Goal: Obtain resource: Download file/media

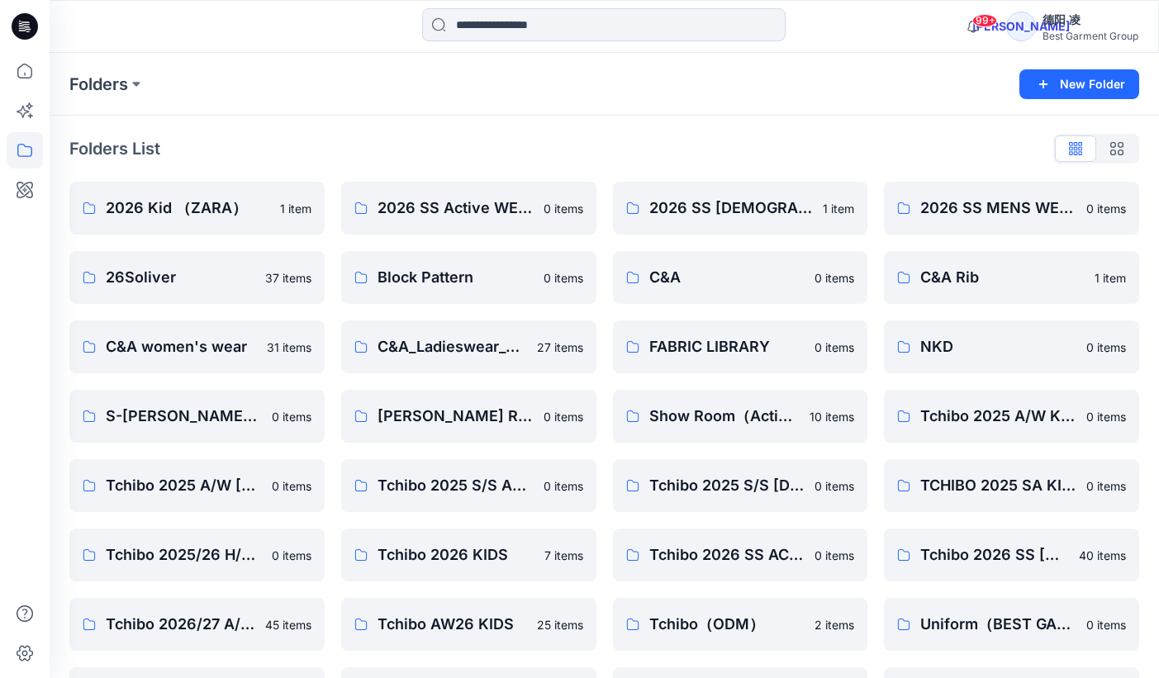
scroll to position [62, 0]
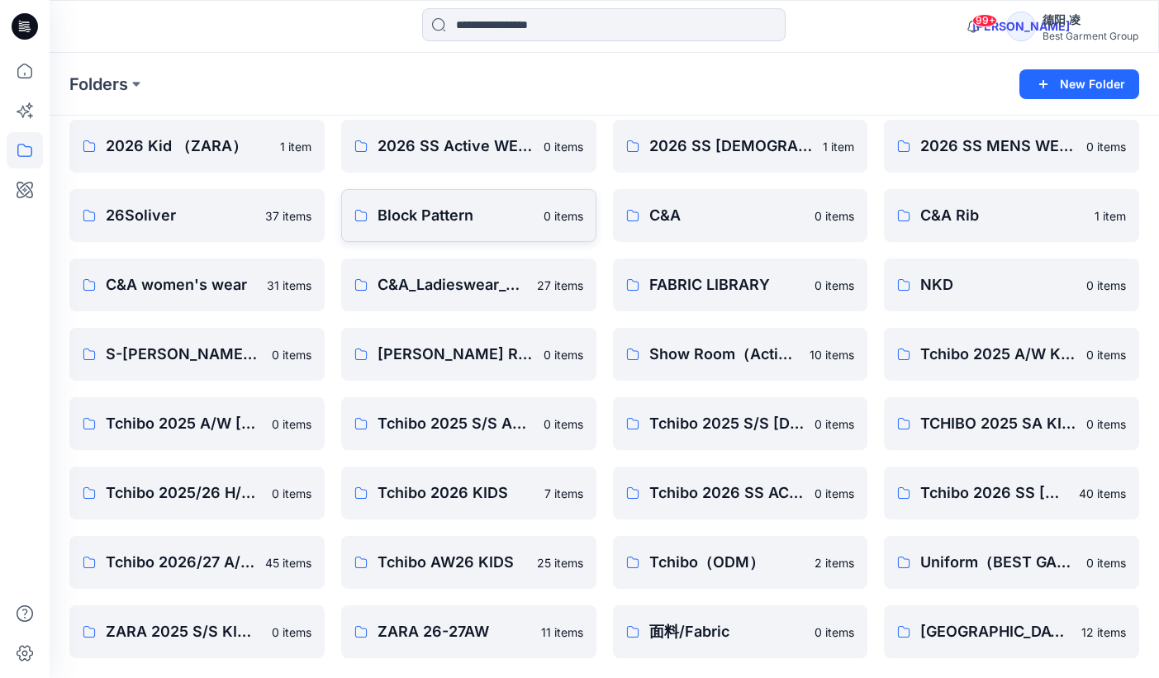
click at [481, 211] on p "Block Pattern" at bounding box center [456, 215] width 156 height 23
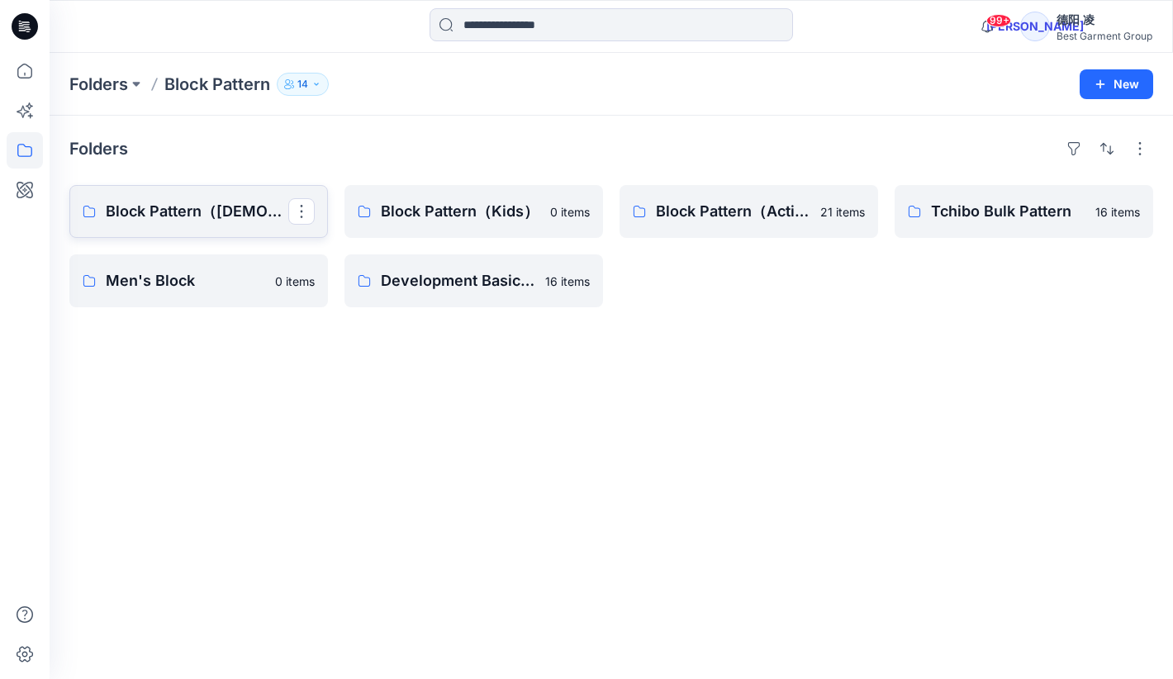
click at [181, 213] on p "Block Pattern（Ladies）" at bounding box center [197, 211] width 183 height 23
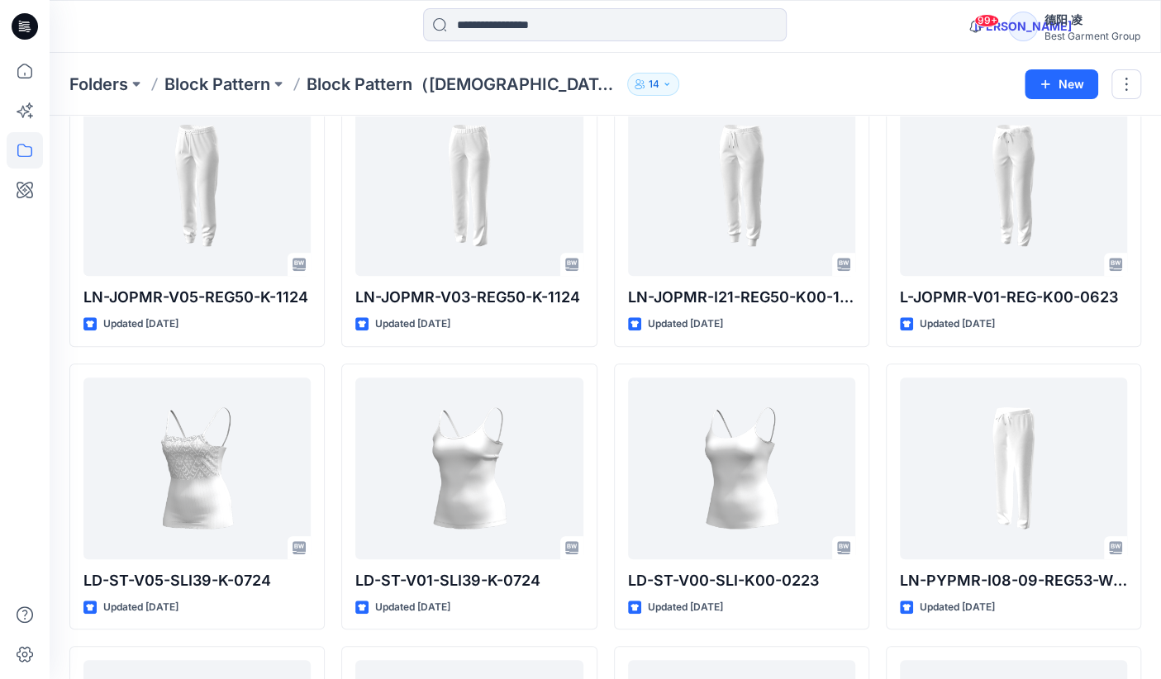
scroll to position [4115, 0]
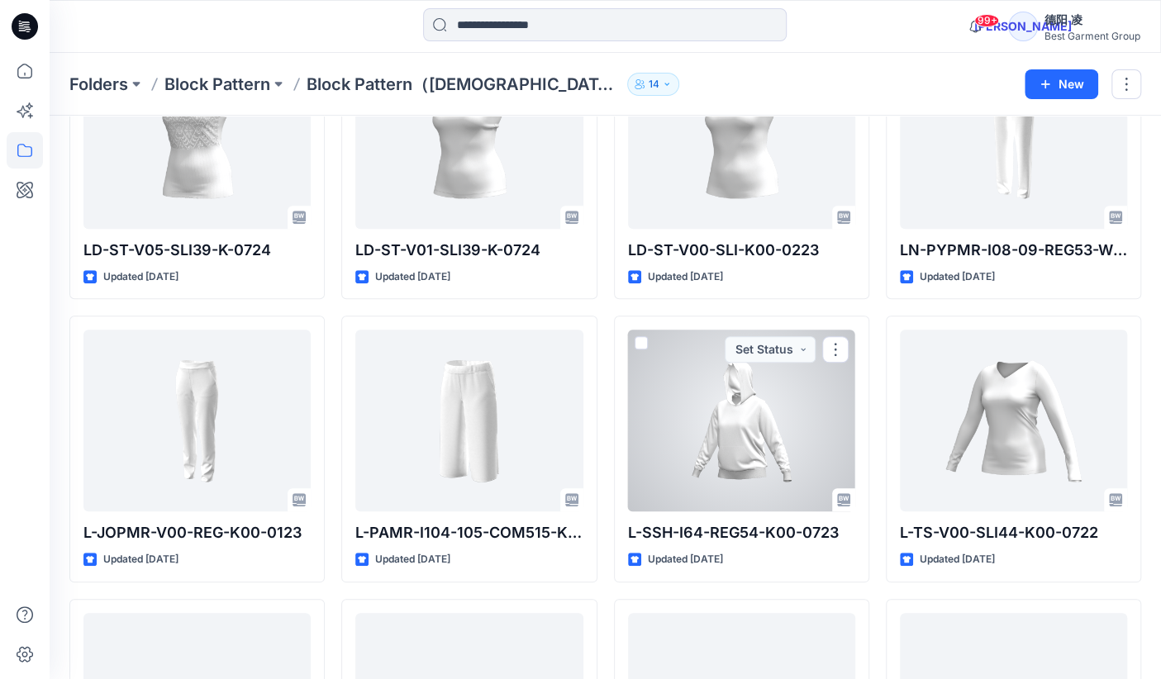
click at [775, 413] on div at bounding box center [741, 421] width 227 height 182
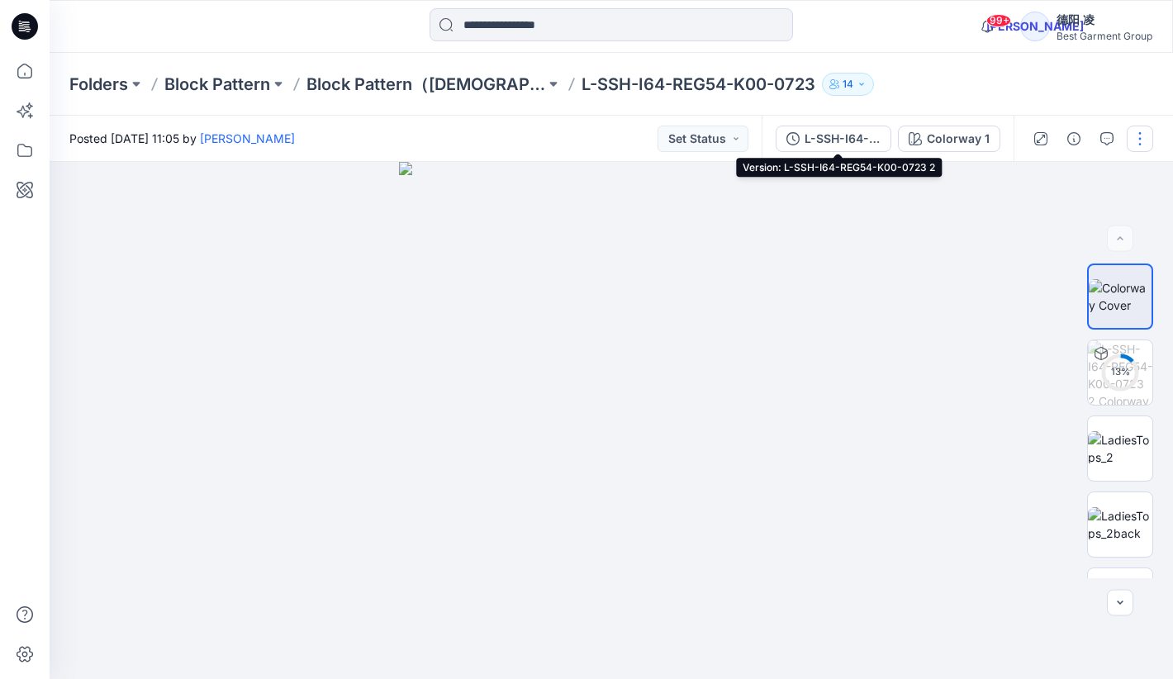
click at [821, 131] on div "L-SSH-I64-REG54-K00-0723 2" at bounding box center [843, 139] width 76 height 18
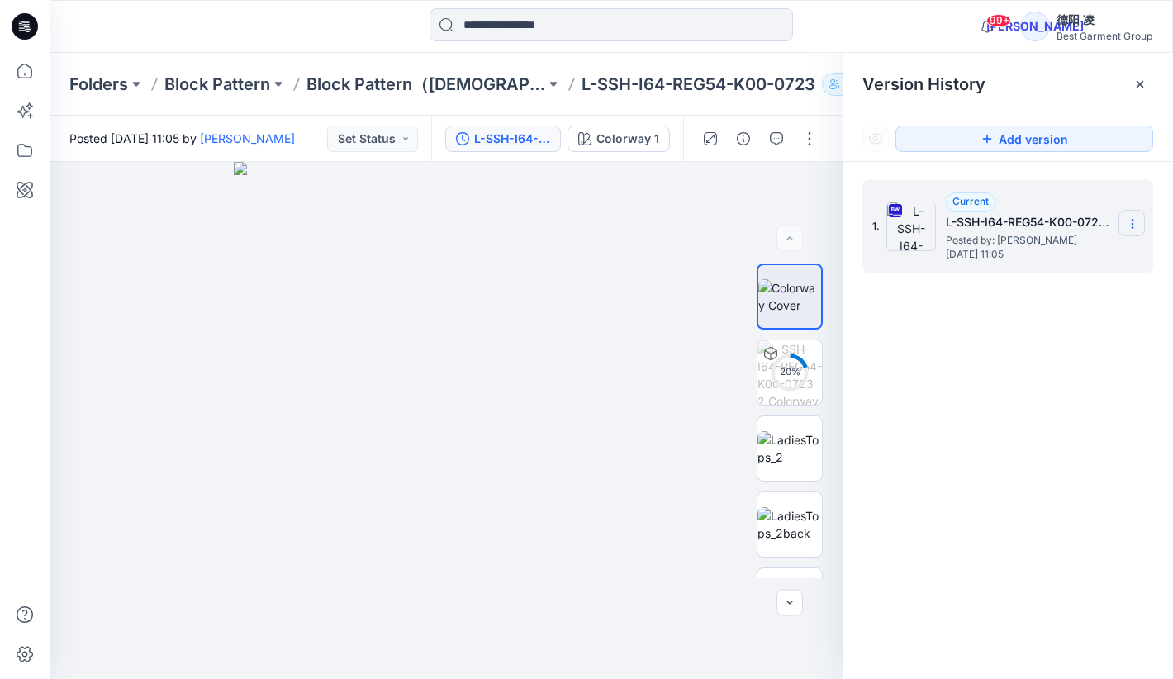
click at [1139, 222] on section at bounding box center [1132, 223] width 26 height 26
click at [1078, 255] on span "Download Source BW File" at bounding box center [1049, 256] width 139 height 20
click at [800, 458] on img at bounding box center [790, 448] width 64 height 35
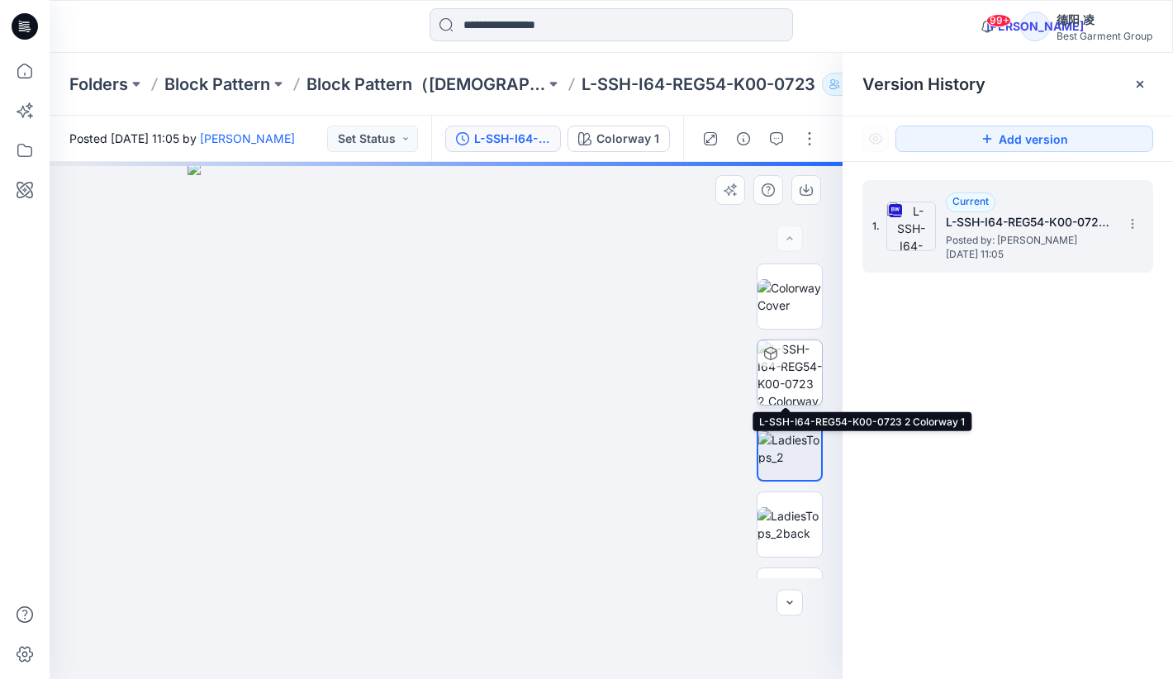
click at [802, 346] on img at bounding box center [790, 372] width 64 height 64
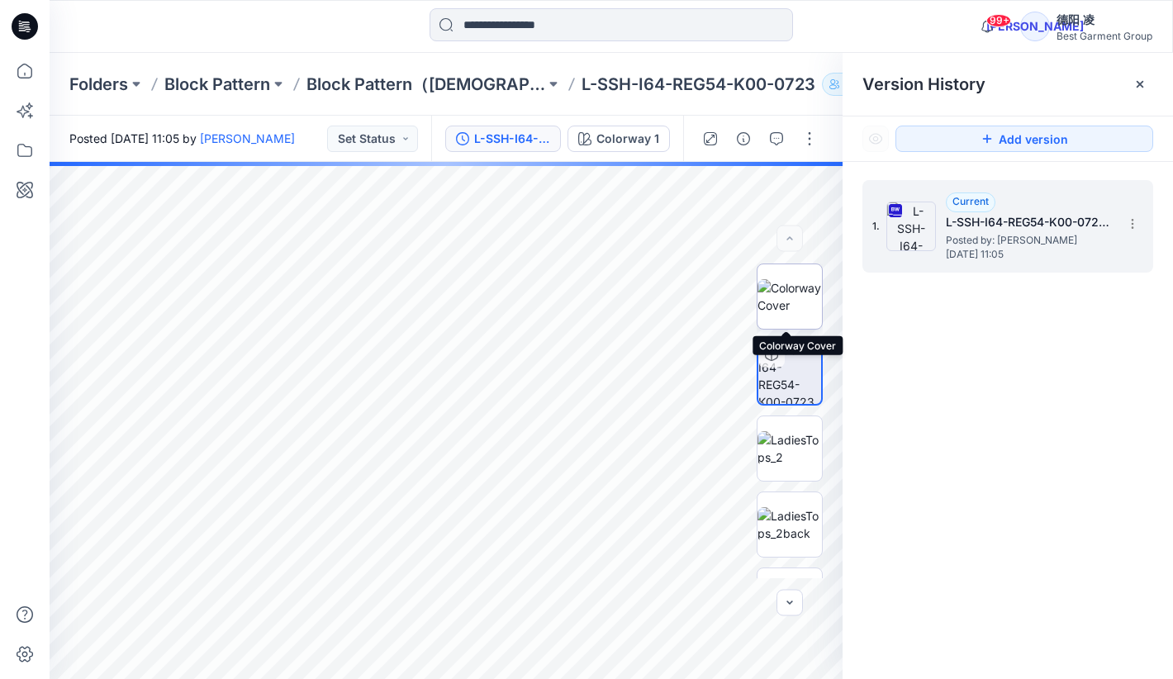
click at [800, 296] on img at bounding box center [790, 296] width 64 height 35
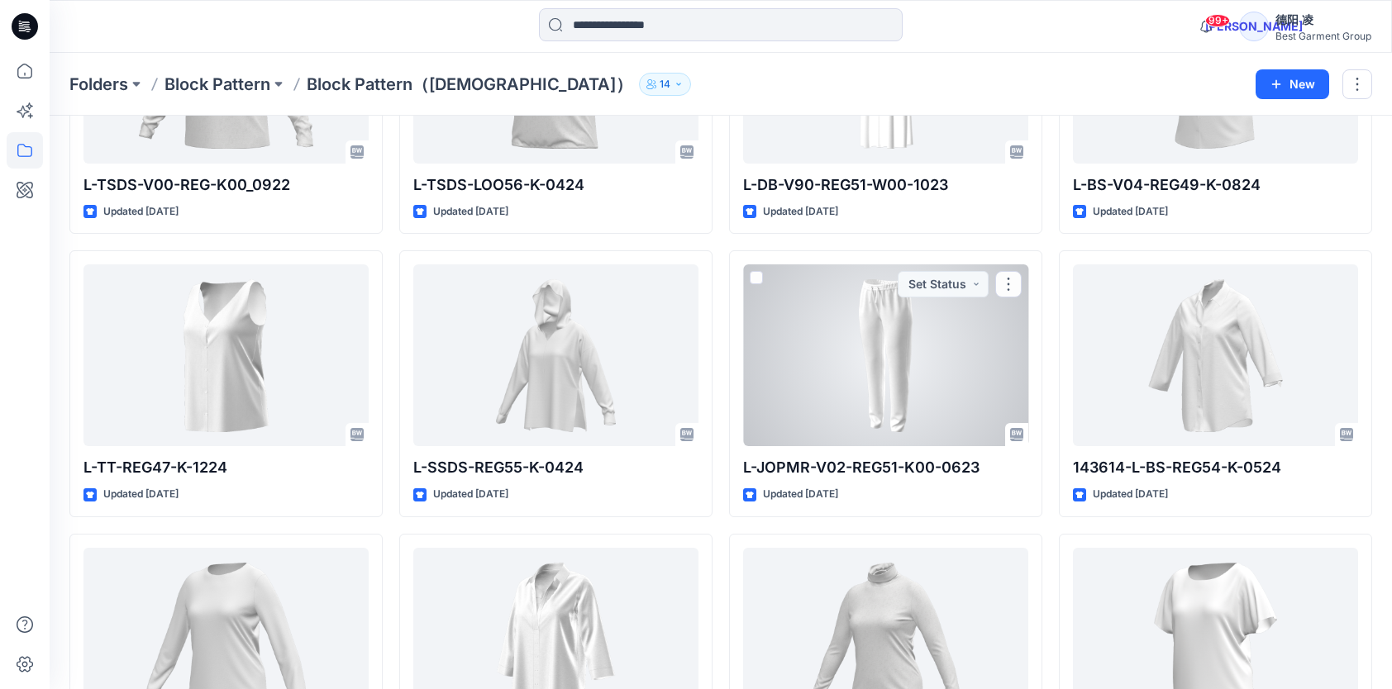
scroll to position [5893, 0]
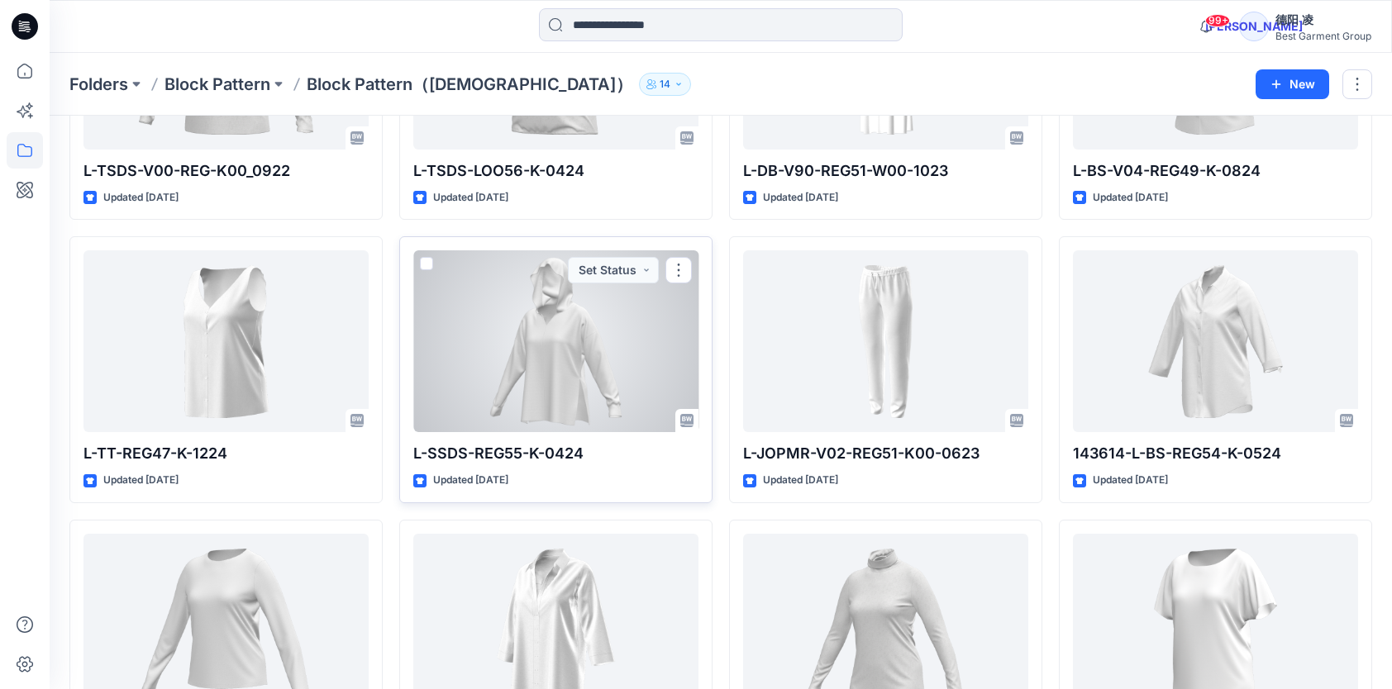
click at [560, 333] on div at bounding box center [555, 341] width 285 height 182
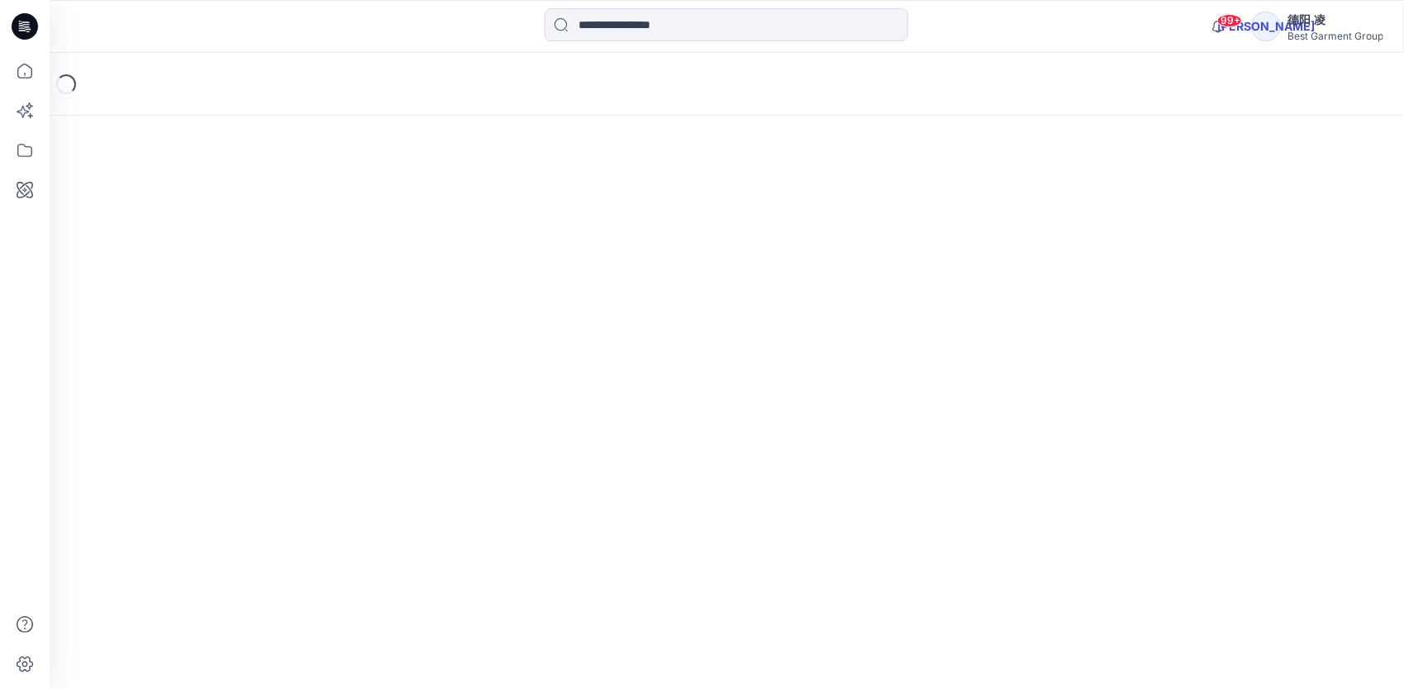
click at [560, 333] on div "Loading..." at bounding box center [727, 371] width 1354 height 636
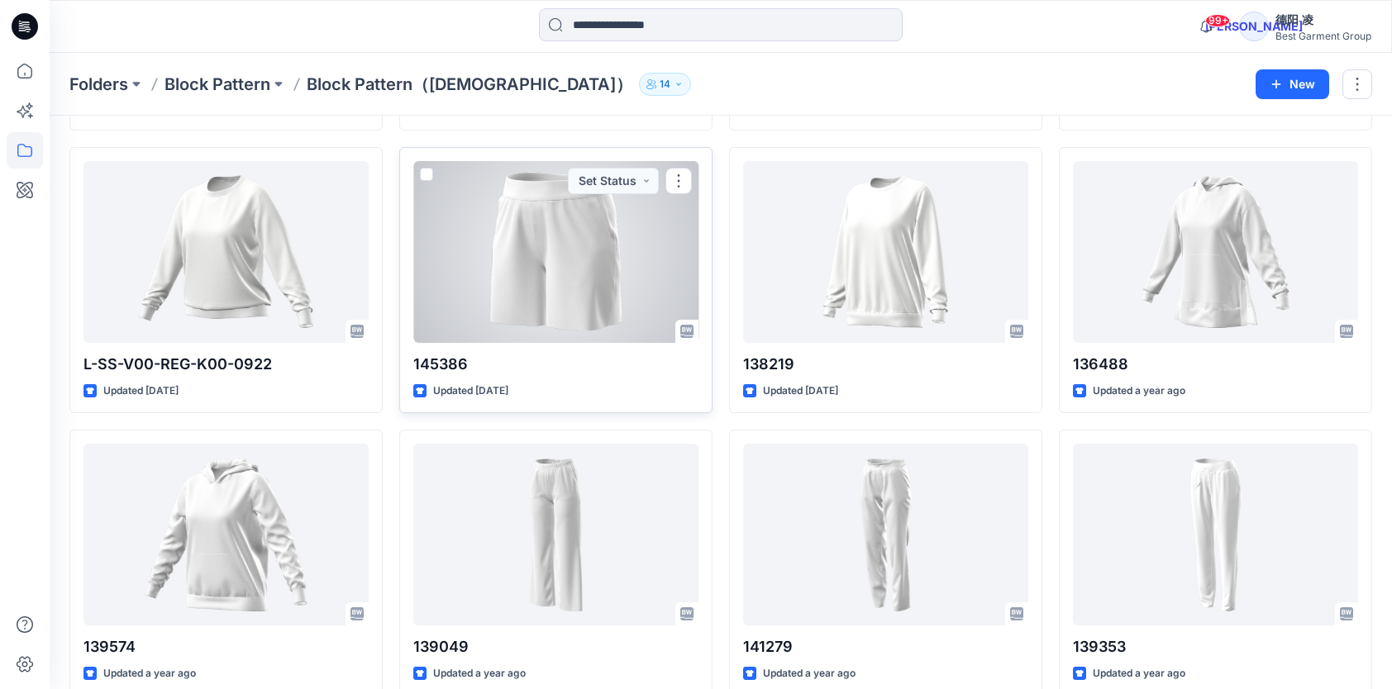
scroll to position [7165, 0]
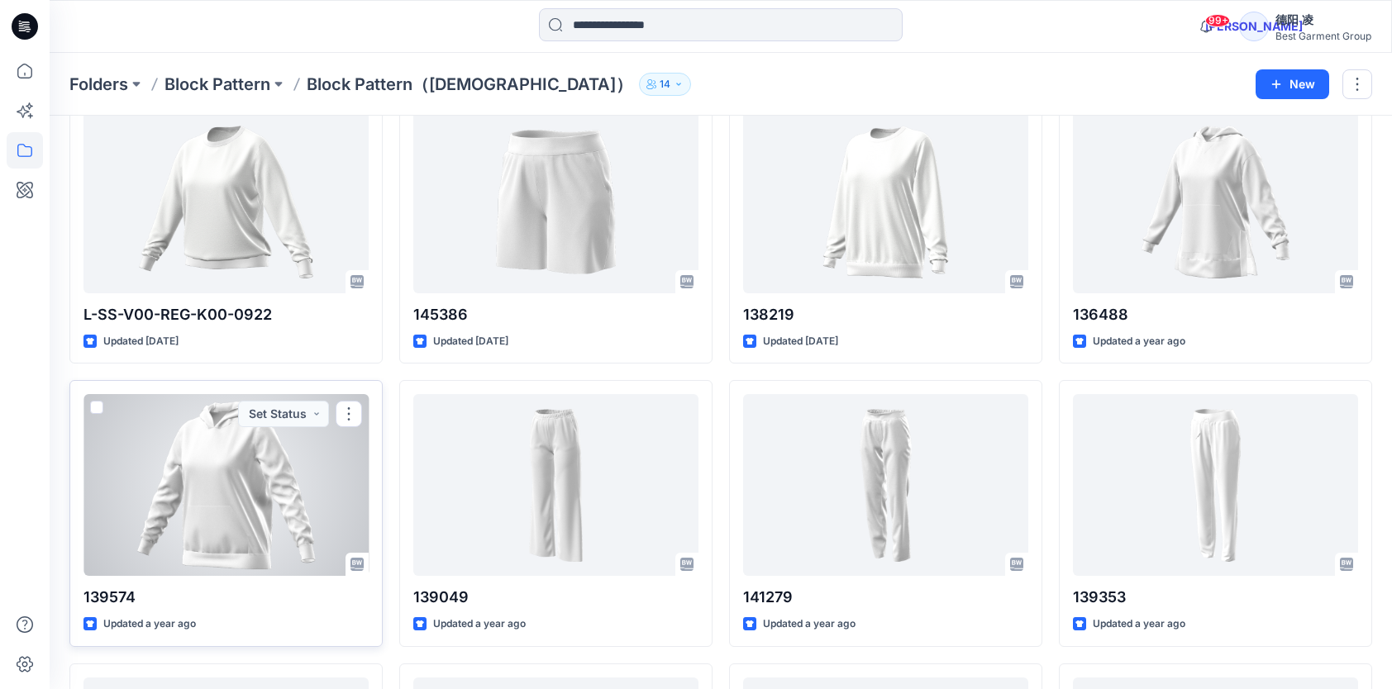
click at [284, 438] on div at bounding box center [225, 485] width 285 height 182
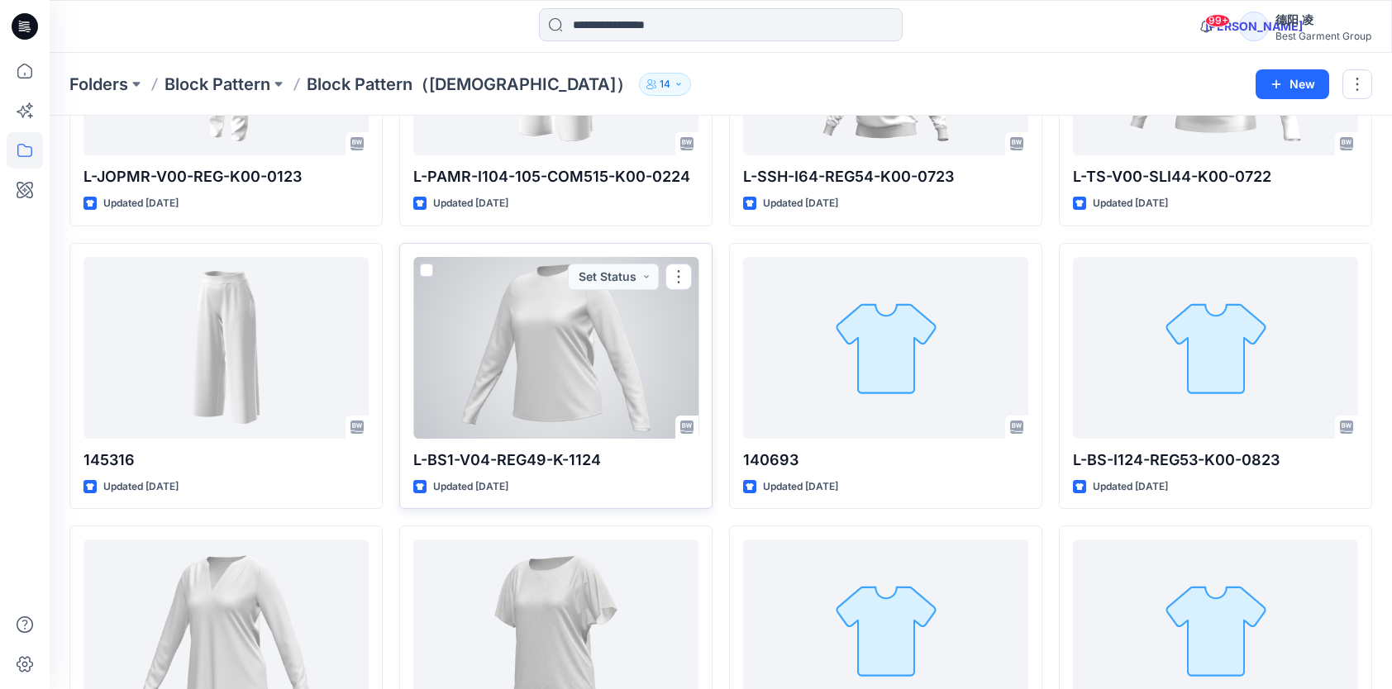
scroll to position [4304, 0]
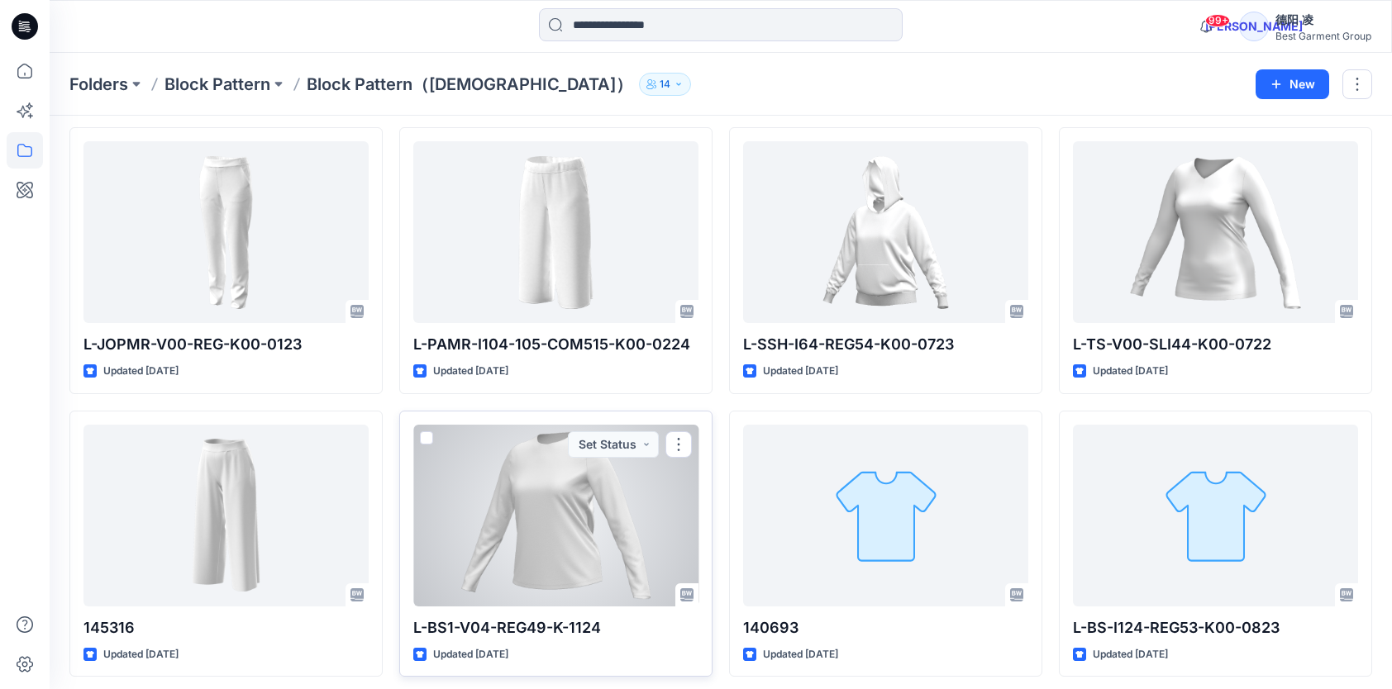
click at [564, 492] on div at bounding box center [555, 516] width 285 height 182
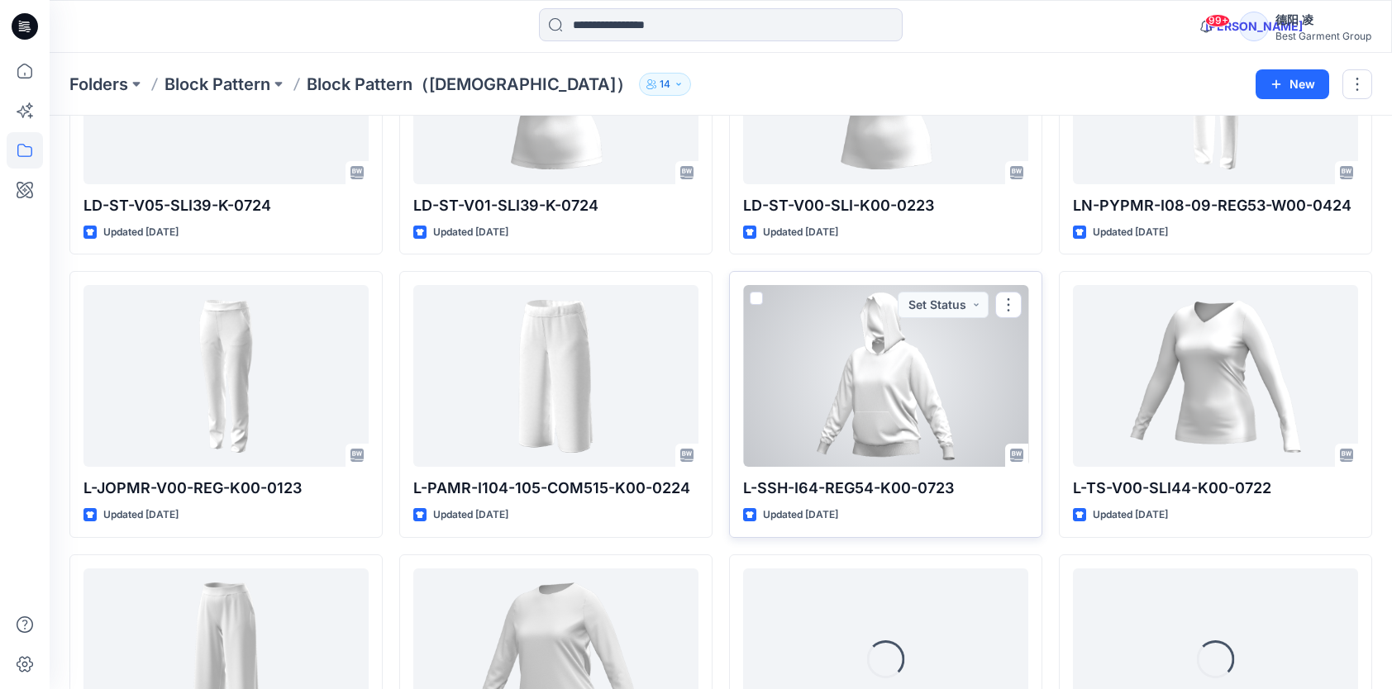
scroll to position [4139, 0]
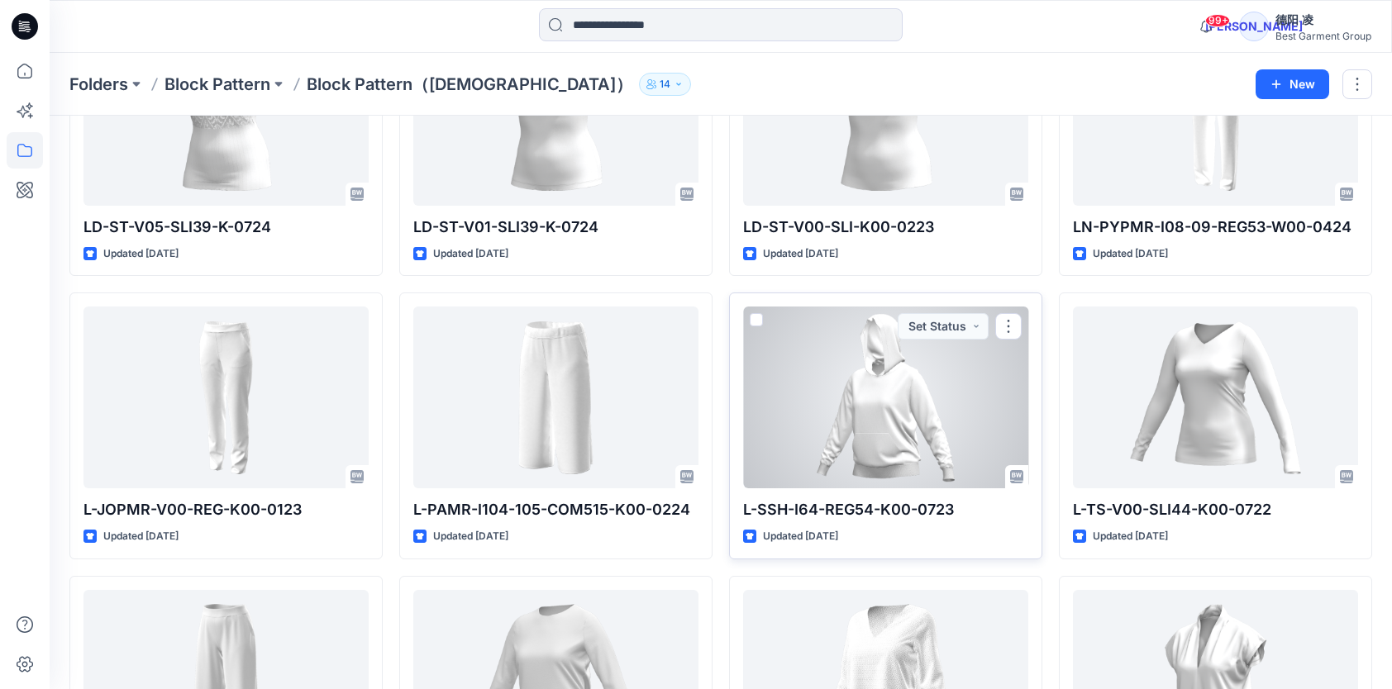
click at [912, 397] on div at bounding box center [885, 398] width 285 height 182
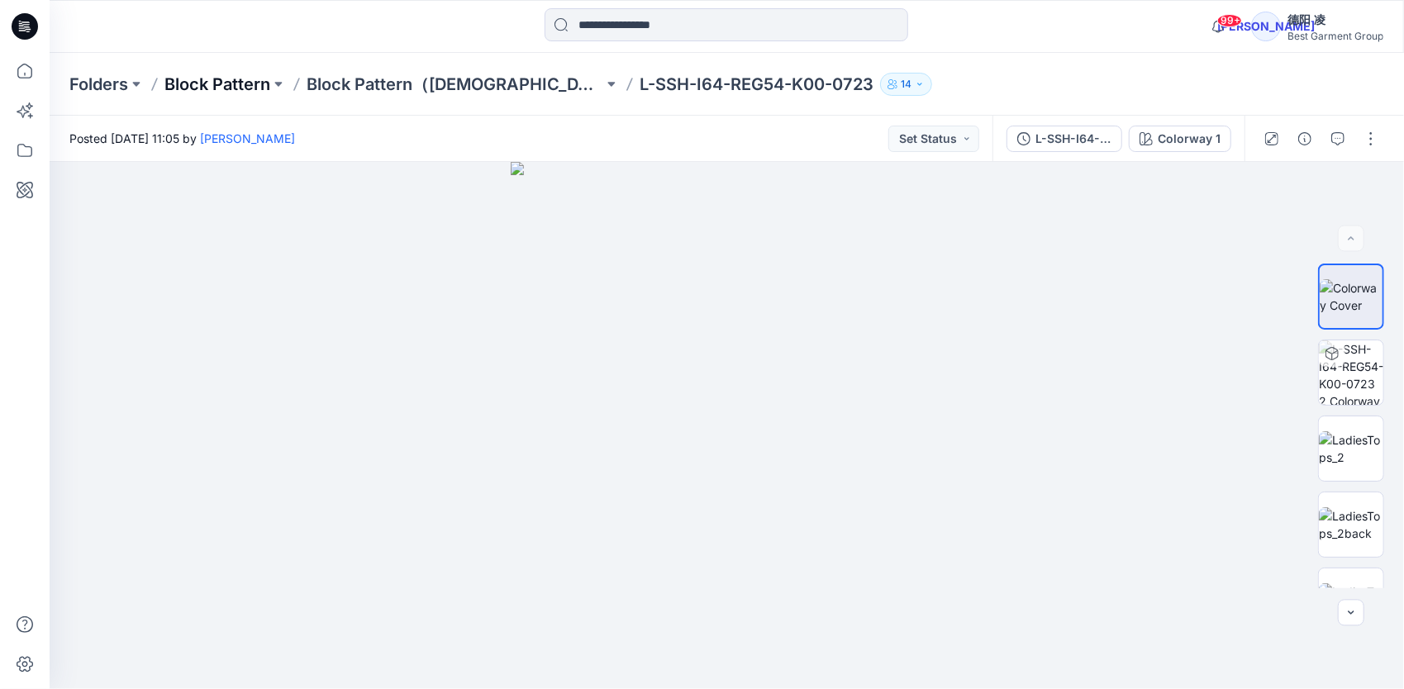
click at [208, 88] on p "Block Pattern" at bounding box center [217, 84] width 106 height 23
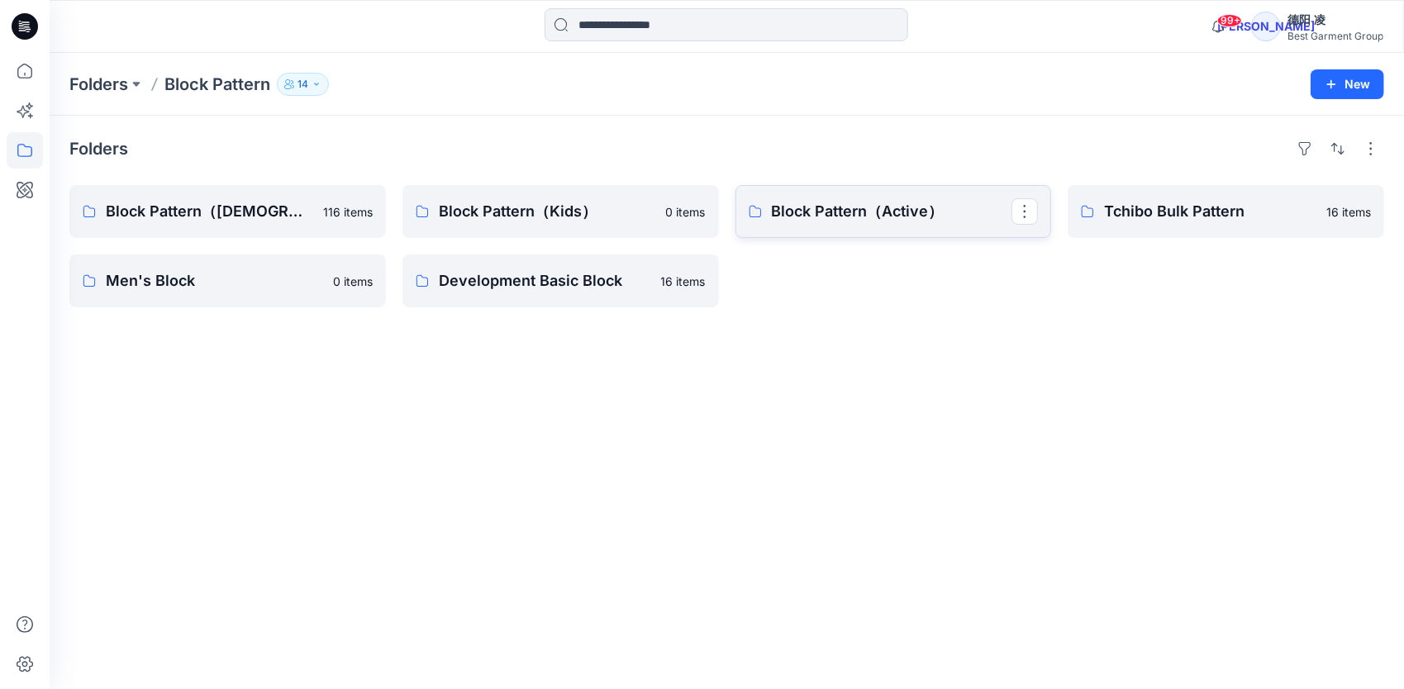
click at [835, 216] on p "Block Pattern（Active）" at bounding box center [892, 211] width 240 height 23
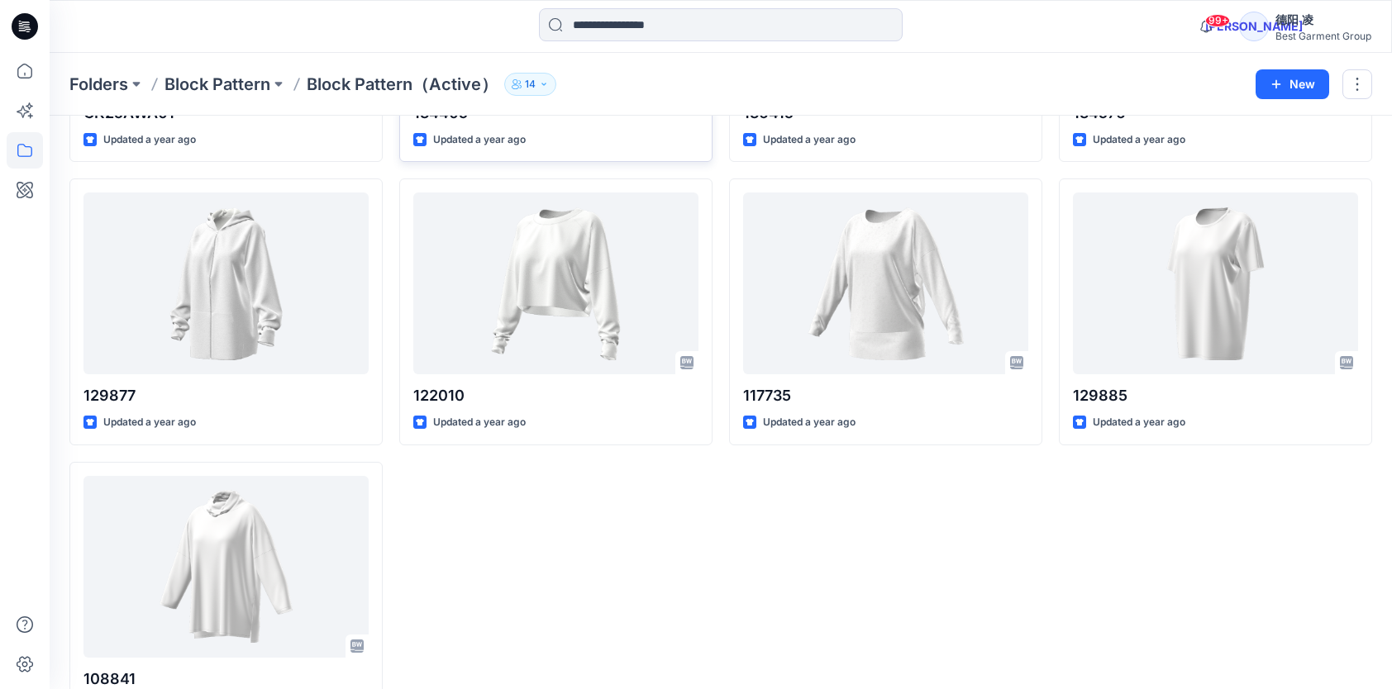
scroll to position [1157, 0]
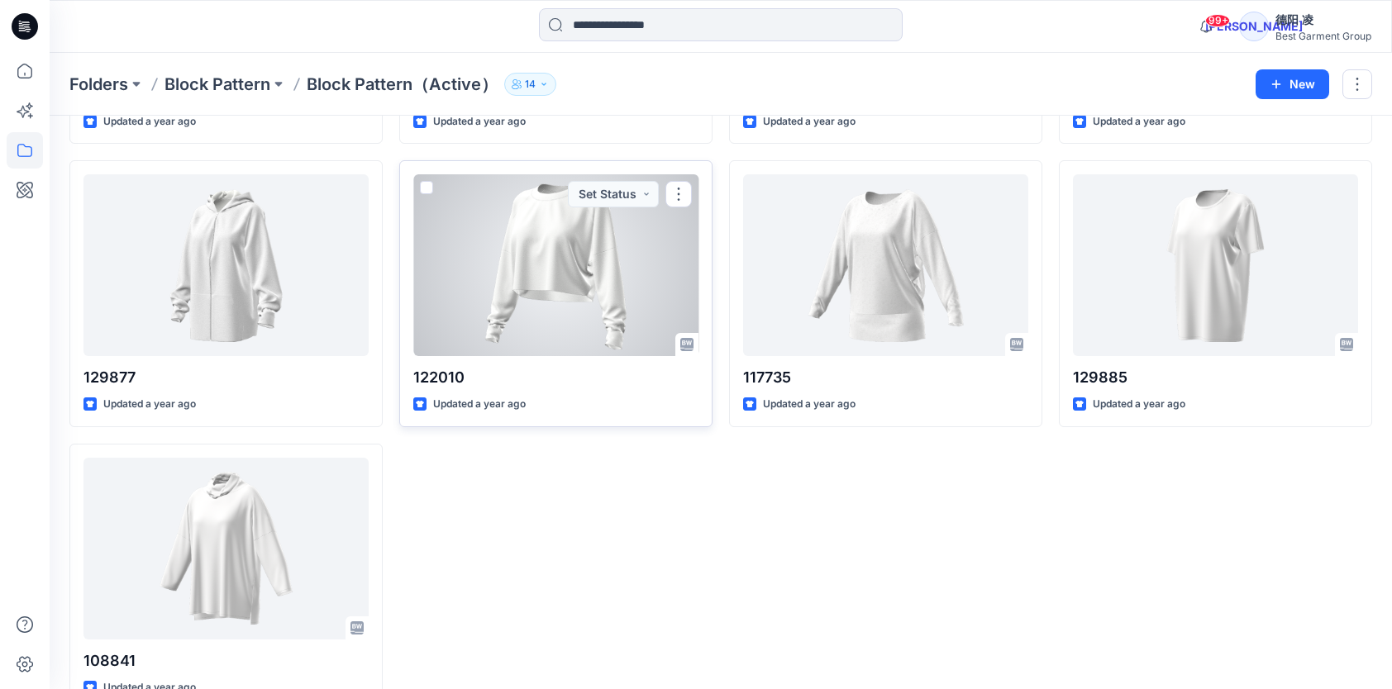
click at [608, 281] on div at bounding box center [555, 265] width 285 height 182
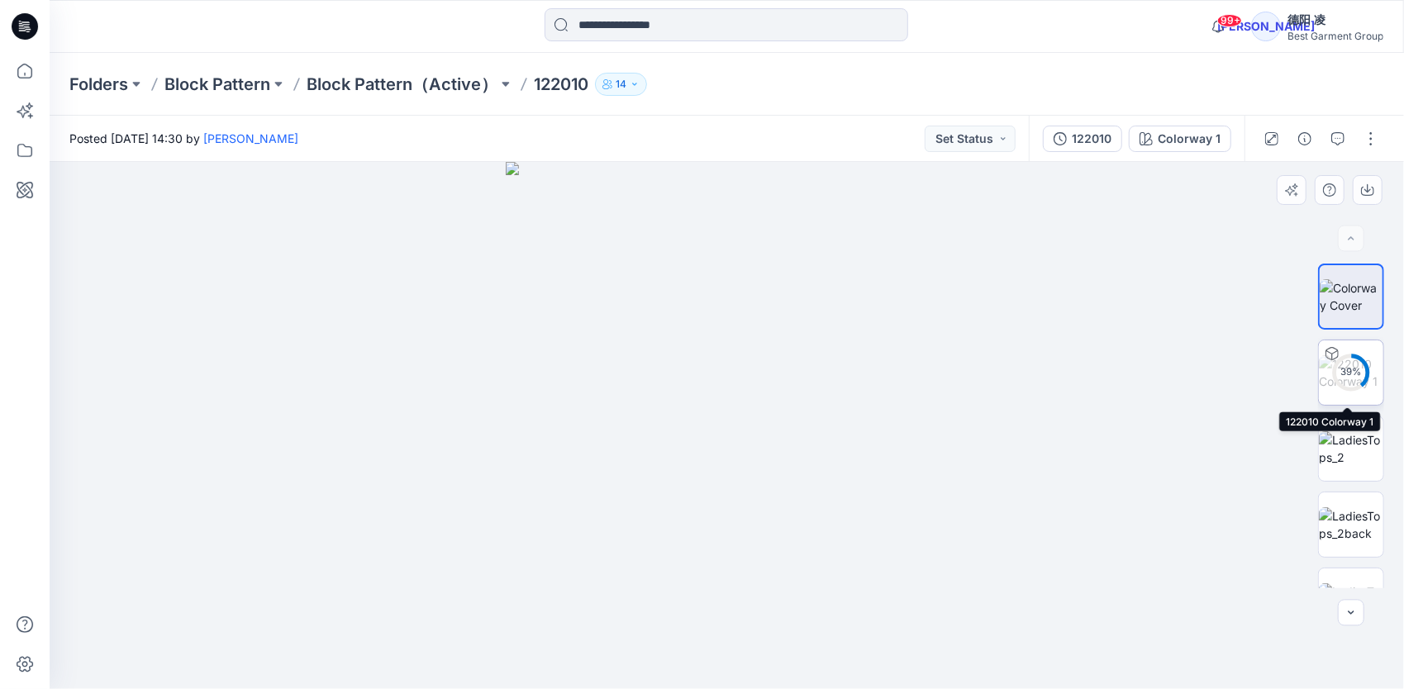
click at [1159, 355] on img at bounding box center [1351, 372] width 64 height 35
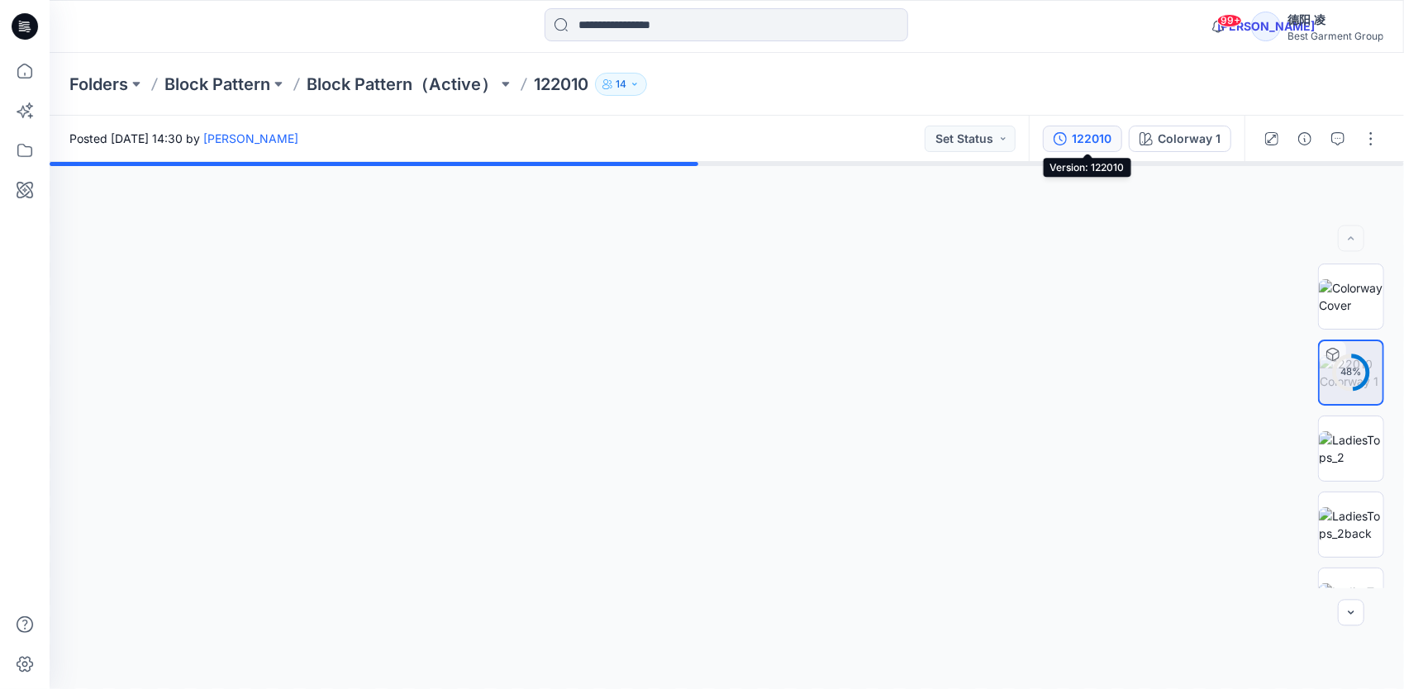
click at [1074, 138] on button "122010" at bounding box center [1082, 139] width 79 height 26
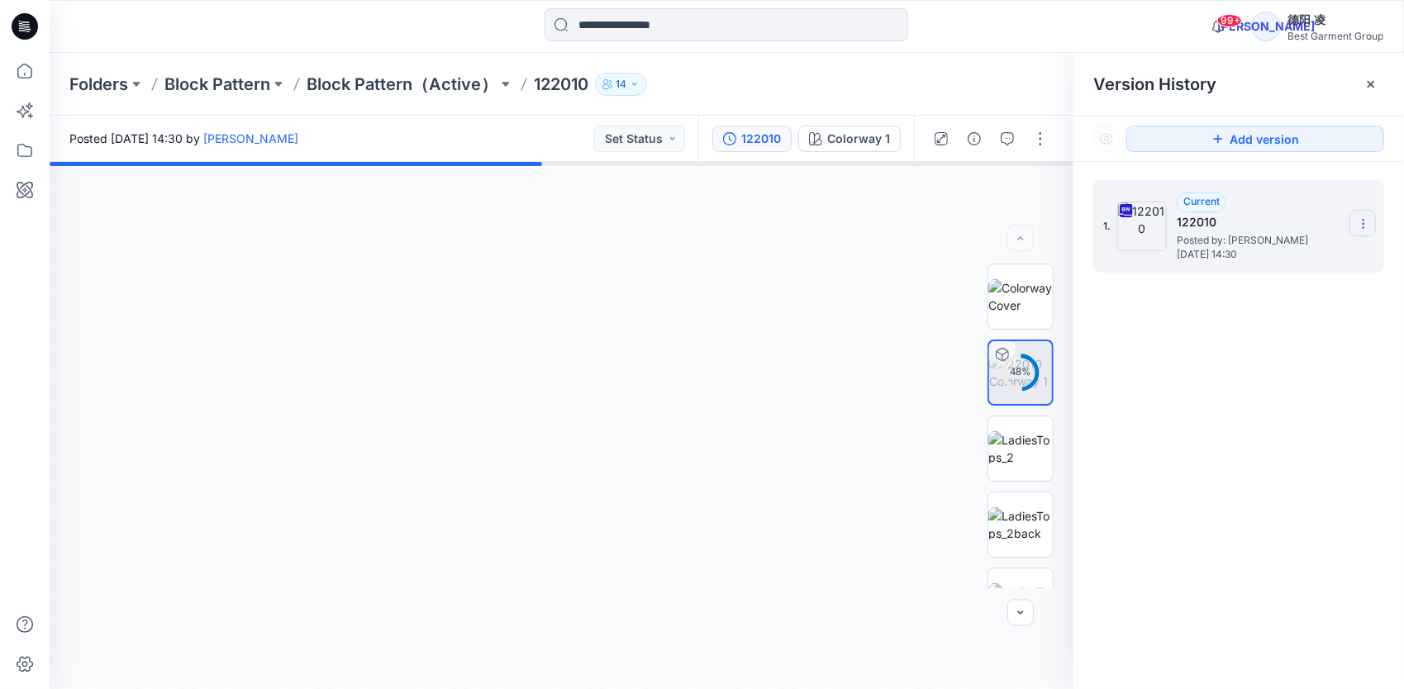
click at [1159, 225] on icon at bounding box center [1363, 223] width 13 height 13
click at [1159, 254] on span "Download Source BW File" at bounding box center [1280, 256] width 139 height 20
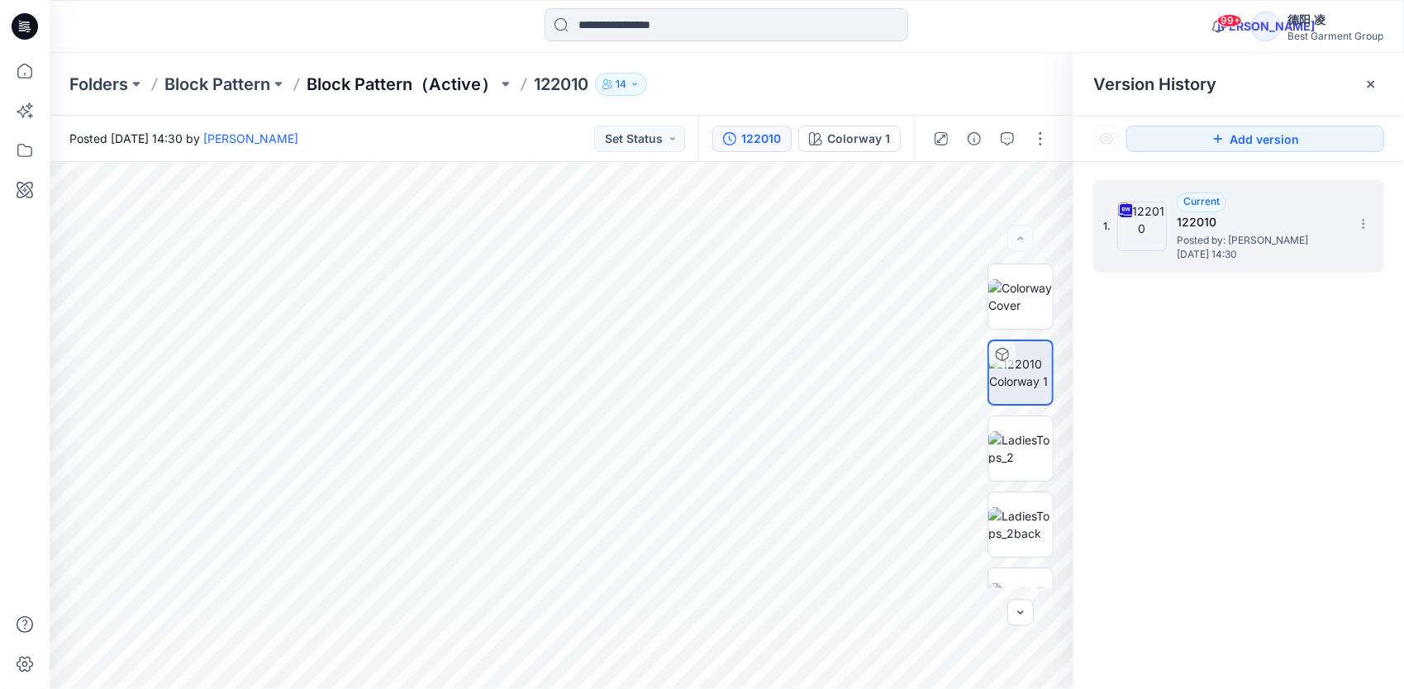
click at [352, 79] on p "Block Pattern（Active）" at bounding box center [402, 84] width 191 height 23
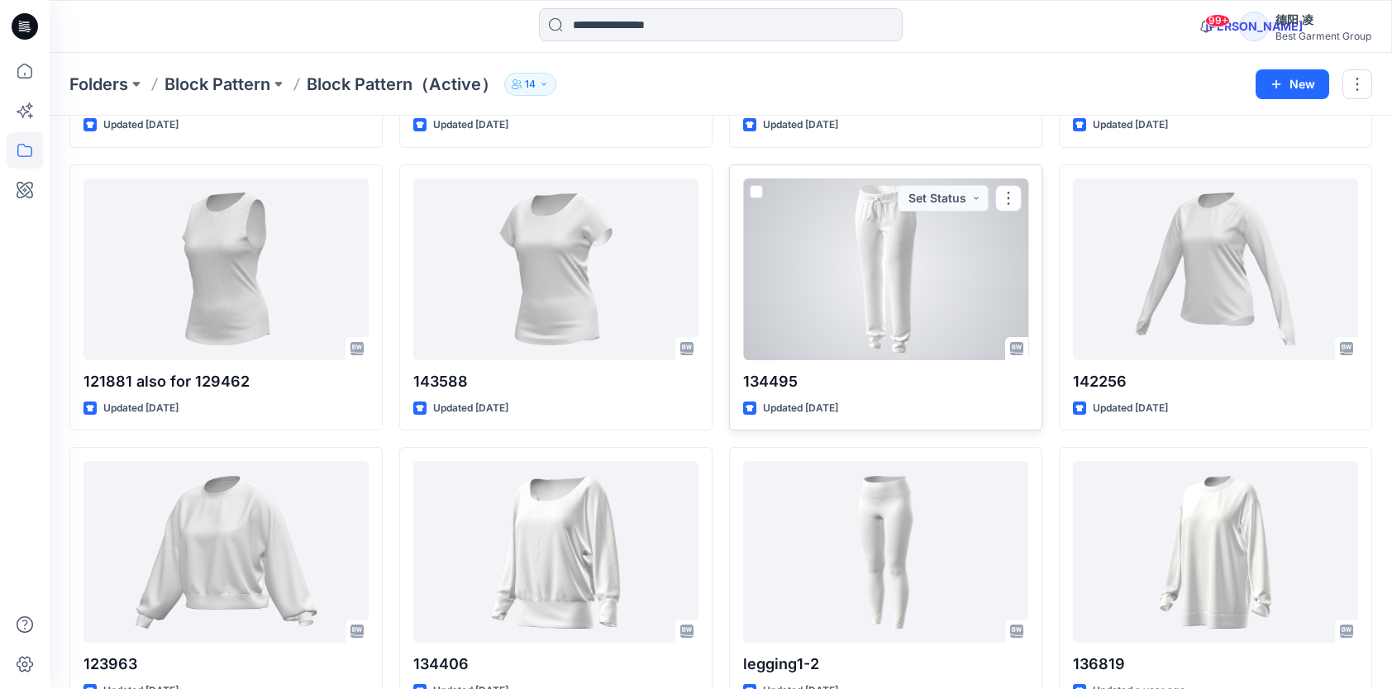
scroll to position [661, 0]
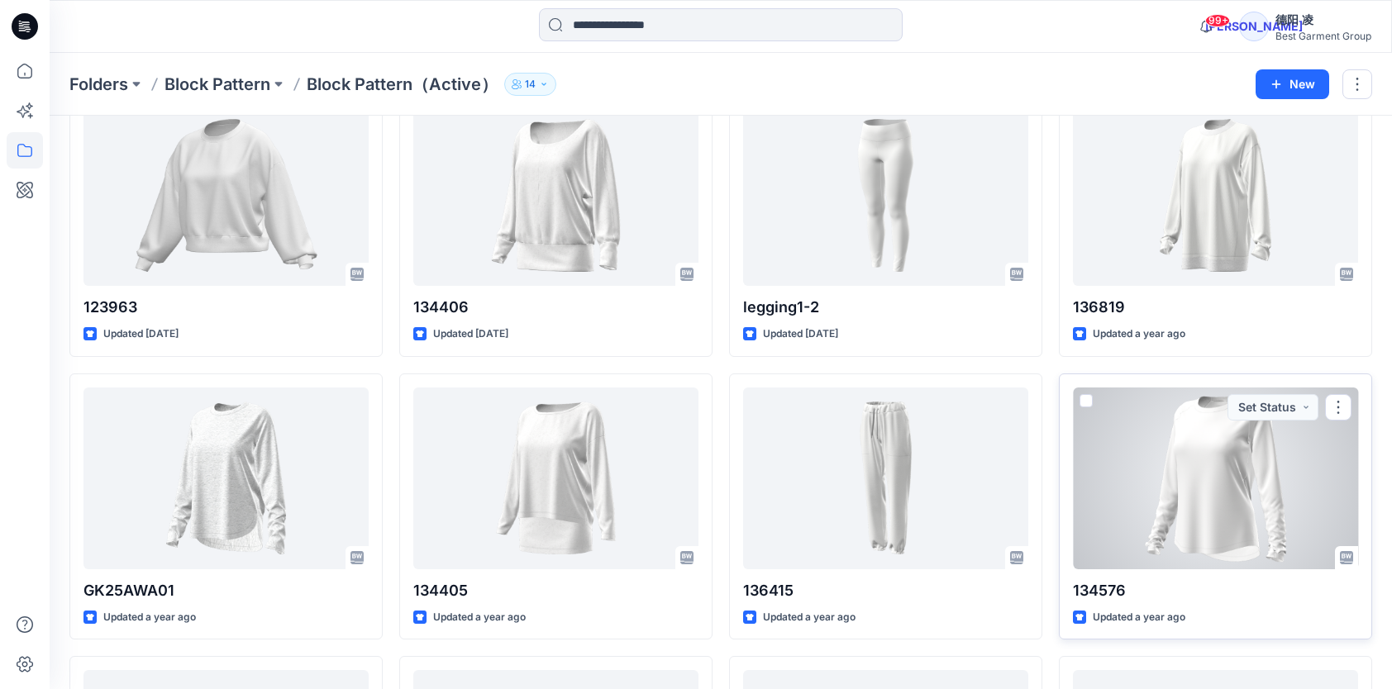
click at [1159, 463] on div at bounding box center [1215, 479] width 285 height 182
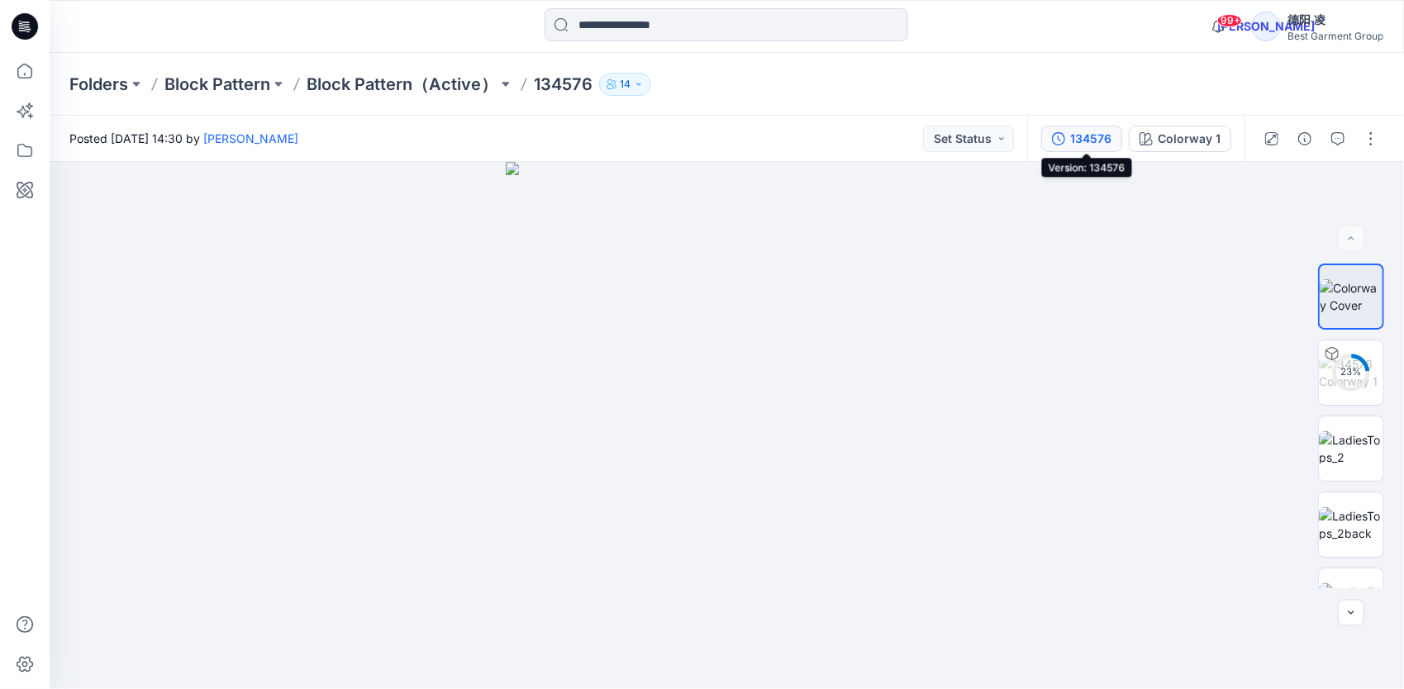
click at [1059, 141] on icon "button" at bounding box center [1058, 138] width 13 height 13
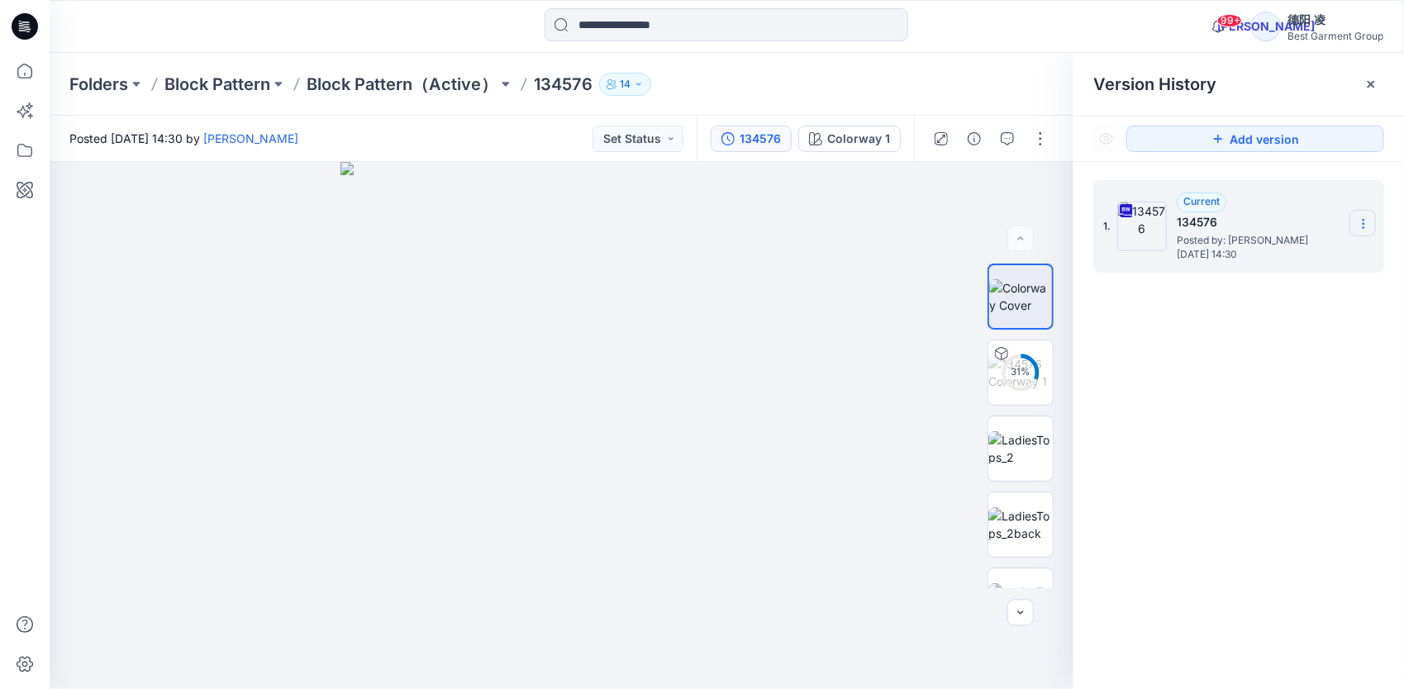
click at [1159, 226] on icon at bounding box center [1363, 223] width 13 height 13
click at [1159, 251] on span "Download Source BW File" at bounding box center [1280, 256] width 139 height 20
click at [208, 87] on p "Block Pattern" at bounding box center [217, 84] width 106 height 23
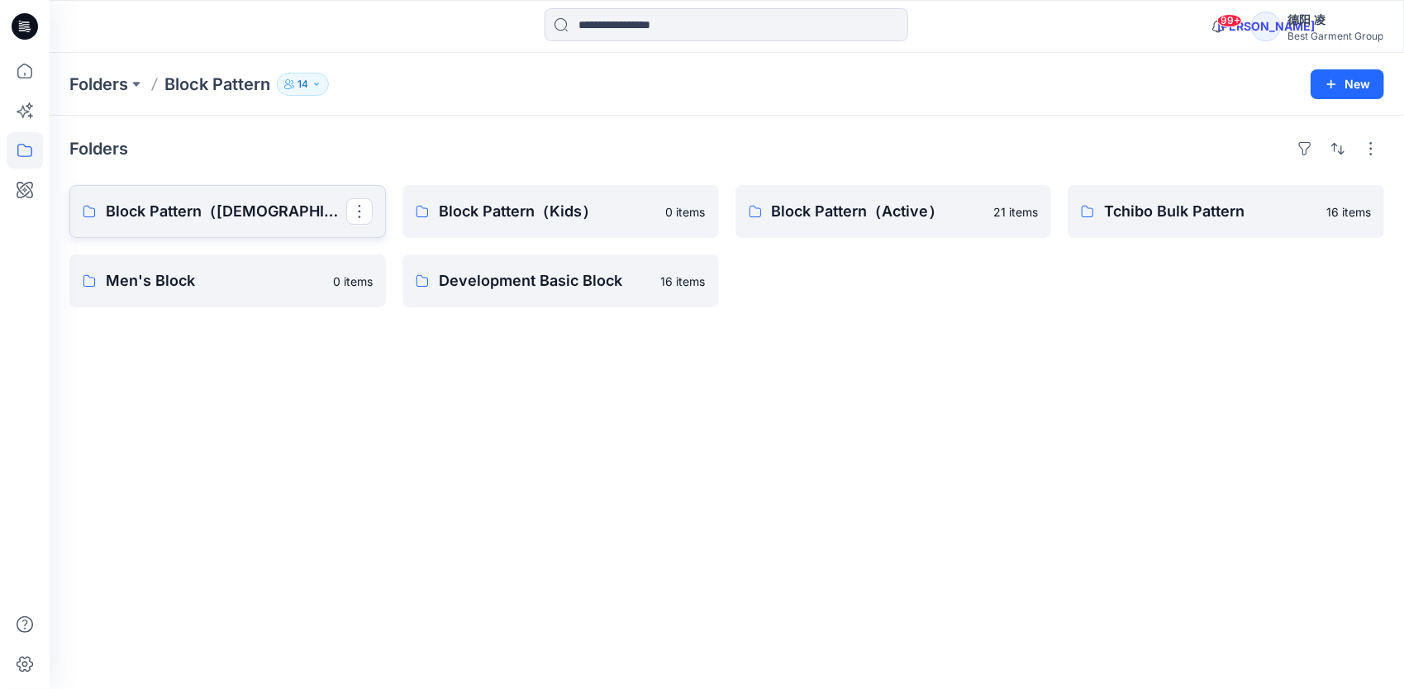
click at [257, 203] on p "Block Pattern（[DEMOGRAPHIC_DATA]）" at bounding box center [226, 211] width 240 height 23
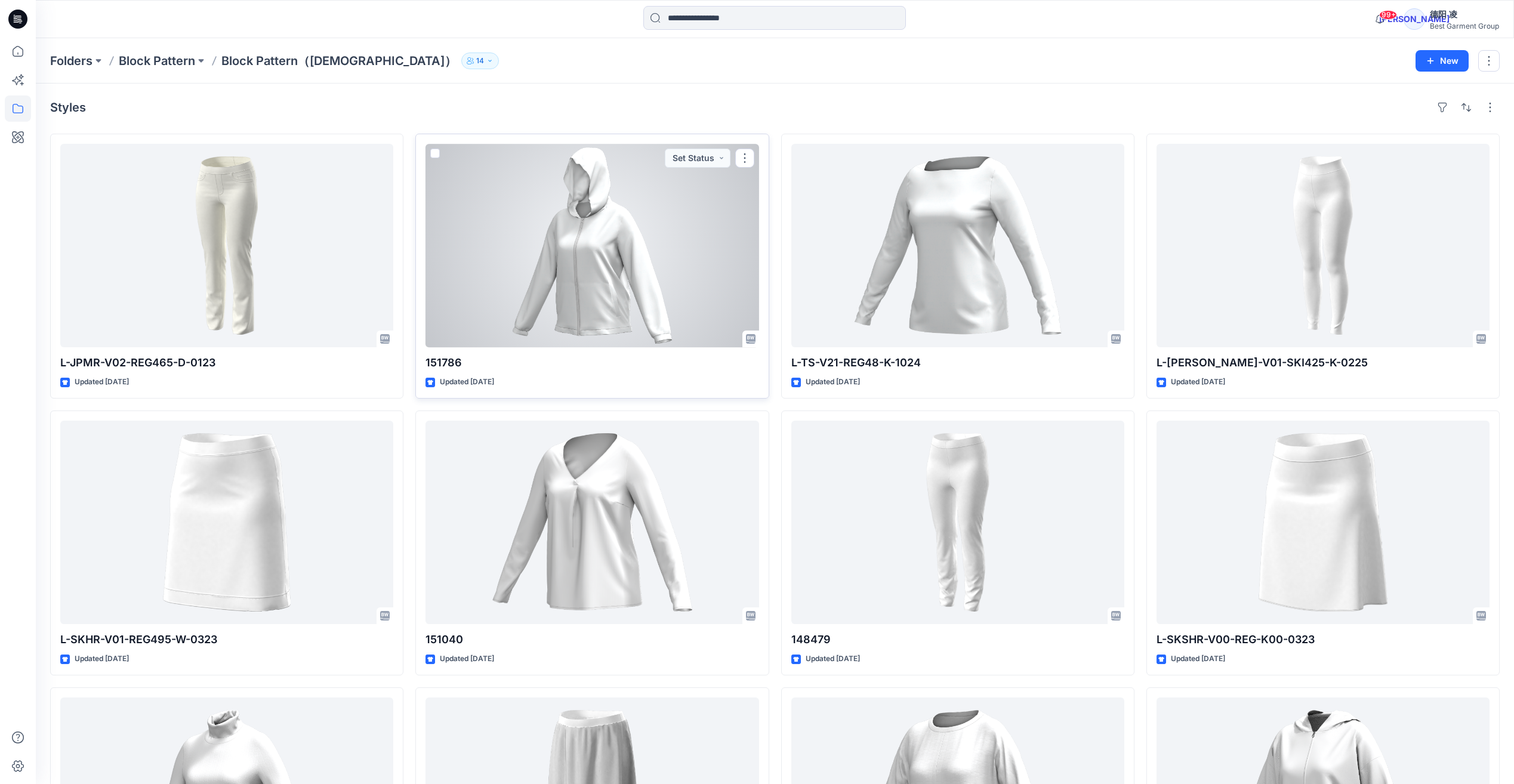
click at [600, 218] on div at bounding box center [591, 245] width 333 height 204
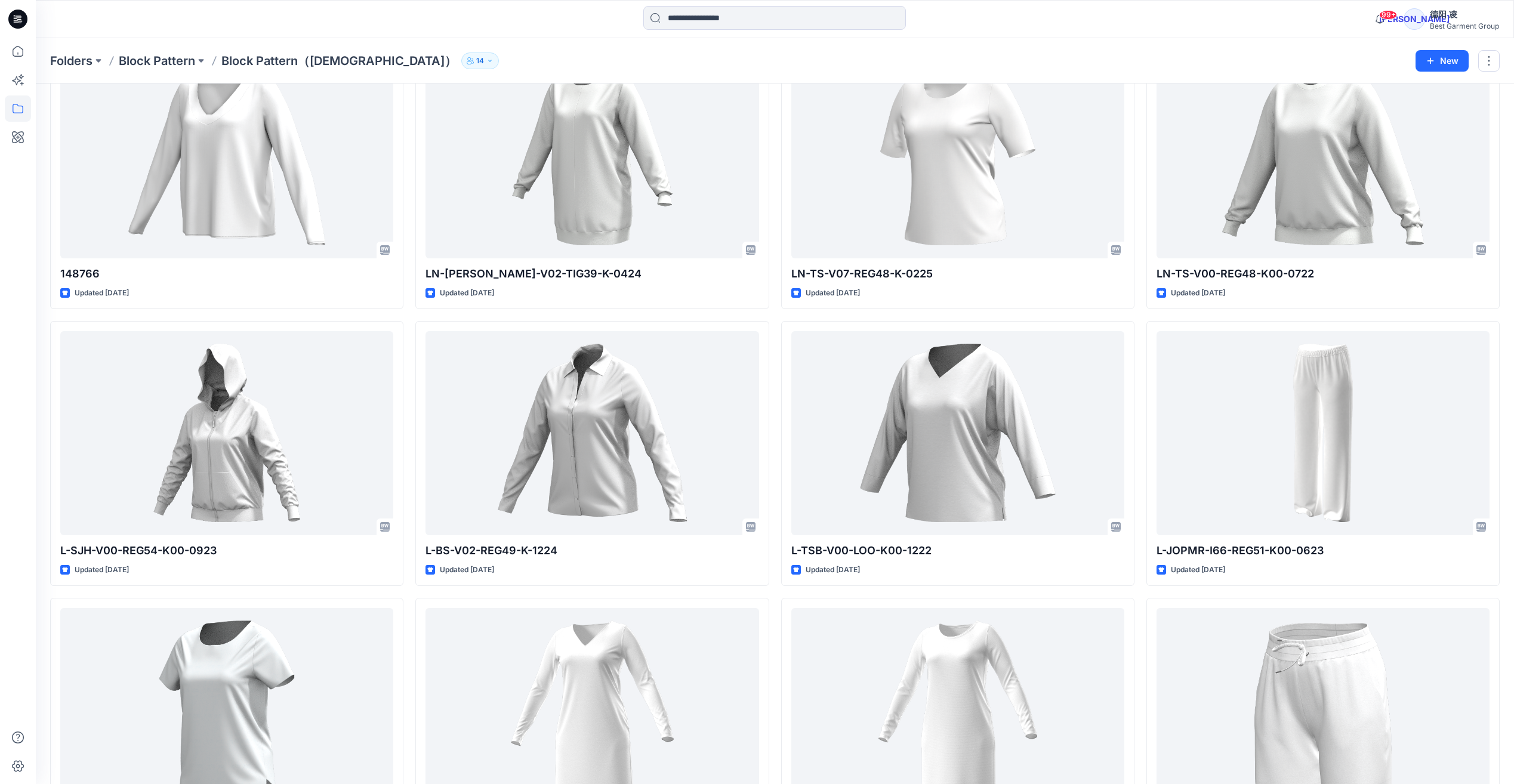
scroll to position [1850, 0]
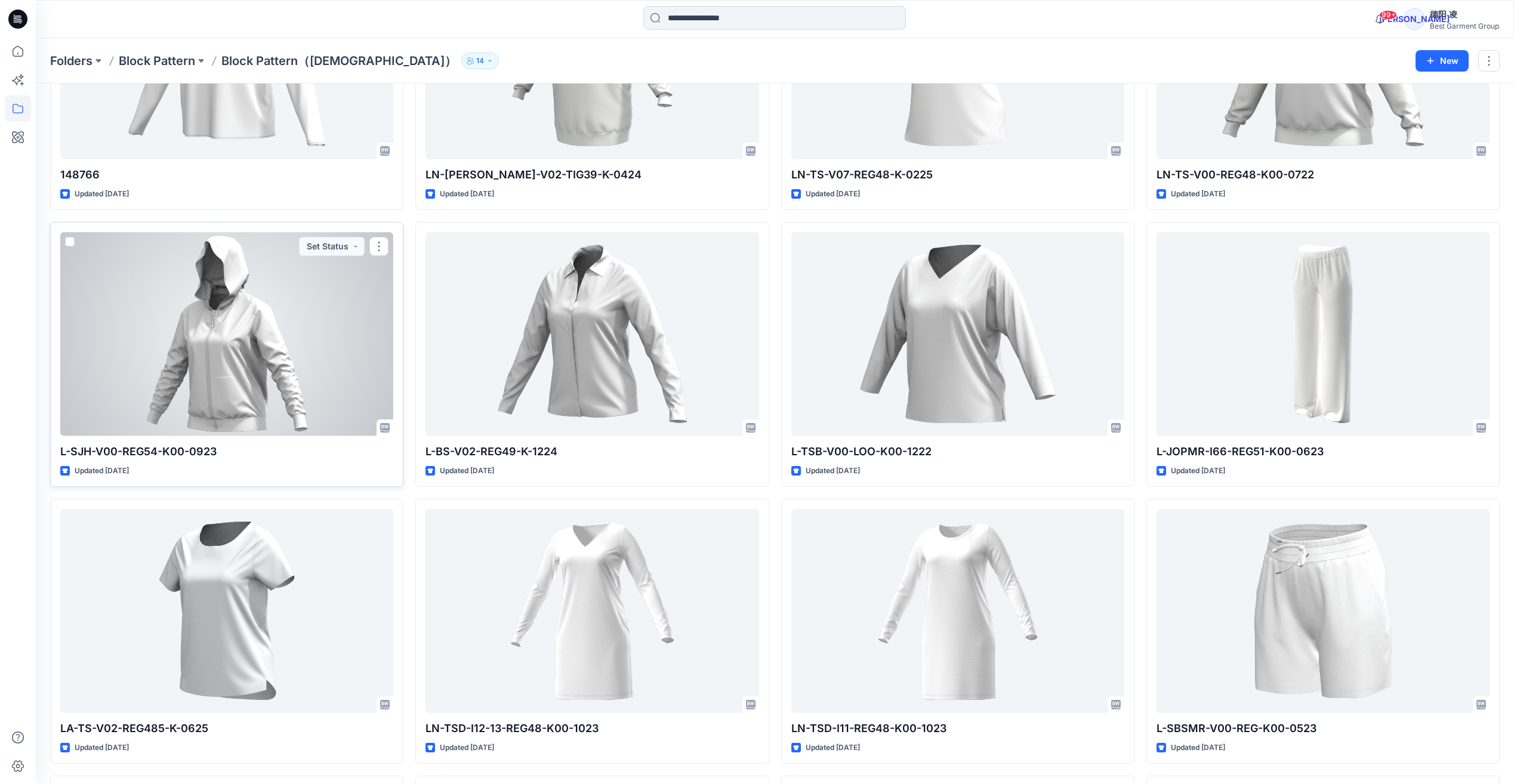
click at [271, 311] on div at bounding box center [226, 334] width 333 height 204
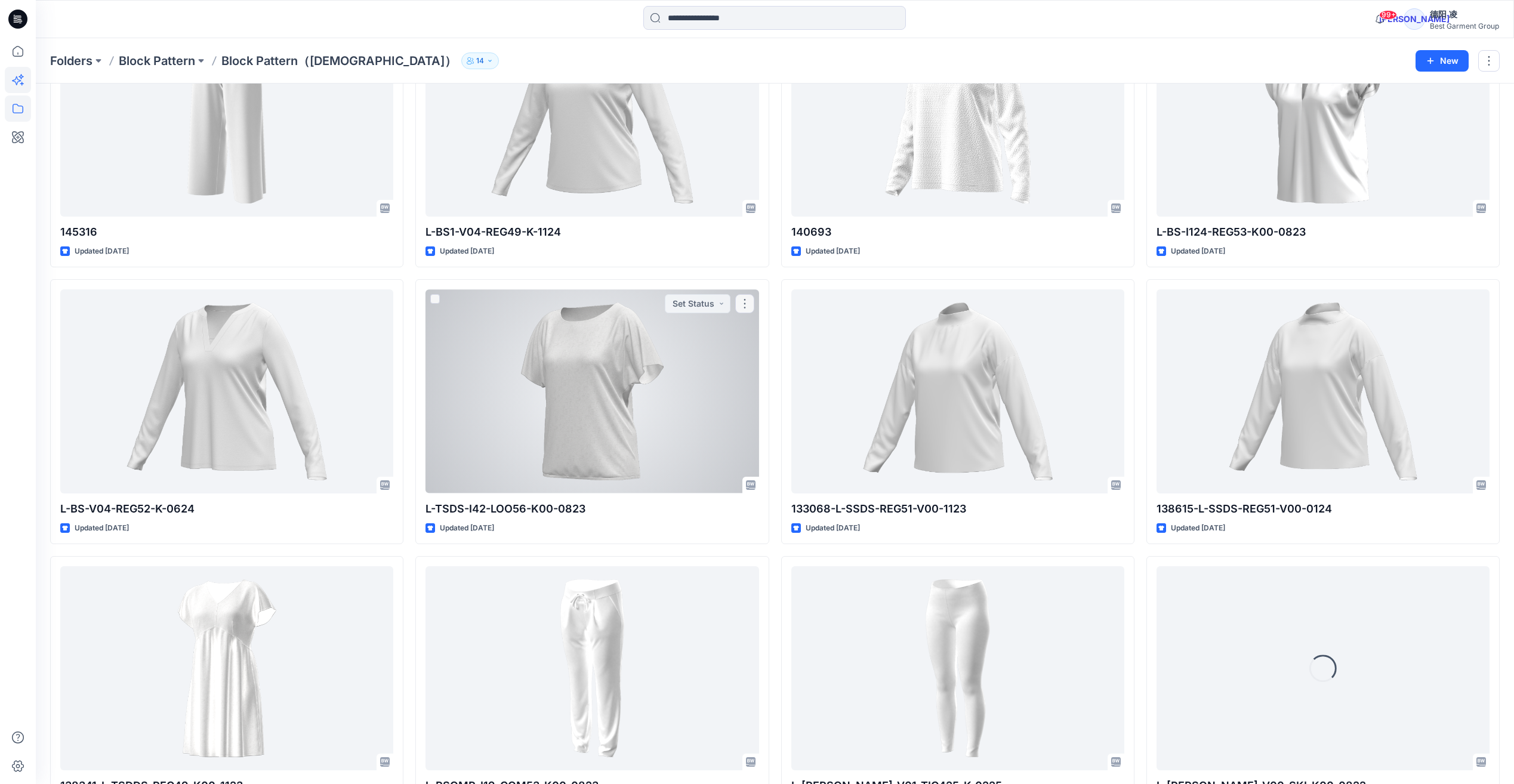
scroll to position [4355, 0]
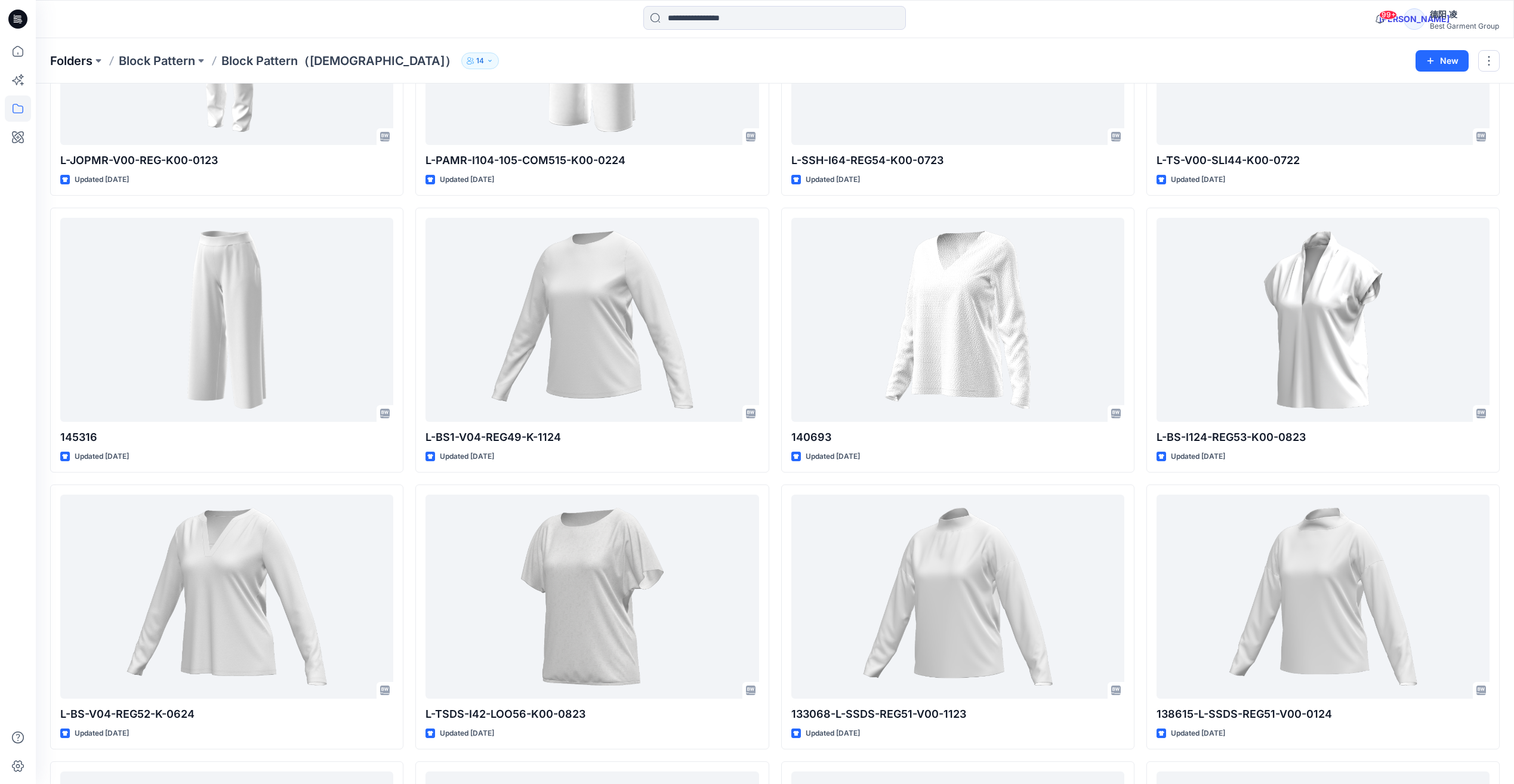
click at [84, 57] on p "Folders" at bounding box center [71, 61] width 43 height 17
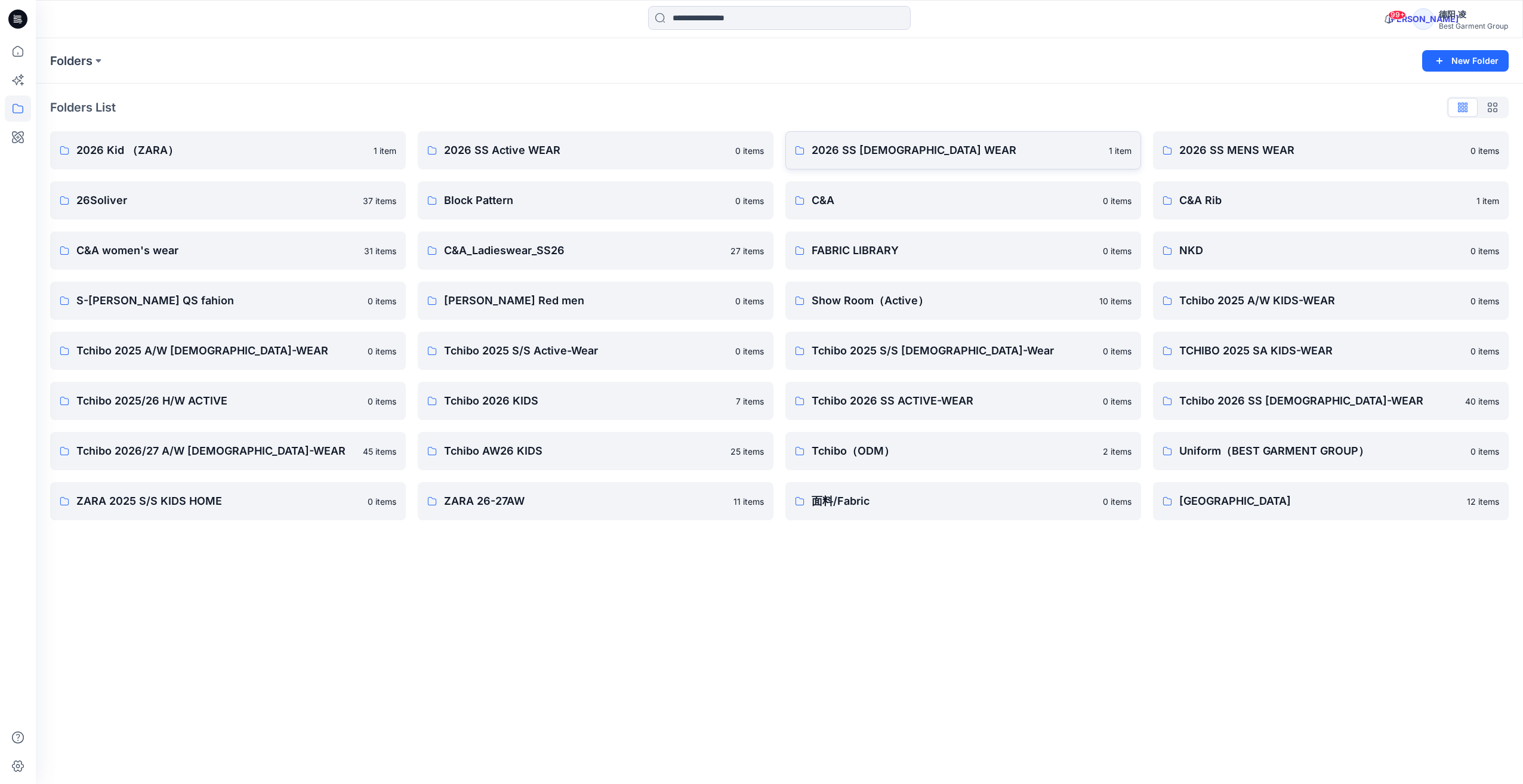
click at [837, 149] on p "2026 SS LADIES WEAR" at bounding box center [957, 150] width 290 height 17
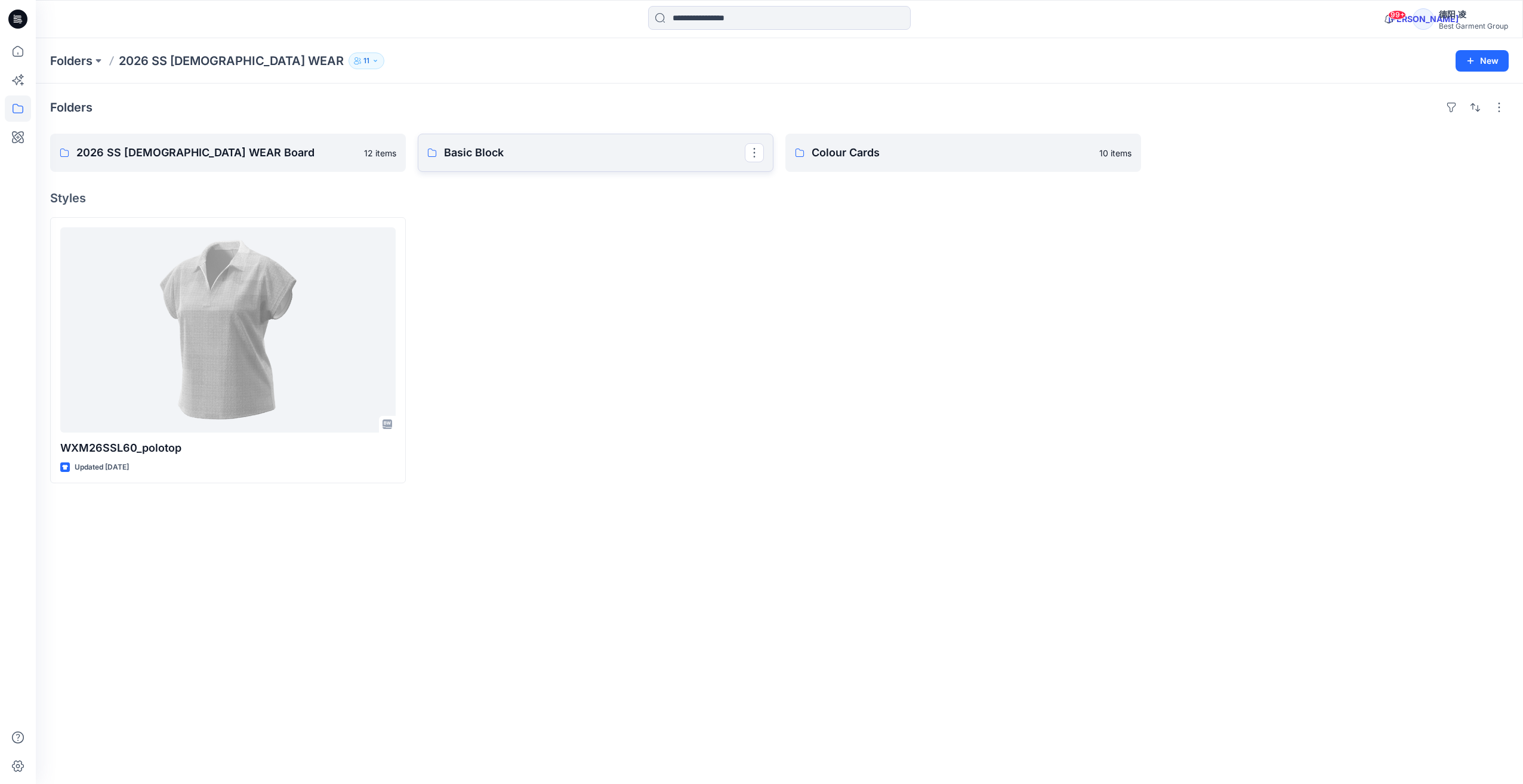
click at [485, 149] on p "Basic Block" at bounding box center [594, 152] width 301 height 17
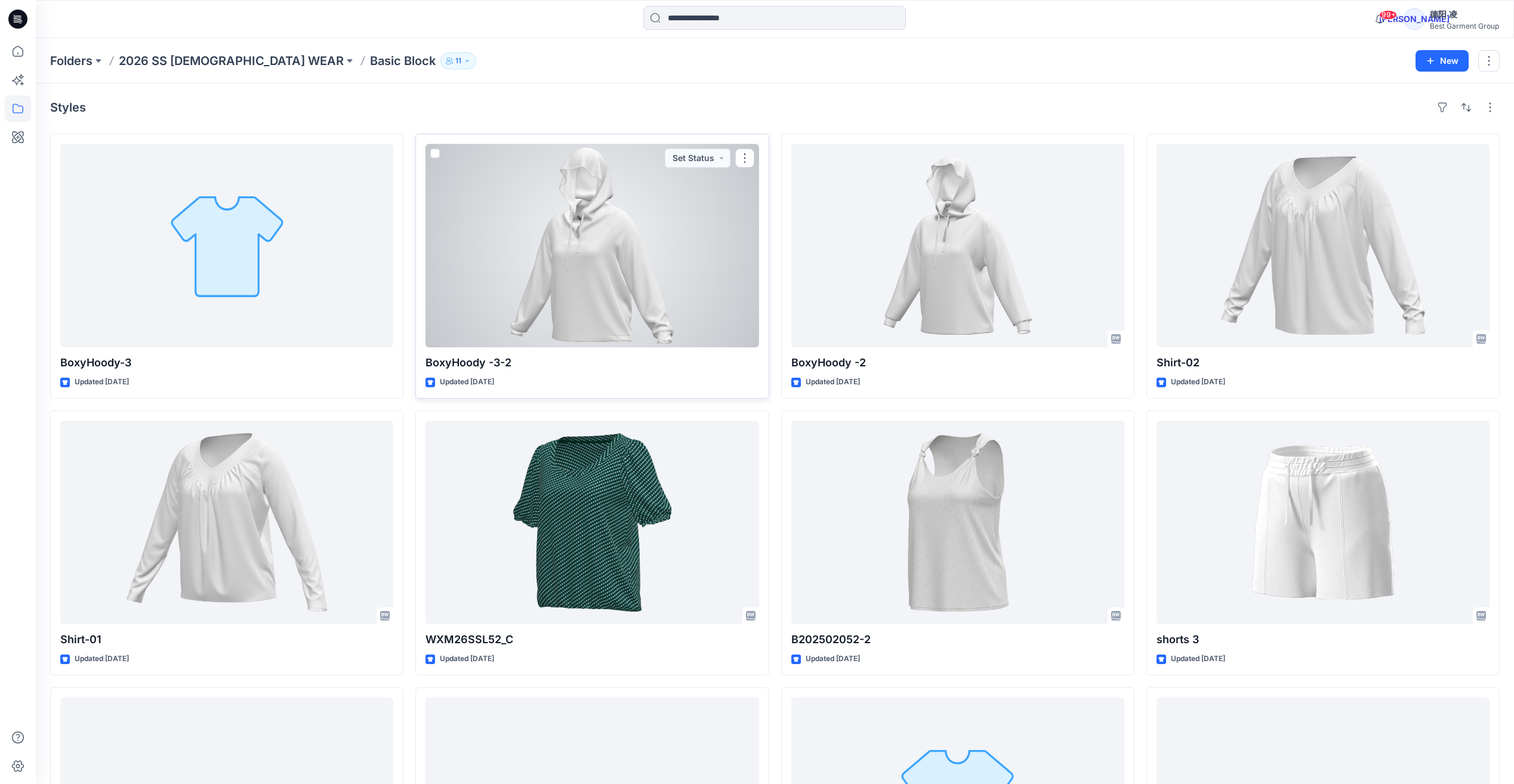
click at [595, 261] on div at bounding box center [591, 245] width 333 height 204
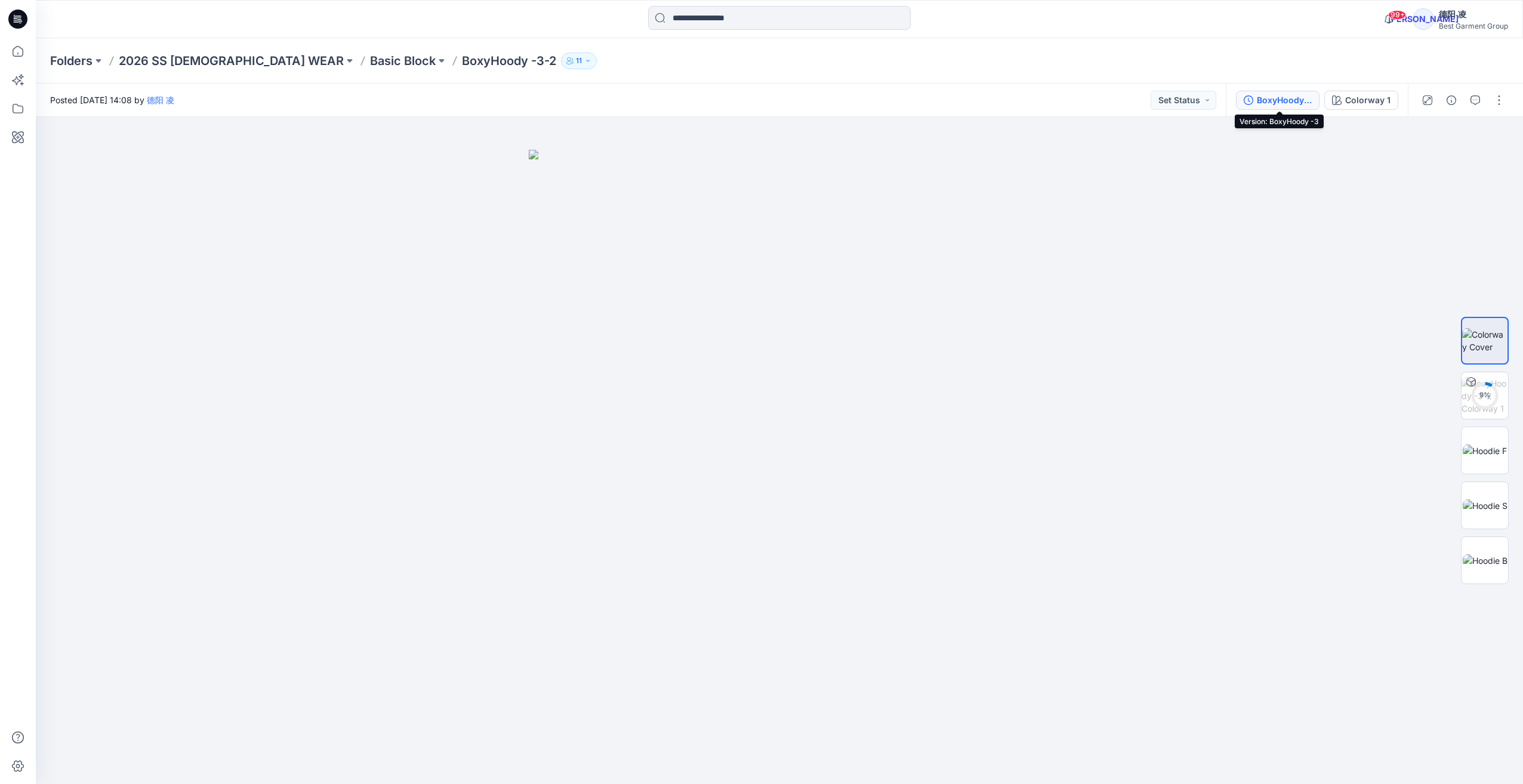
click at [837, 100] on div "BoxyHoody -3" at bounding box center [1284, 100] width 55 height 13
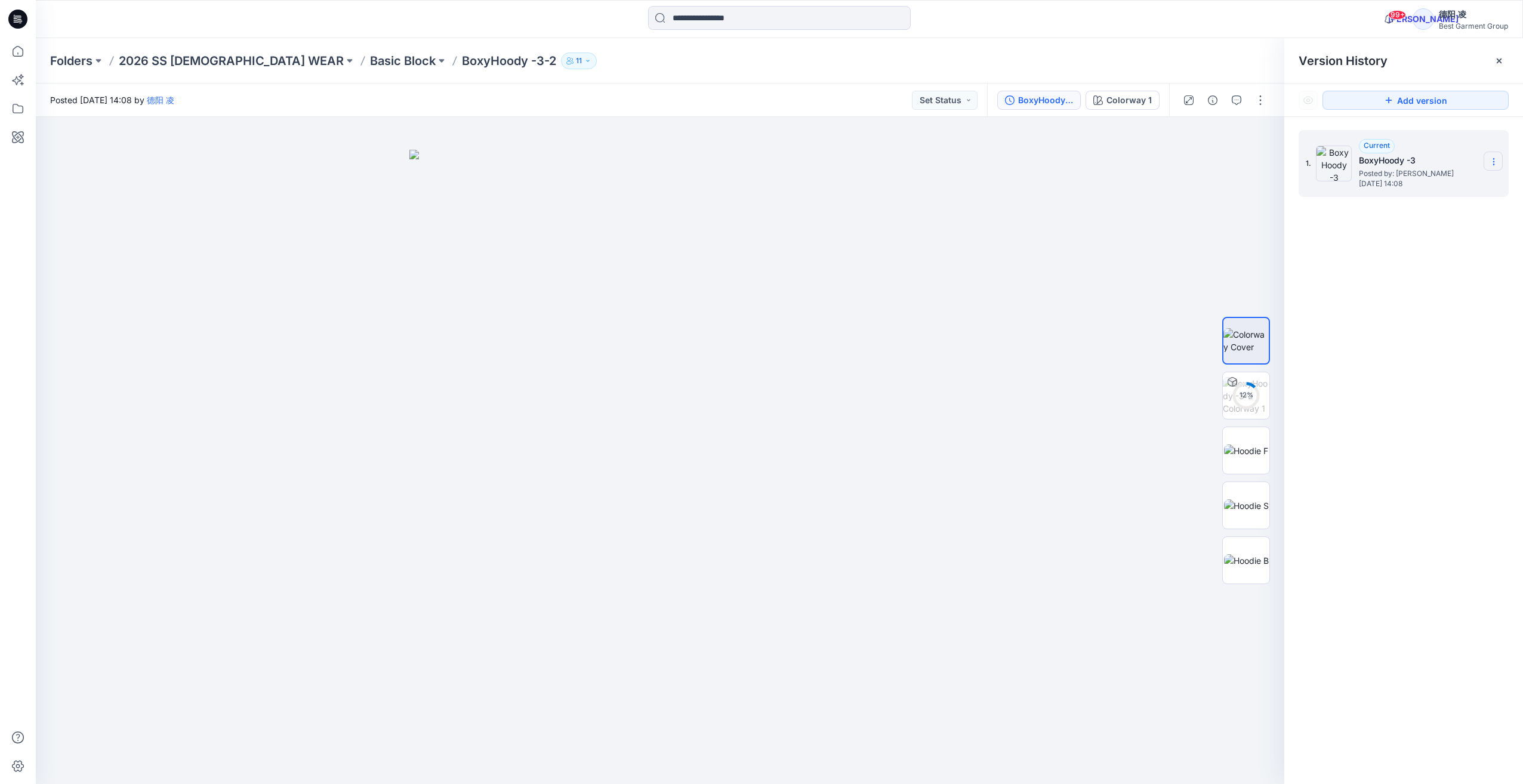
click at [837, 165] on icon at bounding box center [1493, 161] width 9 height 9
click at [837, 186] on div "Duplicate Version" at bounding box center [1430, 185] width 139 height 24
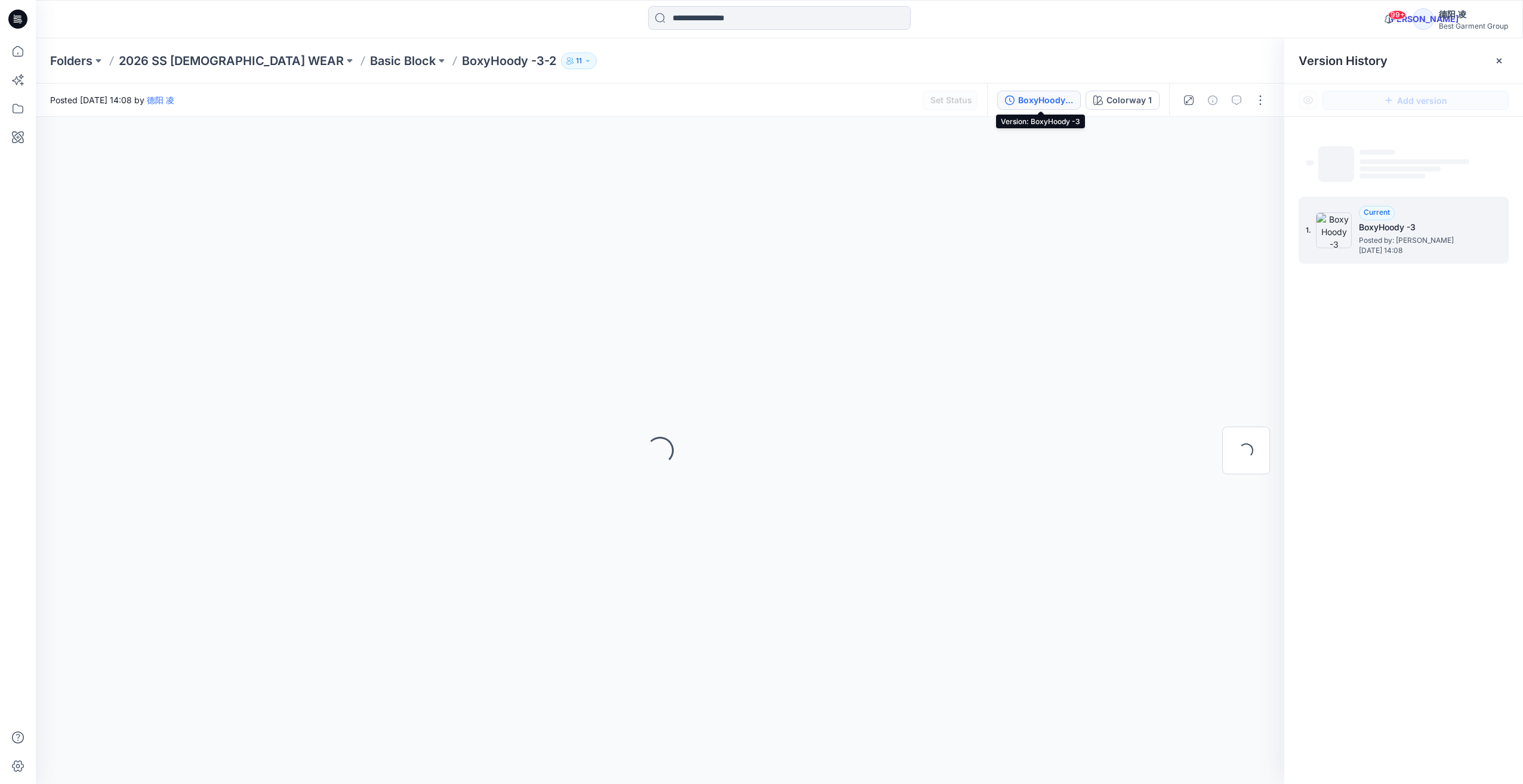
click at [837, 95] on div "BoxyHoody -3" at bounding box center [1046, 100] width 55 height 13
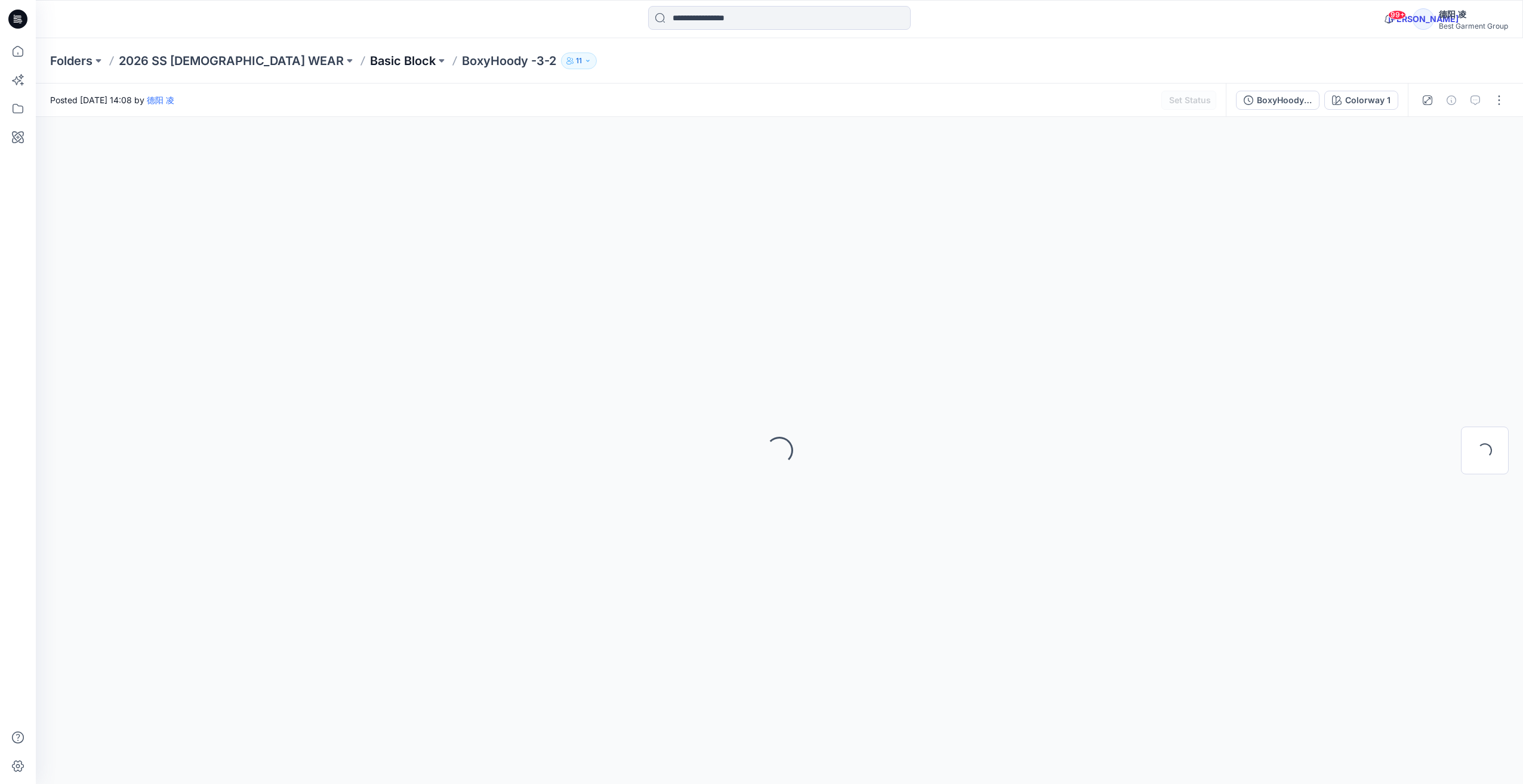
click at [370, 62] on p "Basic Block" at bounding box center [402, 61] width 66 height 17
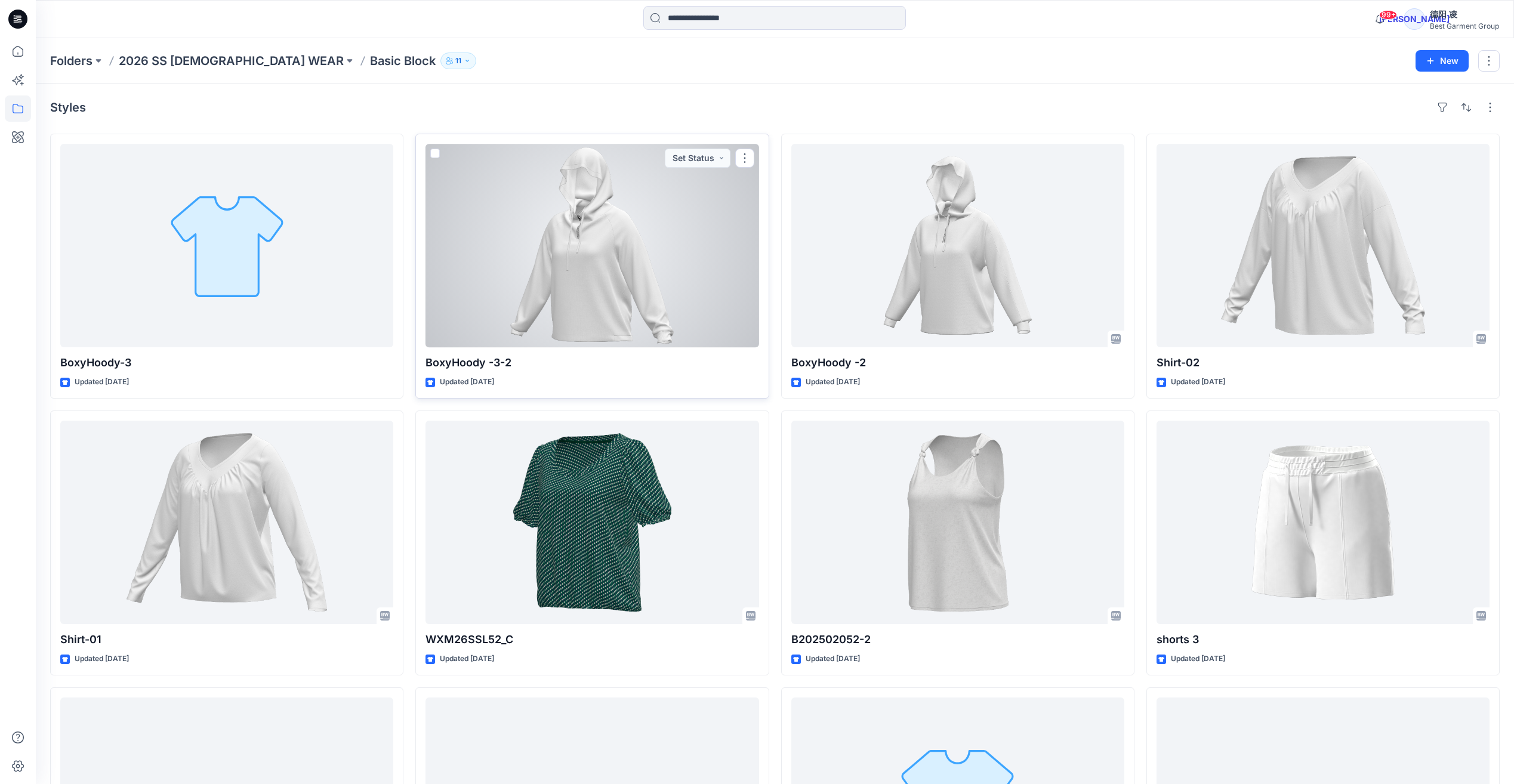
click at [632, 235] on div at bounding box center [591, 245] width 333 height 204
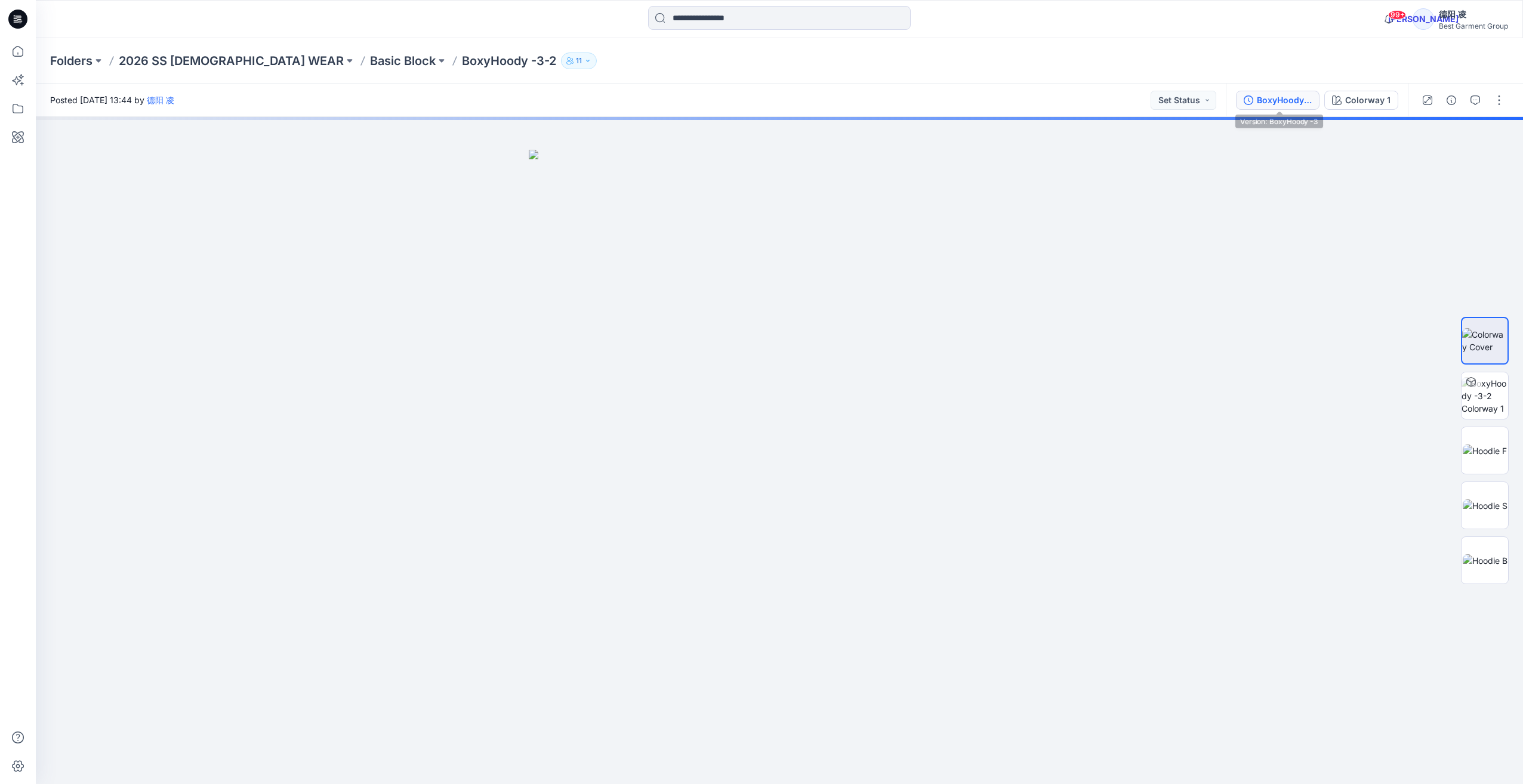
click at [837, 95] on div "BoxyHoody -3" at bounding box center [1284, 100] width 55 height 13
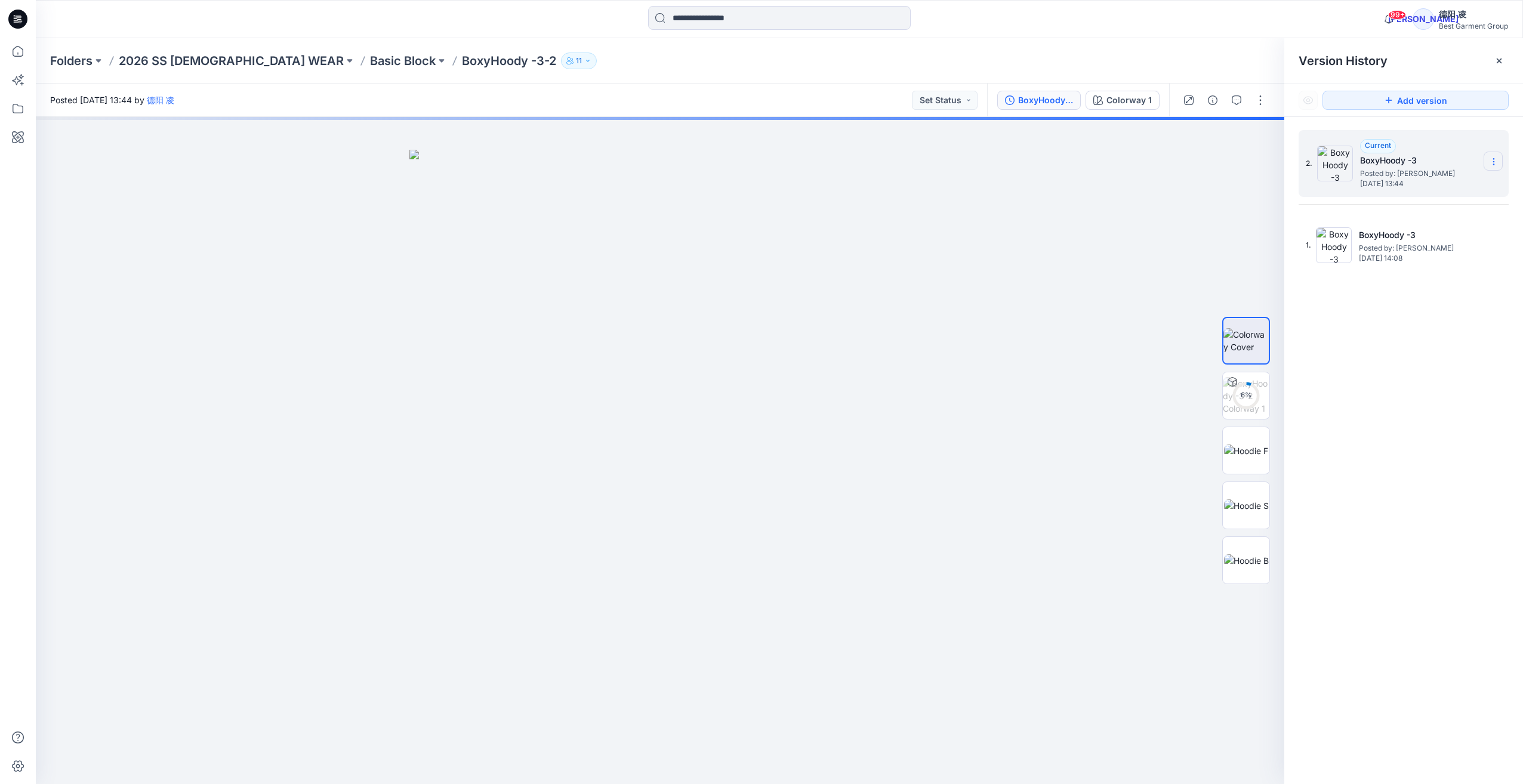
click at [837, 165] on icon at bounding box center [1493, 164] width 1 height 1
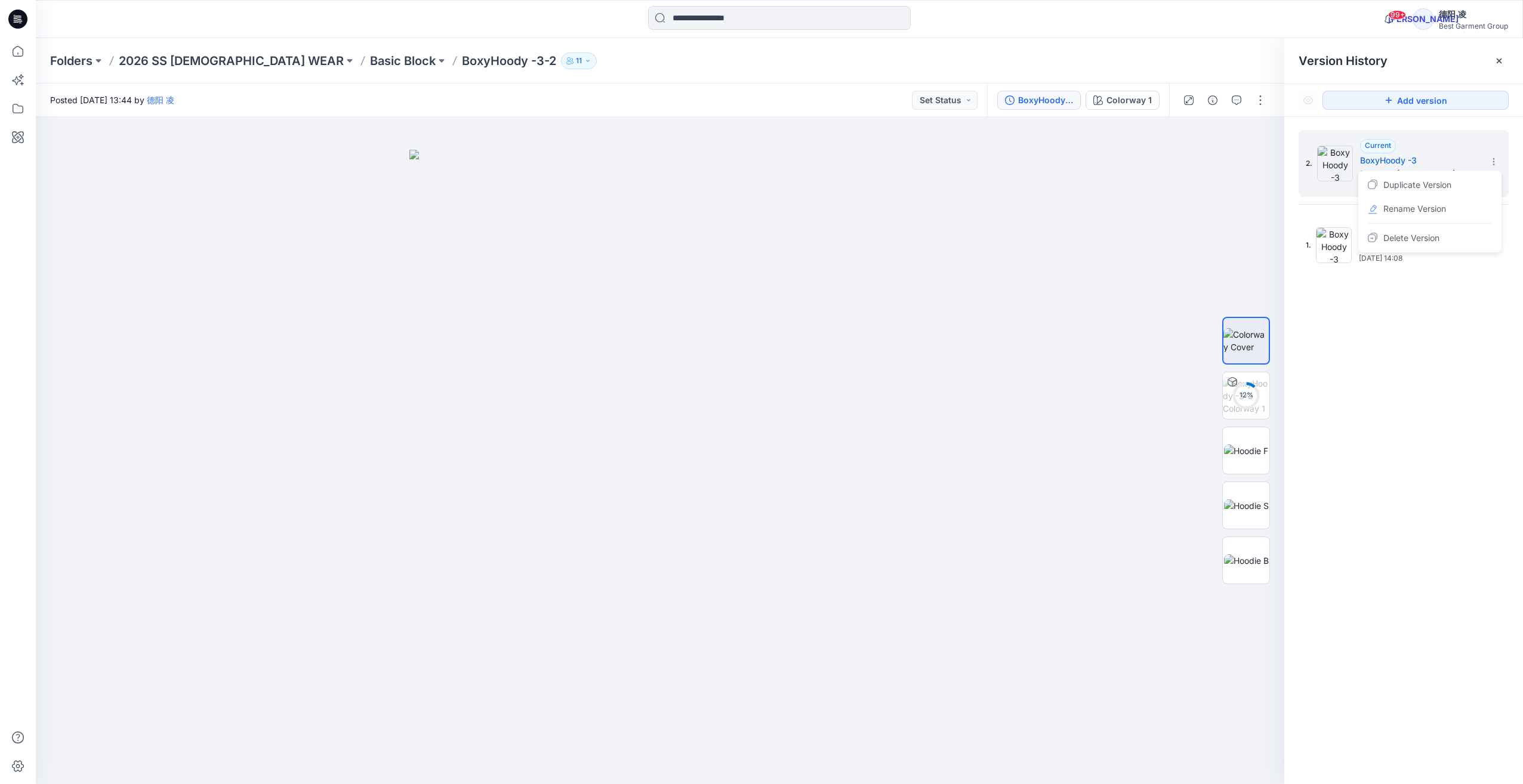
click at [837, 321] on div "2. Current BoxyHoody -3 Posted by: 德阳 凌 Tuesday, September 30, 2025 13:44 Dupli…" at bounding box center [1403, 459] width 239 height 684
click at [837, 240] on icon at bounding box center [1493, 243] width 9 height 9
click at [837, 414] on div "2. Current BoxyHoody -3 Posted by: 德阳 凌 Tuesday, September 30, 2025 13:44 1. Bo…" at bounding box center [1403, 459] width 239 height 684
click at [370, 58] on p "Basic Block" at bounding box center [402, 61] width 66 height 17
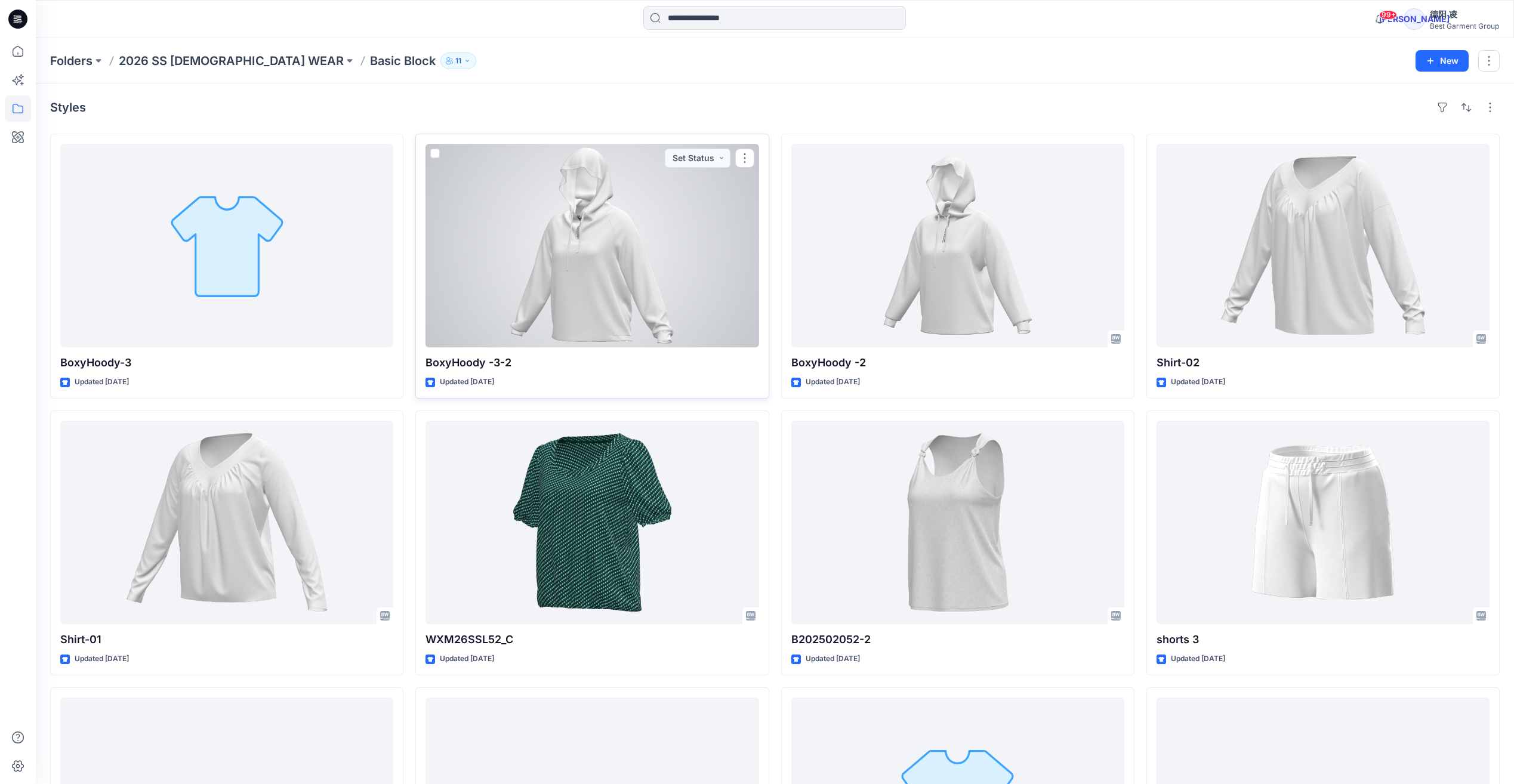
click at [479, 369] on p "BoxyHoody -3-2" at bounding box center [591, 362] width 333 height 17
click at [550, 339] on div at bounding box center [591, 245] width 333 height 204
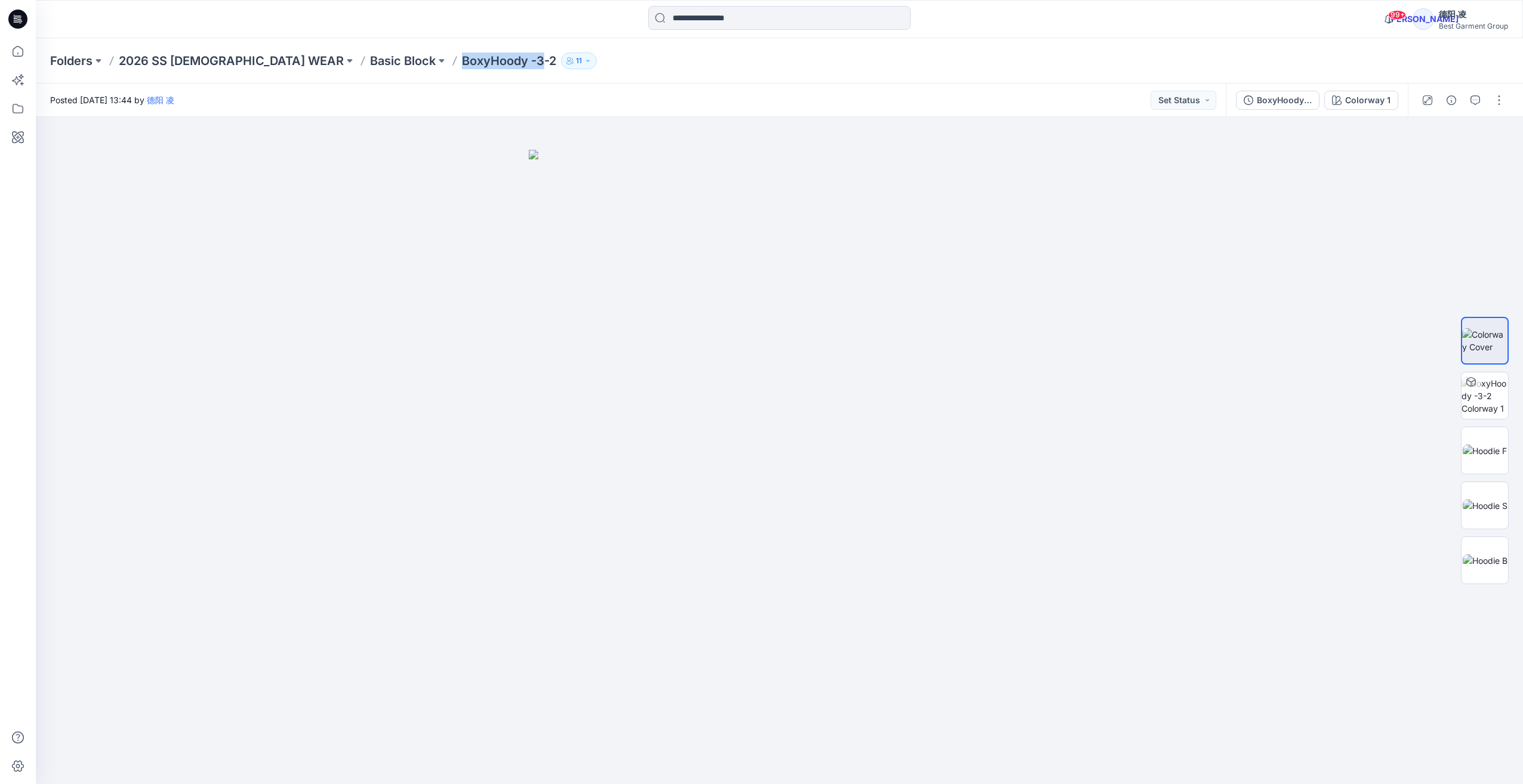
drag, startPoint x: 368, startPoint y: 58, endPoint x: 452, endPoint y: 64, distance: 84.2
click at [452, 64] on div "Folders 2026 SS LADIES WEAR Basic Block BoxyHoody -3-2 11" at bounding box center [732, 61] width 1366 height 17
copy p "BoxyHoody -3"
click at [370, 60] on p "Basic Block" at bounding box center [402, 61] width 66 height 17
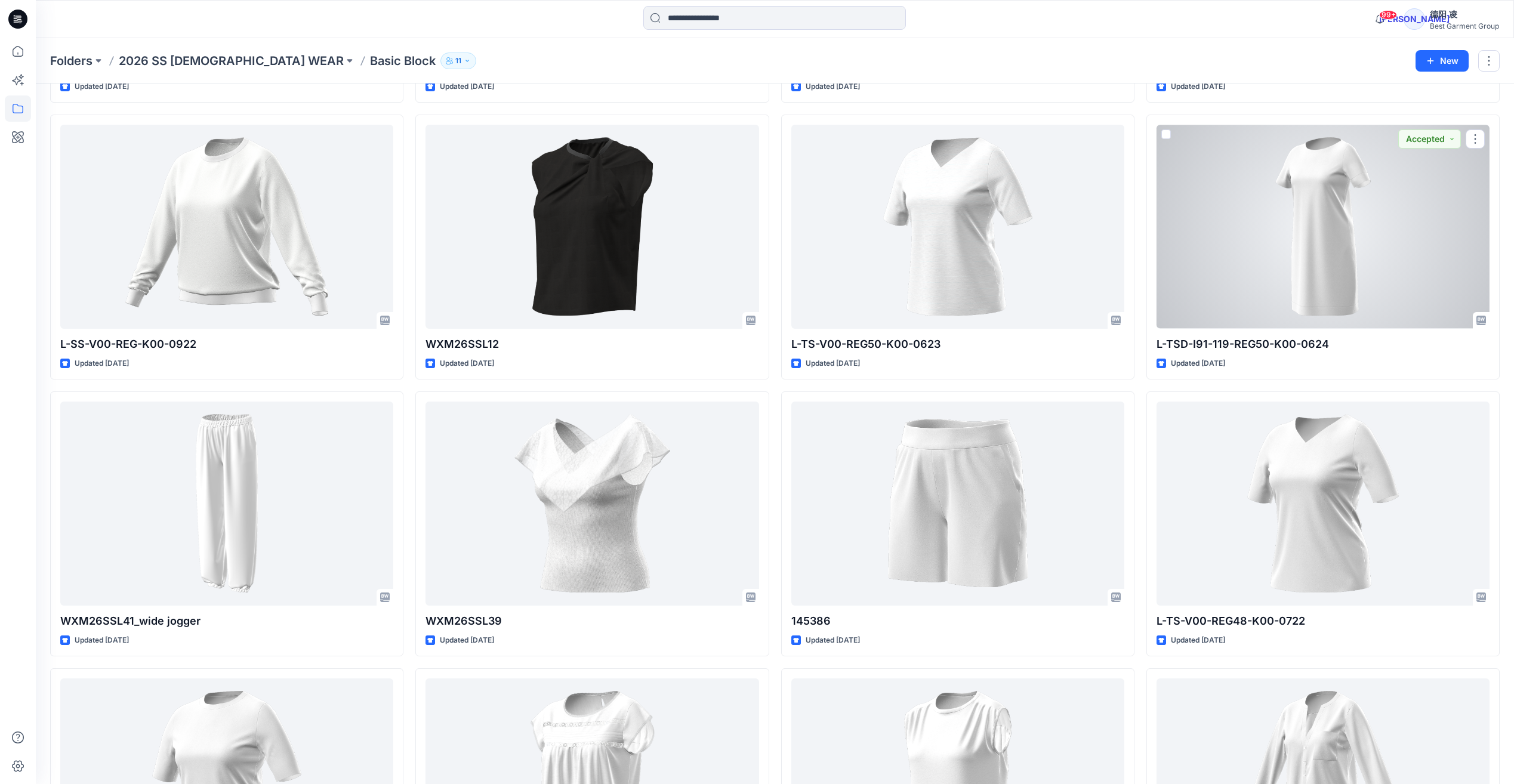
scroll to position [3043, 0]
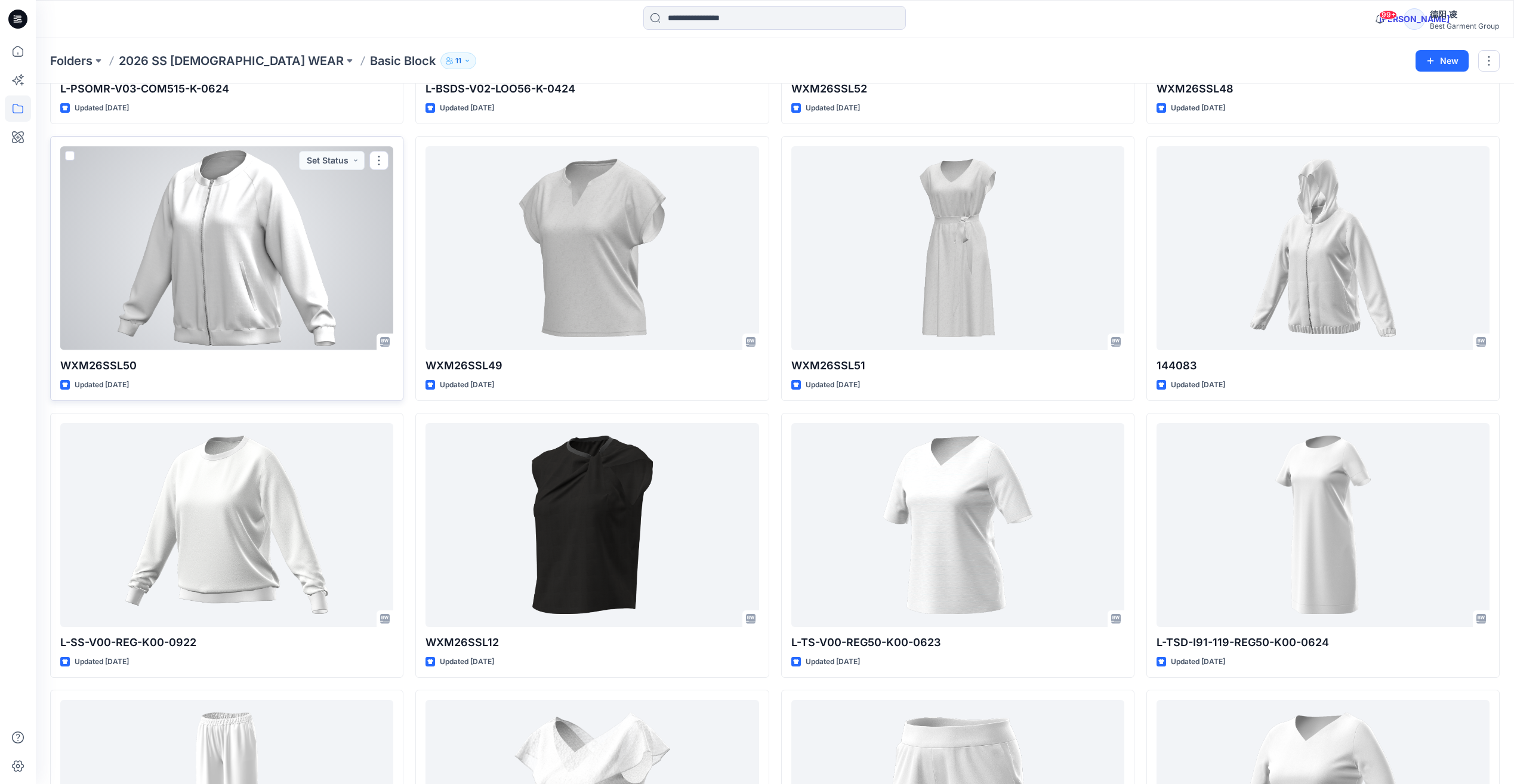
click at [252, 241] on div at bounding box center [226, 248] width 333 height 204
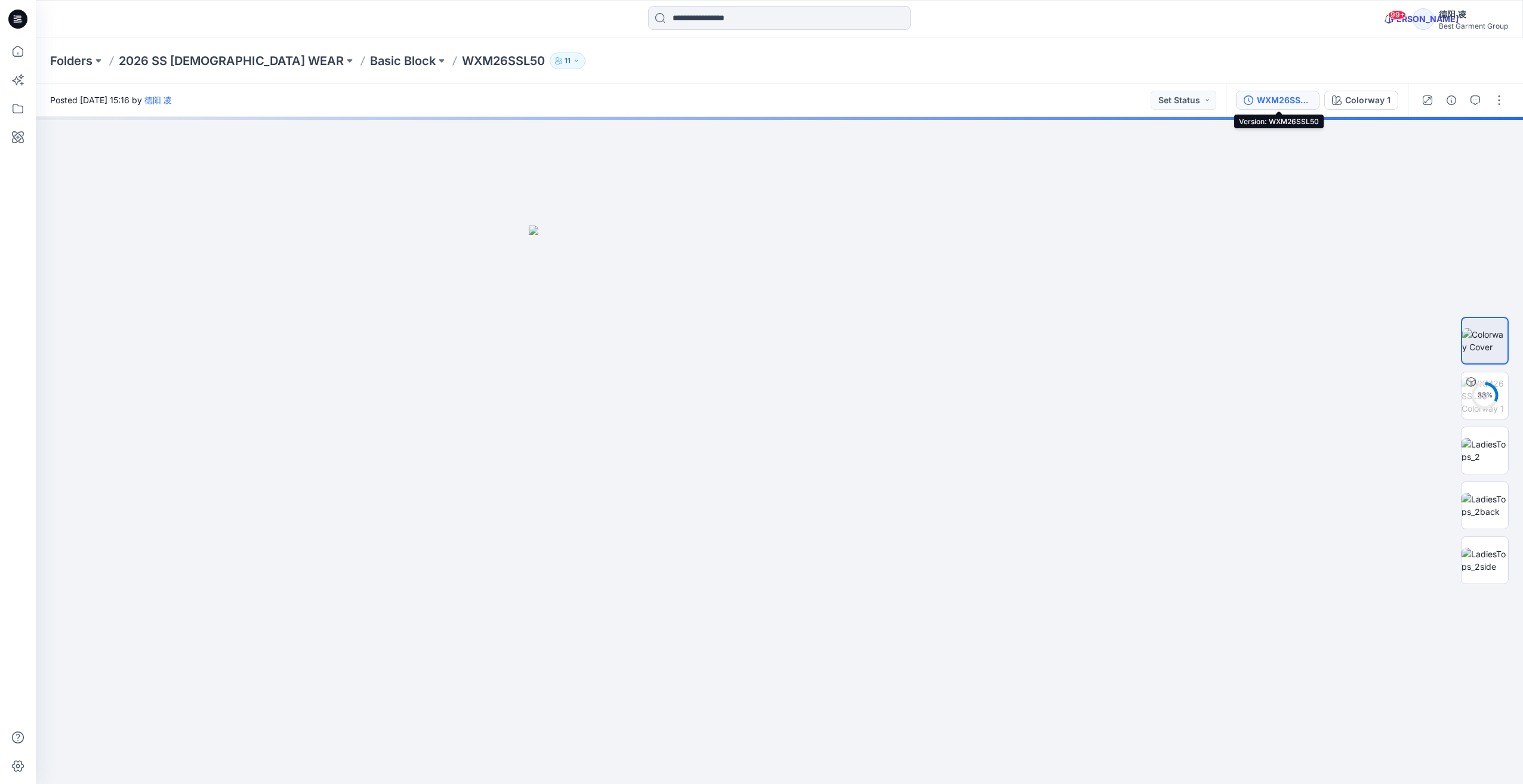
click at [837, 95] on div "WXM26SSL50" at bounding box center [1284, 100] width 55 height 13
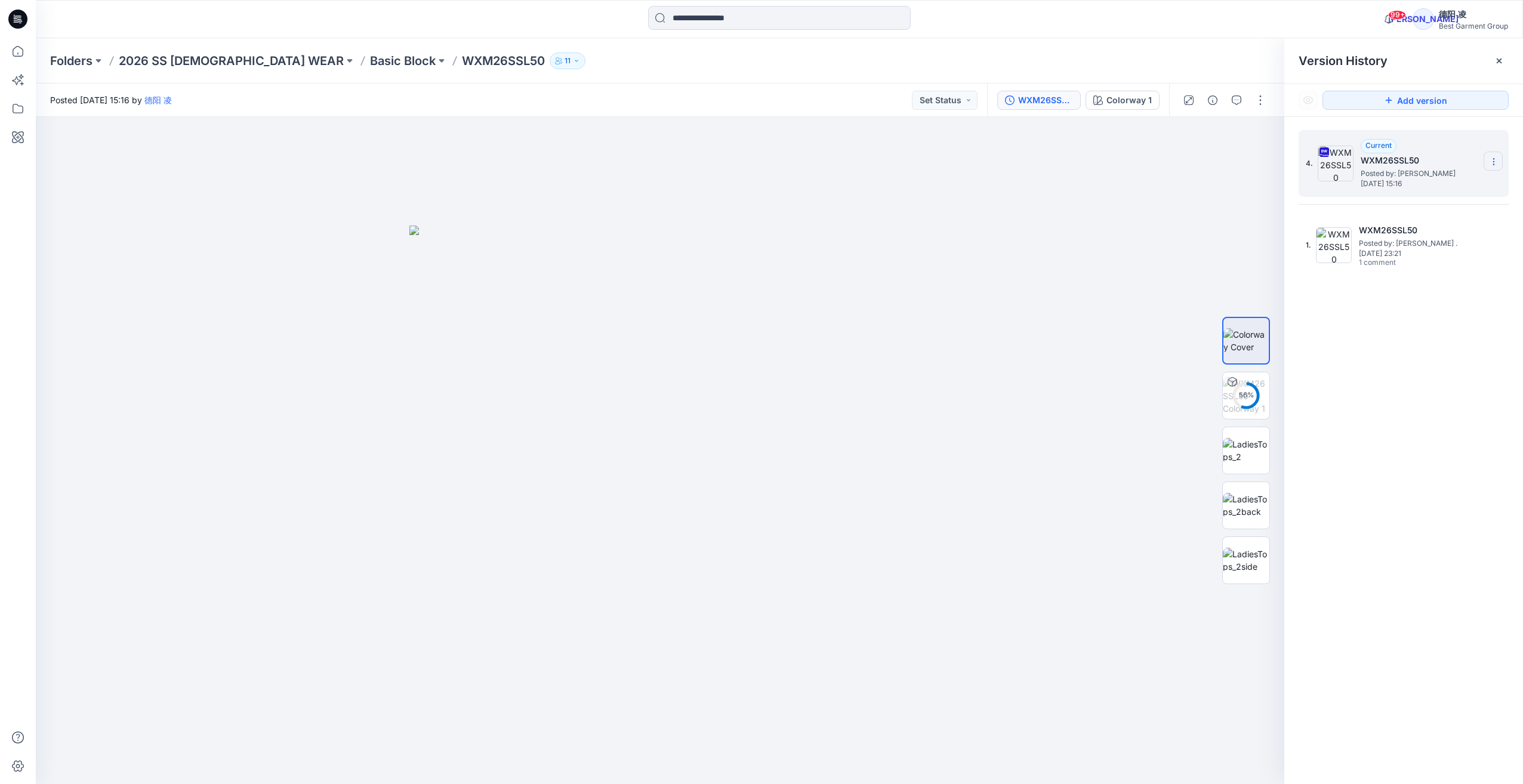
click at [837, 165] on icon at bounding box center [1493, 161] width 9 height 9
click at [837, 187] on span "Download Source BW File" at bounding box center [1433, 185] width 100 height 14
click at [370, 62] on p "Basic Block" at bounding box center [402, 61] width 66 height 17
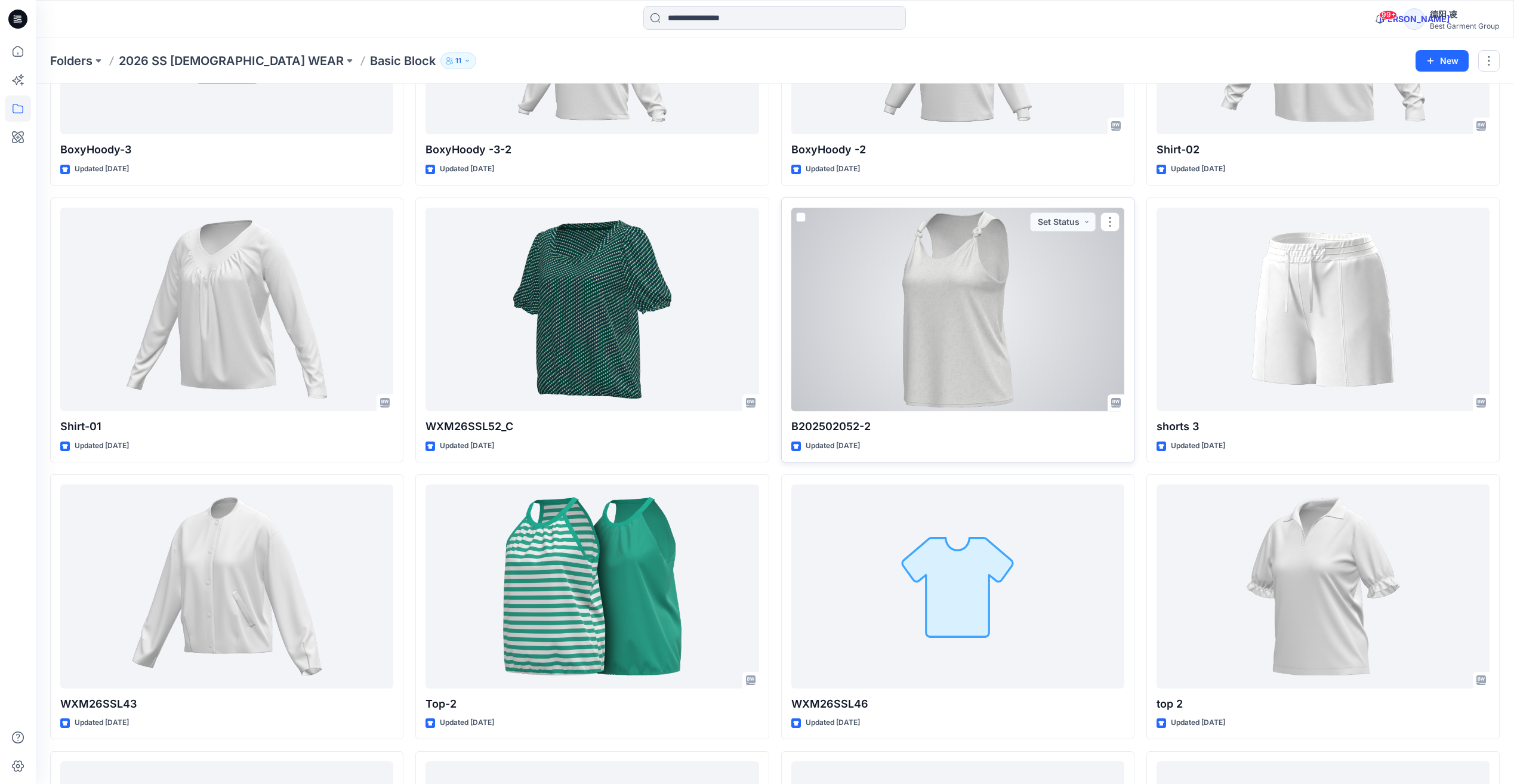
scroll to position [417, 0]
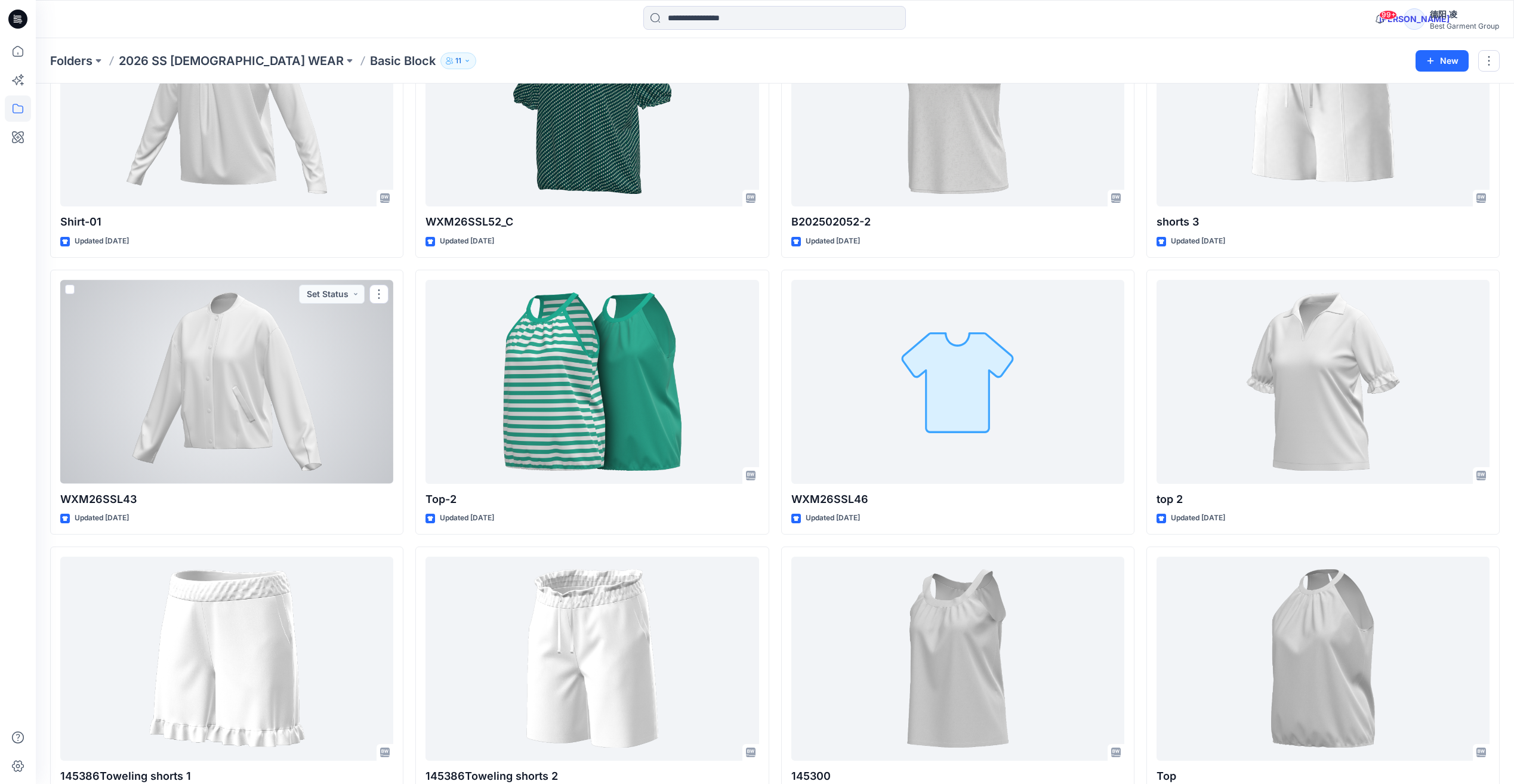
click at [280, 397] on div at bounding box center [226, 382] width 333 height 204
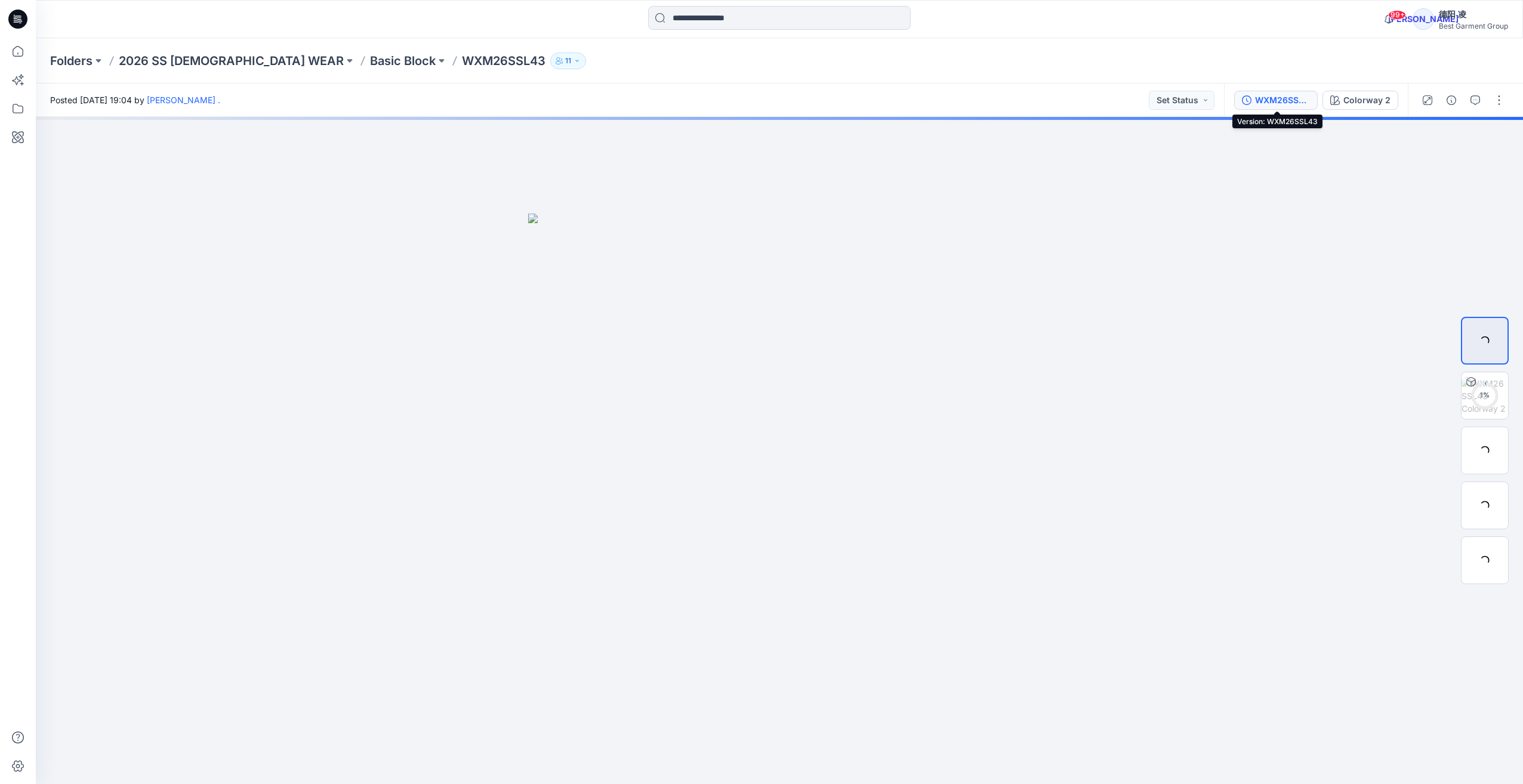
click at [837, 102] on div "WXM26SSL43" at bounding box center [1283, 100] width 55 height 13
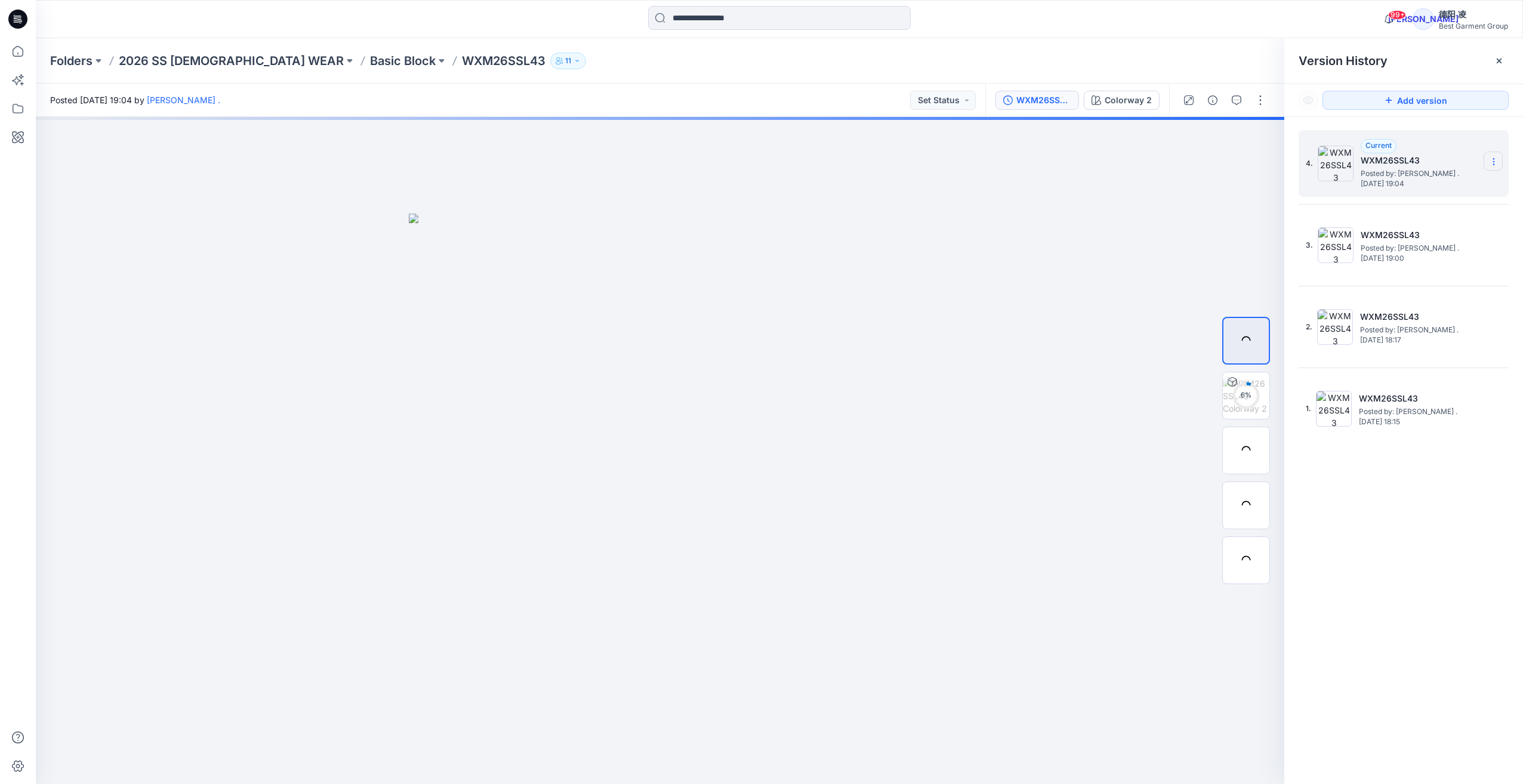
click at [837, 158] on icon at bounding box center [1493, 161] width 9 height 9
click at [837, 256] on div "3. WXM26SSL43 Posted by: Kerstin . Tuesday, February 25, 2025 19:00" at bounding box center [1403, 245] width 210 height 67
click at [837, 246] on icon at bounding box center [1493, 245] width 1 height 1
click at [837, 336] on img at bounding box center [1335, 327] width 36 height 36
click at [837, 157] on icon at bounding box center [1493, 161] width 9 height 9
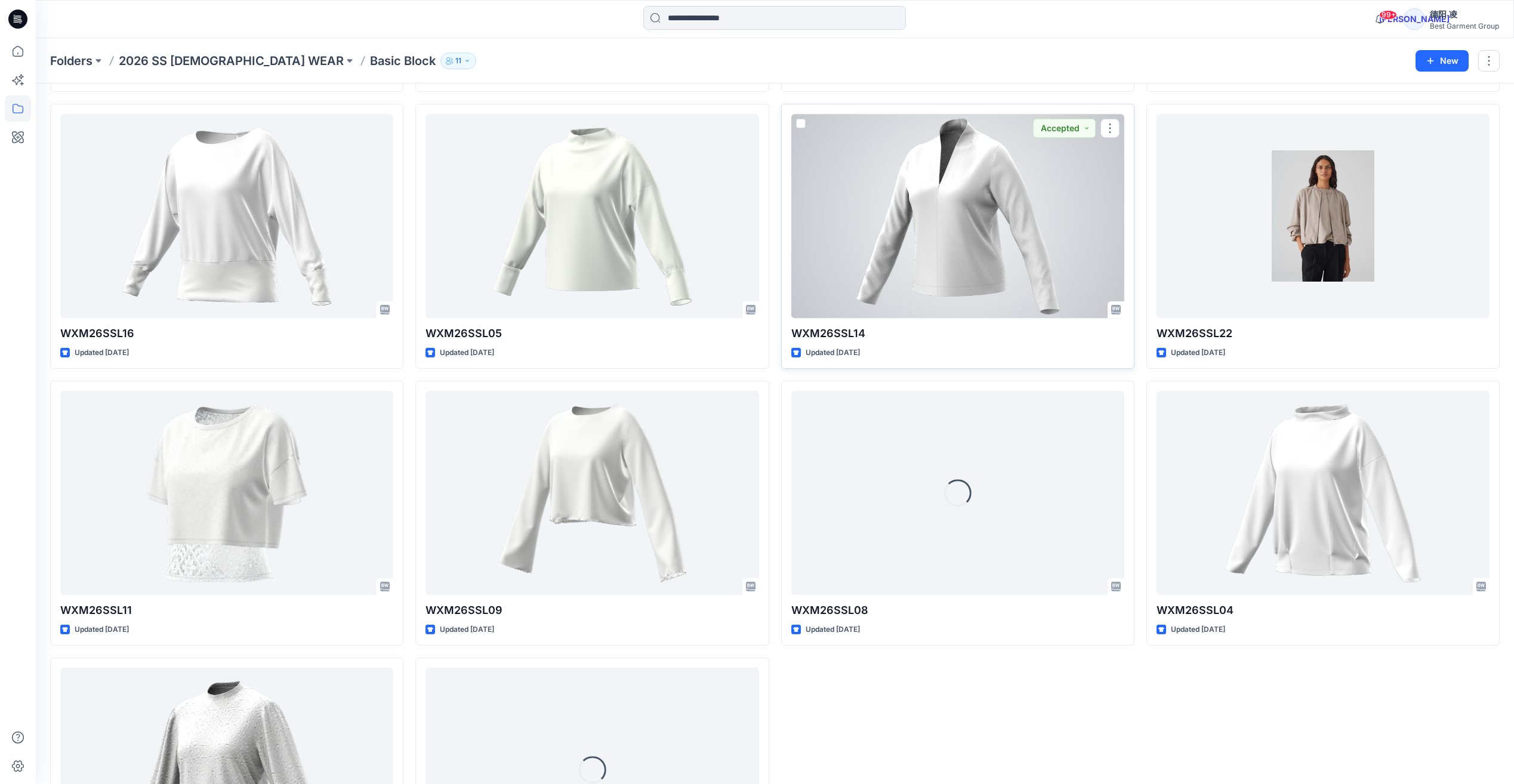
scroll to position [6549, 0]
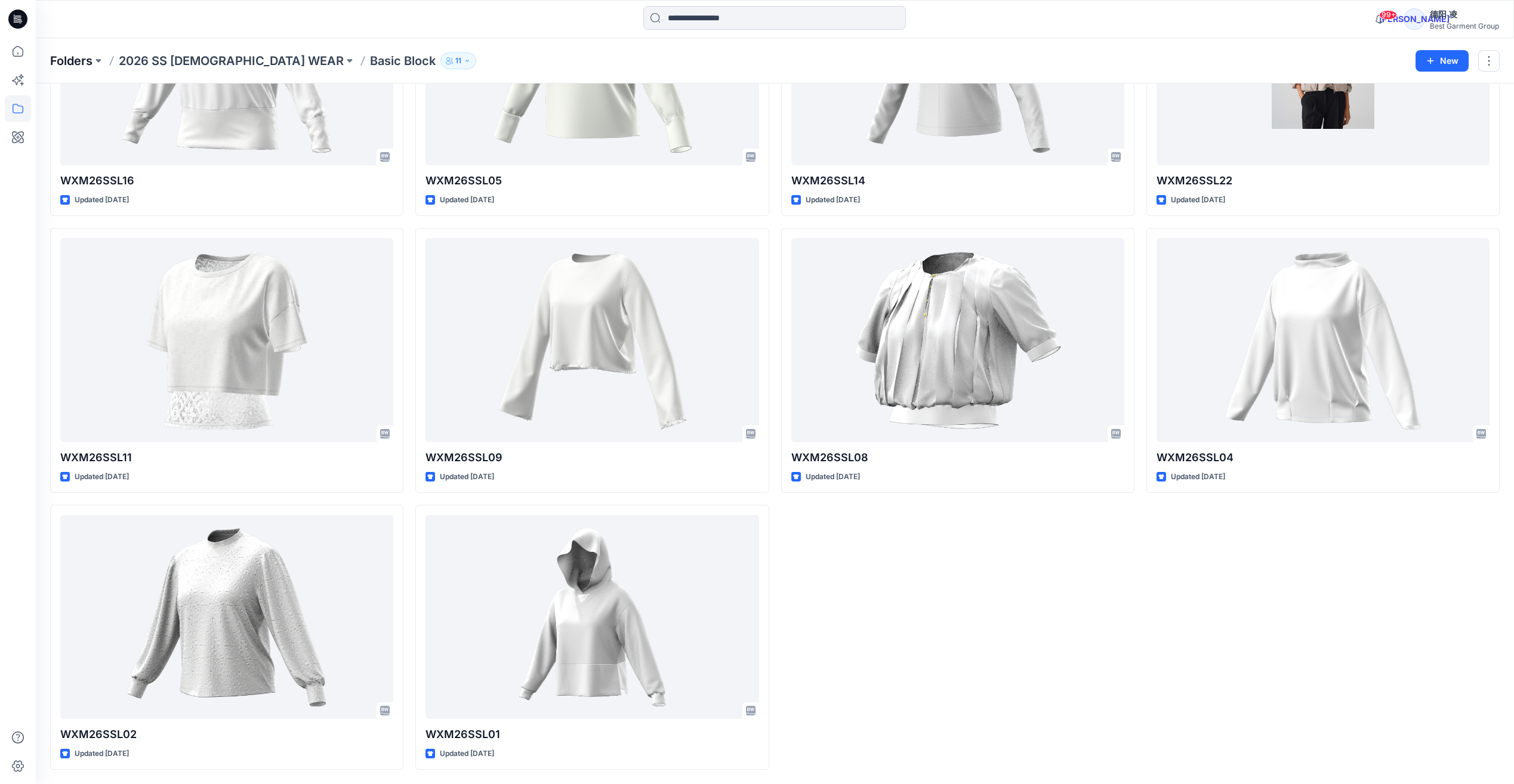
click at [71, 62] on p "Folders" at bounding box center [71, 61] width 43 height 17
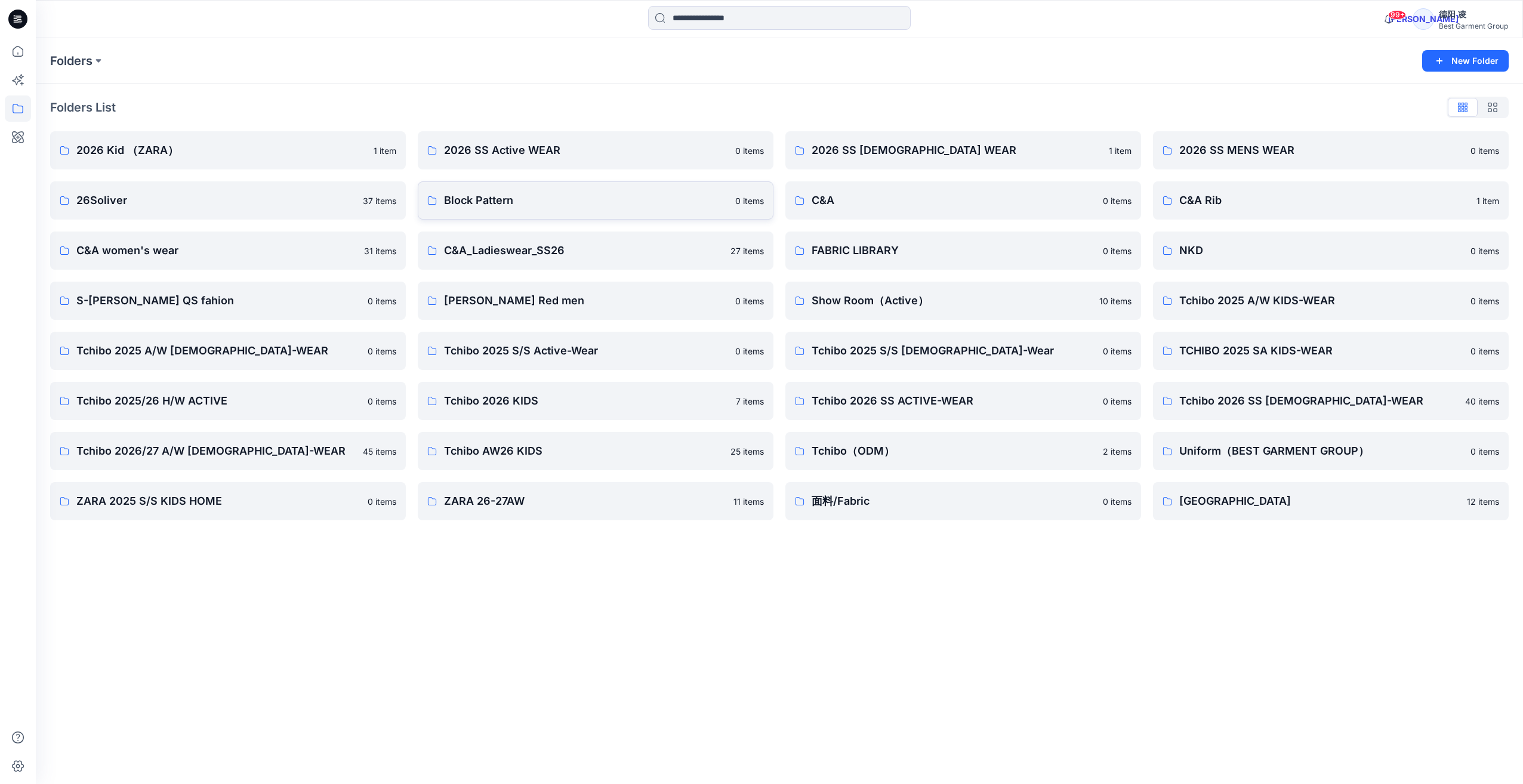
click at [530, 194] on p "Block Pattern" at bounding box center [586, 200] width 284 height 17
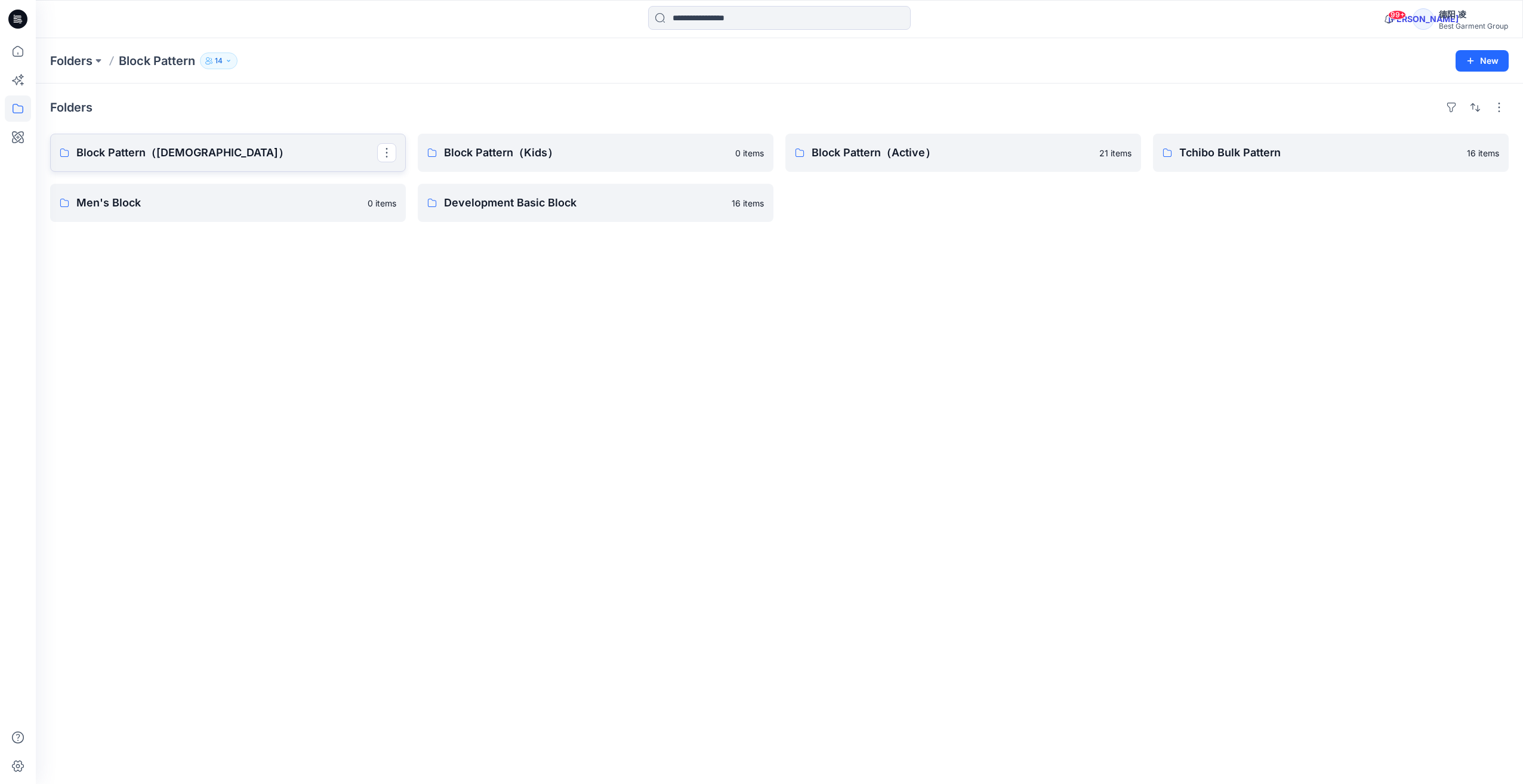
click at [355, 157] on p "Block Pattern（[DEMOGRAPHIC_DATA]）" at bounding box center [227, 152] width 301 height 17
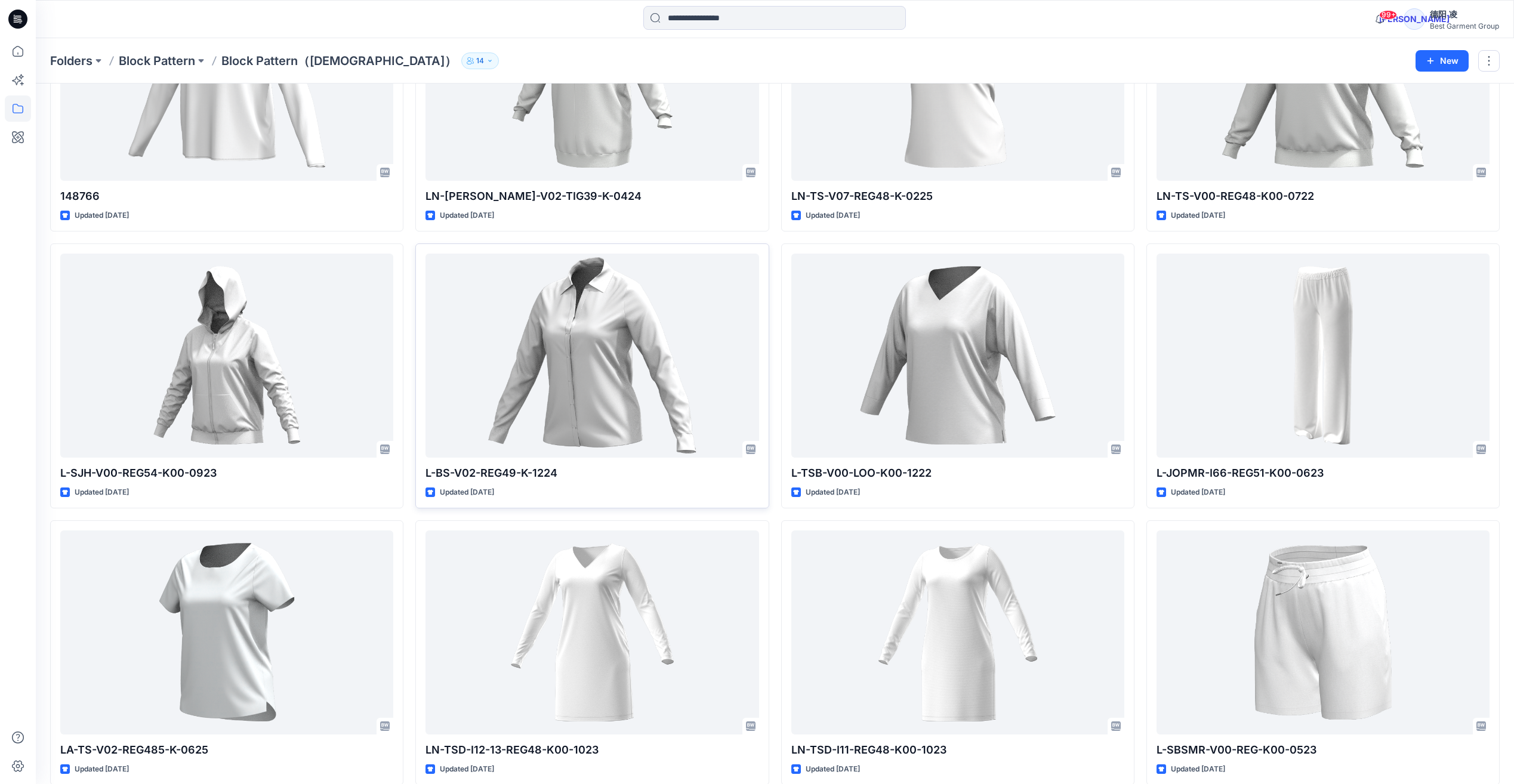
scroll to position [1850, 0]
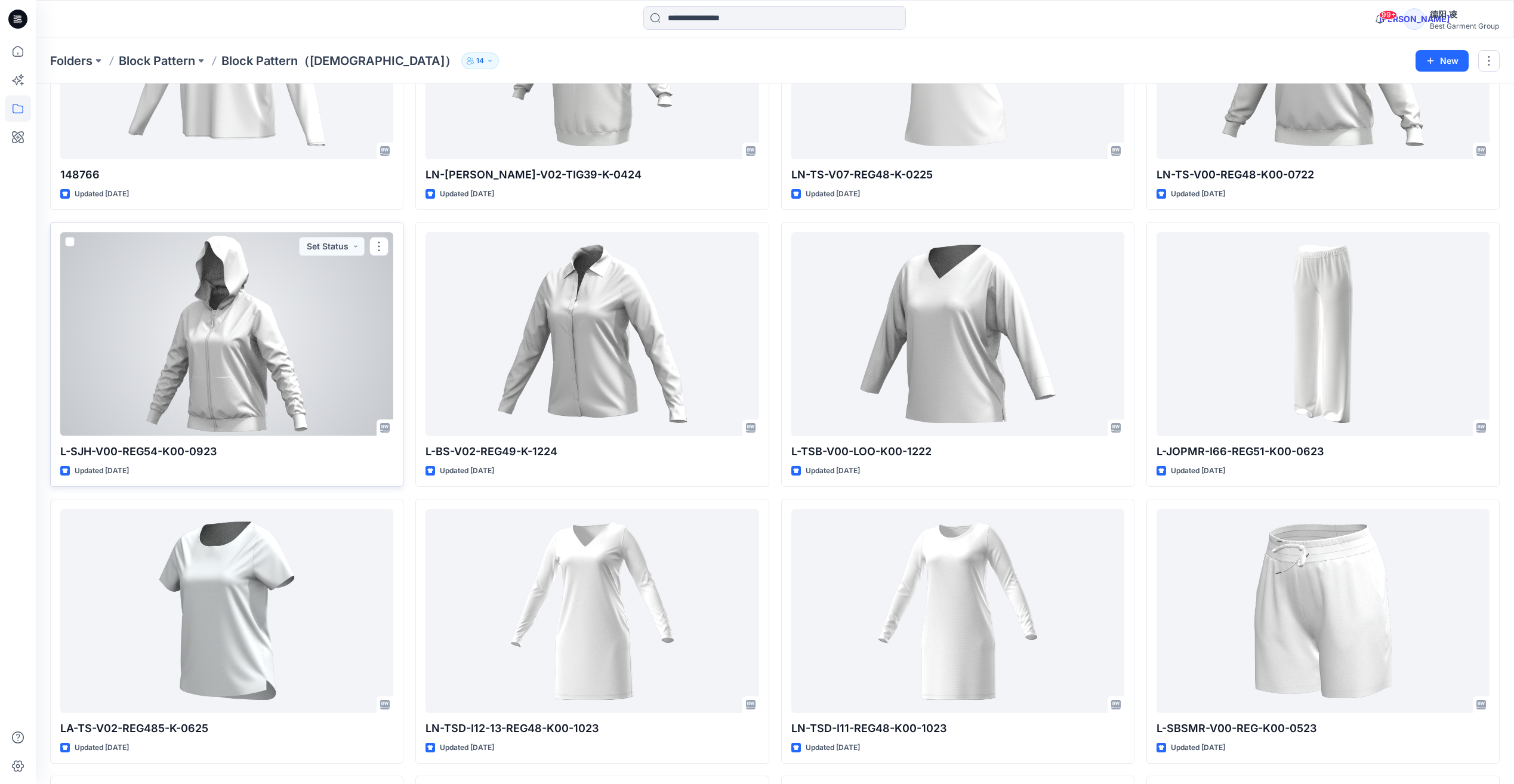
click at [225, 331] on div at bounding box center [226, 334] width 333 height 204
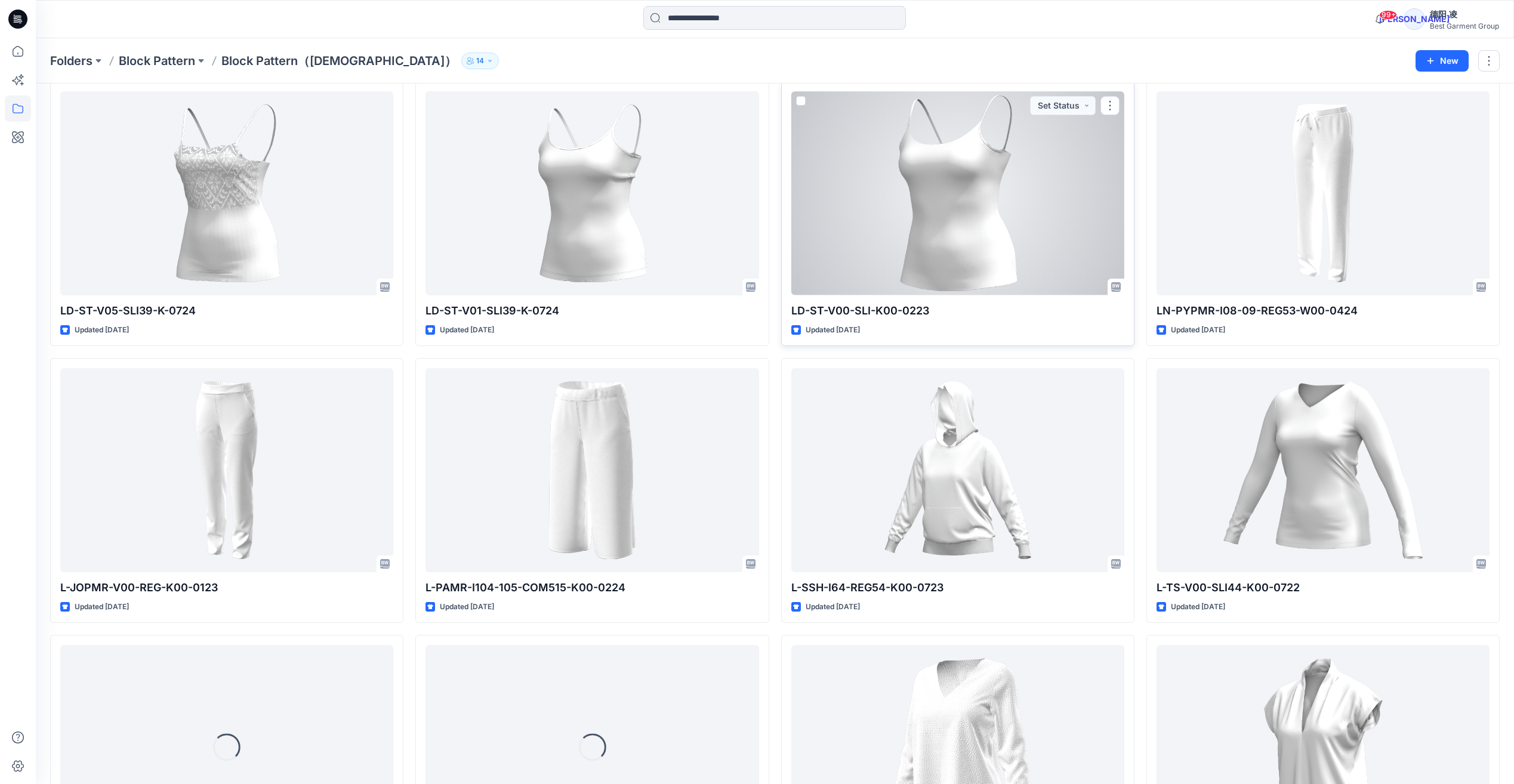
scroll to position [3937, 0]
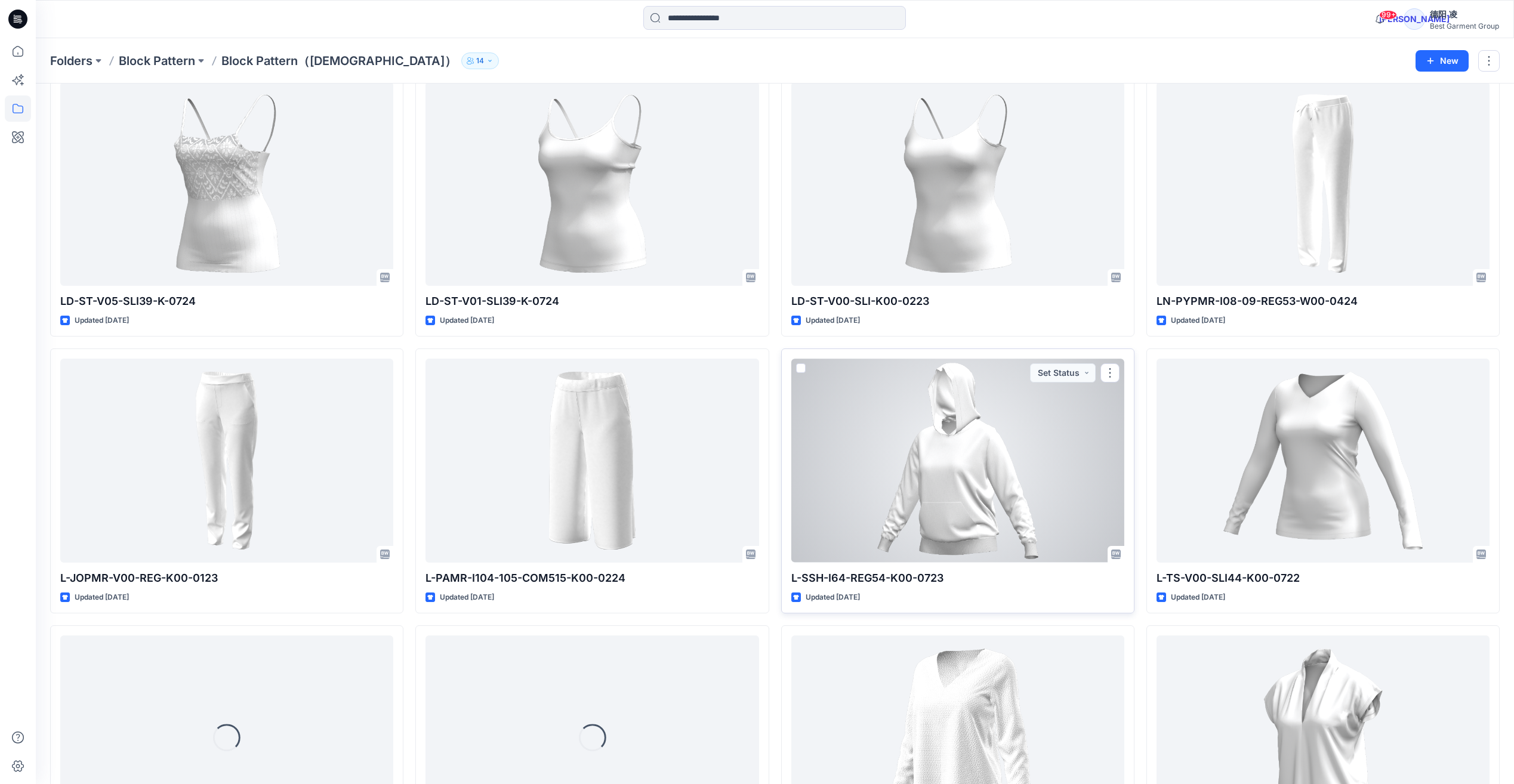
click at [837, 476] on div at bounding box center [957, 461] width 333 height 204
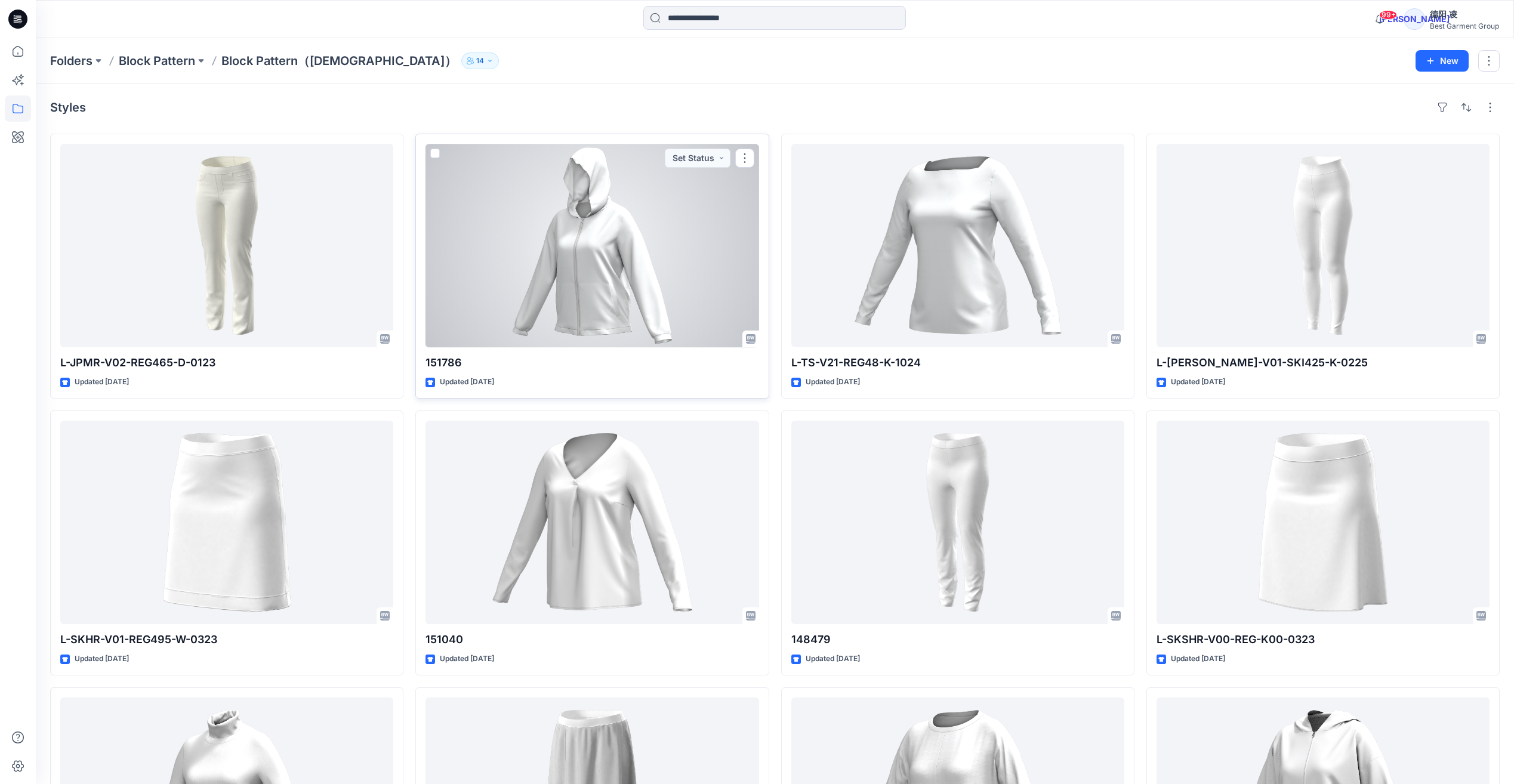
click at [526, 284] on div at bounding box center [591, 245] width 333 height 204
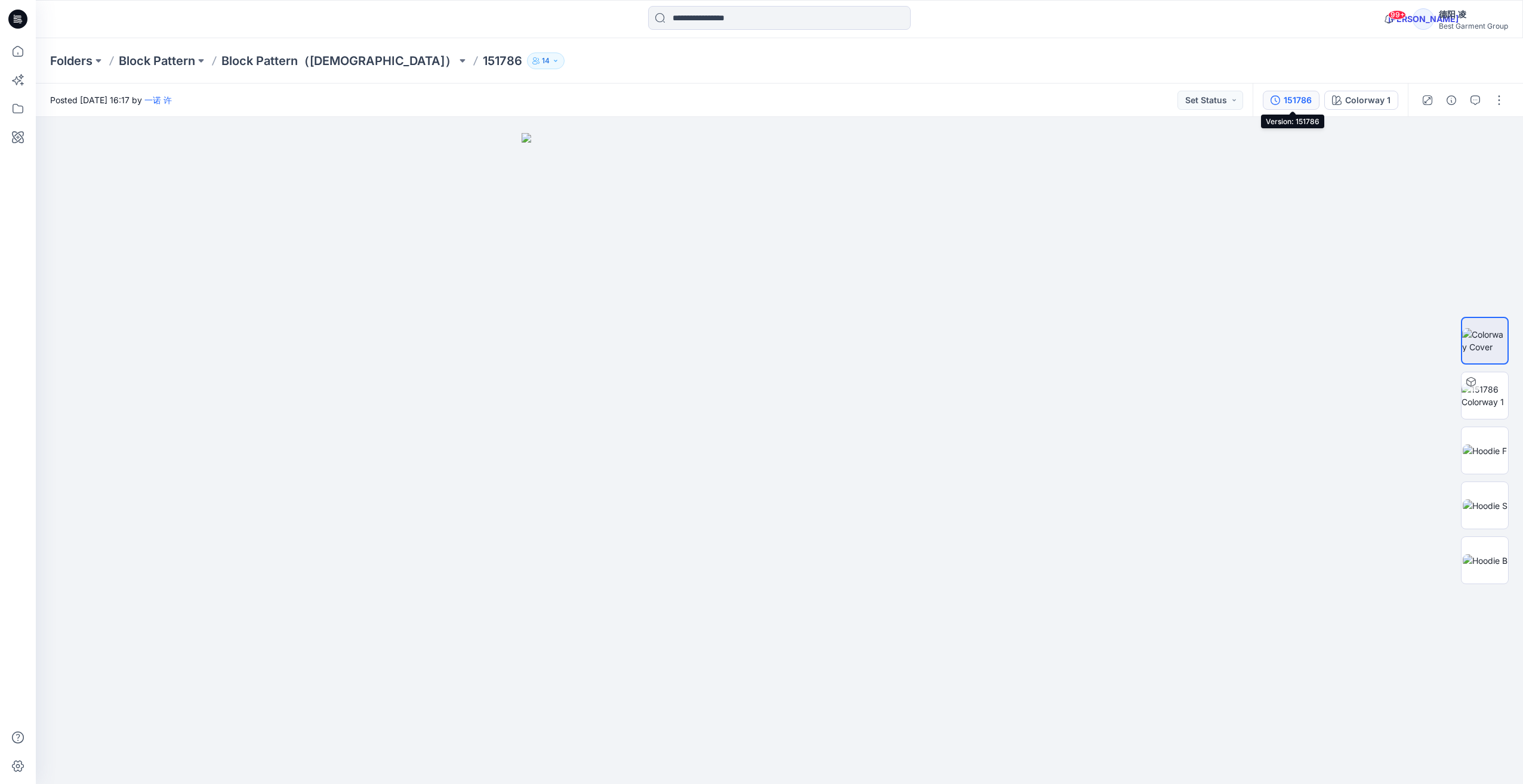
click at [837, 101] on div "151786" at bounding box center [1298, 100] width 28 height 13
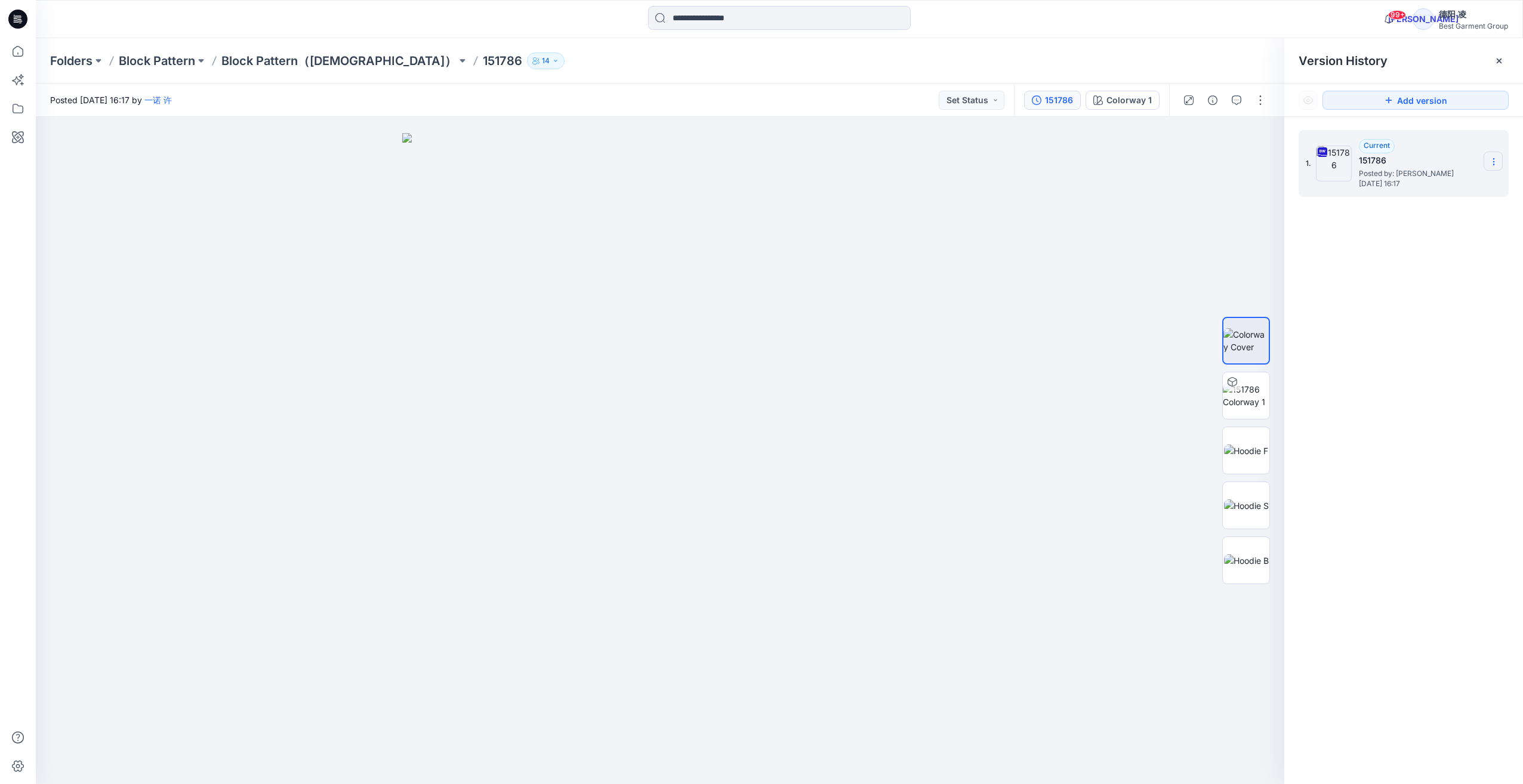
click at [837, 162] on icon at bounding box center [1493, 161] width 9 height 9
click at [837, 183] on span "Download Source BW File" at bounding box center [1433, 185] width 100 height 14
click at [638, 169] on img at bounding box center [660, 458] width 516 height 651
click at [300, 62] on p "Block Pattern（[DEMOGRAPHIC_DATA]）" at bounding box center [339, 61] width 235 height 17
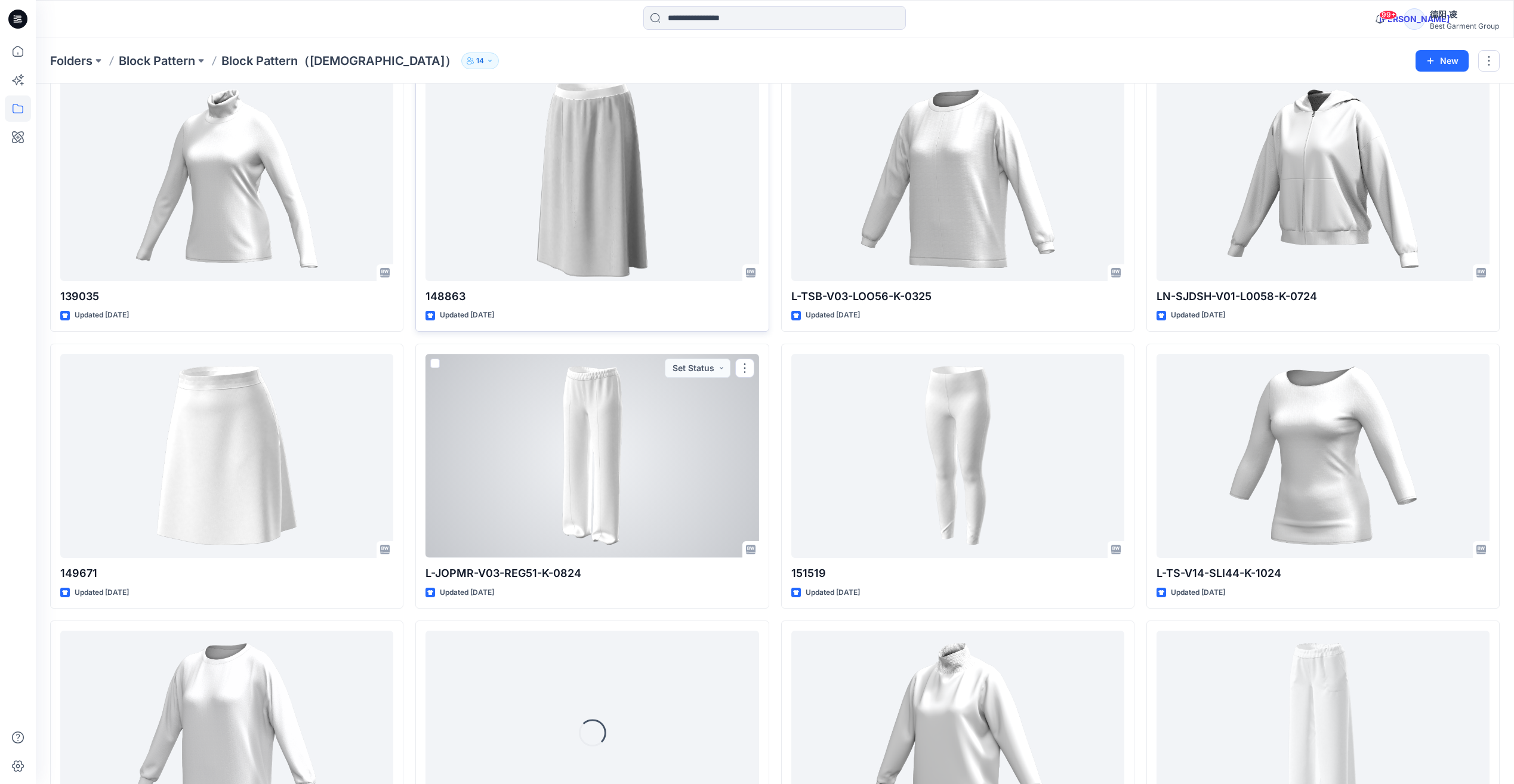
scroll to position [583, 0]
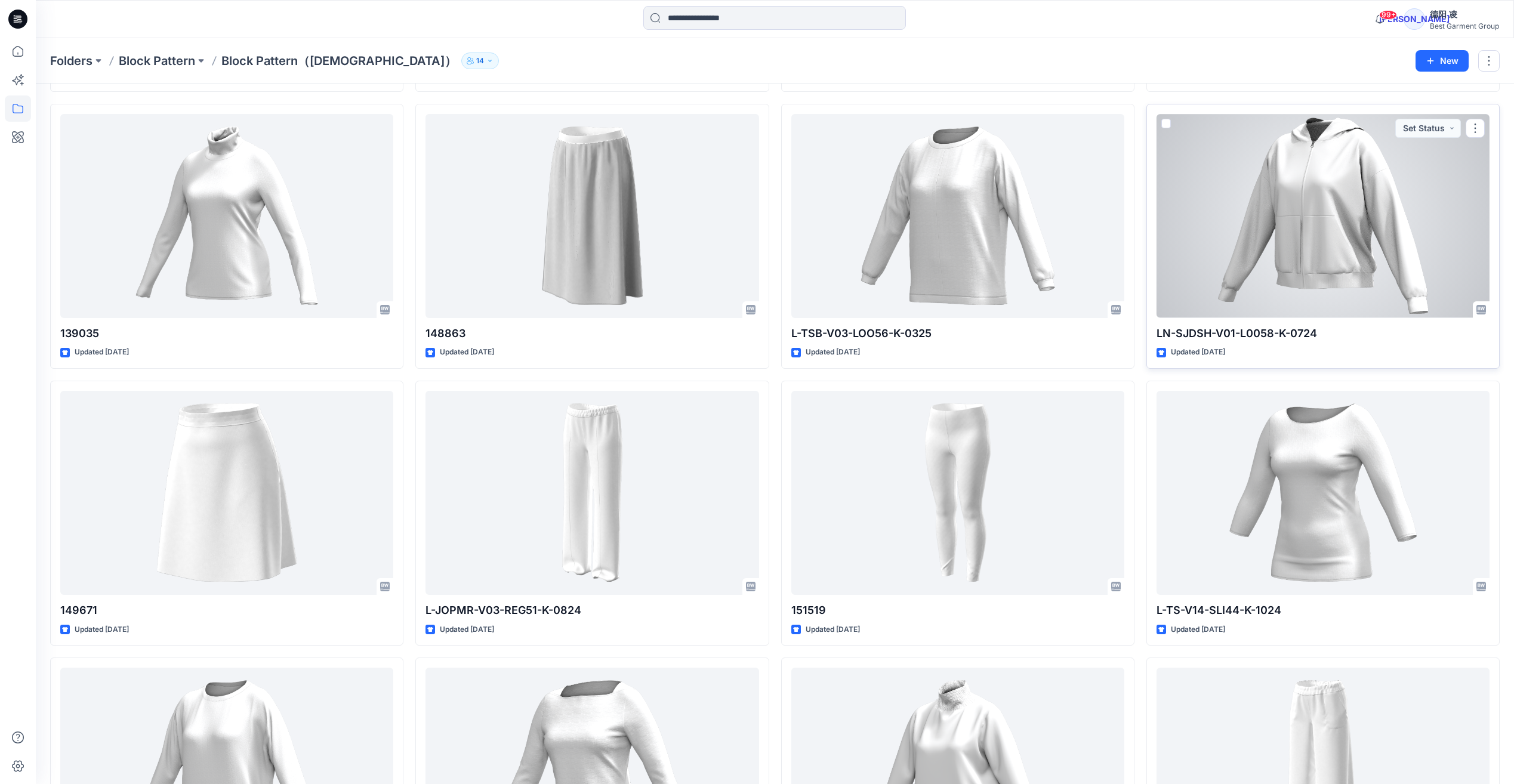
click at [837, 209] on div at bounding box center [1323, 216] width 333 height 204
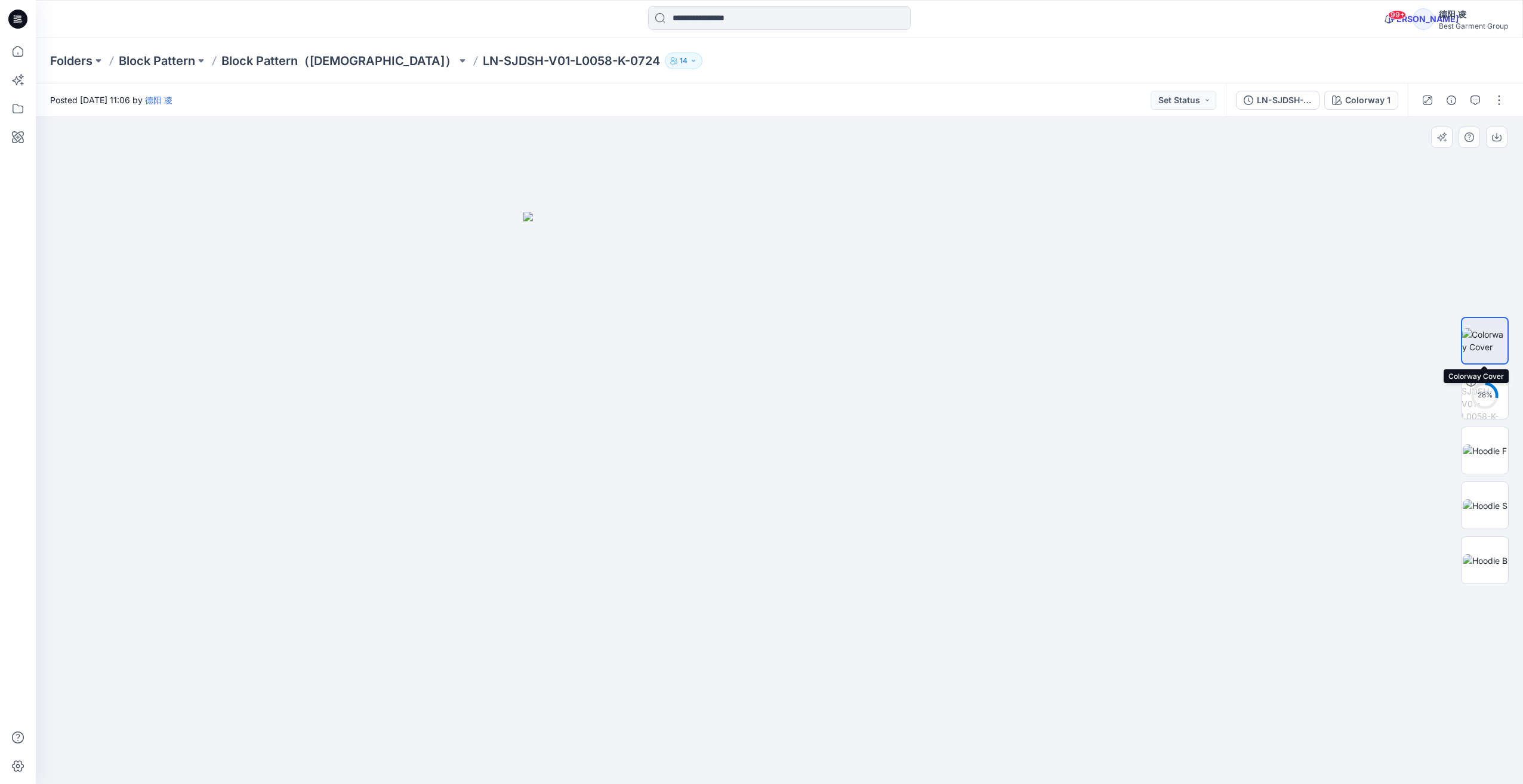
click at [837, 345] on img at bounding box center [1485, 341] width 45 height 25
click at [837, 457] on img at bounding box center [1485, 450] width 44 height 12
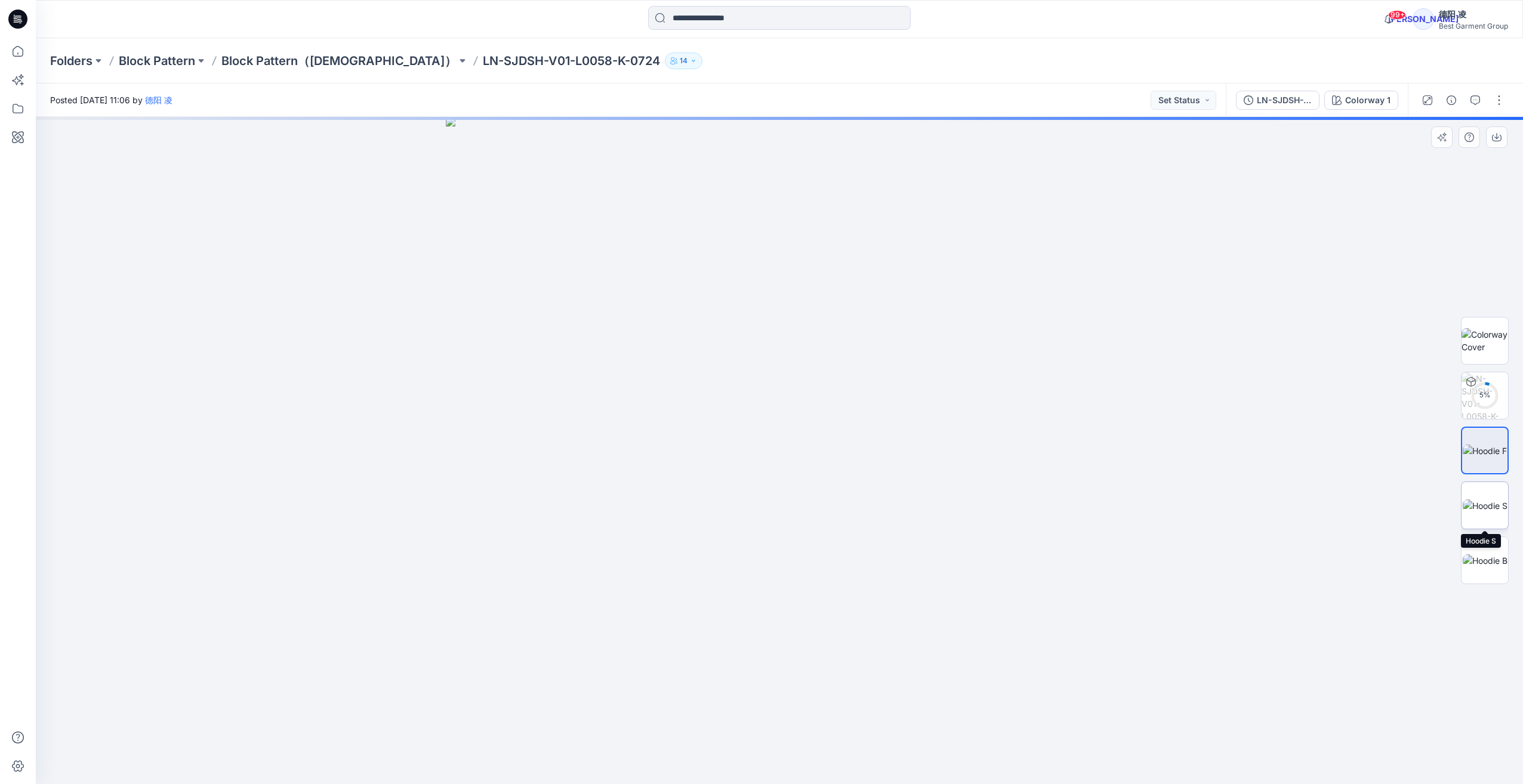
click at [837, 489] on img at bounding box center [1485, 505] width 45 height 12
click at [837, 489] on img at bounding box center [1485, 560] width 45 height 12
click at [837, 97] on div "LN-SJDSH-V01-L0058-K-0724" at bounding box center [1284, 100] width 55 height 13
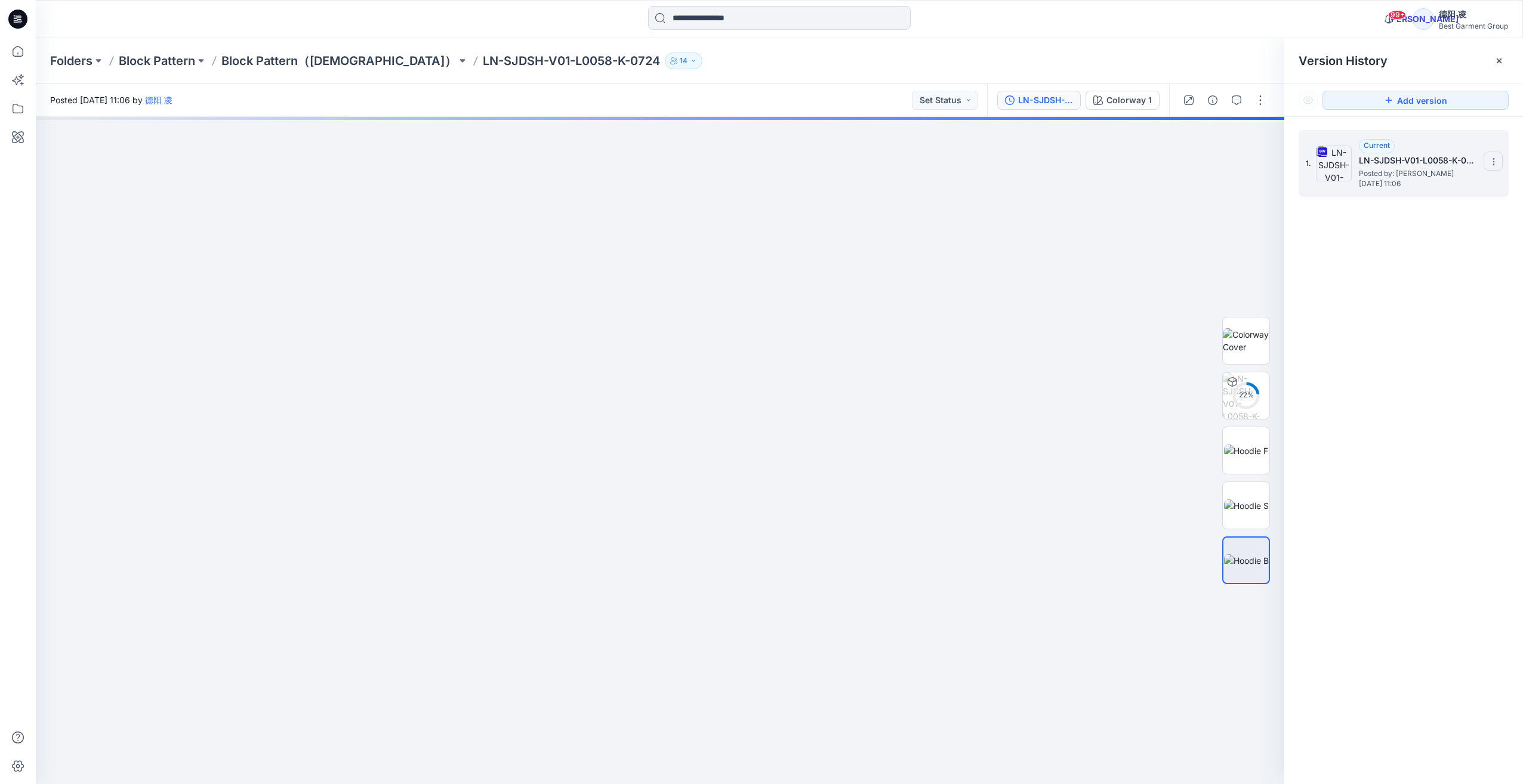
click at [837, 163] on icon at bounding box center [1493, 161] width 9 height 9
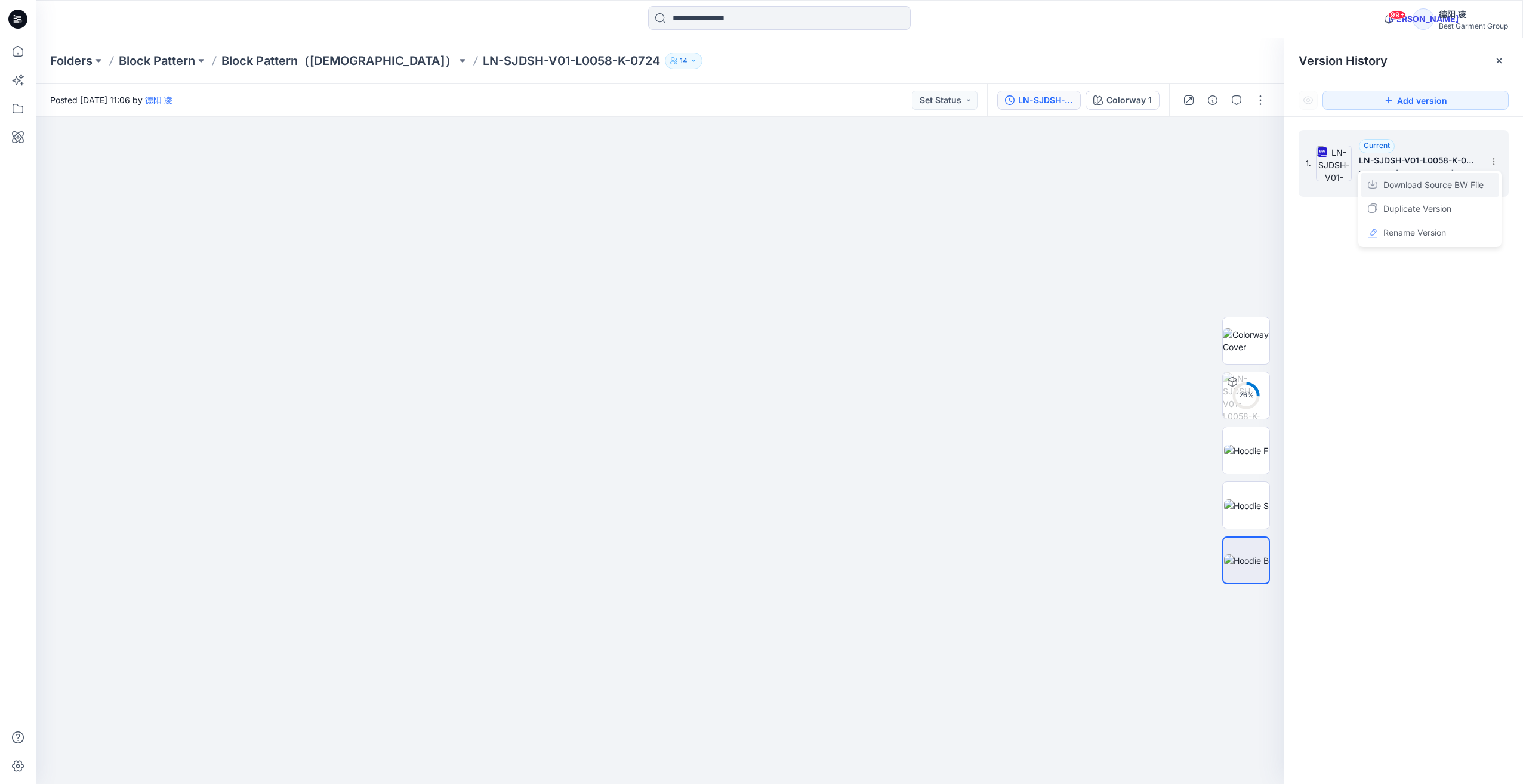
click at [837, 184] on span "Download Source BW File" at bounding box center [1433, 185] width 100 height 14
click at [69, 61] on p "Folders" at bounding box center [71, 61] width 43 height 17
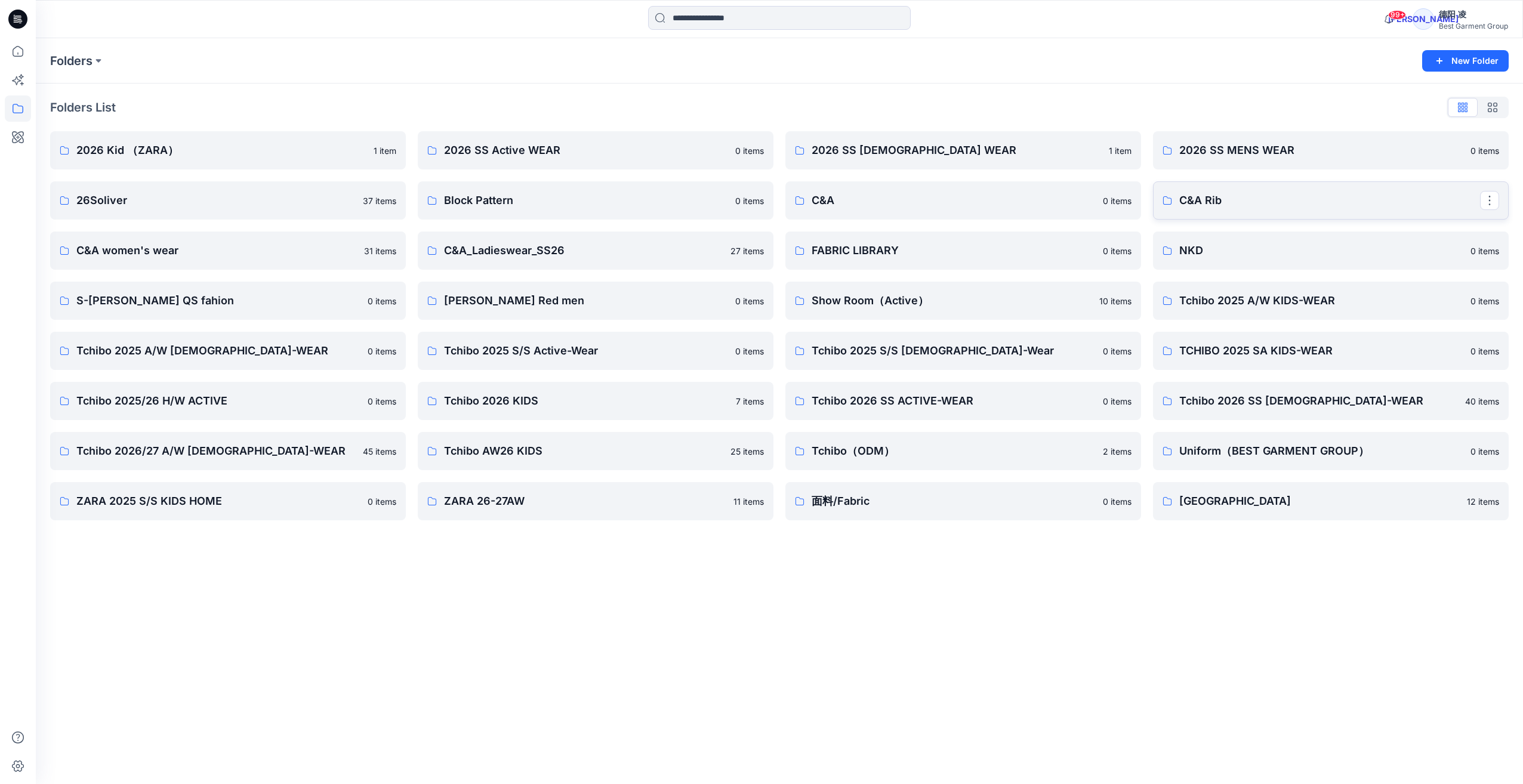
click at [837, 207] on p "C&A Rib" at bounding box center [1329, 200] width 301 height 17
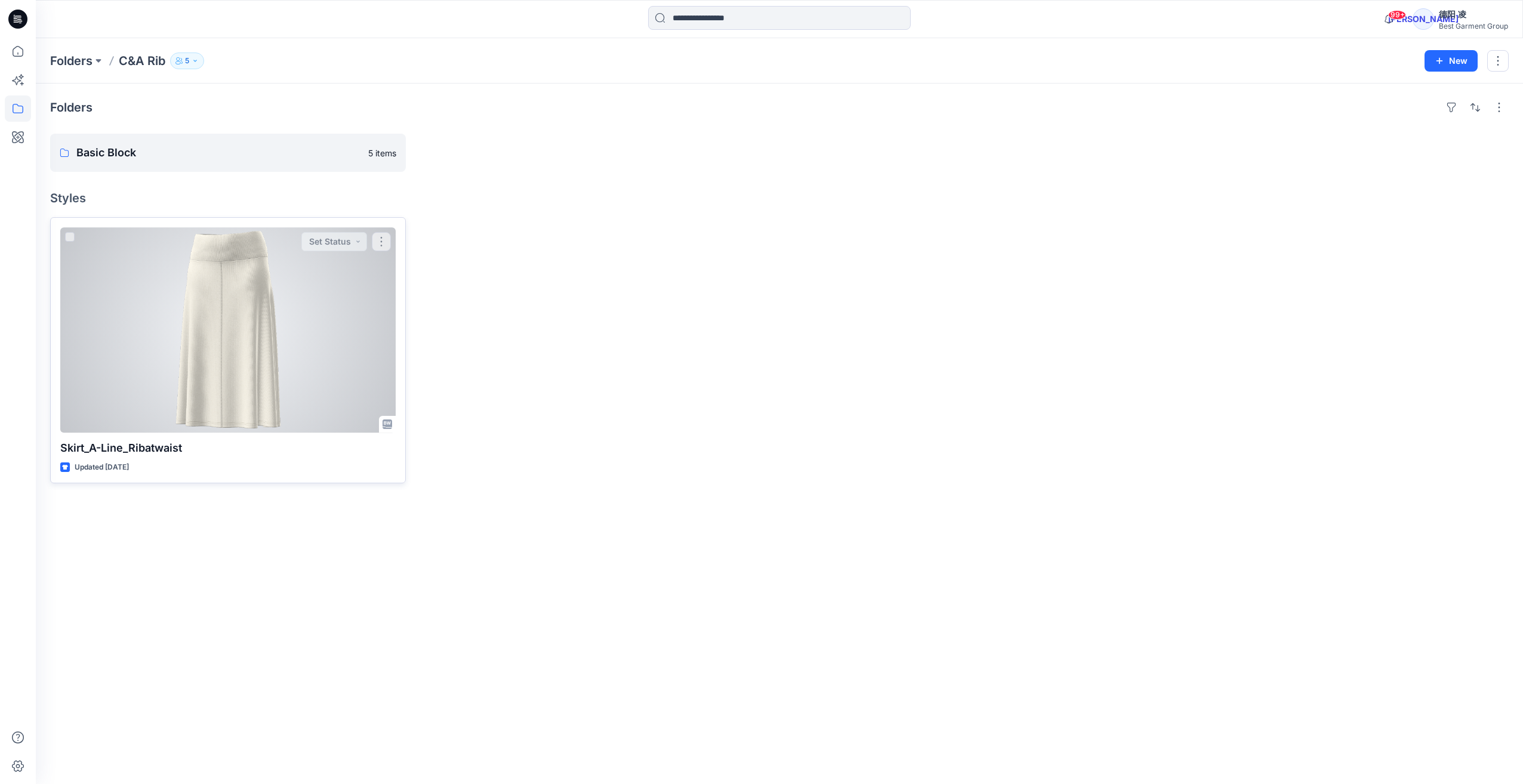
click at [266, 303] on div at bounding box center [227, 330] width 335 height 205
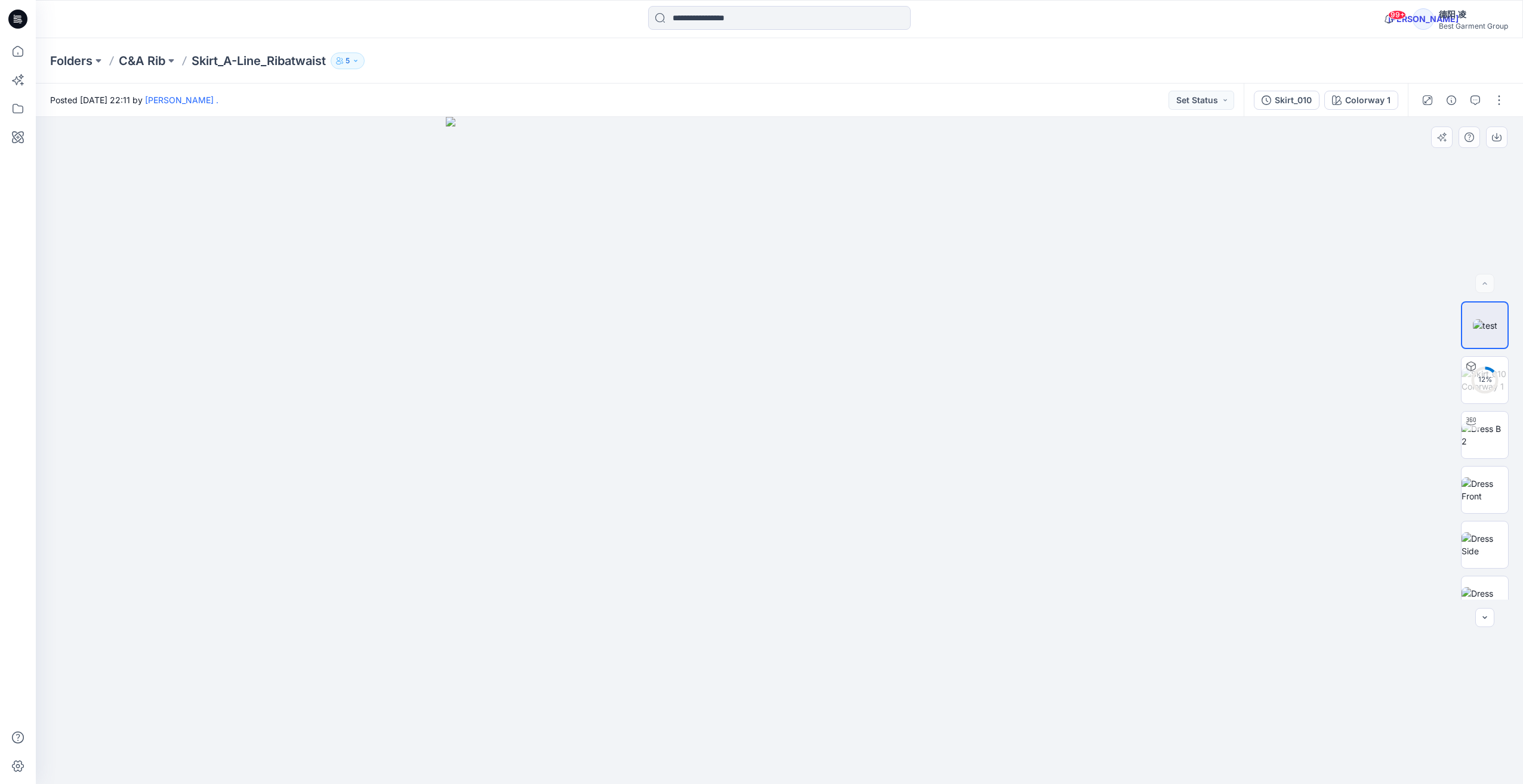
click at [791, 463] on img at bounding box center [779, 450] width 667 height 667
click at [837, 433] on img at bounding box center [1485, 435] width 46 height 25
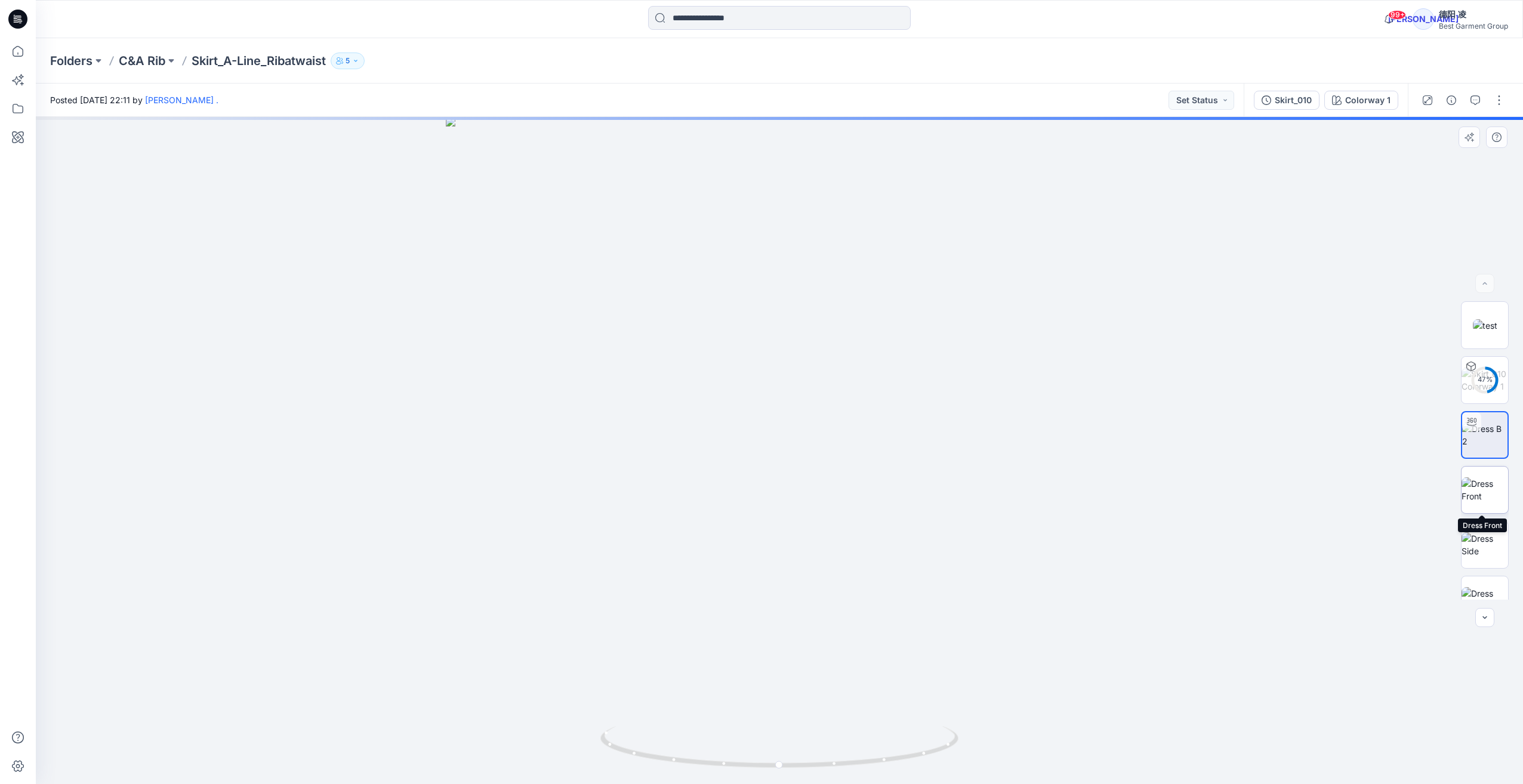
click at [837, 477] on img at bounding box center [1485, 489] width 46 height 25
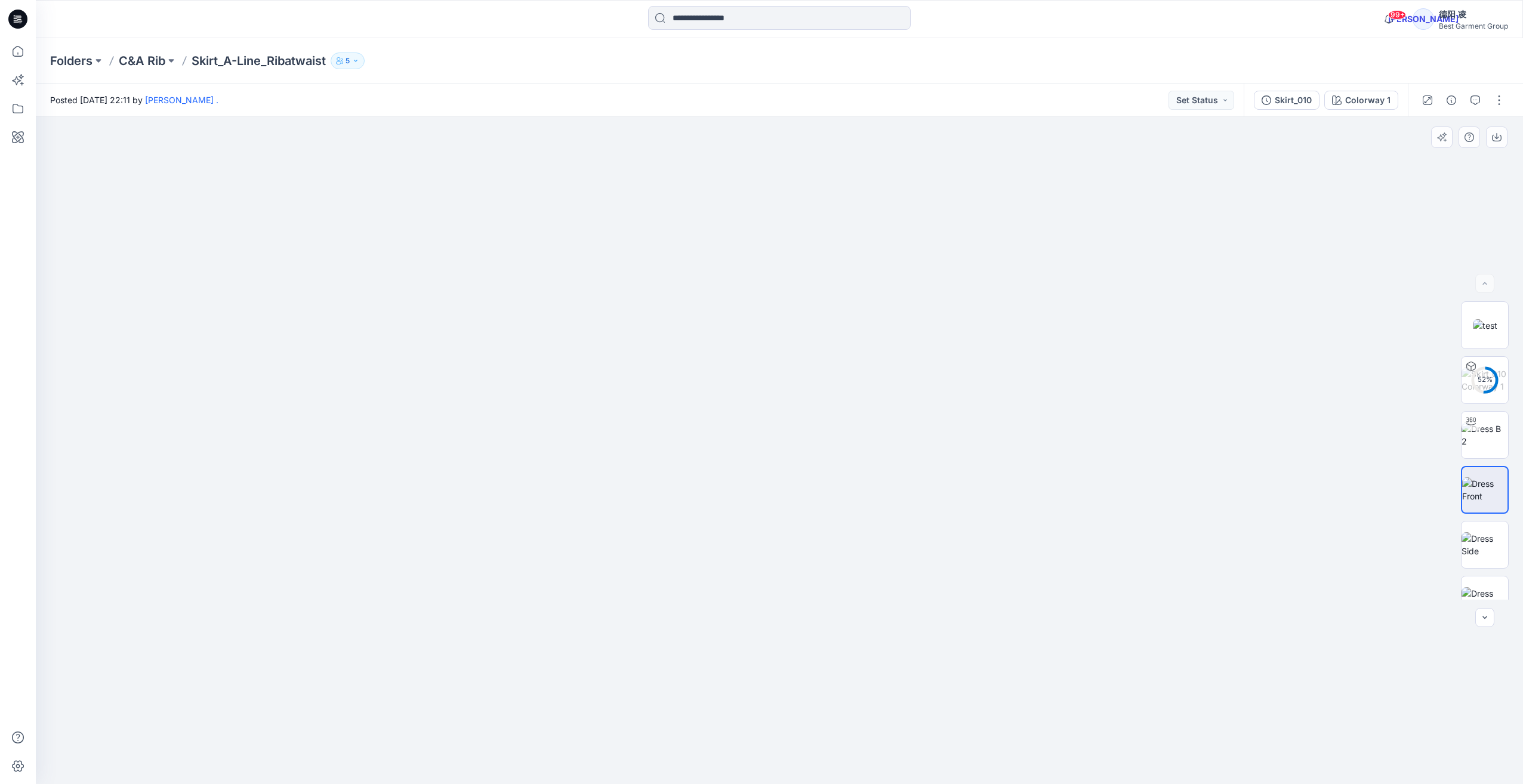
drag, startPoint x: 820, startPoint y: 488, endPoint x: 813, endPoint y: 383, distance: 105.2
click at [814, 391] on img at bounding box center [779, 401] width 765 height 765
click at [837, 98] on div "Skirt_010" at bounding box center [1293, 100] width 37 height 13
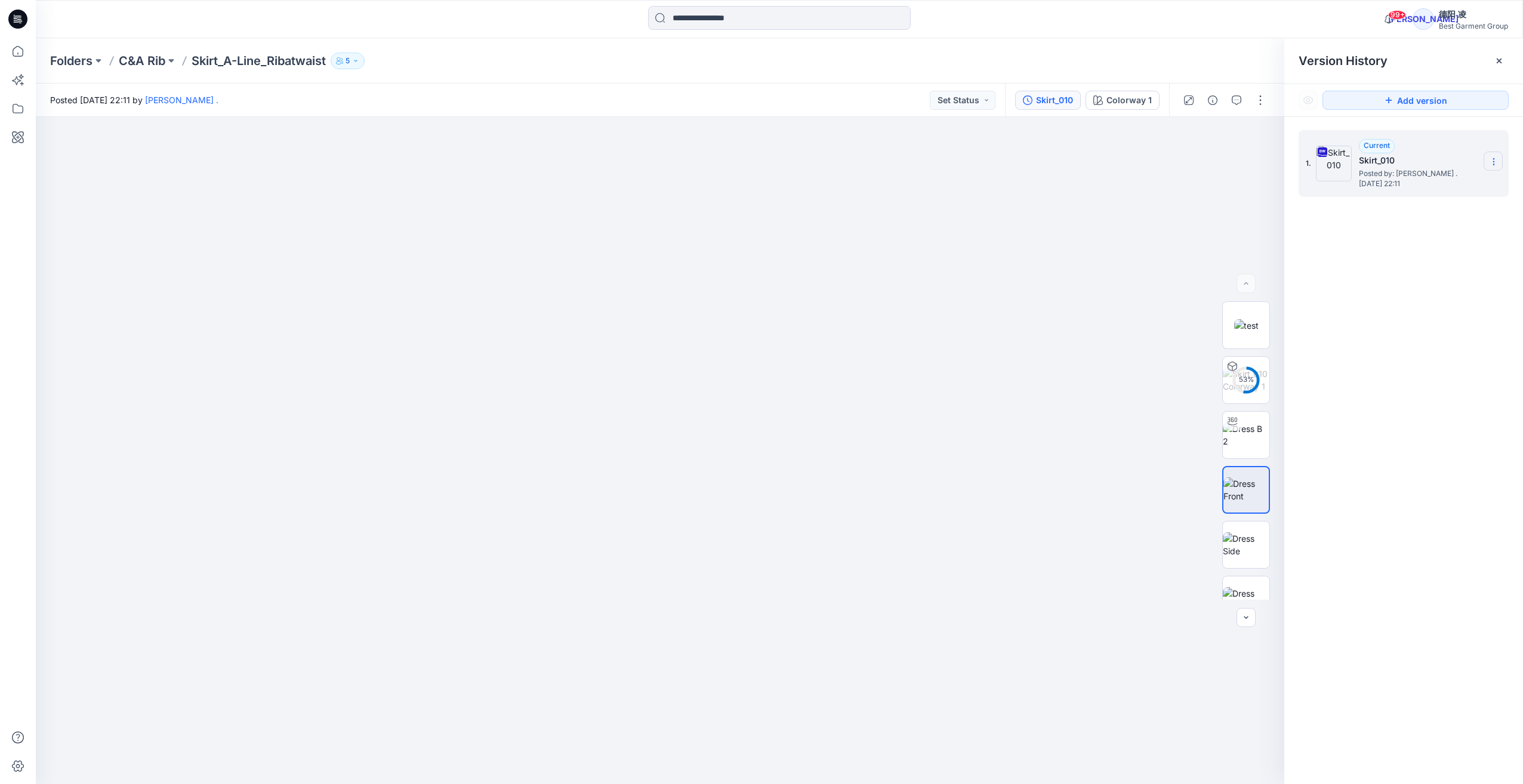
click at [837, 163] on icon at bounding box center [1493, 161] width 9 height 9
click at [837, 181] on span "Download Source BW File" at bounding box center [1433, 185] width 100 height 14
click at [139, 64] on p "C&A Rib" at bounding box center [142, 61] width 46 height 17
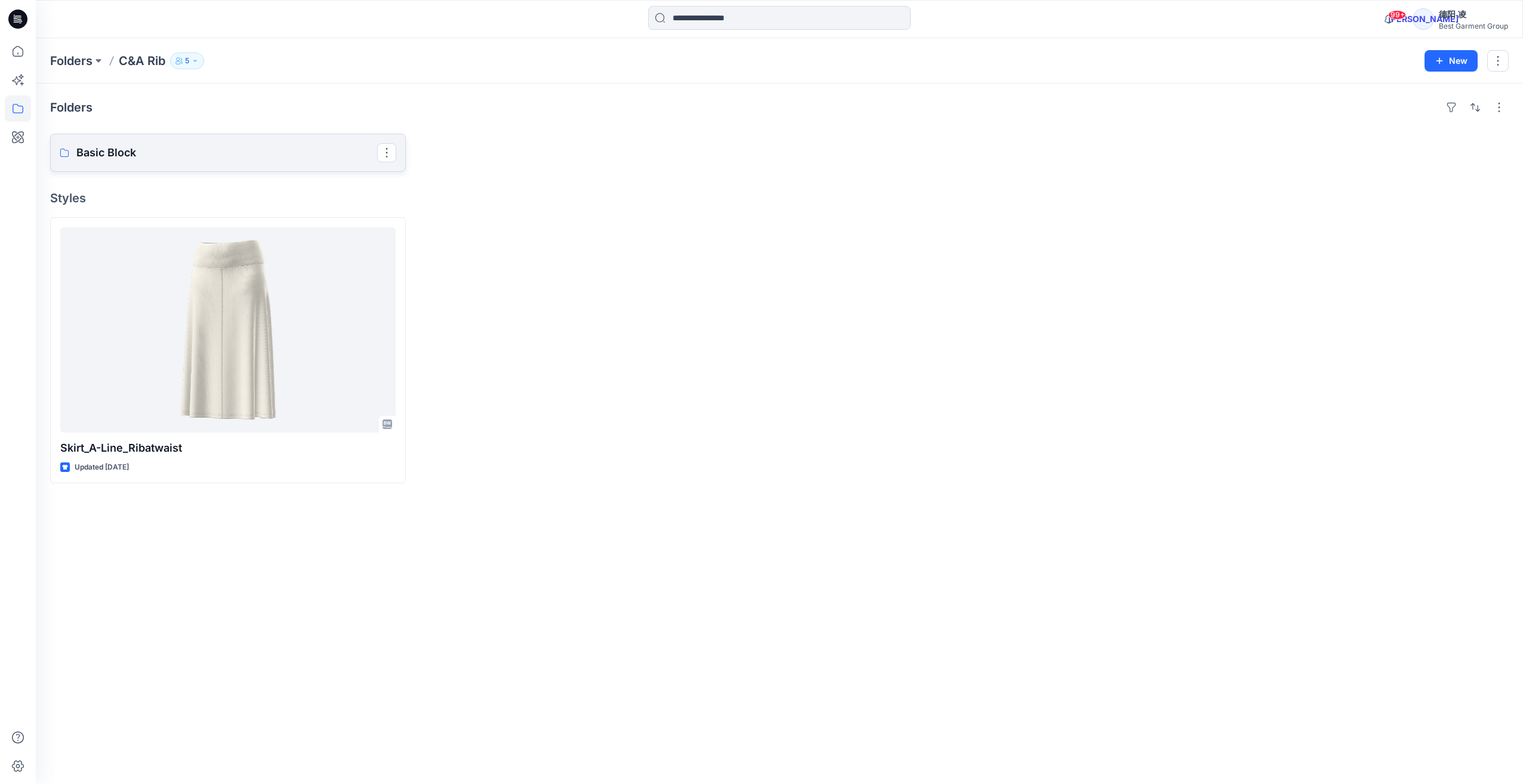
click at [213, 157] on p "Basic Block" at bounding box center [227, 152] width 301 height 17
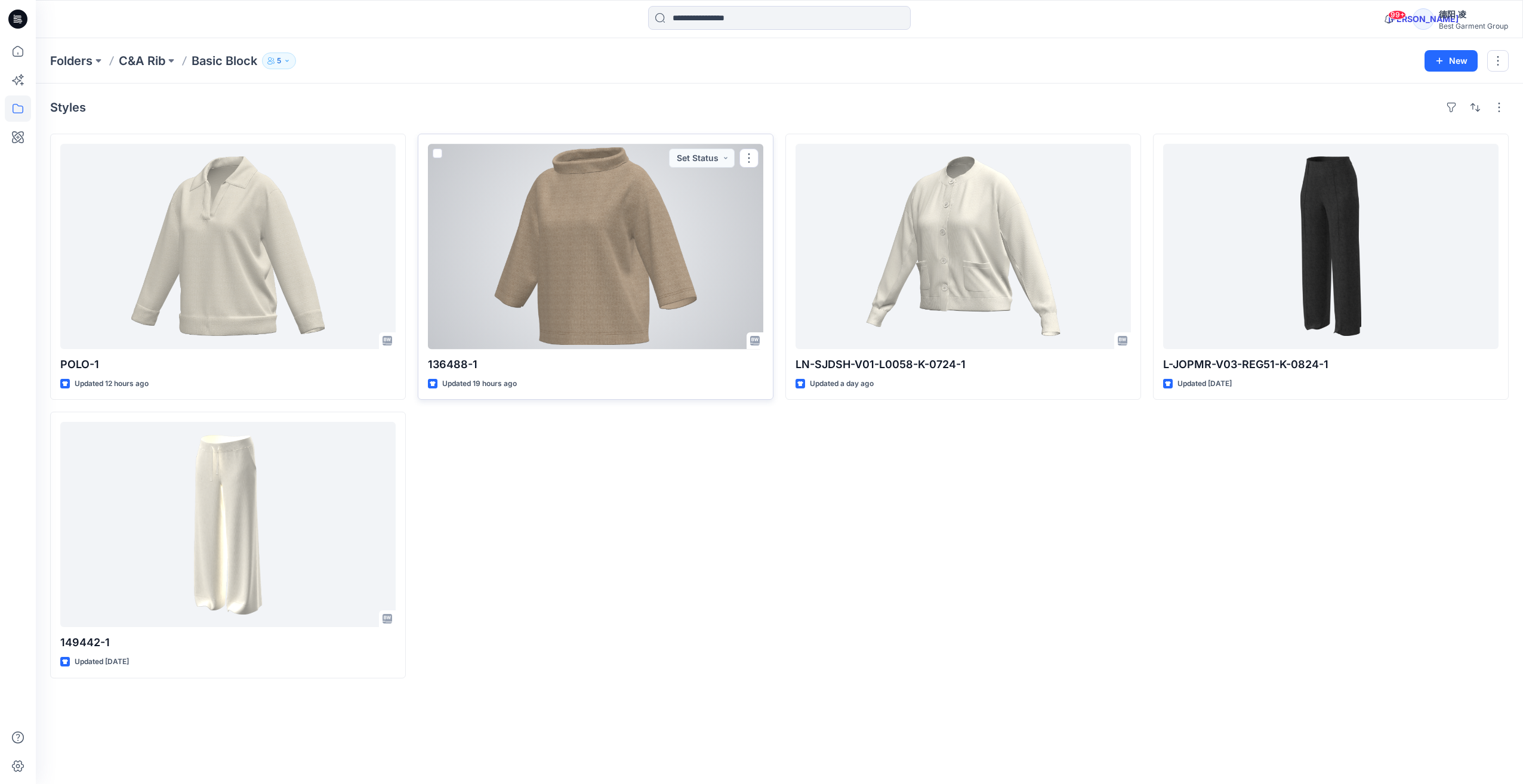
click at [628, 232] on div at bounding box center [596, 246] width 335 height 205
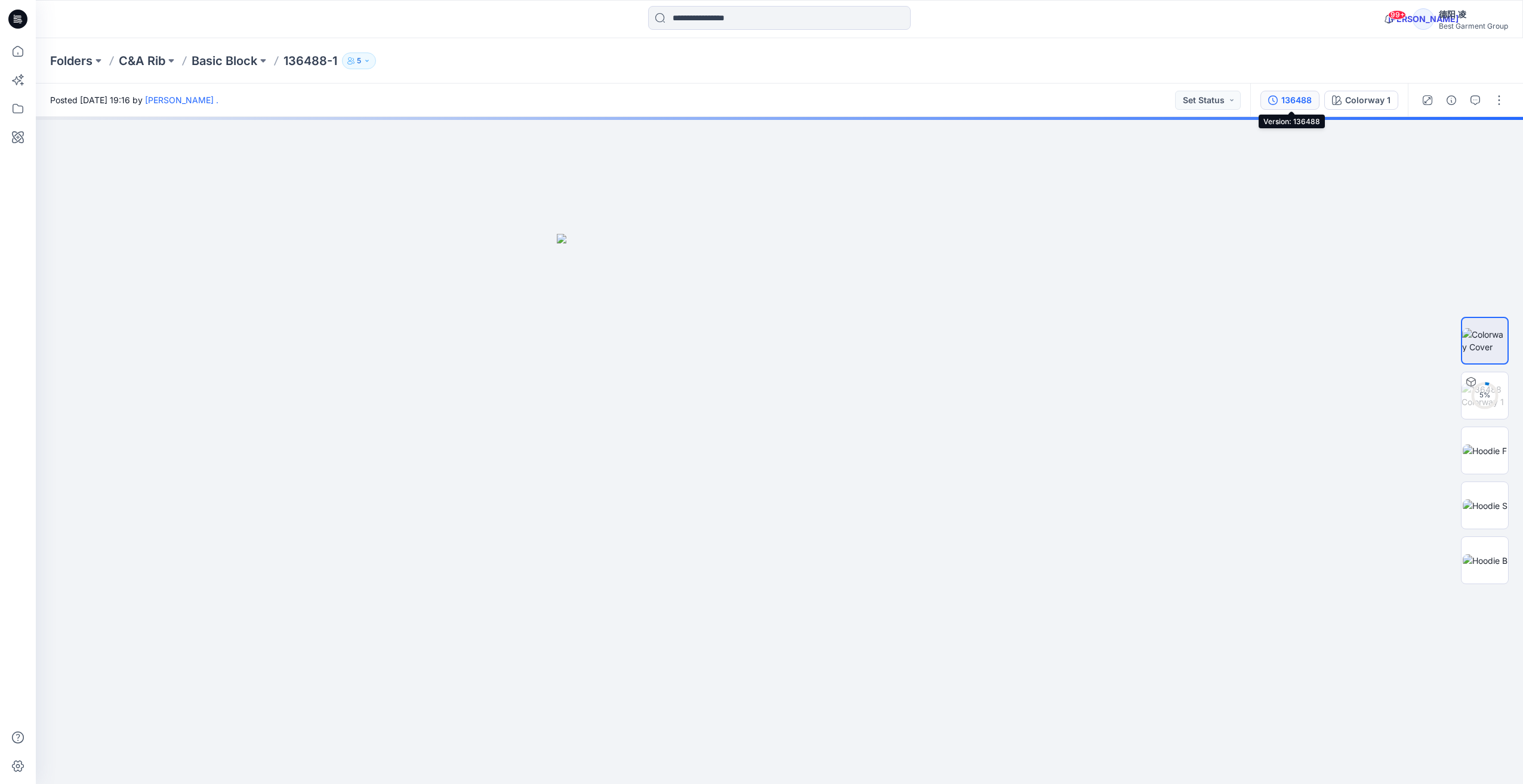
click at [837, 101] on div "136488" at bounding box center [1296, 100] width 30 height 13
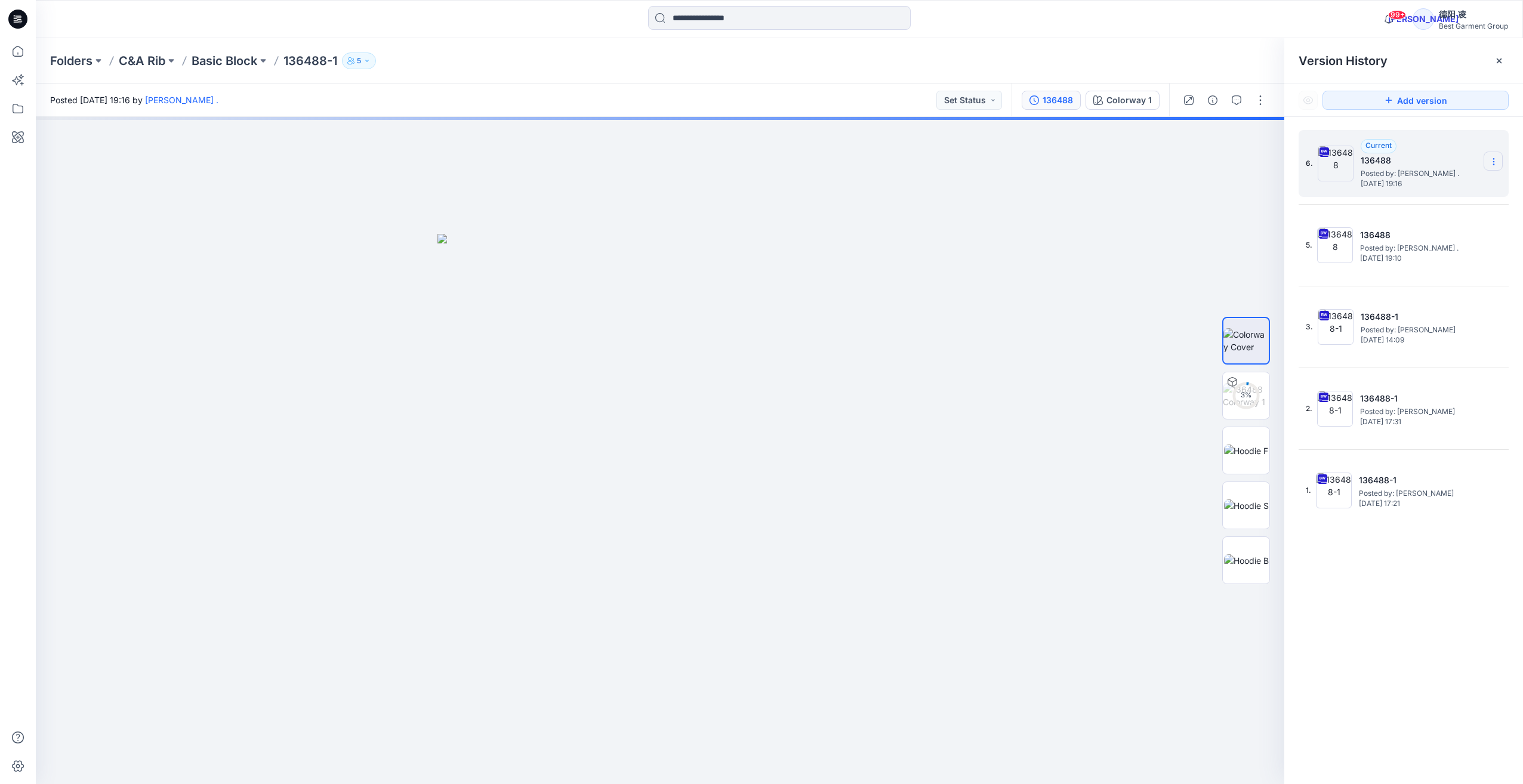
click at [837, 160] on icon at bounding box center [1493, 161] width 9 height 9
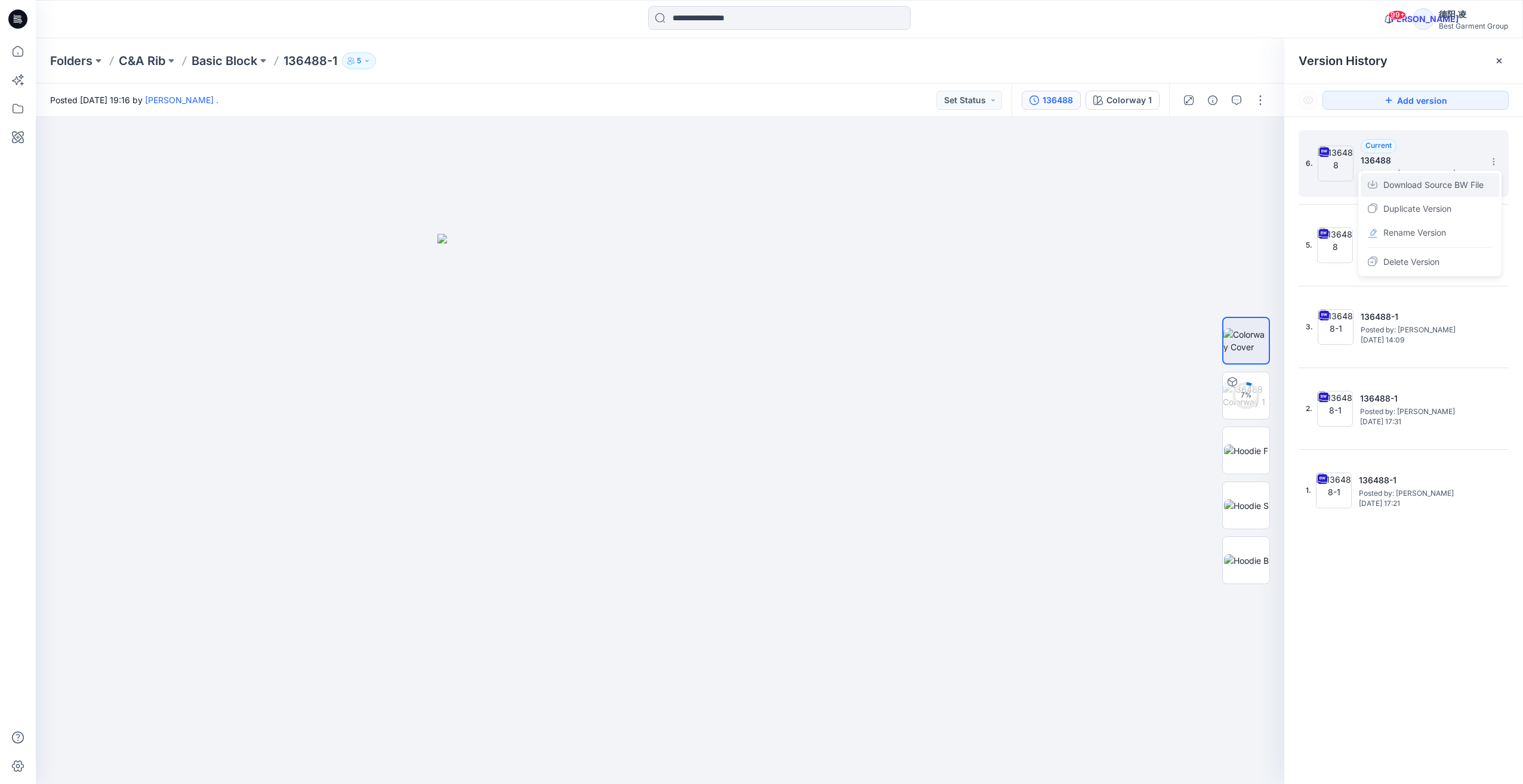
click at [837, 188] on span "Download Source BW File" at bounding box center [1433, 185] width 100 height 14
click at [213, 63] on p "Basic Block" at bounding box center [224, 61] width 66 height 17
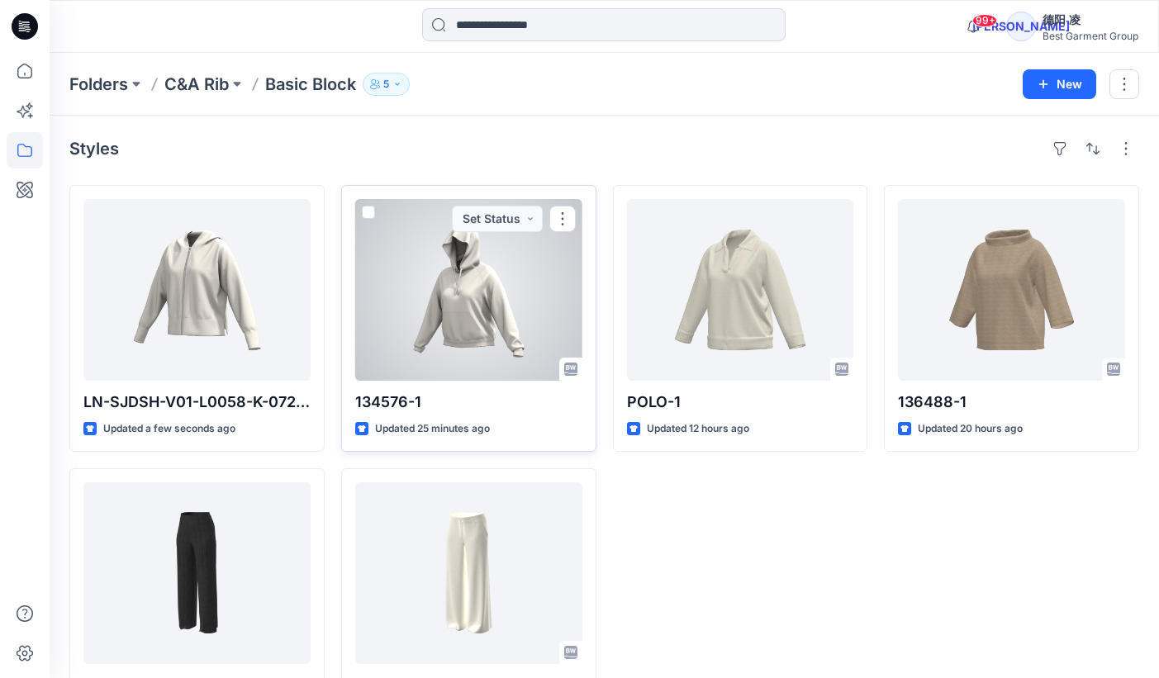
click at [459, 310] on div at bounding box center [468, 290] width 227 height 182
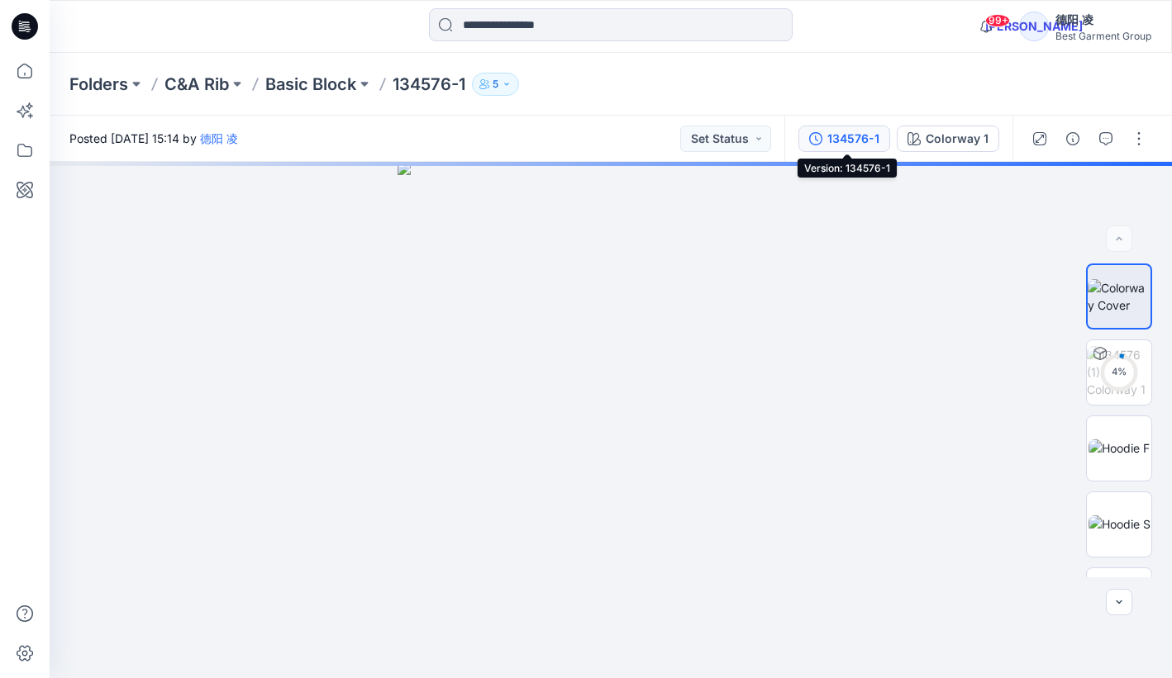
click at [845, 141] on div "134576-1" at bounding box center [853, 139] width 52 height 18
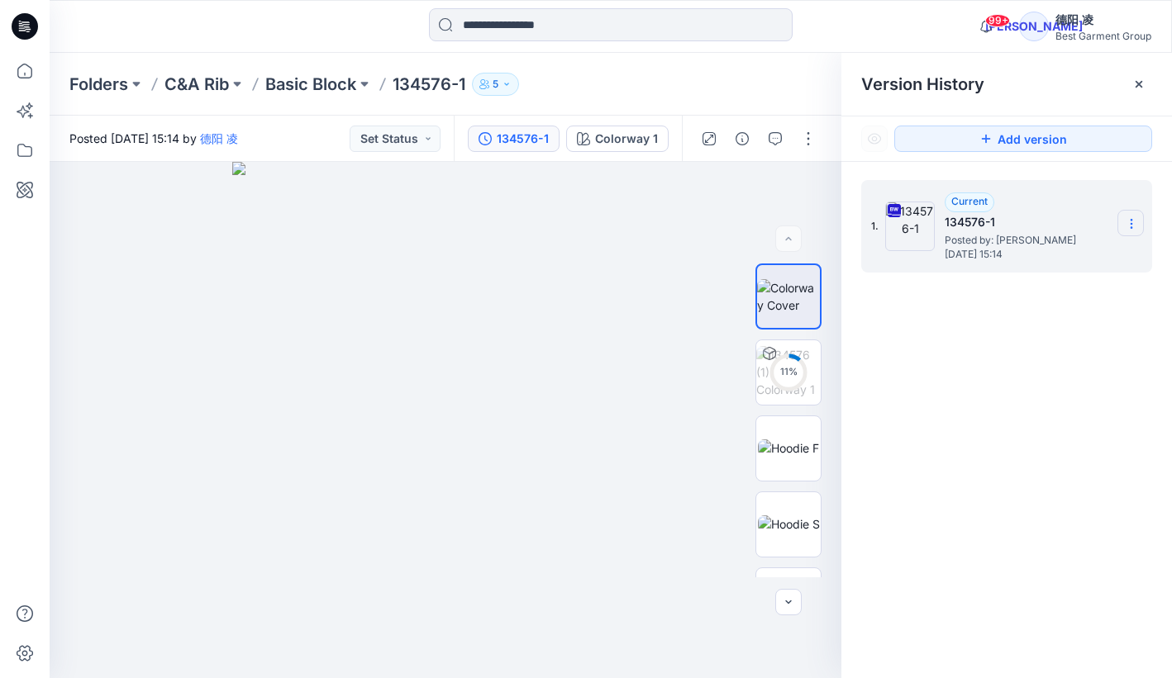
click at [1131, 228] on icon at bounding box center [1131, 227] width 1 height 1
click at [288, 87] on p "Basic Block" at bounding box center [310, 84] width 91 height 23
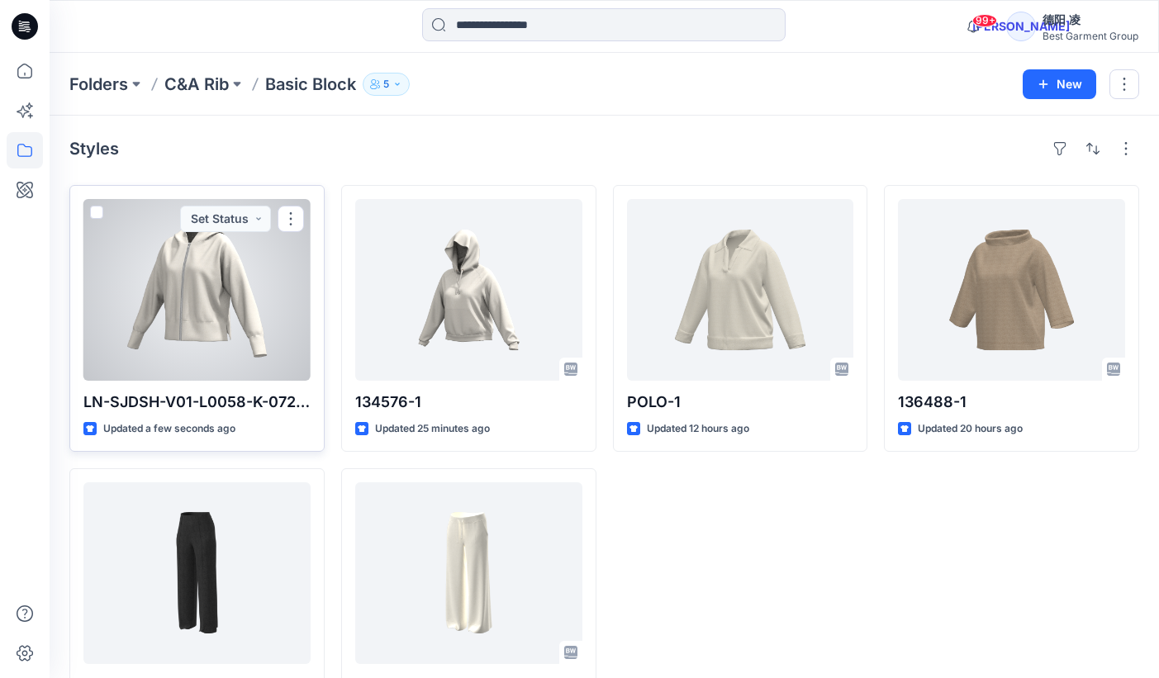
click at [221, 325] on div at bounding box center [196, 290] width 227 height 182
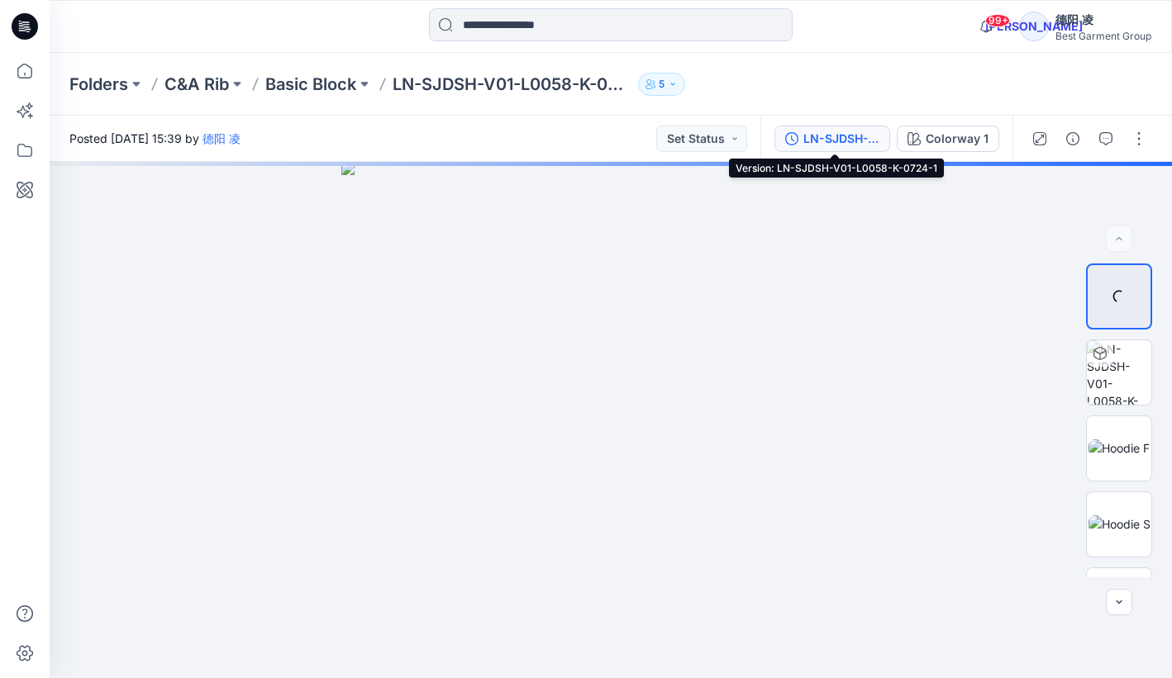
click at [860, 134] on div "LN-SJDSH-V01-L0058-K-0724-1" at bounding box center [841, 139] width 76 height 18
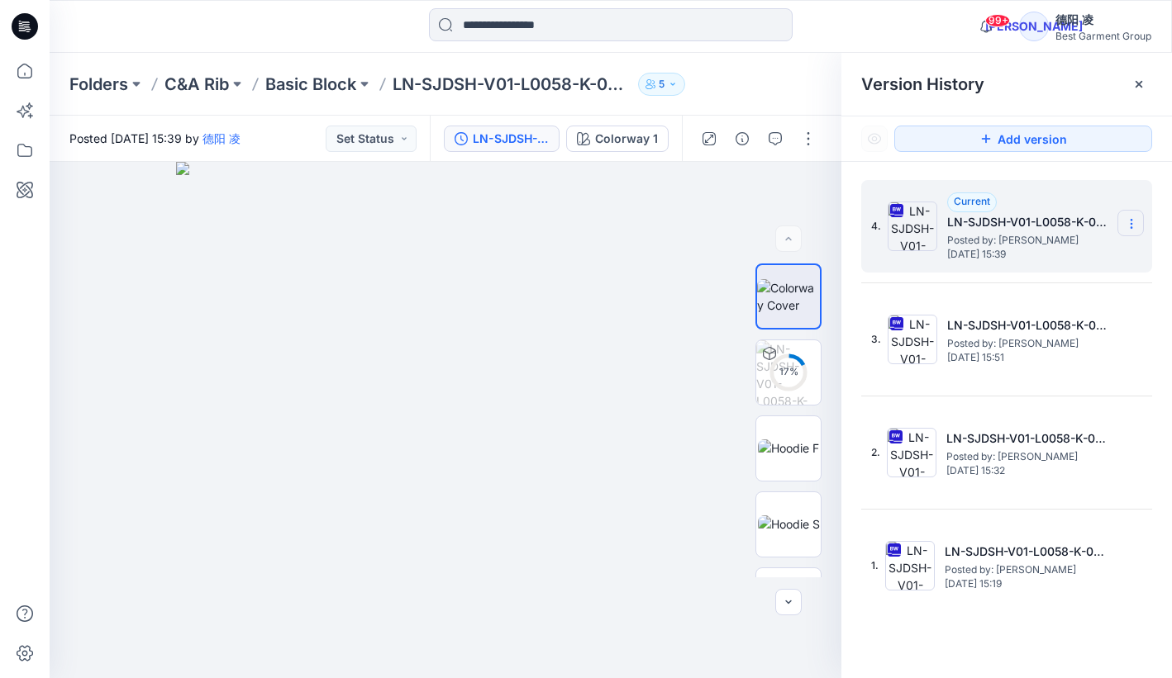
click at [1137, 225] on icon at bounding box center [1131, 223] width 13 height 13
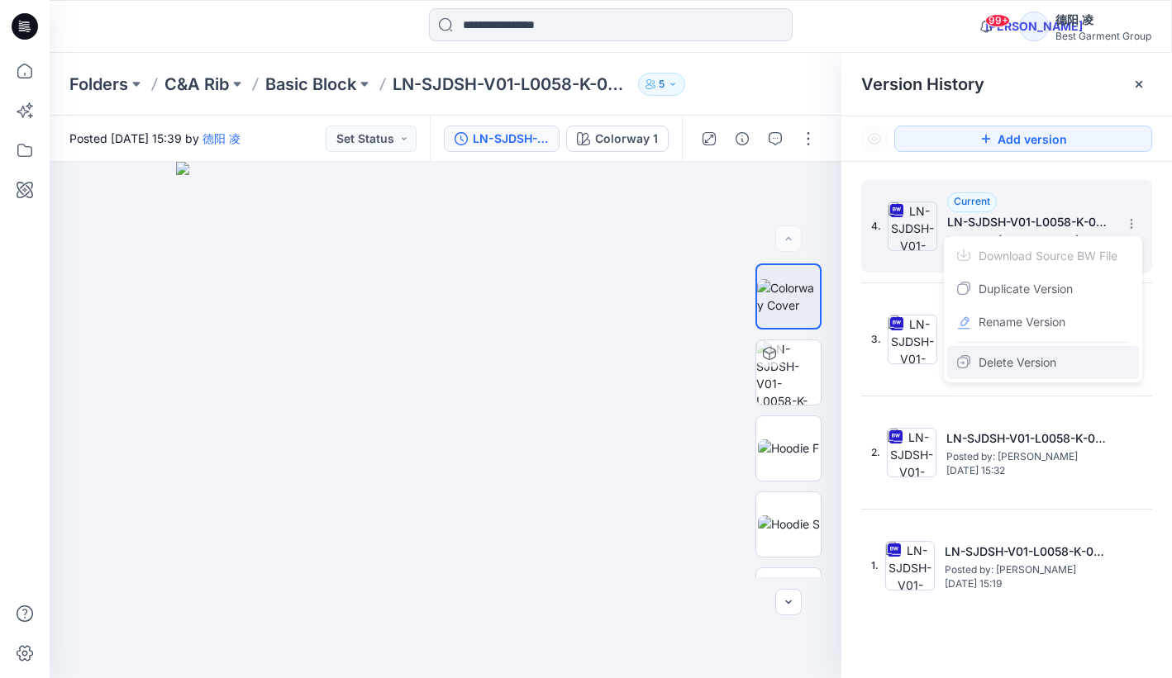
click at [1048, 361] on span "Delete Version" at bounding box center [1017, 363] width 78 height 20
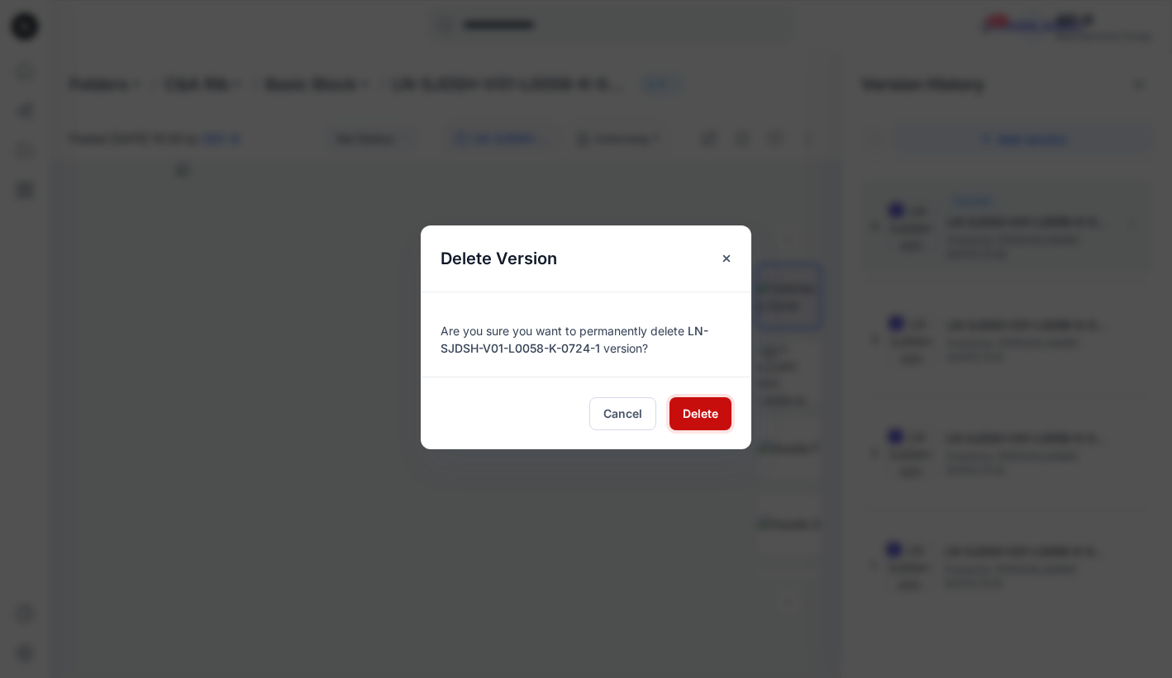
click at [698, 412] on span "Delete" at bounding box center [701, 413] width 36 height 17
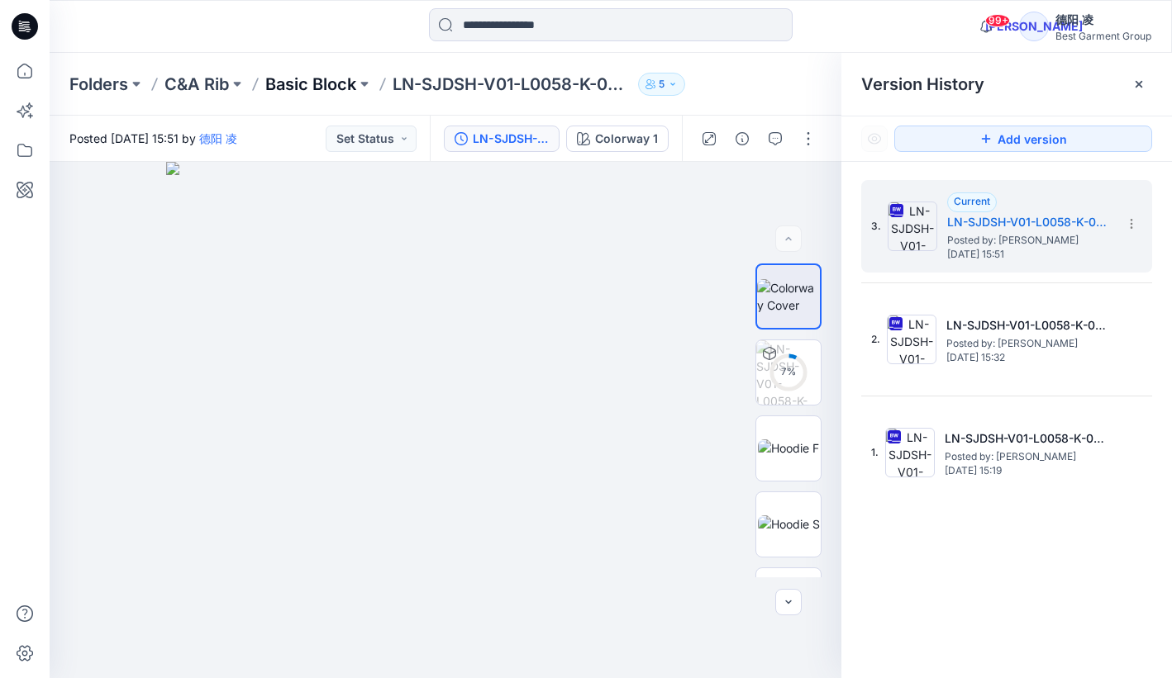
click at [333, 87] on p "Basic Block" at bounding box center [310, 84] width 91 height 23
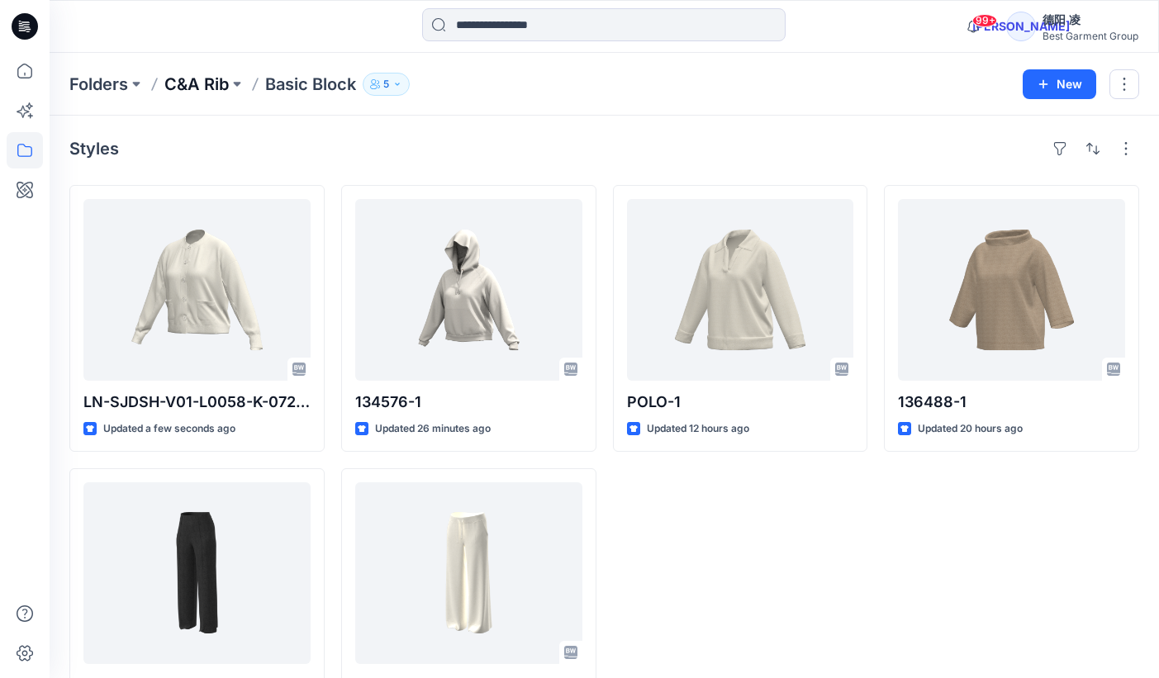
click at [216, 79] on p "C&A Rib" at bounding box center [196, 84] width 64 height 23
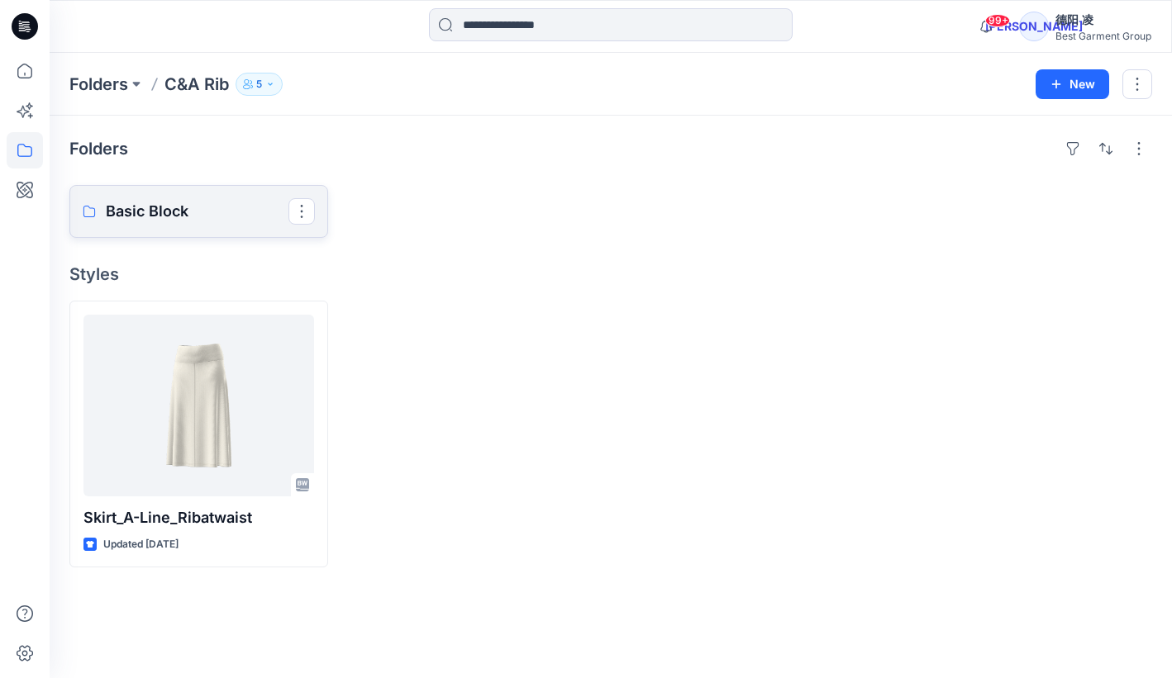
click at [142, 221] on p "Basic Block" at bounding box center [197, 211] width 183 height 23
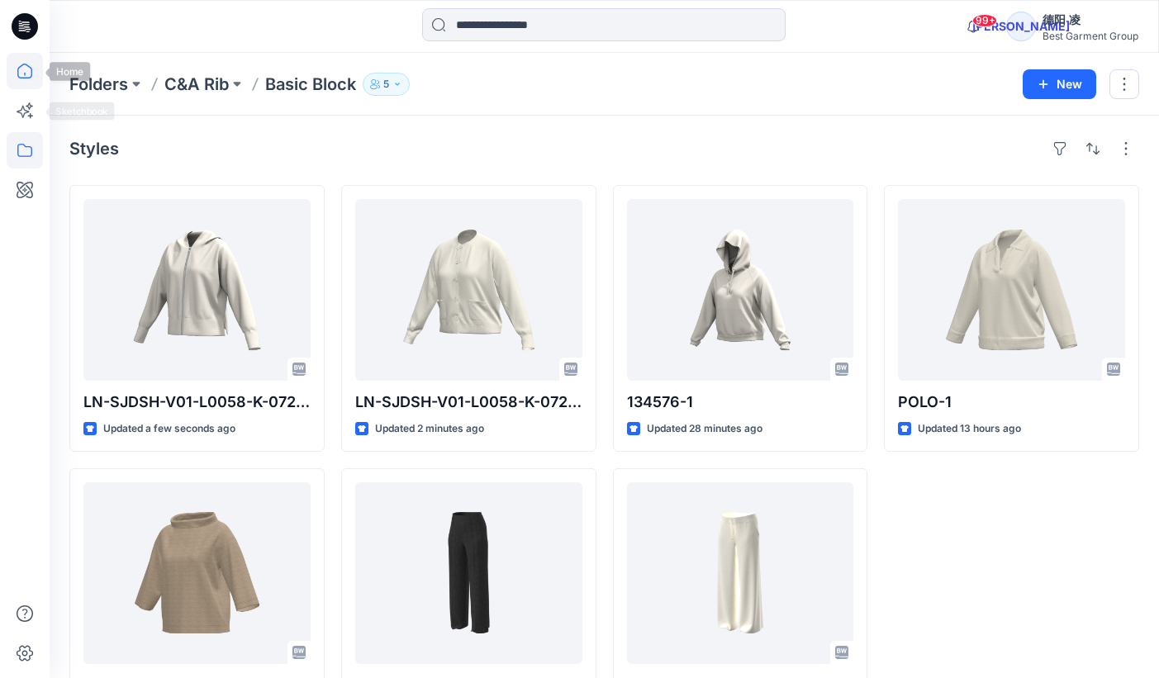
click at [10, 69] on icon at bounding box center [25, 71] width 36 height 36
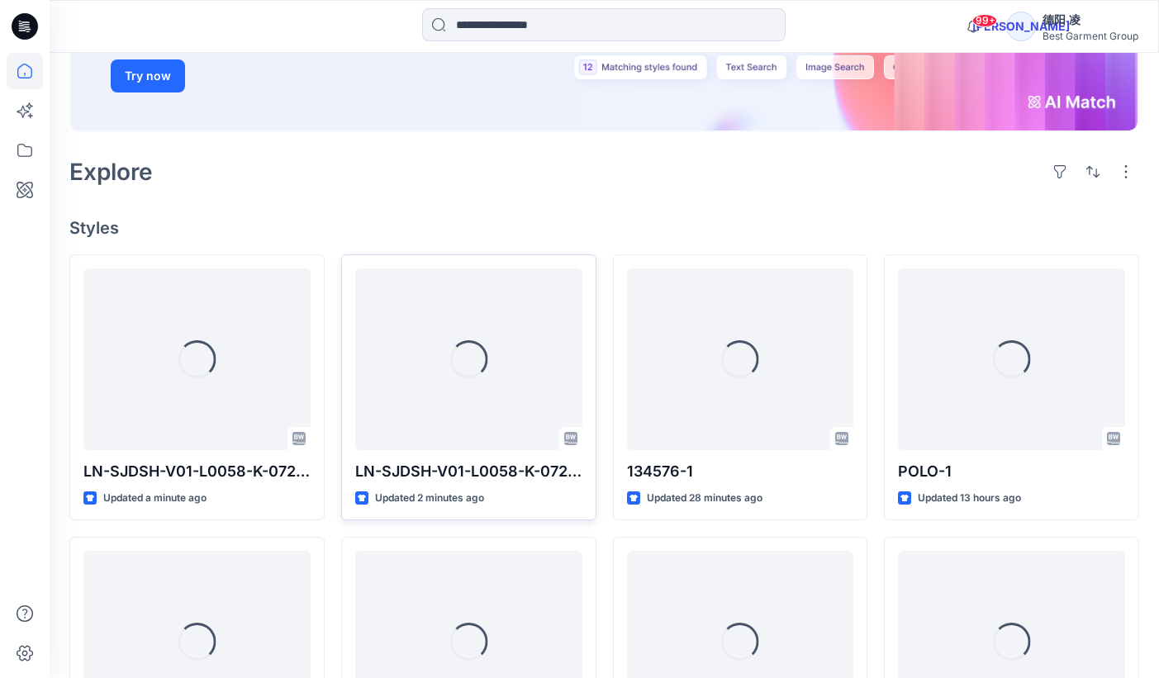
scroll to position [331, 0]
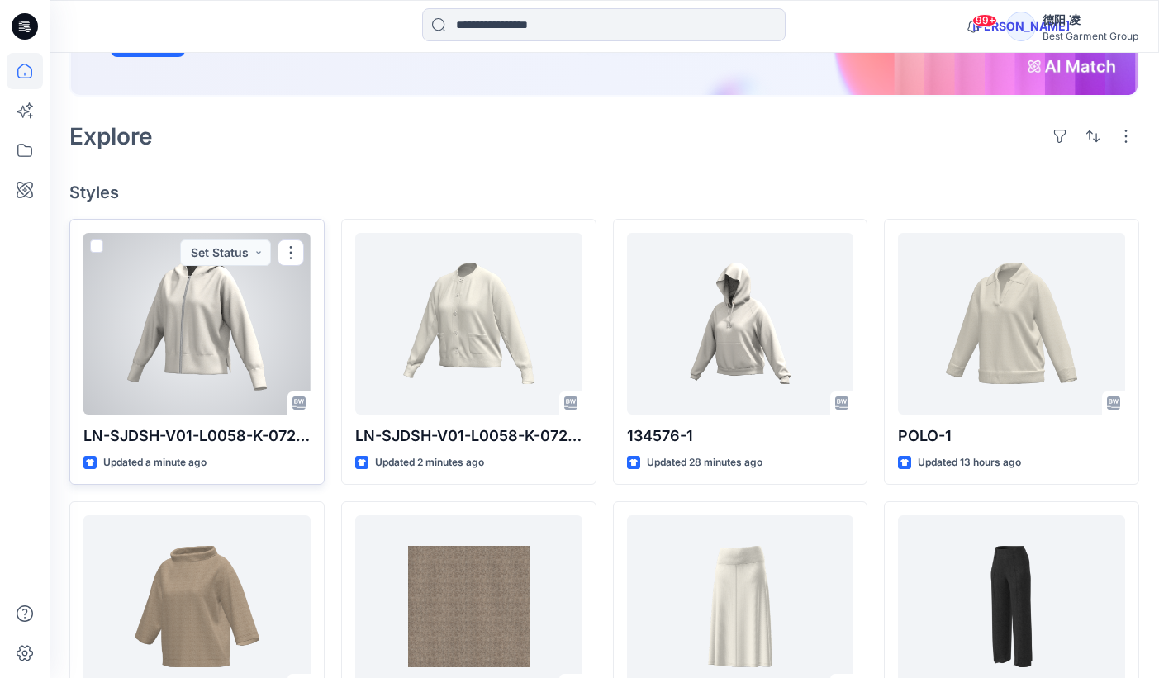
click at [204, 383] on div at bounding box center [196, 324] width 227 height 182
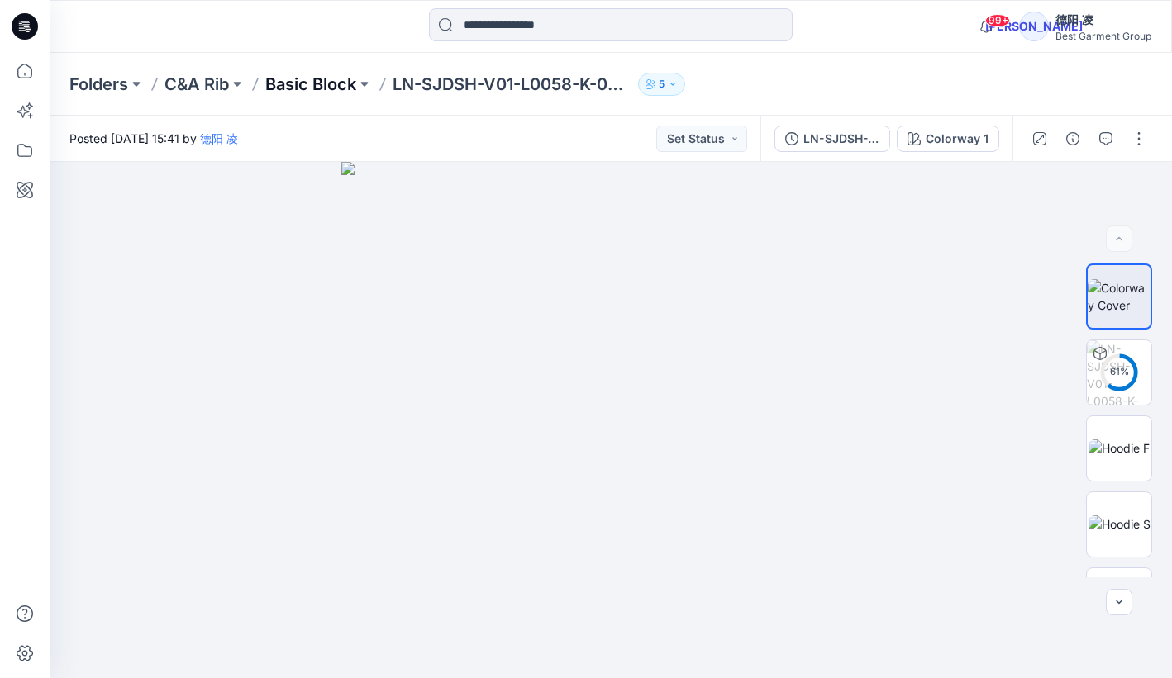
click at [318, 86] on p "Basic Block" at bounding box center [310, 84] width 91 height 23
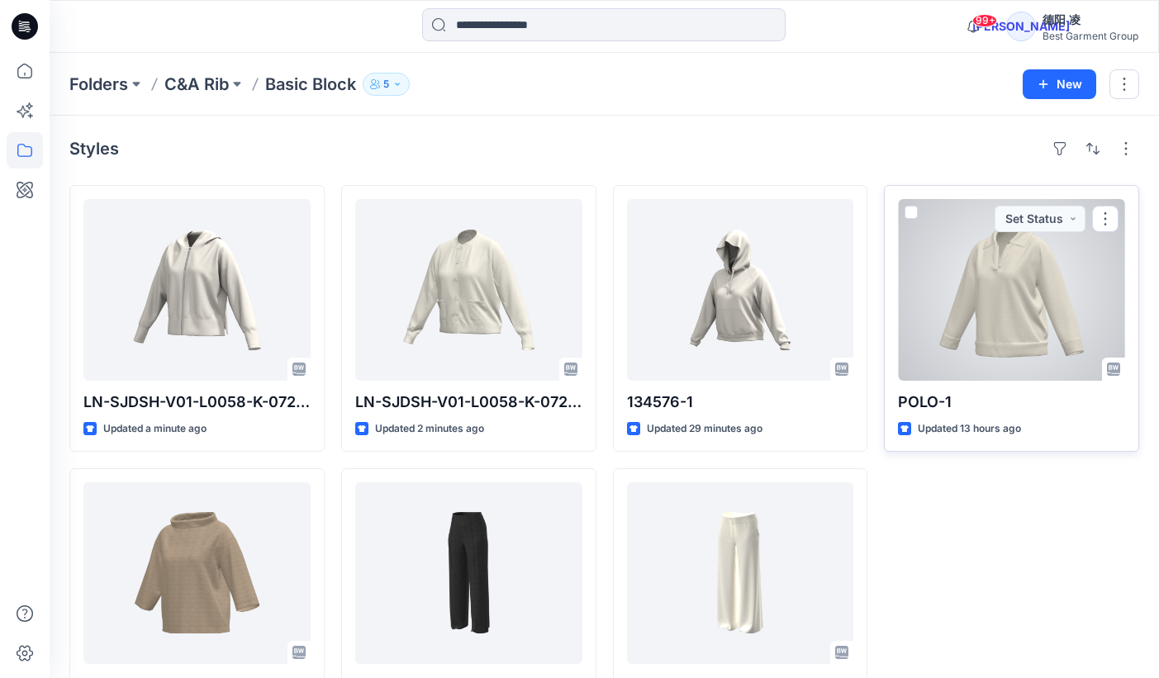
click at [993, 324] on div at bounding box center [1011, 290] width 227 height 182
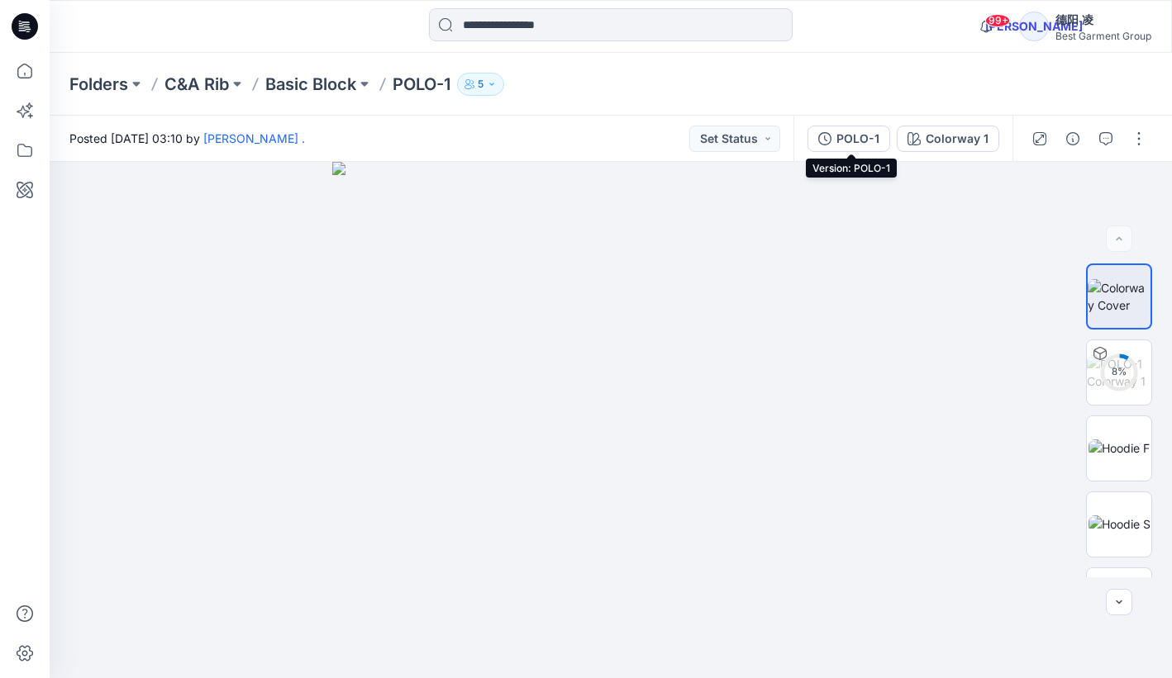
drag, startPoint x: 845, startPoint y: 136, endPoint x: 883, endPoint y: 143, distance: 37.8
click at [845, 137] on div "POLO-1" at bounding box center [857, 139] width 43 height 18
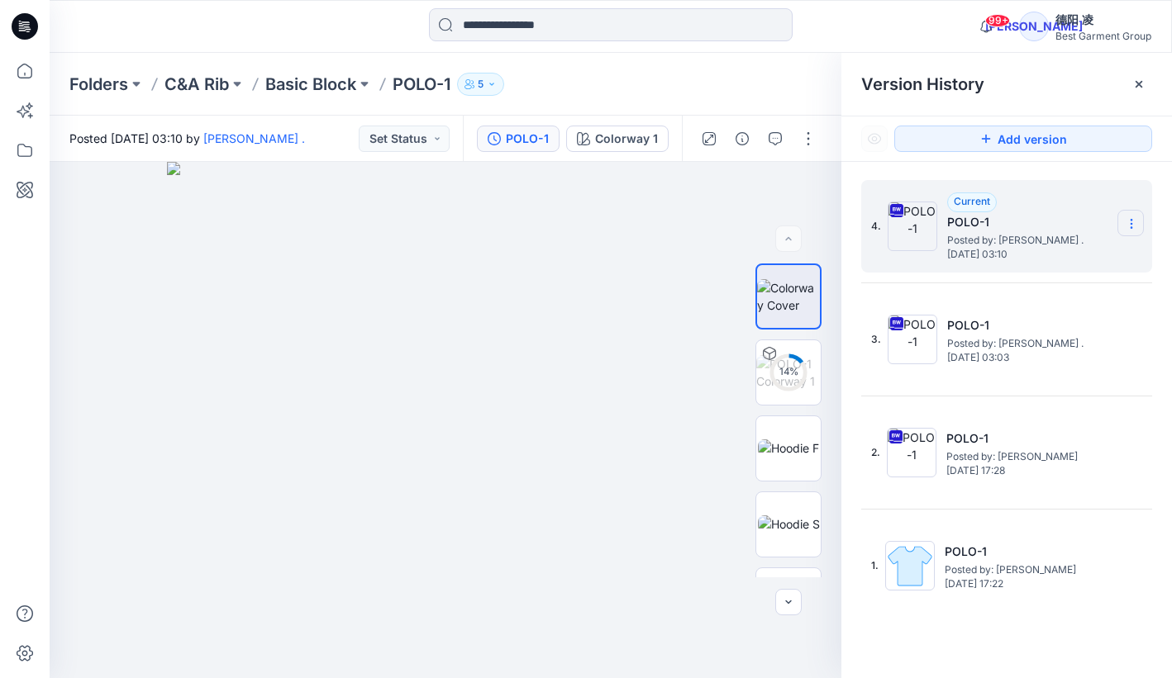
click at [1121, 229] on section at bounding box center [1130, 223] width 26 height 26
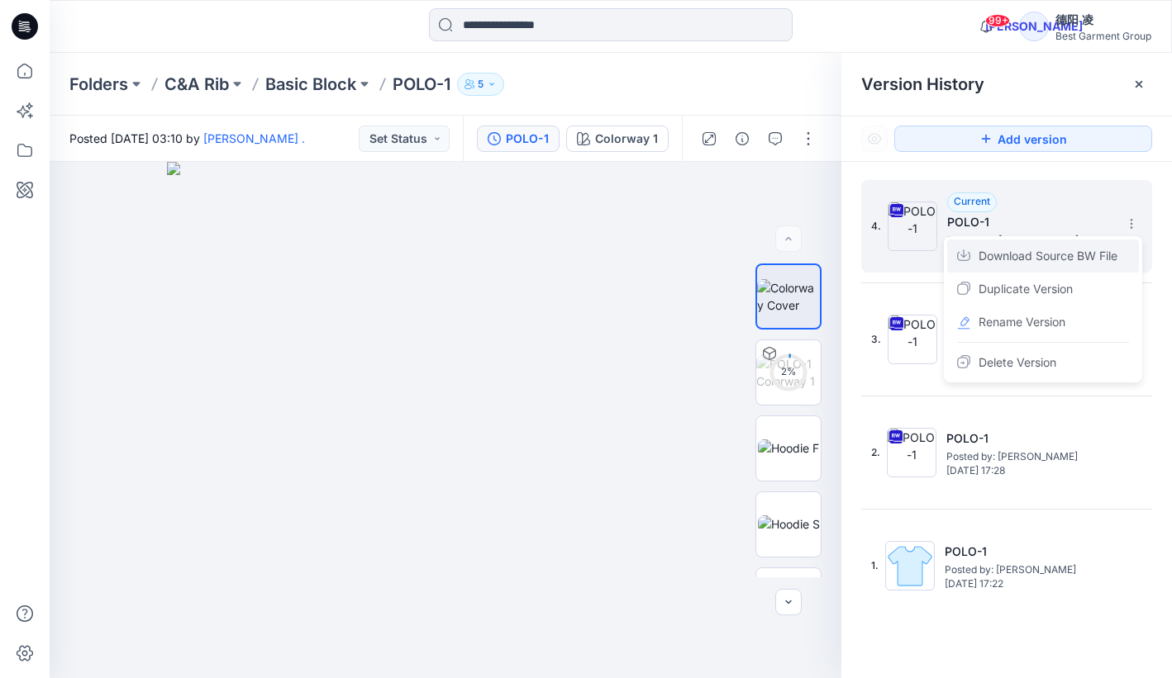
click at [1092, 259] on span "Download Source BW File" at bounding box center [1047, 256] width 139 height 20
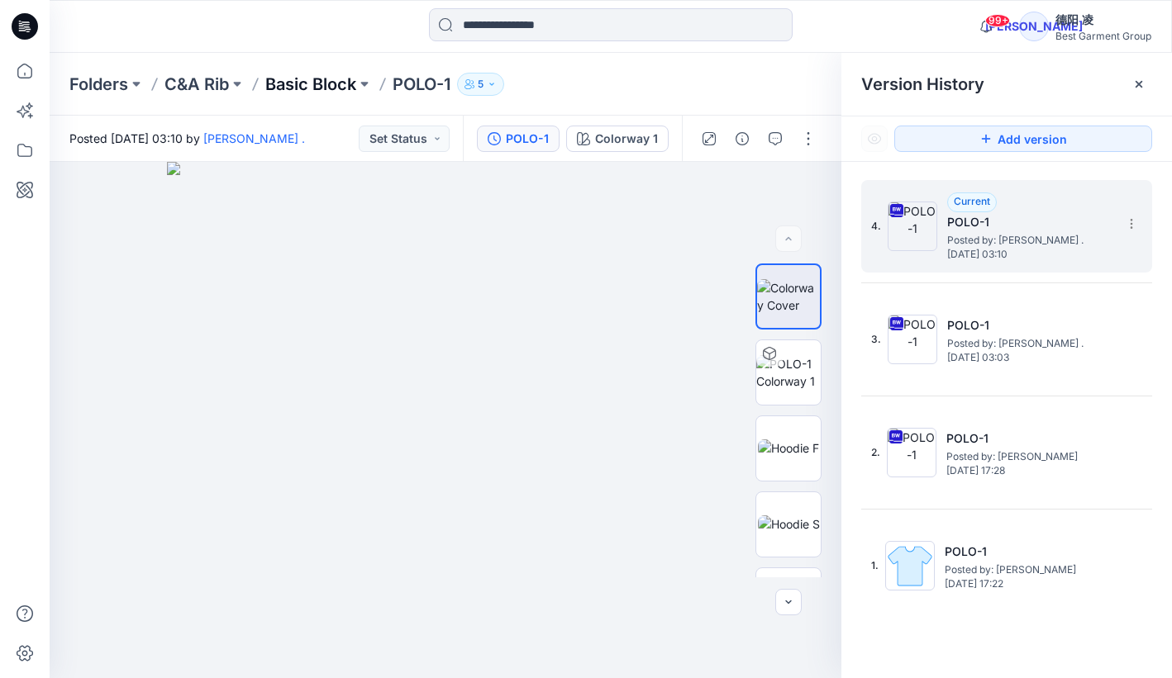
click at [330, 89] on p "Basic Block" at bounding box center [310, 84] width 91 height 23
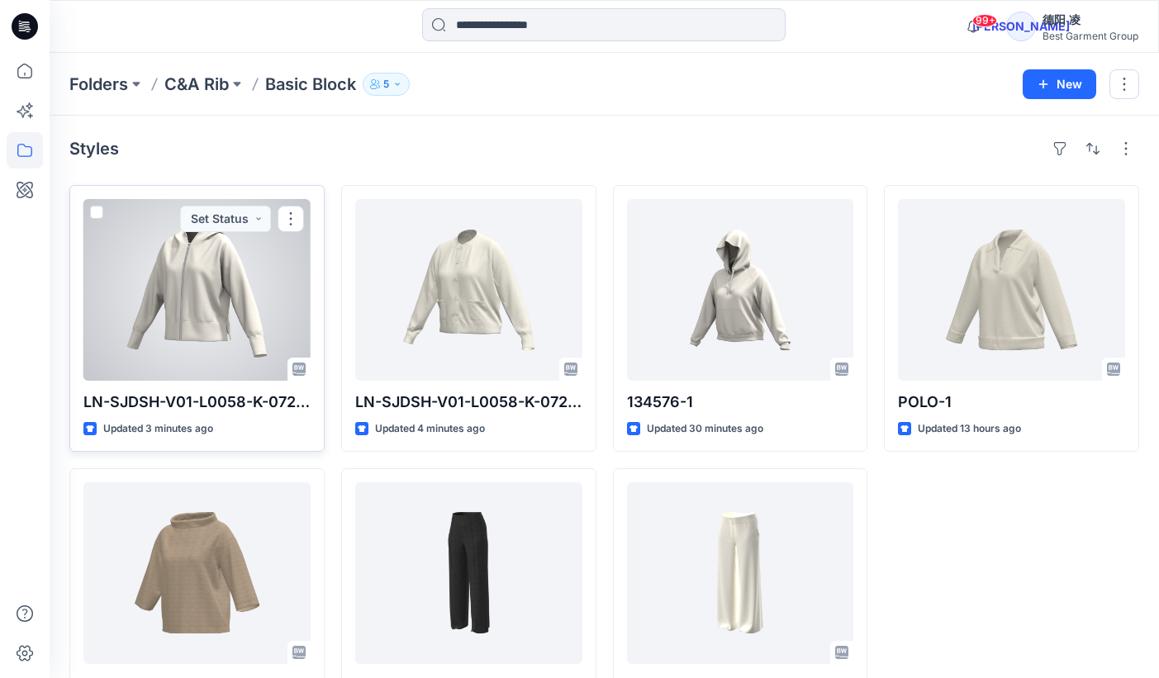
click at [224, 309] on div at bounding box center [196, 290] width 227 height 182
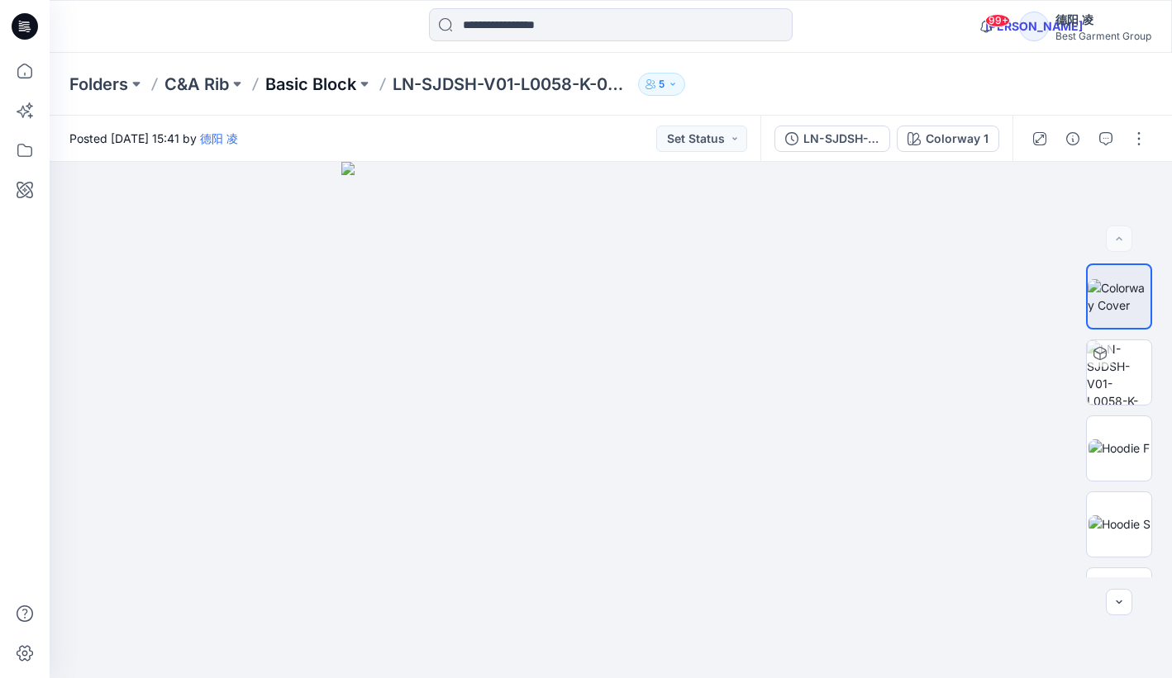
click at [321, 83] on p "Basic Block" at bounding box center [310, 84] width 91 height 23
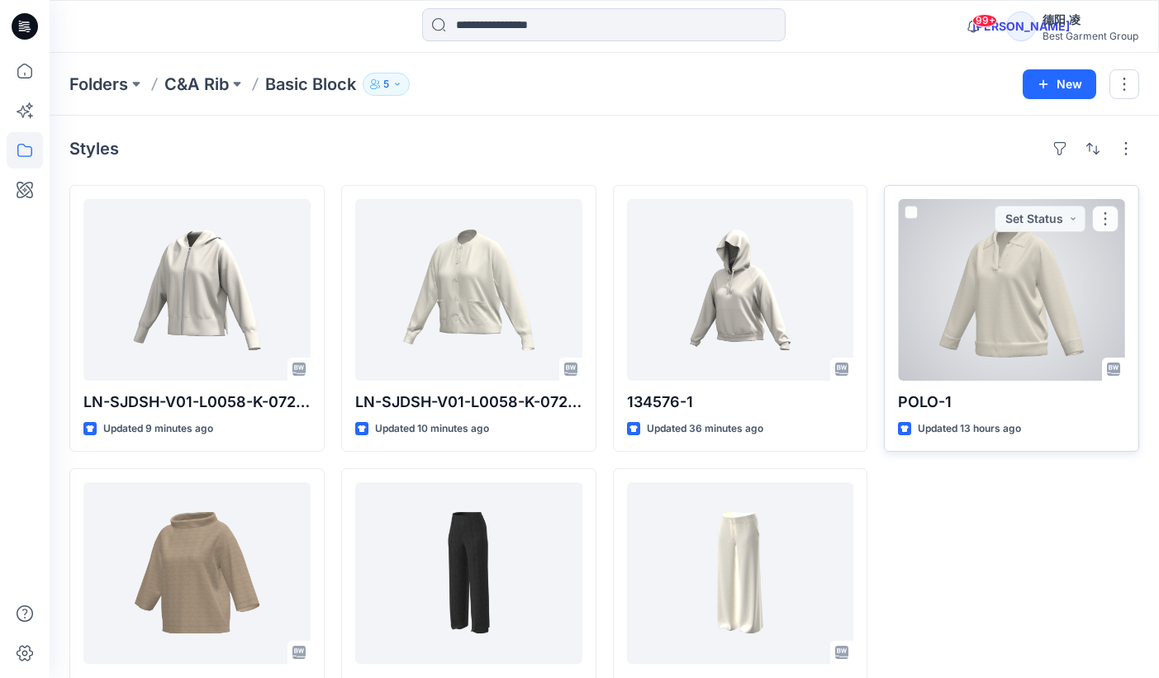
click at [1006, 340] on div at bounding box center [1011, 290] width 227 height 182
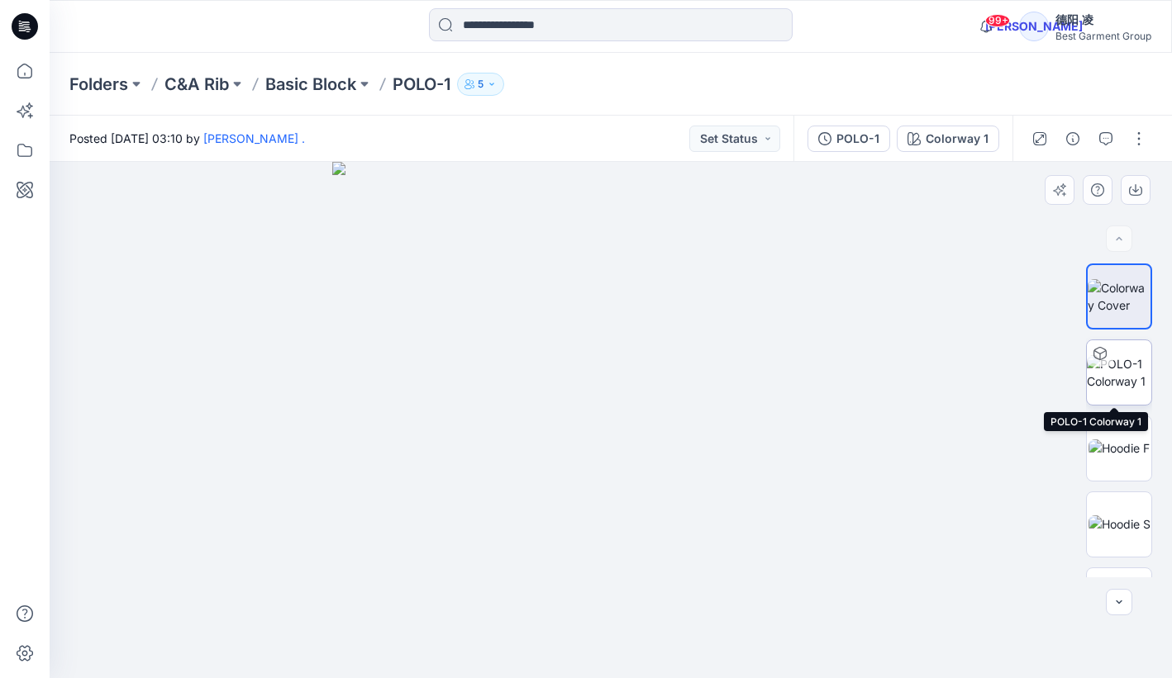
click at [1126, 373] on img at bounding box center [1119, 372] width 64 height 35
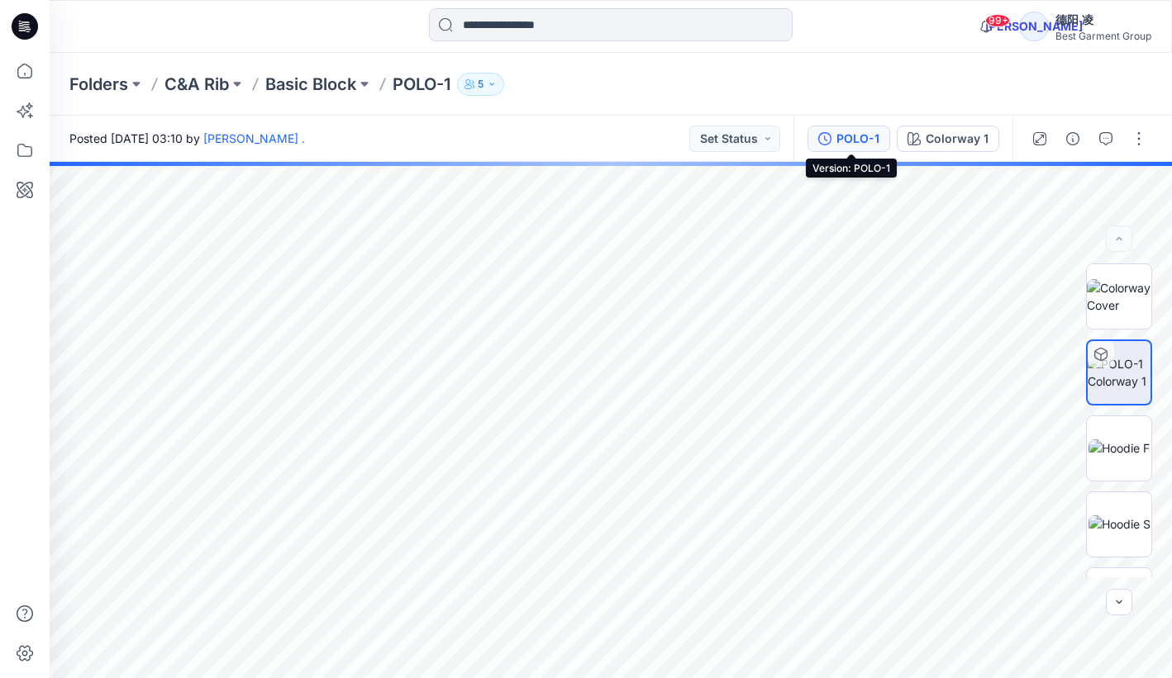
click at [868, 146] on div "POLO-1" at bounding box center [857, 139] width 43 height 18
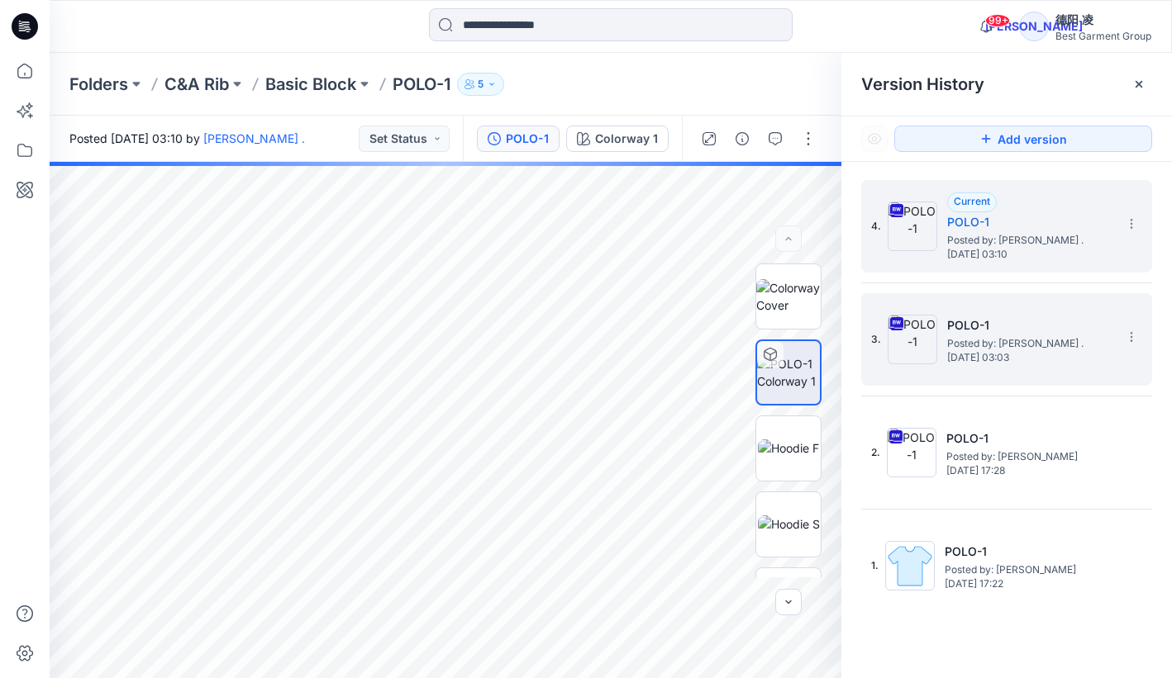
click at [1067, 336] on span "Posted by: Kerstin ." at bounding box center [1029, 344] width 165 height 17
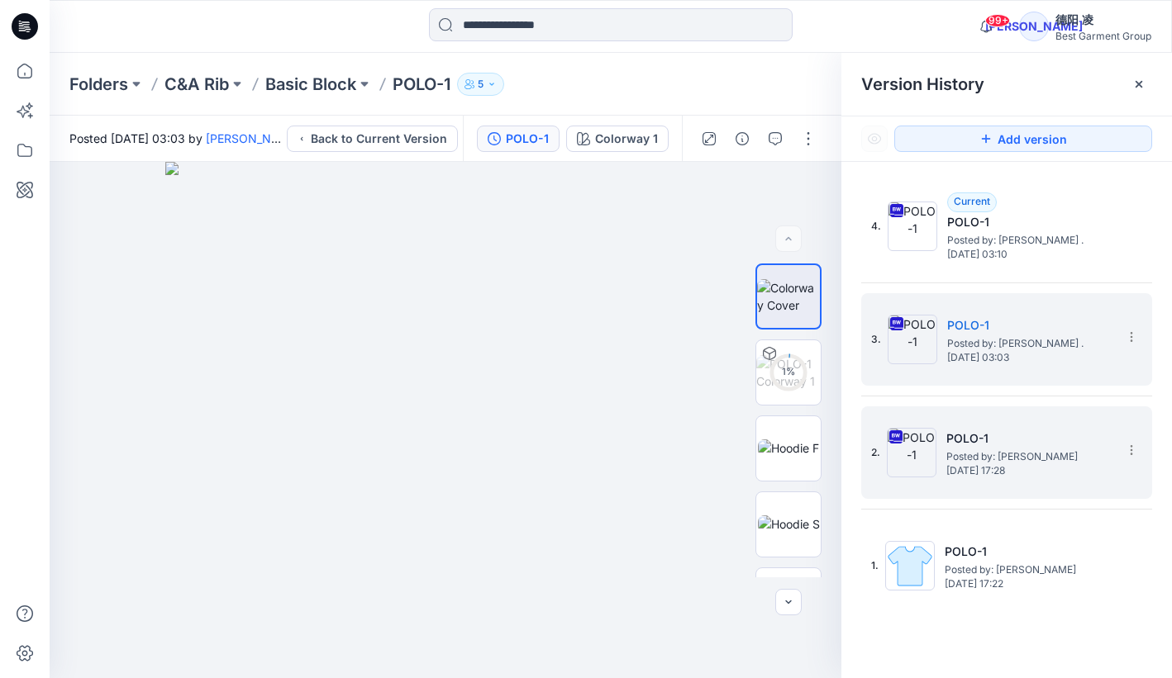
click at [1057, 447] on h5 "POLO-1" at bounding box center [1028, 439] width 165 height 20
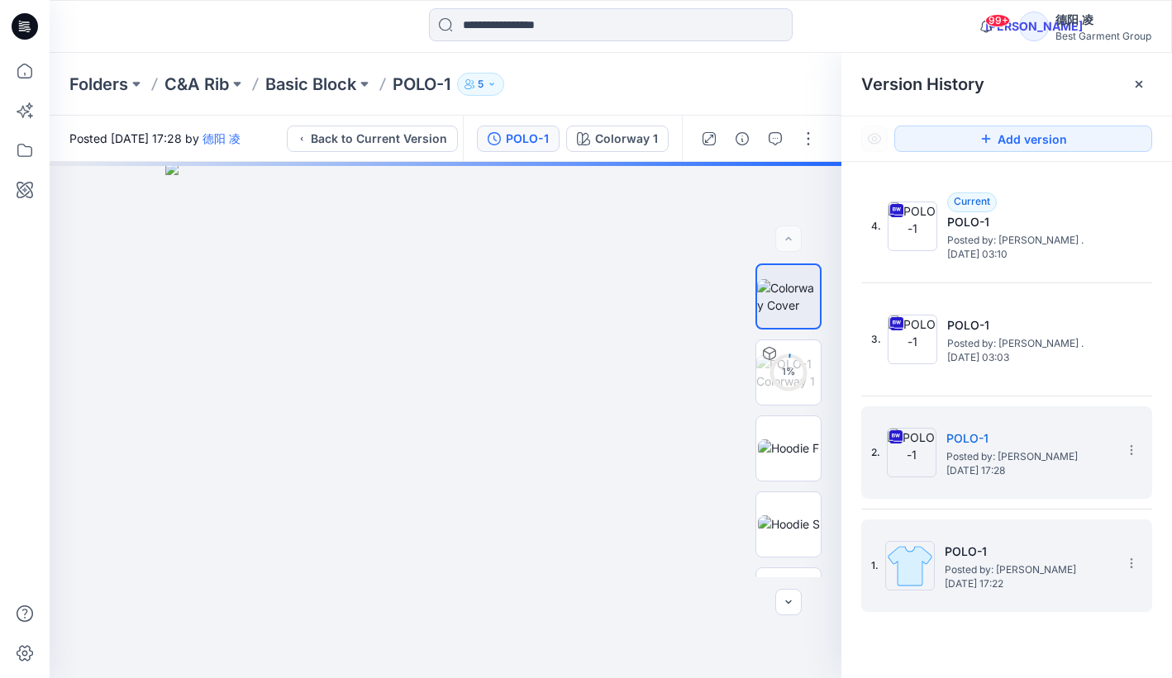
drag, startPoint x: 1138, startPoint y: 560, endPoint x: 1135, endPoint y: 577, distance: 16.7
click at [1137, 560] on section at bounding box center [1130, 563] width 26 height 26
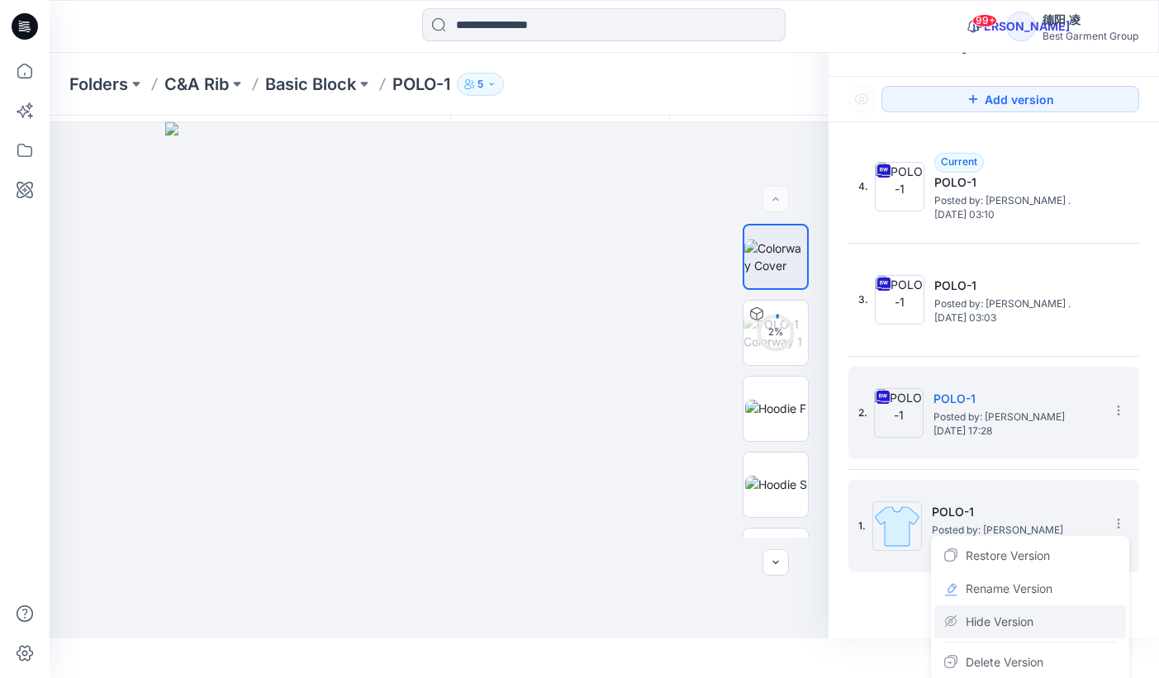
scroll to position [44, 0]
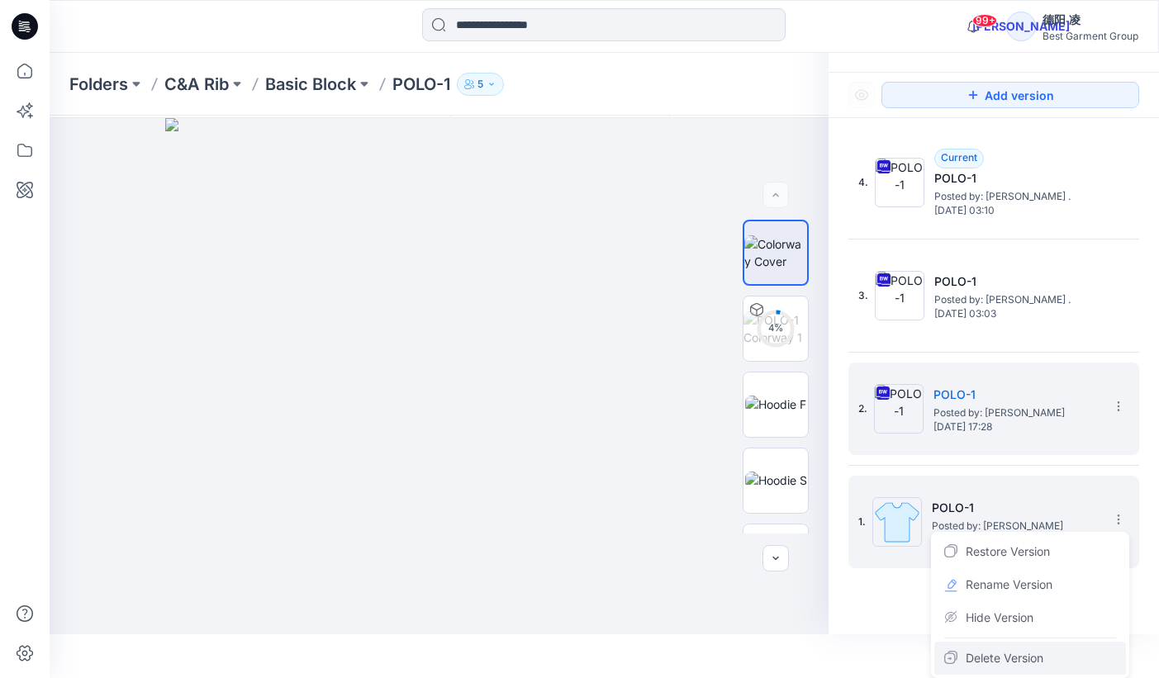
click at [990, 661] on span "Delete Version" at bounding box center [1005, 659] width 78 height 20
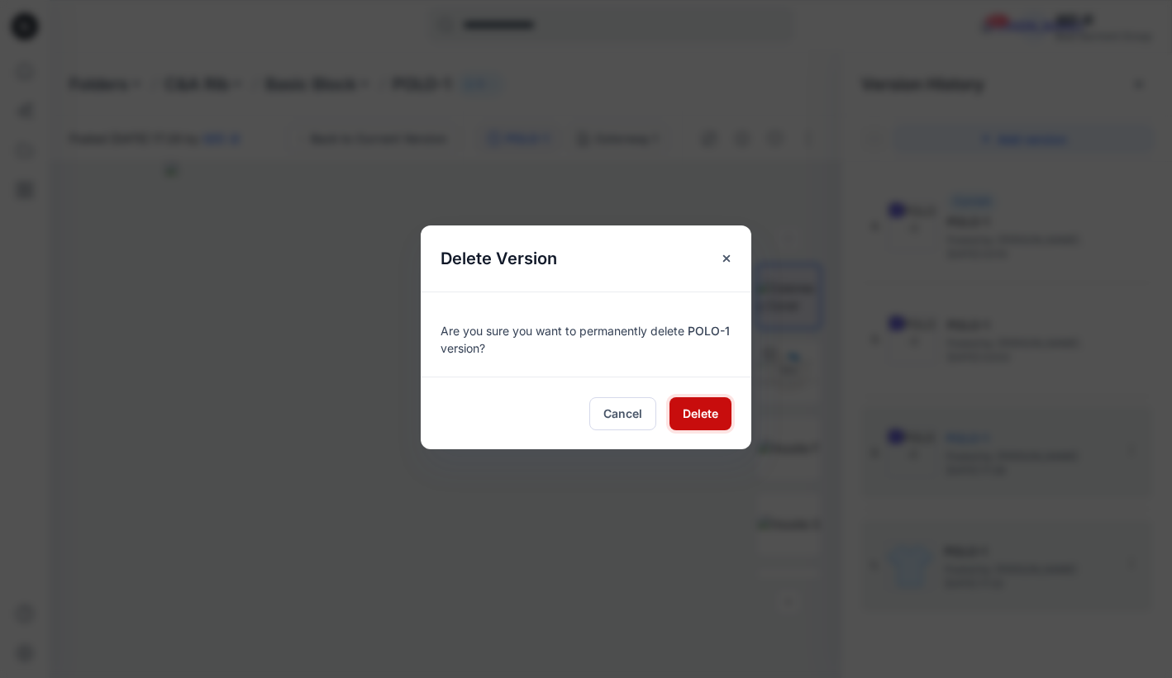
click at [683, 407] on span "Delete" at bounding box center [701, 413] width 36 height 17
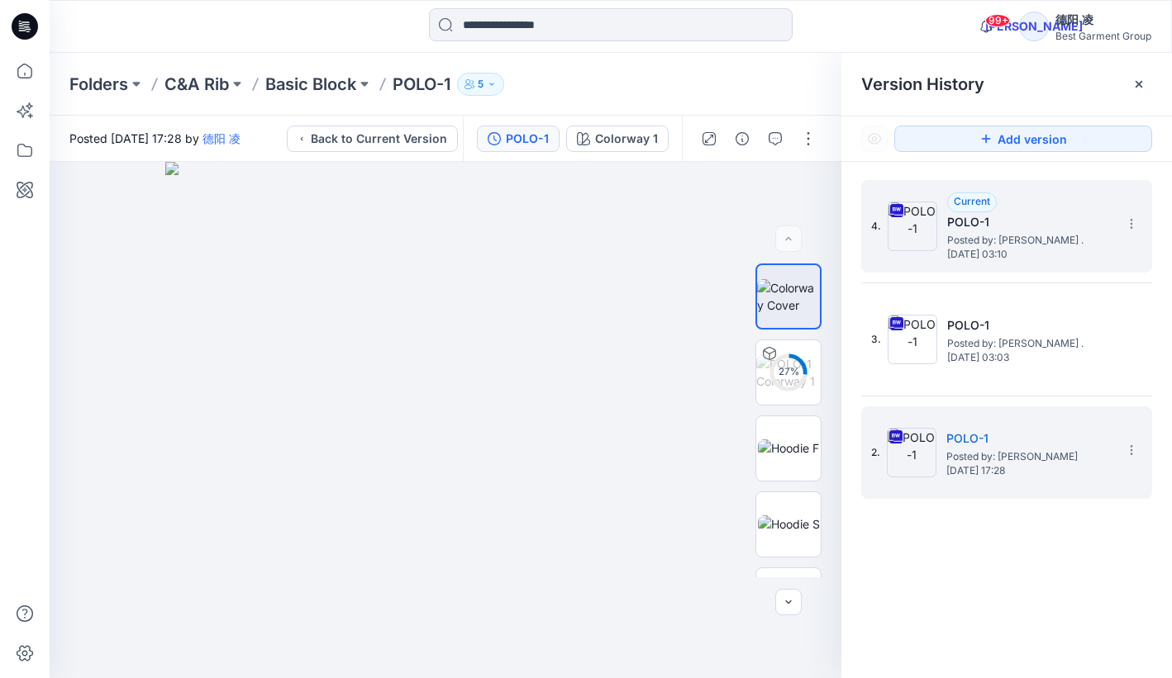
click at [988, 244] on span "Posted by: Kerstin ." at bounding box center [1029, 240] width 165 height 17
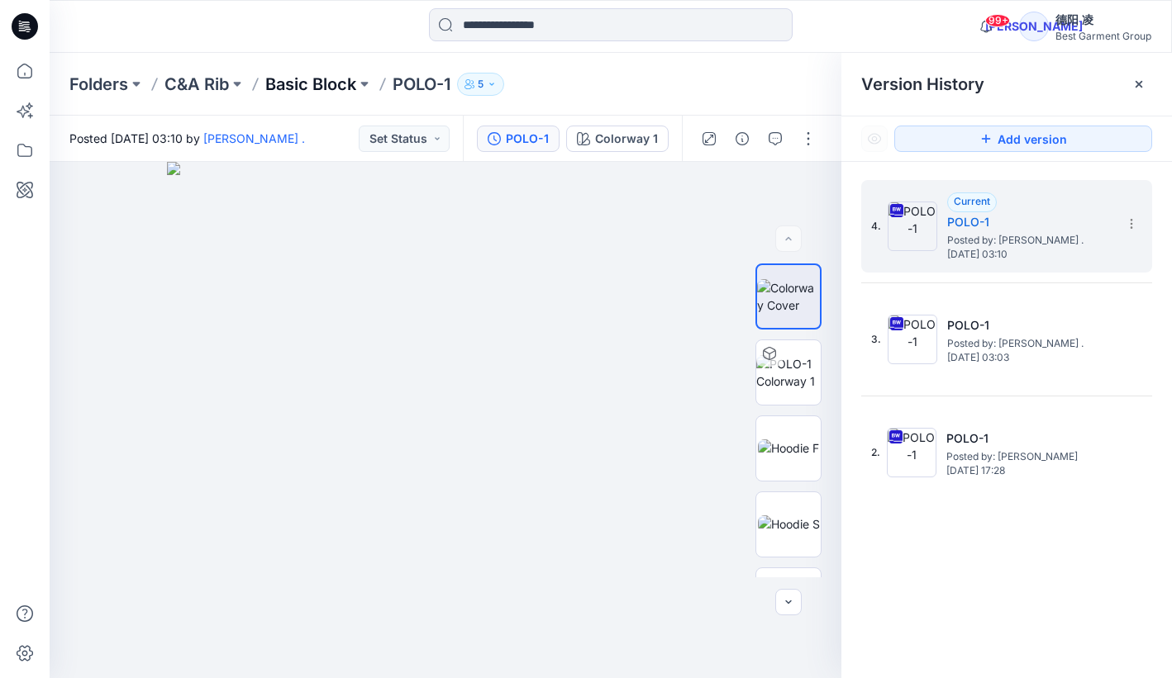
click at [298, 80] on p "Basic Block" at bounding box center [310, 84] width 91 height 23
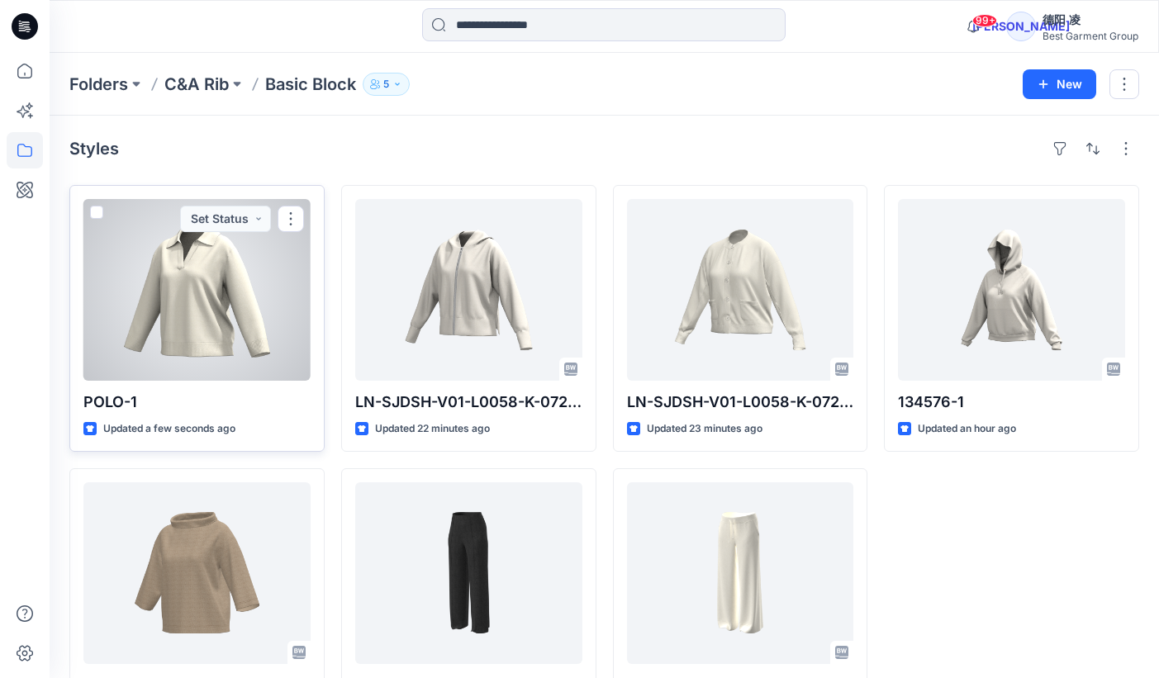
click at [193, 332] on div at bounding box center [196, 290] width 227 height 182
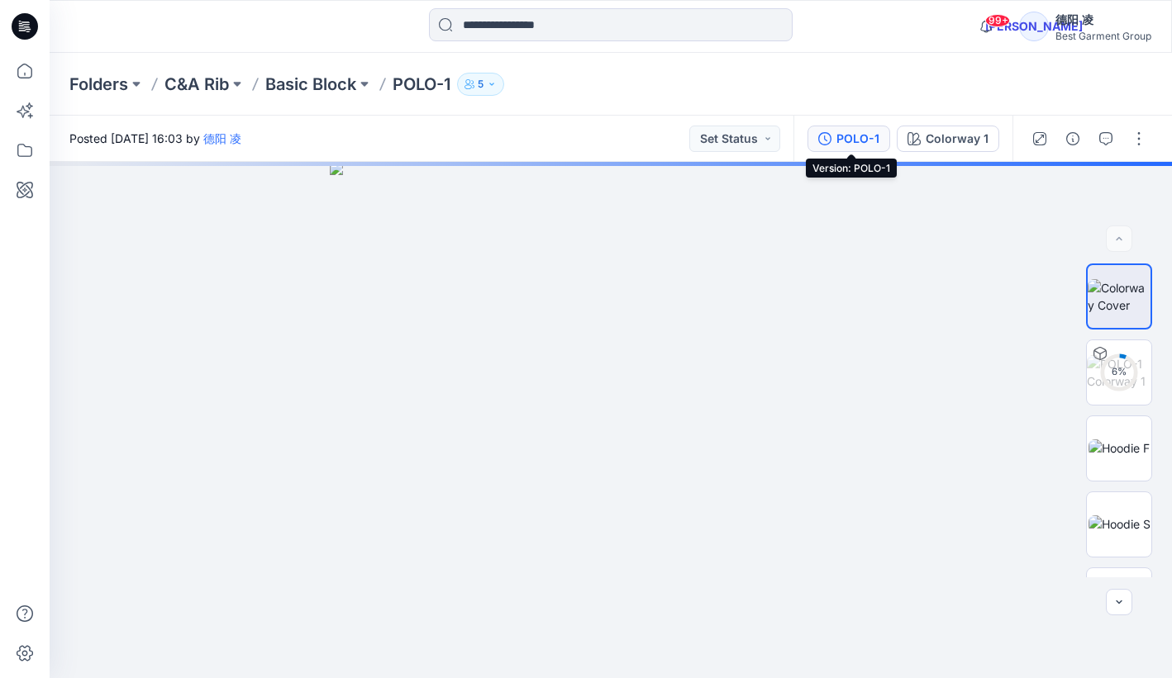
click at [854, 140] on div "POLO-1" at bounding box center [857, 139] width 43 height 18
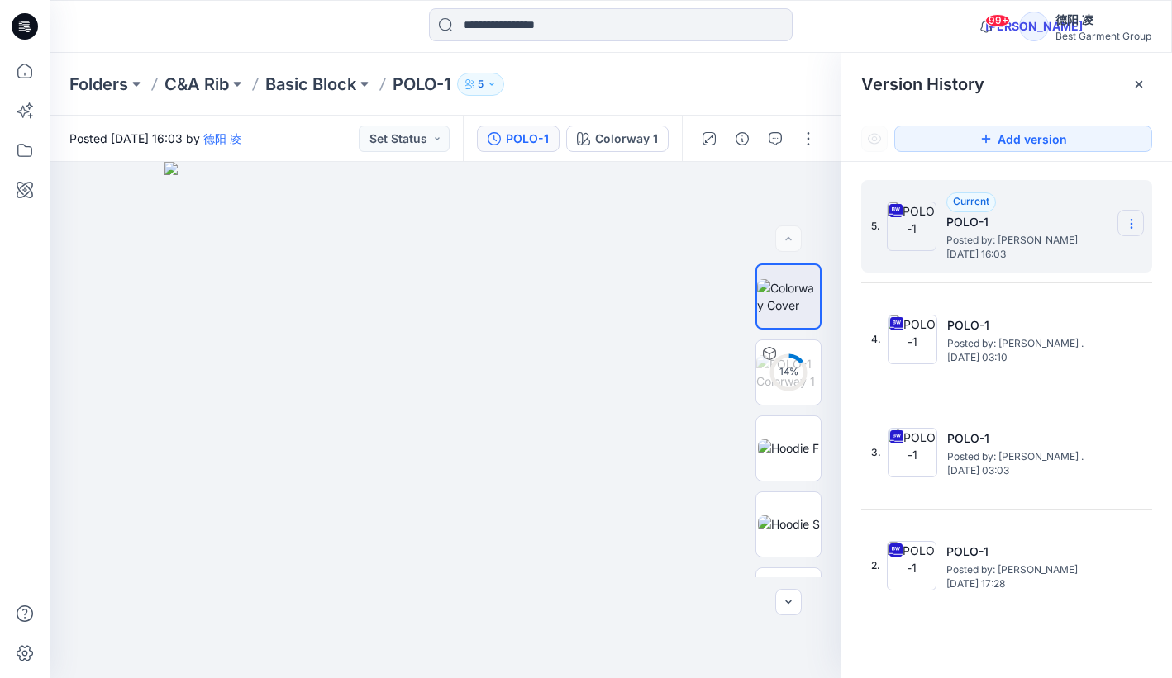
click at [1128, 221] on icon at bounding box center [1131, 223] width 13 height 13
click at [100, 92] on p "Folders" at bounding box center [98, 84] width 59 height 23
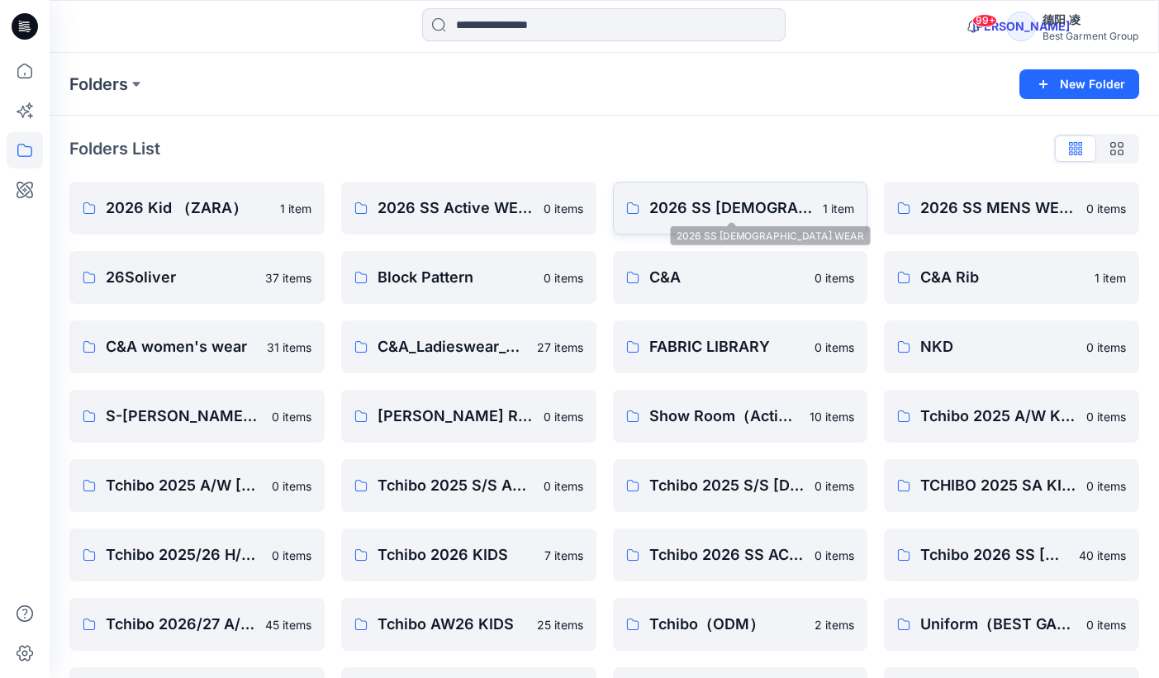
click at [750, 200] on p "2026 SS LADIES WEAR" at bounding box center [732, 208] width 164 height 23
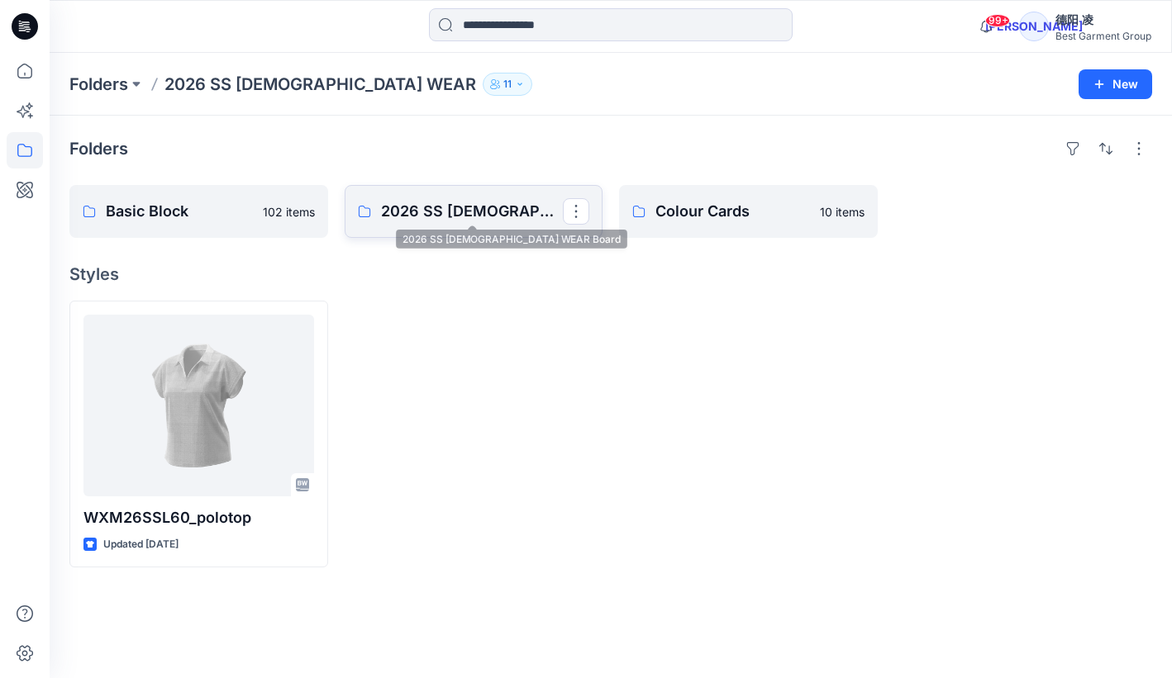
click at [483, 202] on p "2026 SS LADIES WEAR Board" at bounding box center [472, 211] width 183 height 23
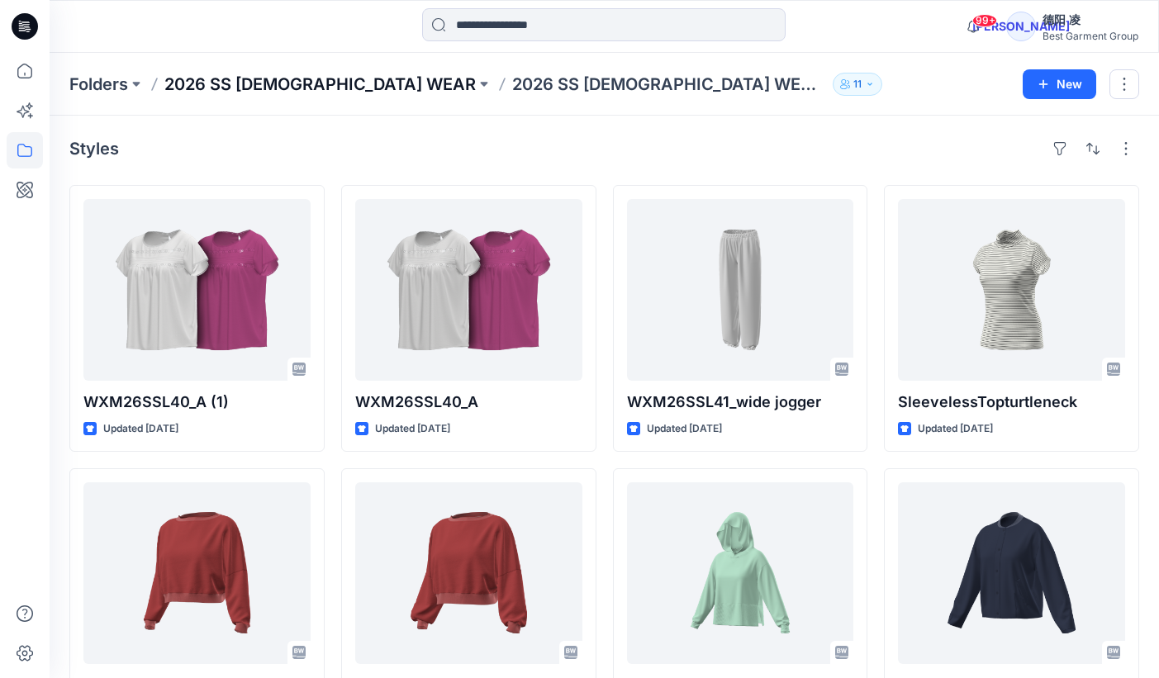
click at [276, 83] on p "2026 SS LADIES WEAR" at bounding box center [320, 84] width 312 height 23
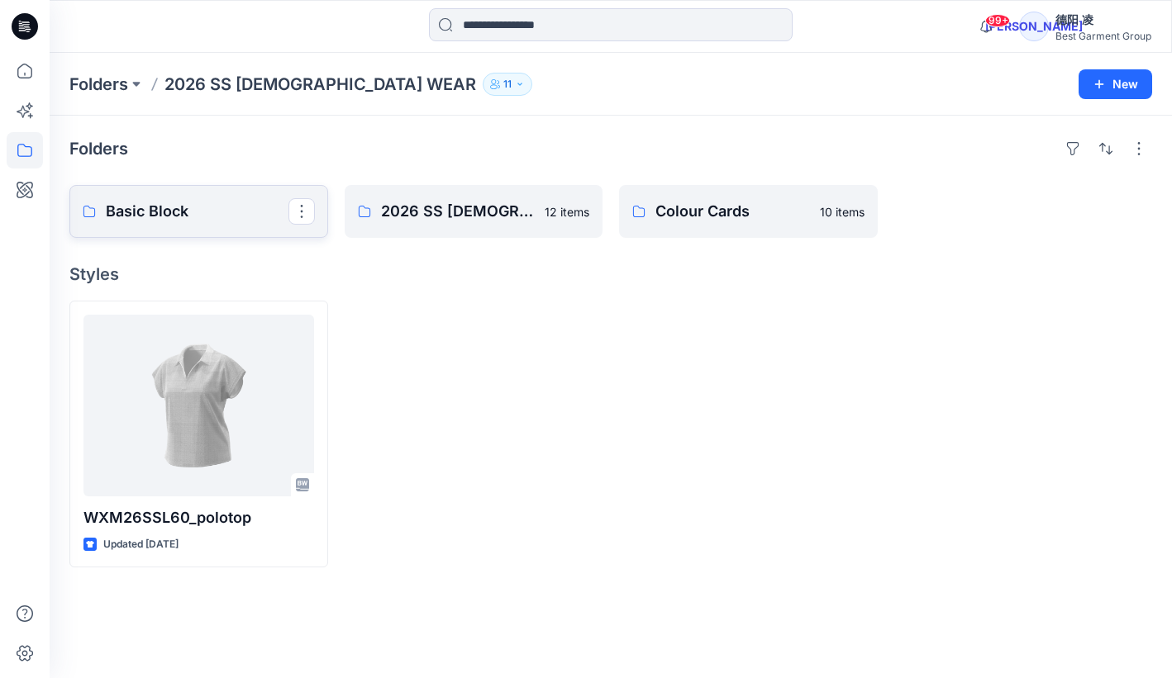
click at [194, 221] on p "Basic Block" at bounding box center [197, 211] width 183 height 23
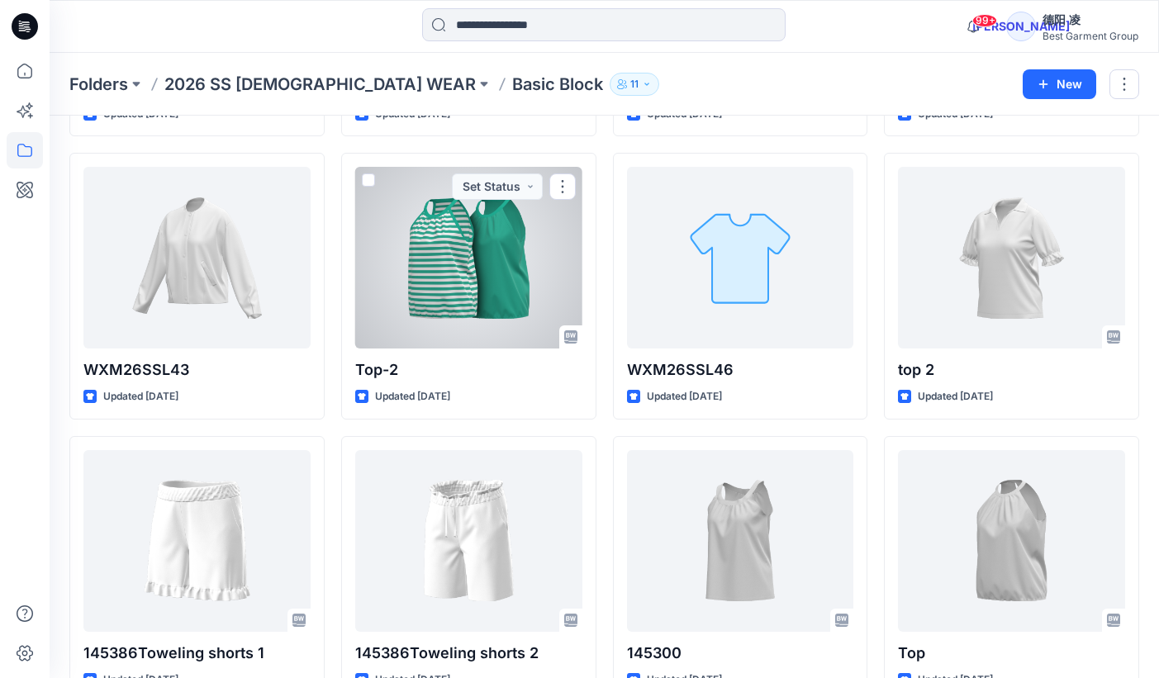
scroll to position [584, 0]
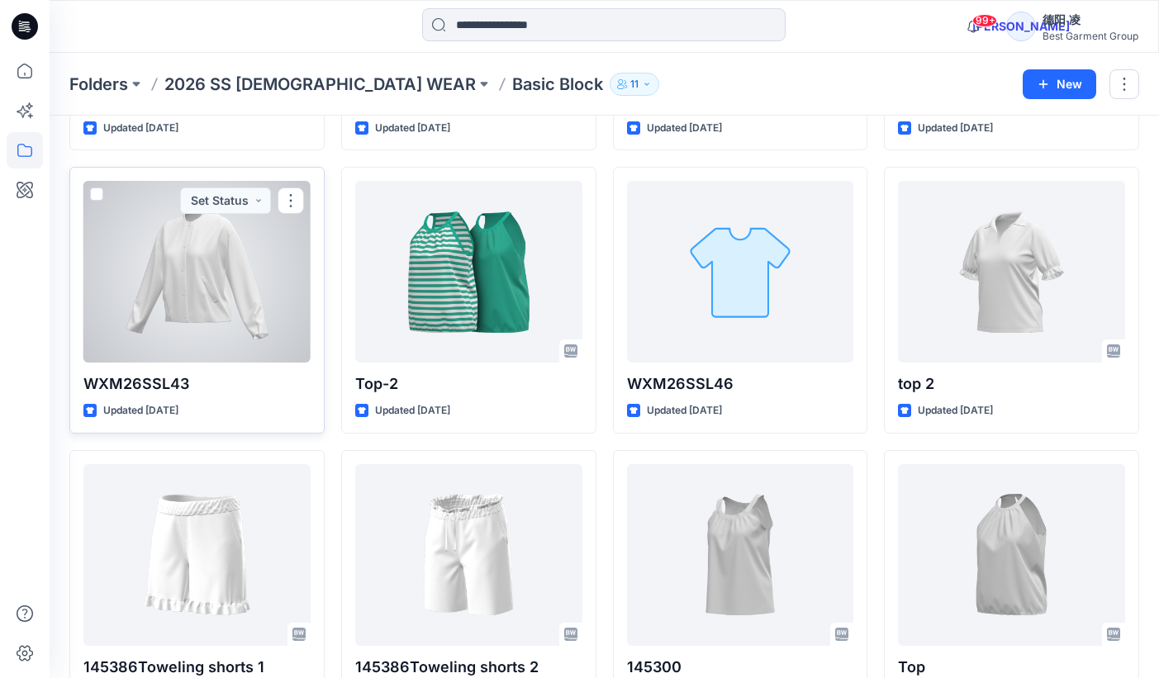
click at [186, 269] on div at bounding box center [196, 272] width 227 height 182
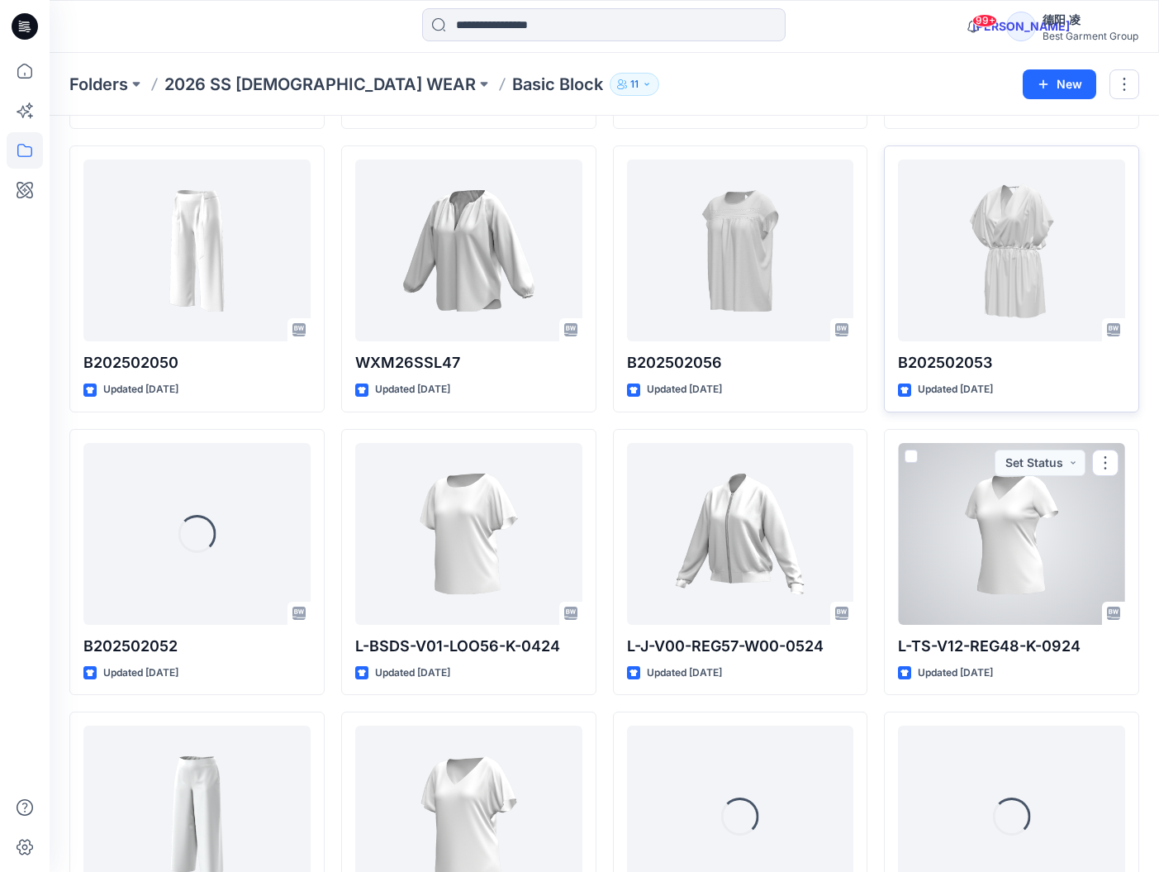
scroll to position [2420, 0]
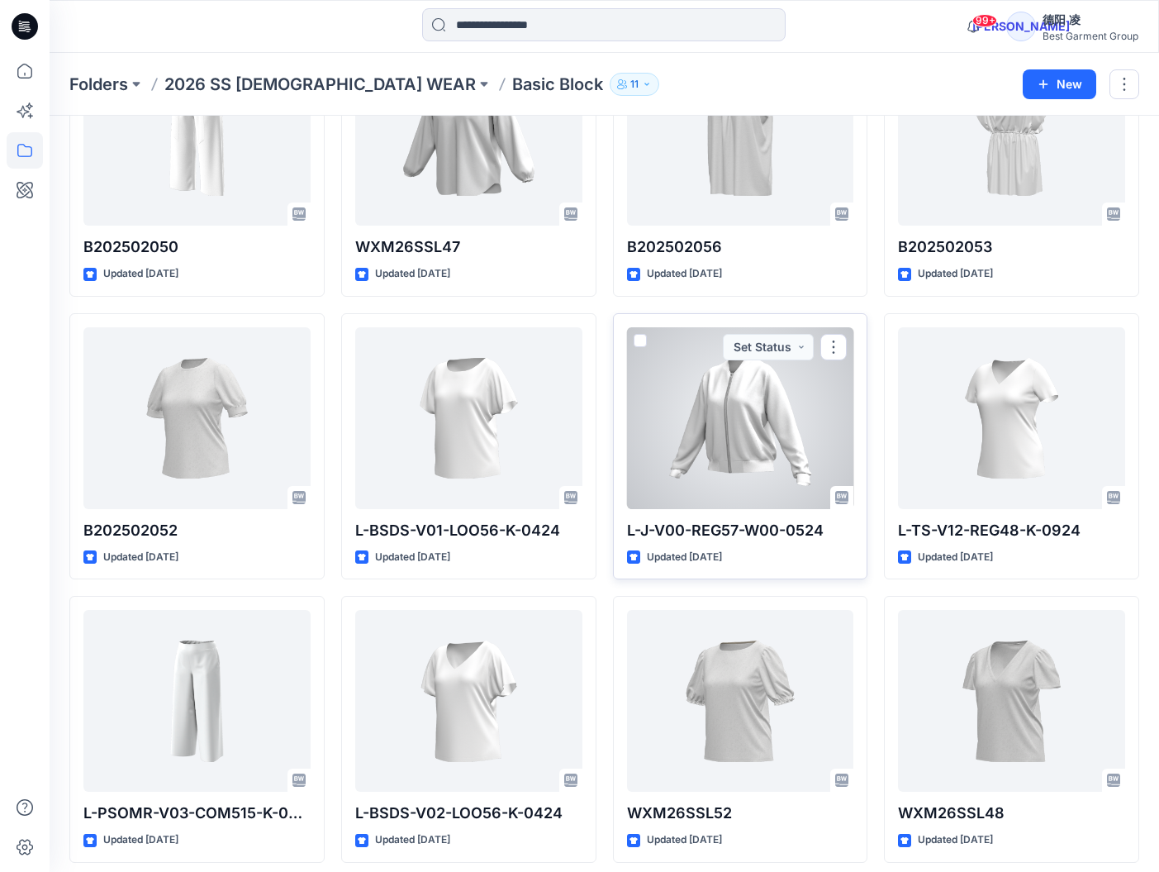
click at [756, 398] on div at bounding box center [740, 418] width 227 height 182
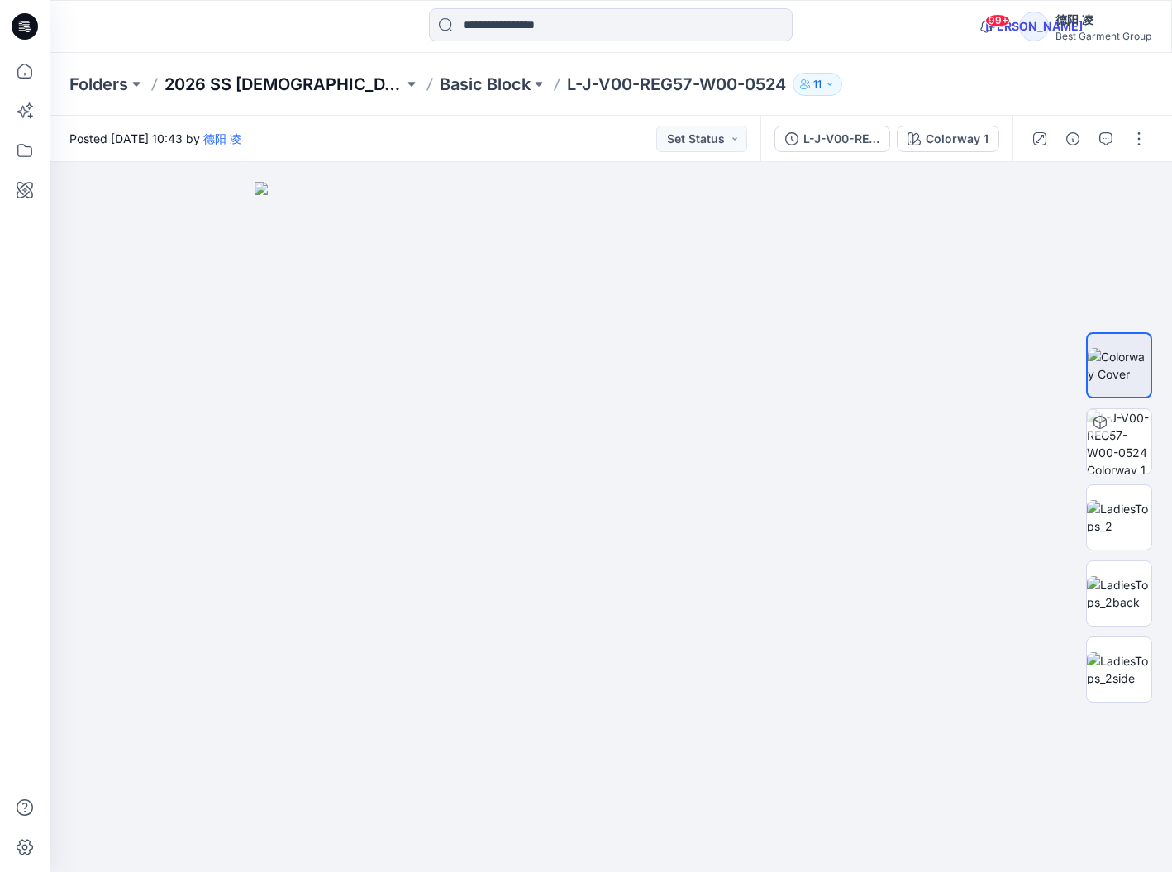
click at [292, 93] on p "2026 SS LADIES WEAR" at bounding box center [283, 84] width 239 height 23
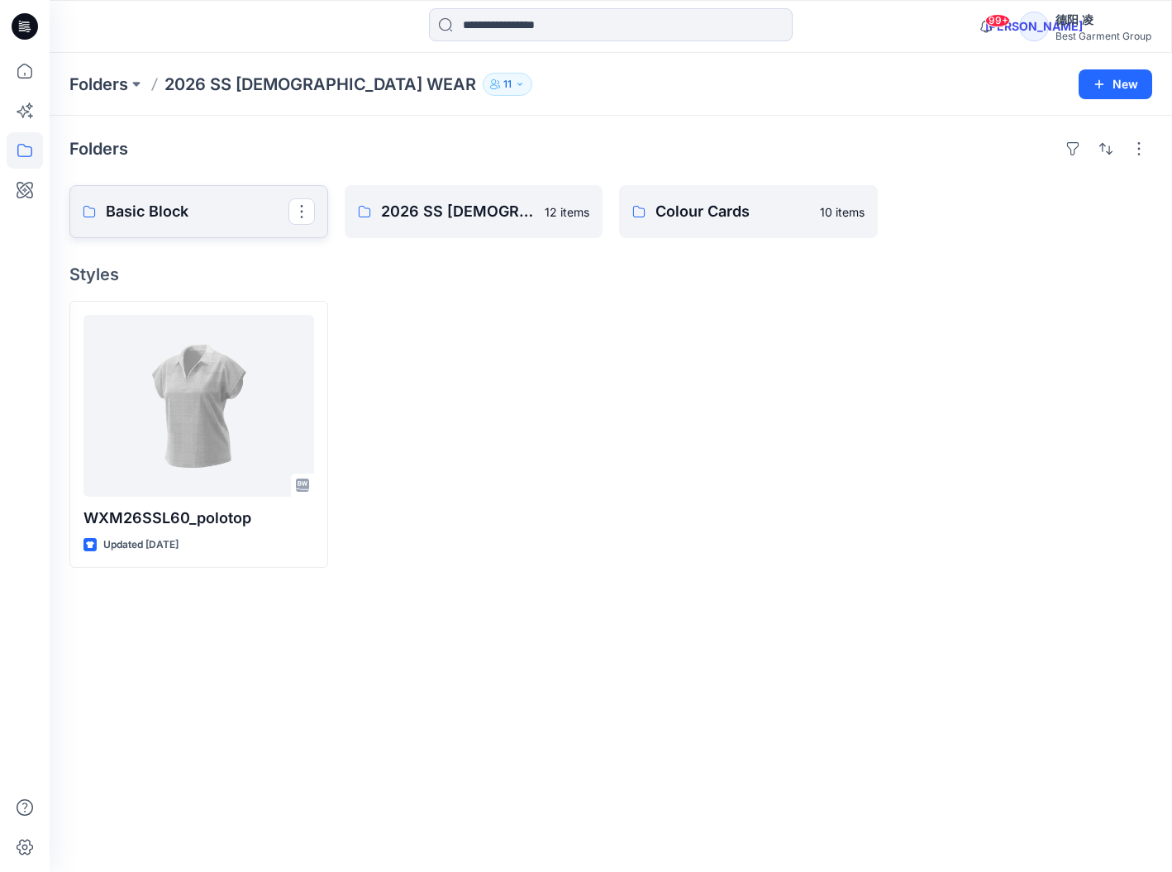
click at [212, 210] on p "Basic Block" at bounding box center [197, 211] width 183 height 23
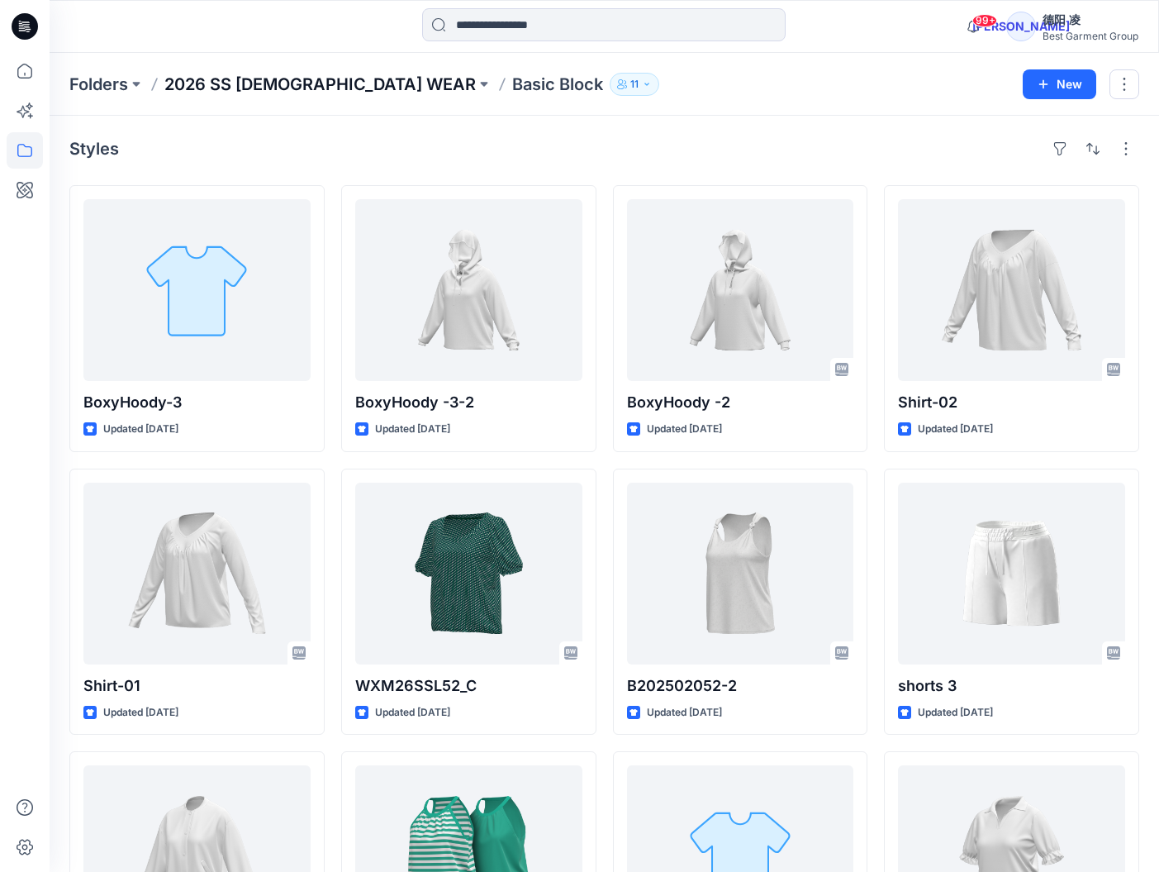
click at [217, 84] on p "2026 SS LADIES WEAR" at bounding box center [320, 84] width 312 height 23
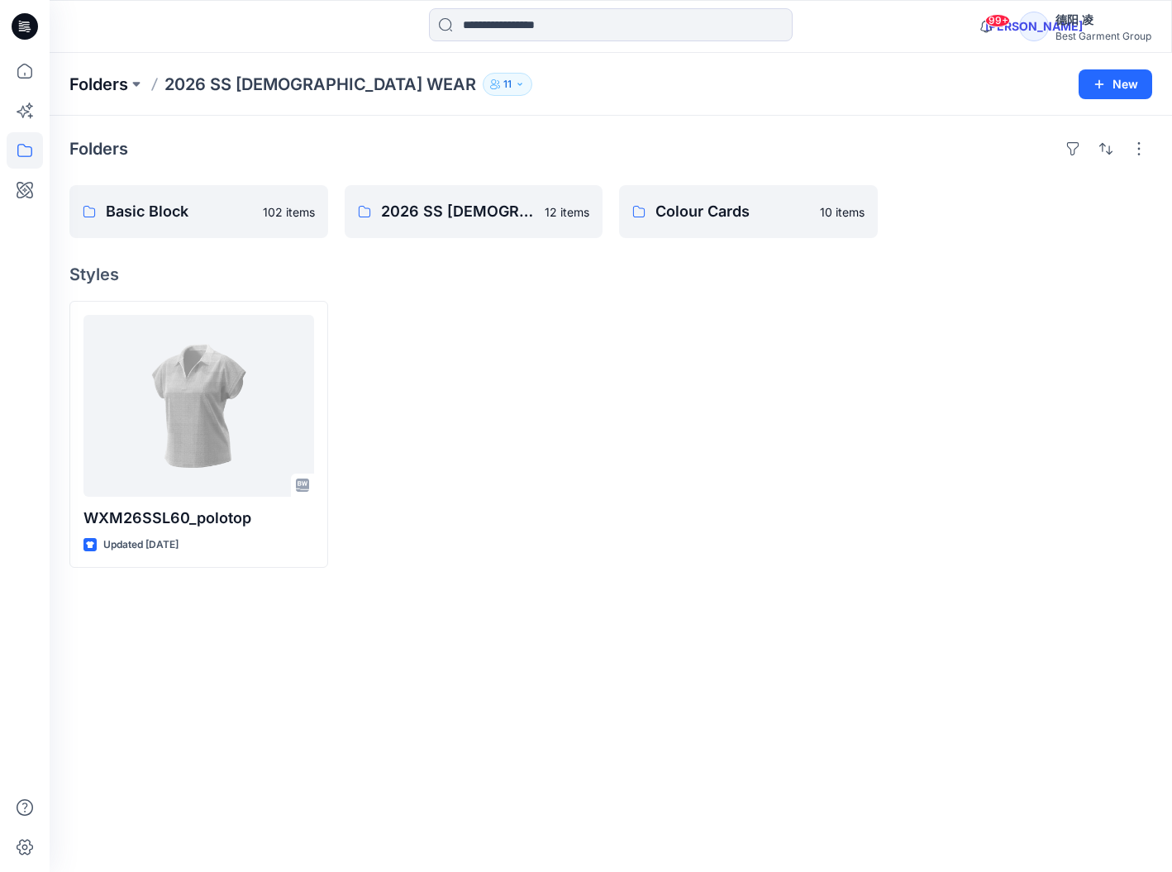
click at [103, 81] on p "Folders" at bounding box center [98, 84] width 59 height 23
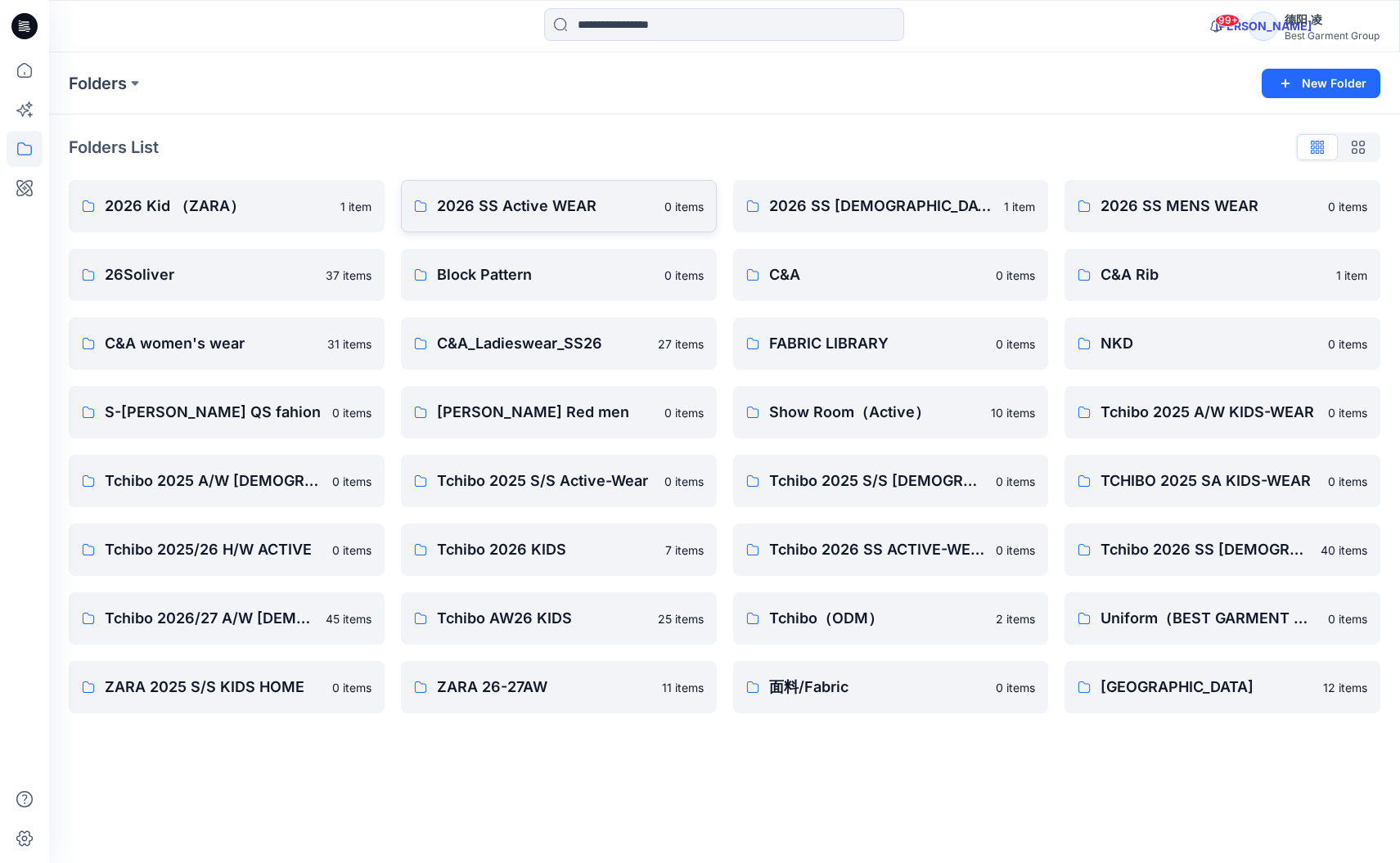
click at [622, 207] on p "2026 SS Active WEAR" at bounding box center [546, 206] width 218 height 23
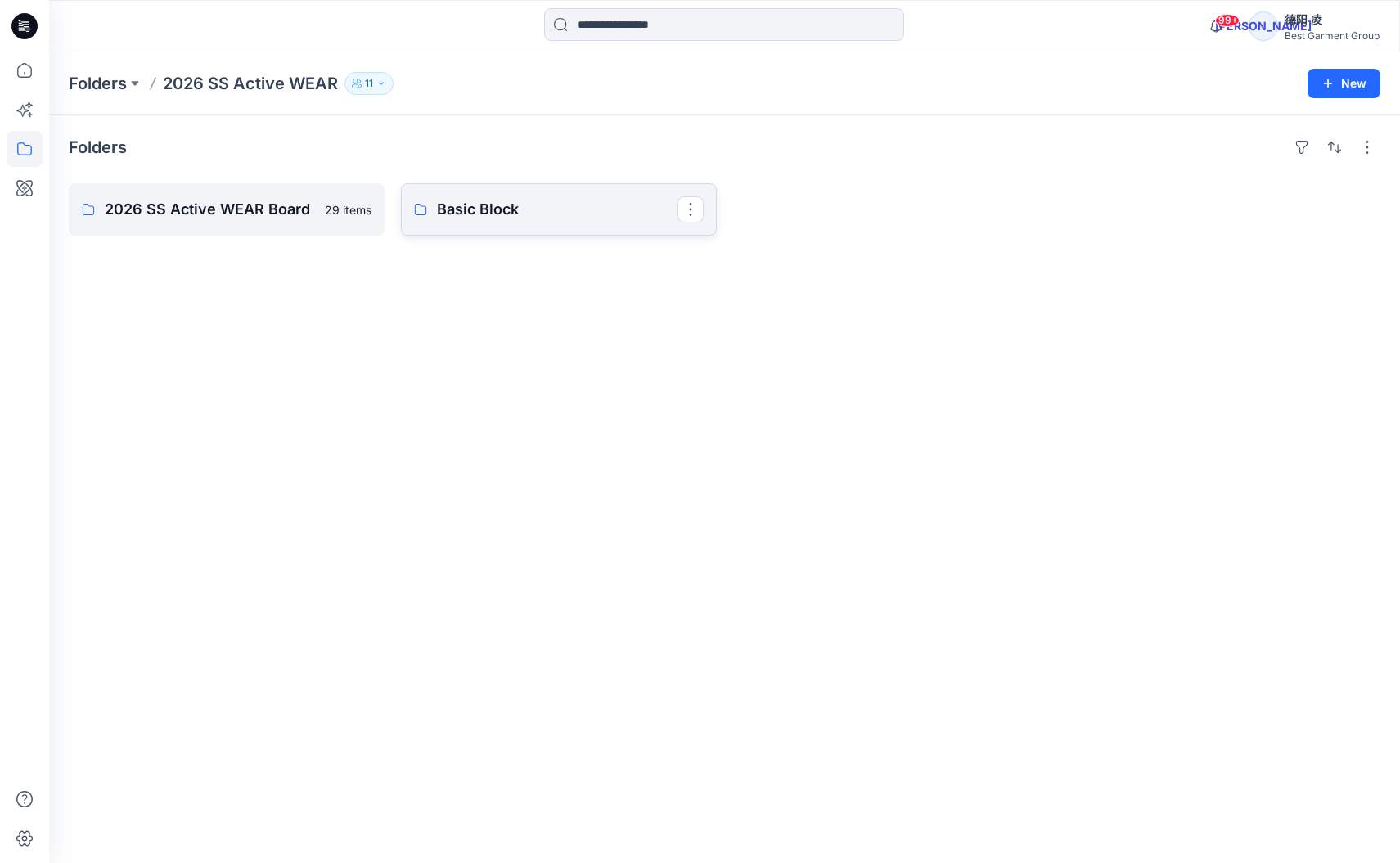
click at [450, 206] on p "Basic Block" at bounding box center [556, 209] width 241 height 23
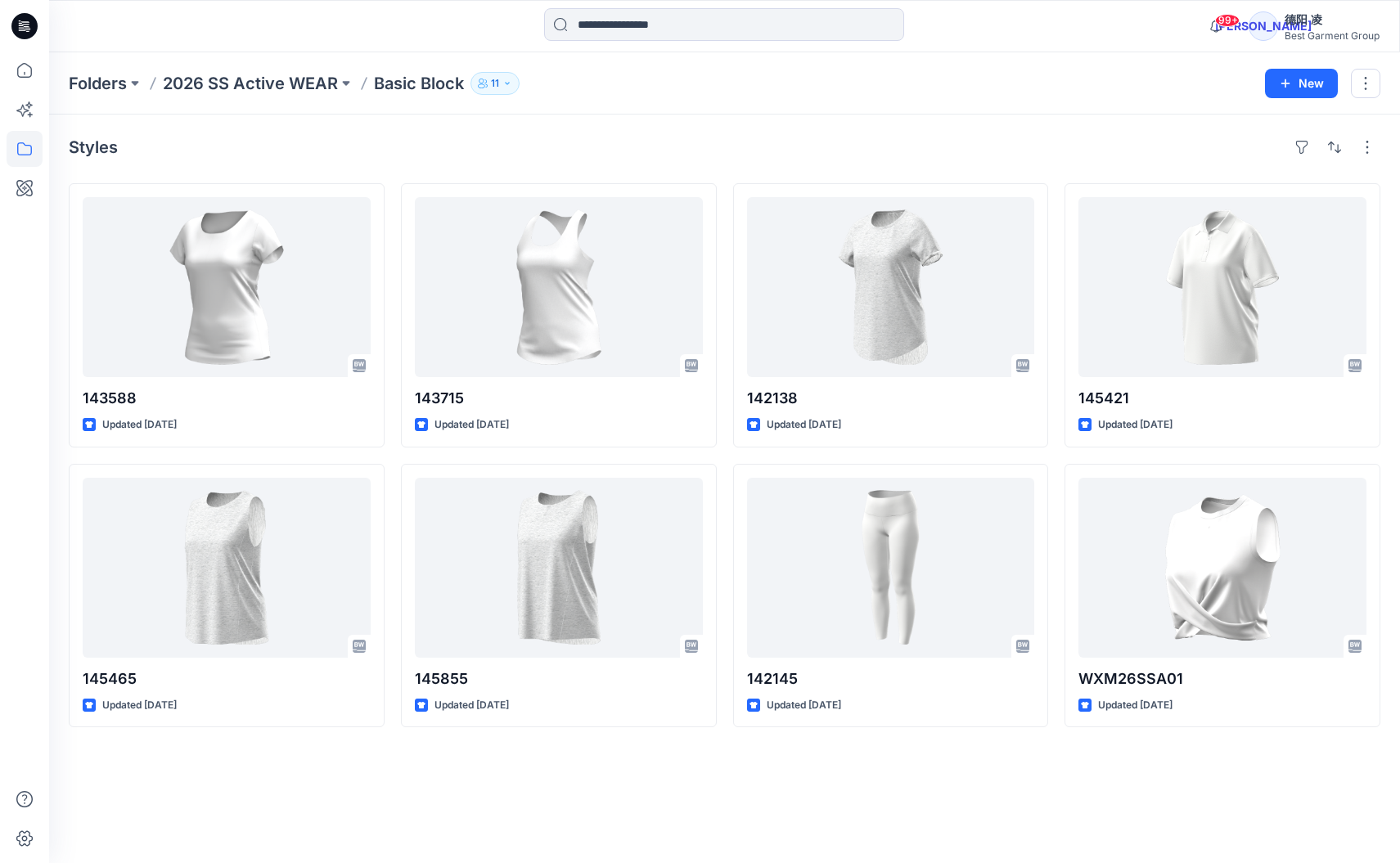
click at [219, 90] on p "2026 SS Active WEAR" at bounding box center [250, 83] width 175 height 23
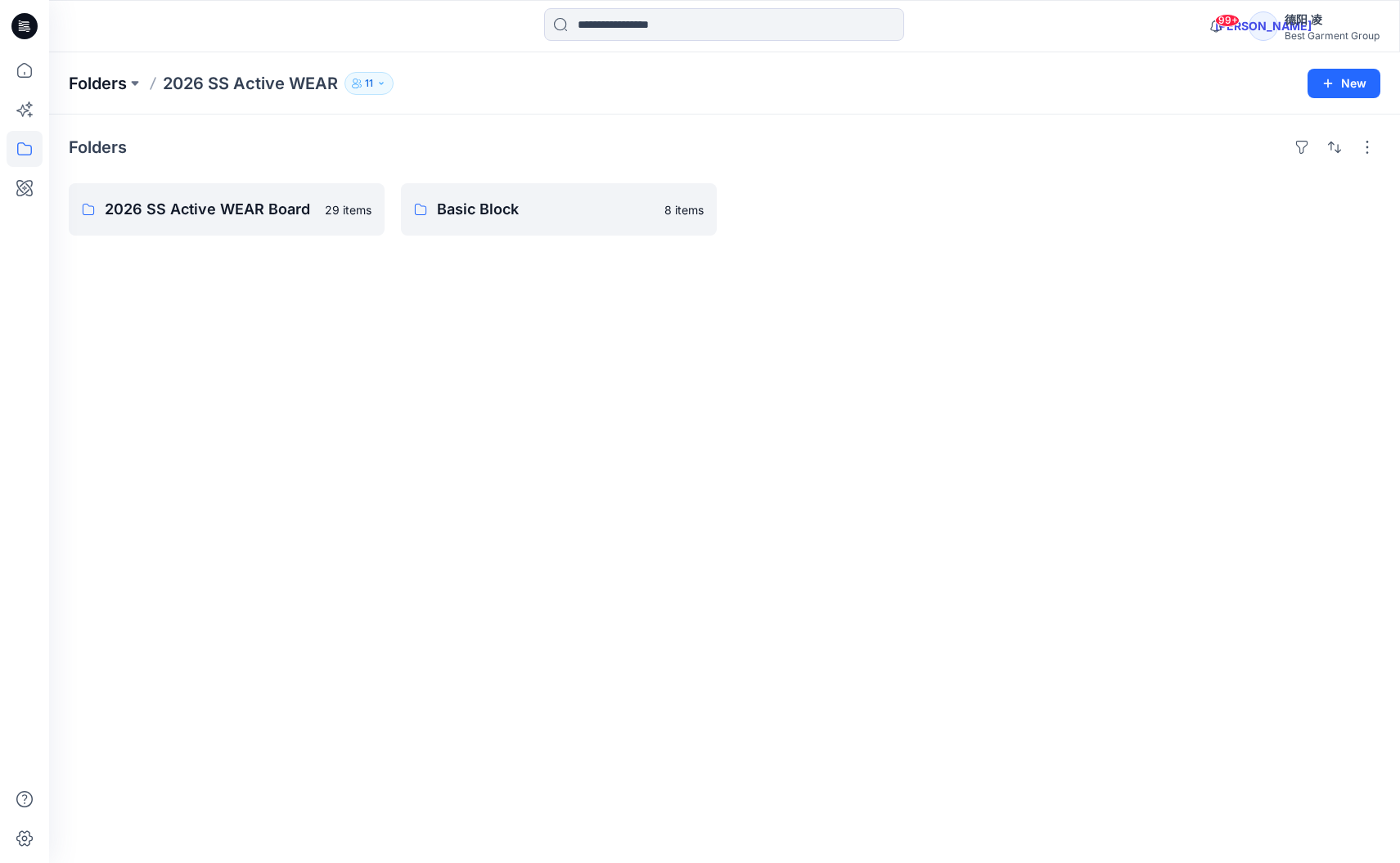
click at [92, 76] on p "Folders" at bounding box center [97, 83] width 58 height 23
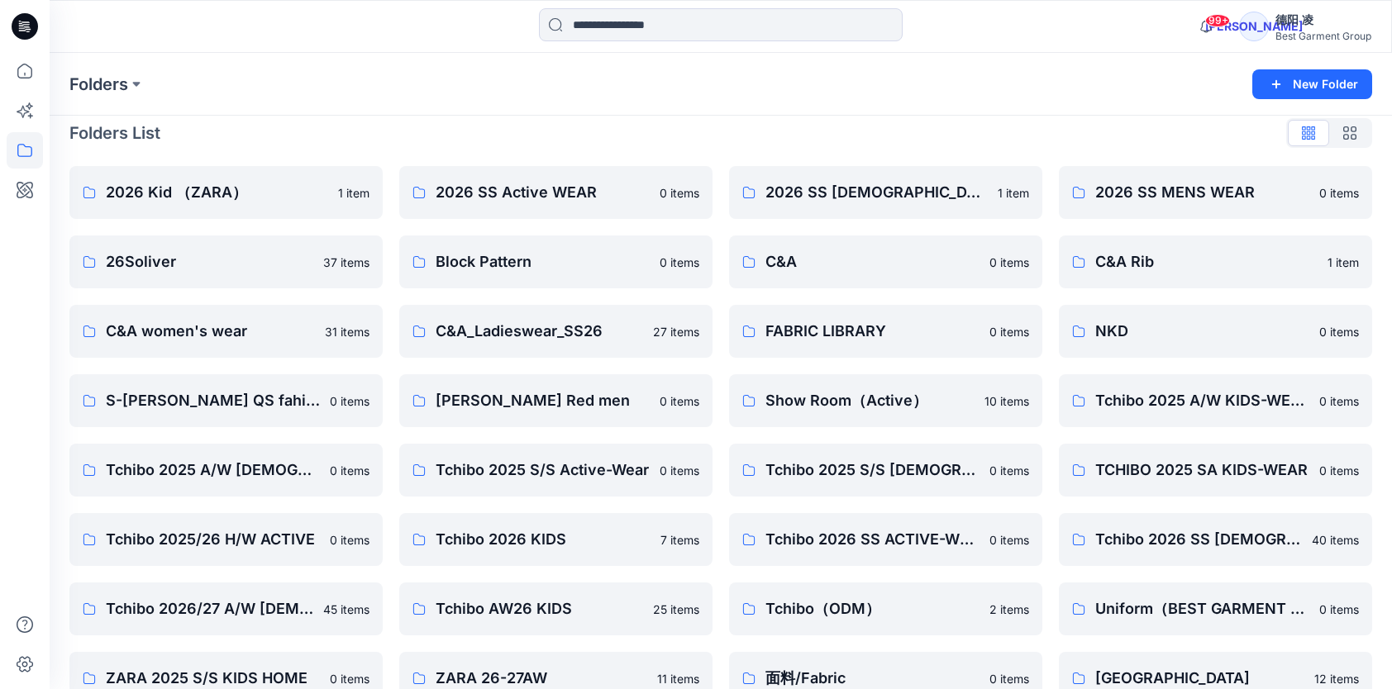
scroll to position [51, 0]
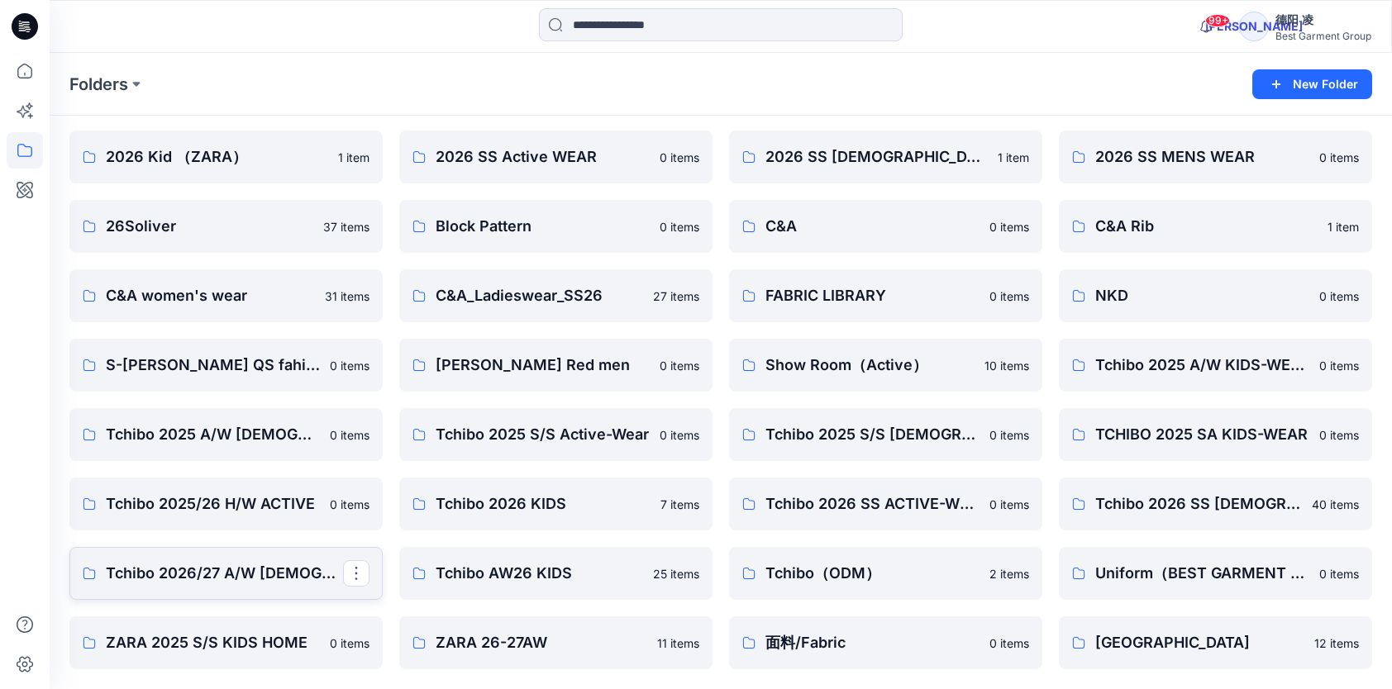
click at [281, 582] on p "Tchibo 2026/27 A/W LADIES-WEAR" at bounding box center [224, 573] width 237 height 23
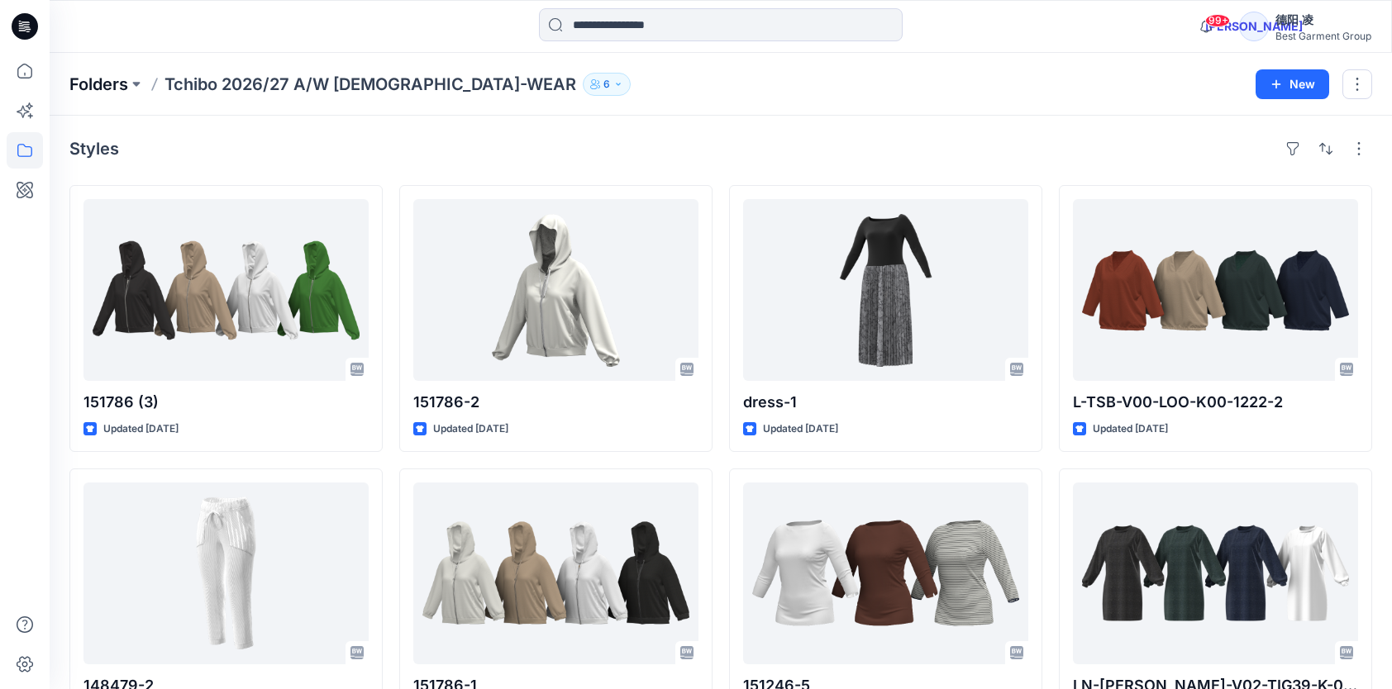
click at [108, 91] on p "Folders" at bounding box center [98, 84] width 59 height 23
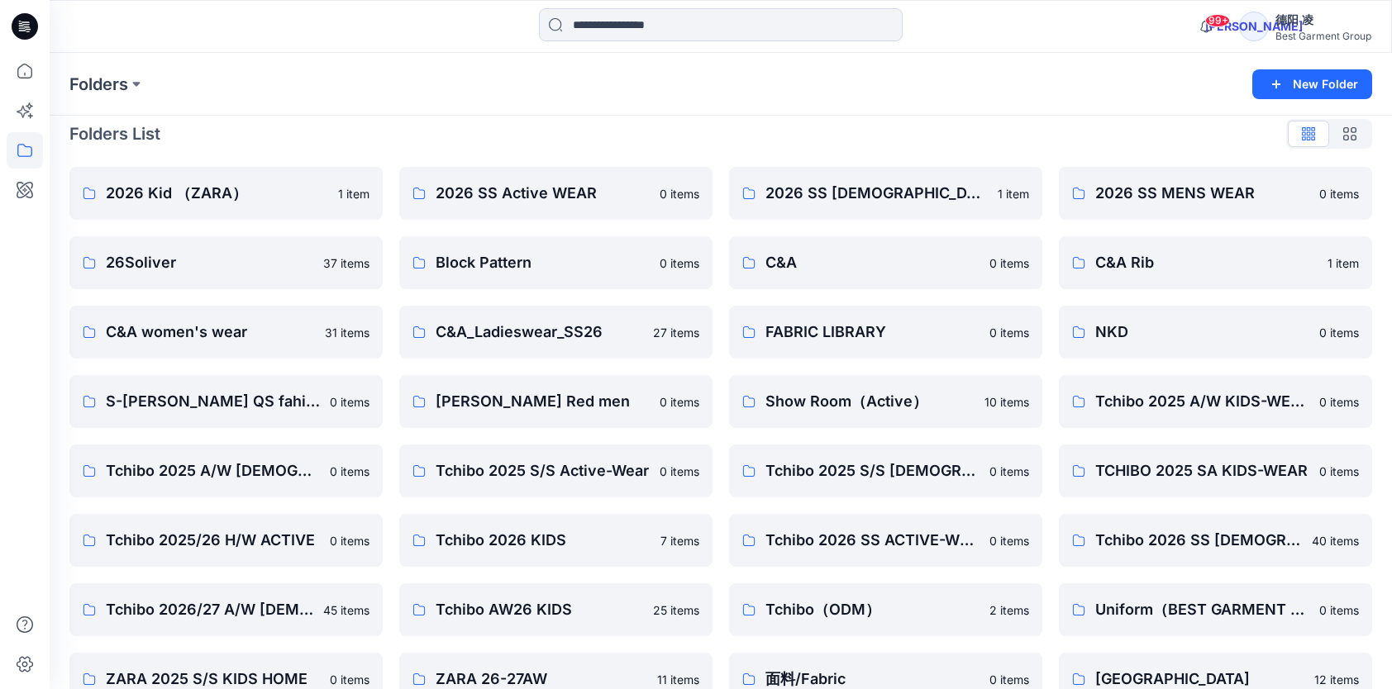
scroll to position [51, 0]
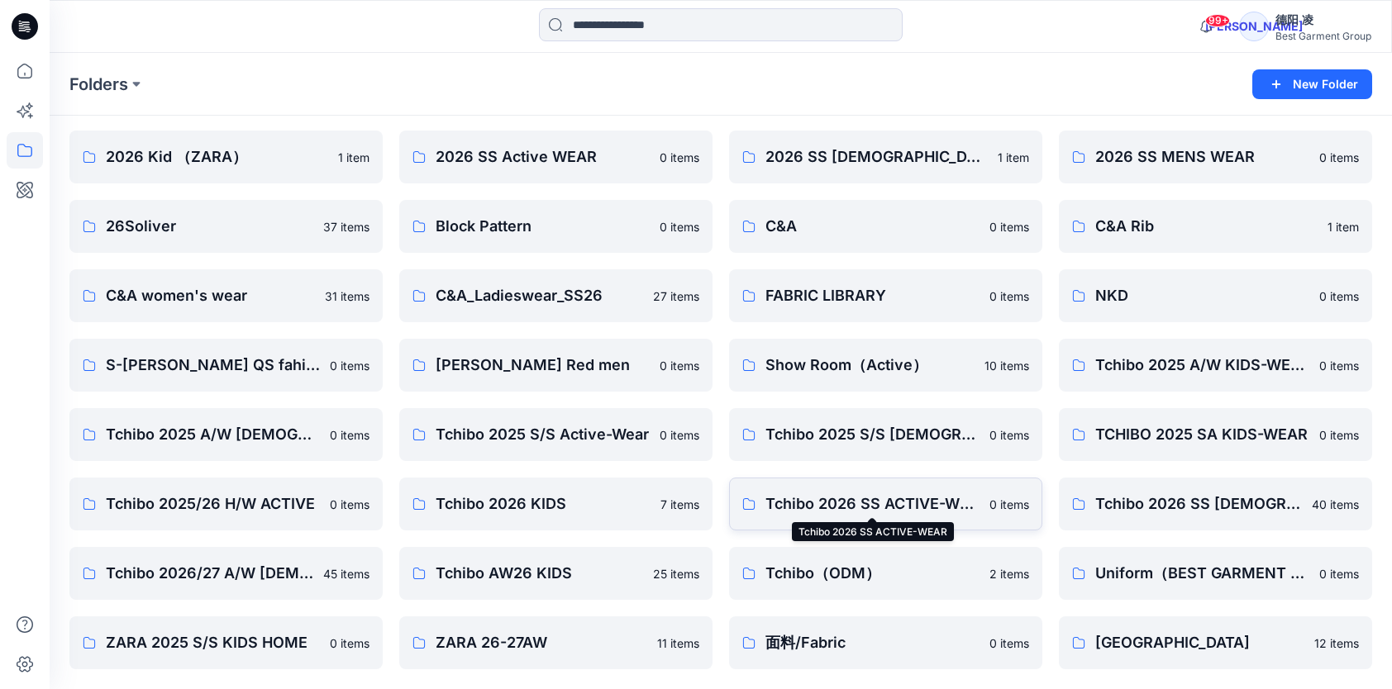
click at [929, 512] on p "Tchibo 2026 SS ACTIVE-WEAR" at bounding box center [872, 504] width 214 height 23
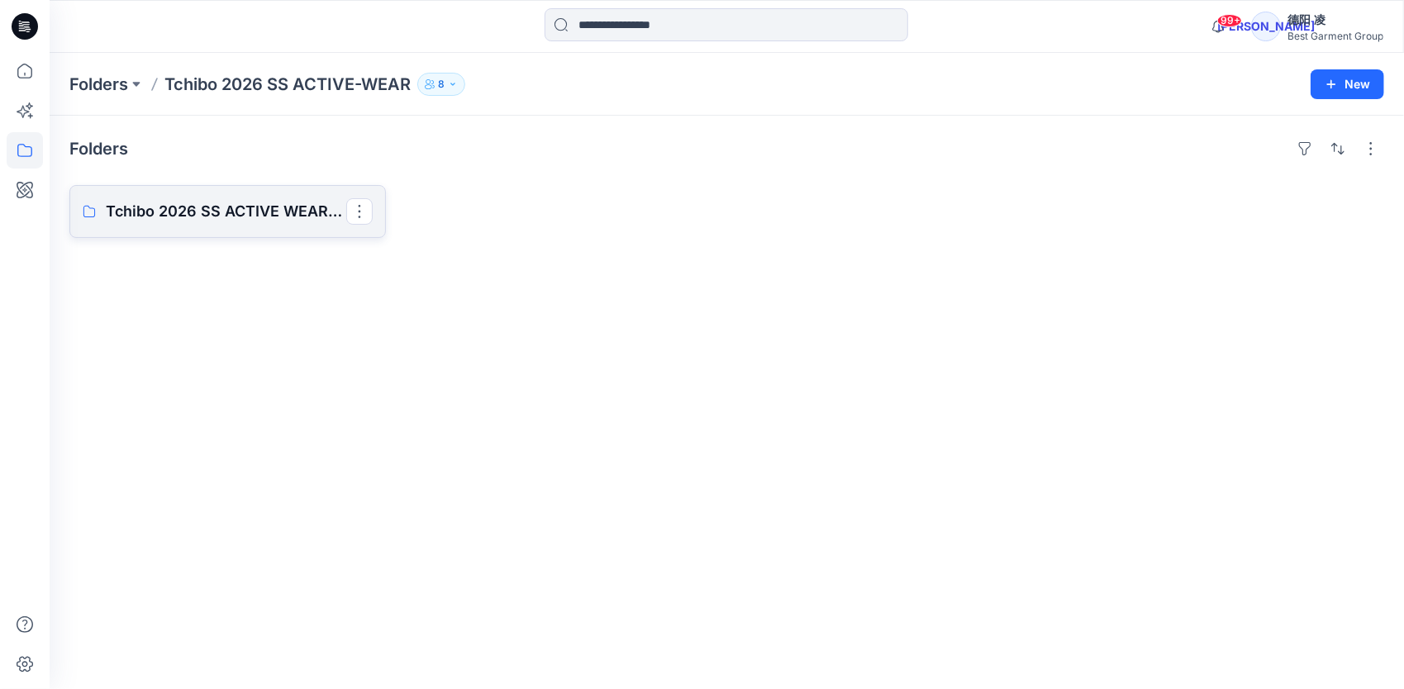
click at [259, 213] on p "Tchibo 2026 SS ACTIVE WEAR Board" at bounding box center [226, 211] width 240 height 23
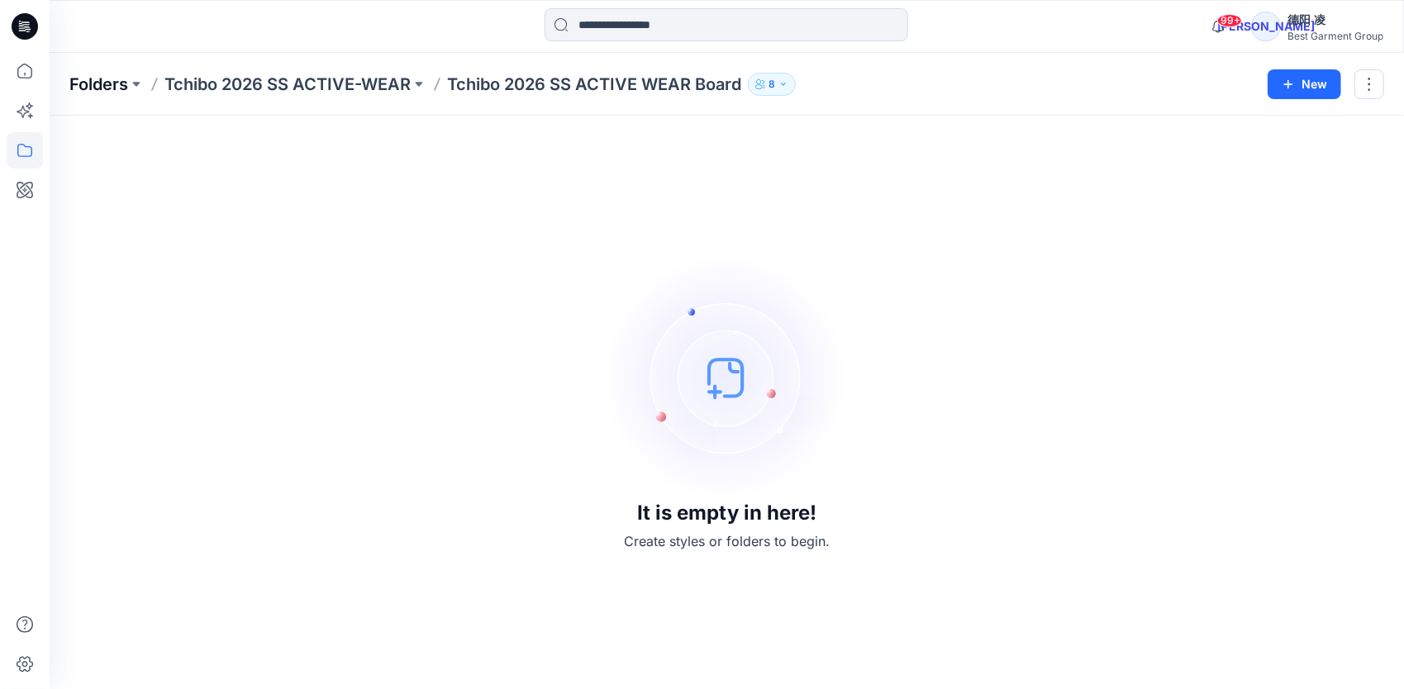
click at [115, 92] on p "Folders" at bounding box center [98, 84] width 59 height 23
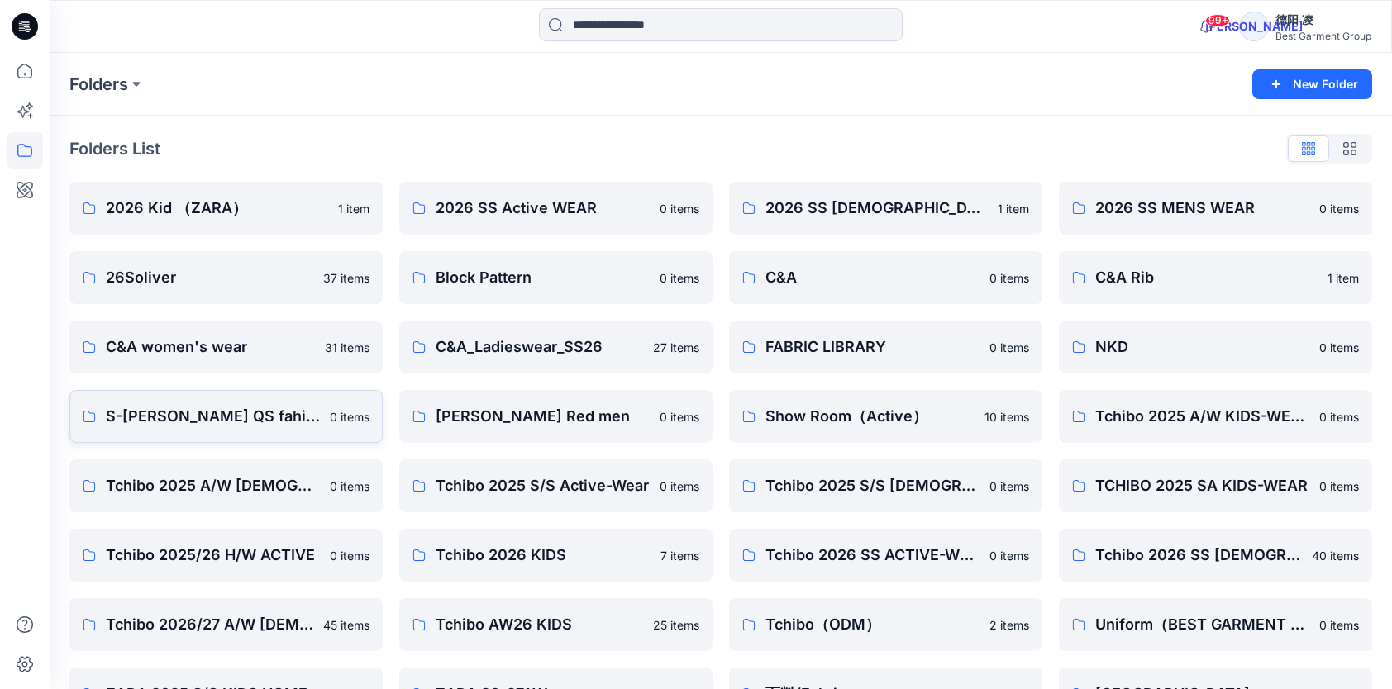
scroll to position [51, 0]
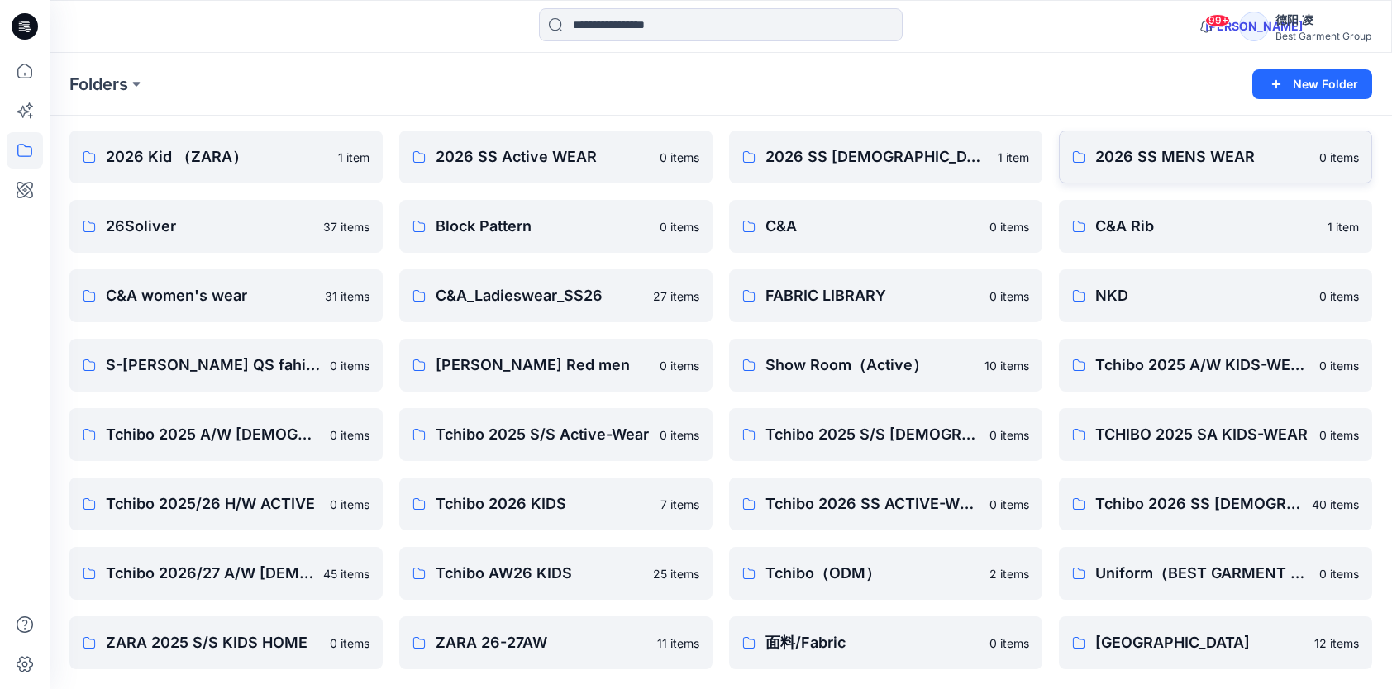
click at [1171, 160] on p "2026 SS MENS WEAR" at bounding box center [1202, 156] width 214 height 23
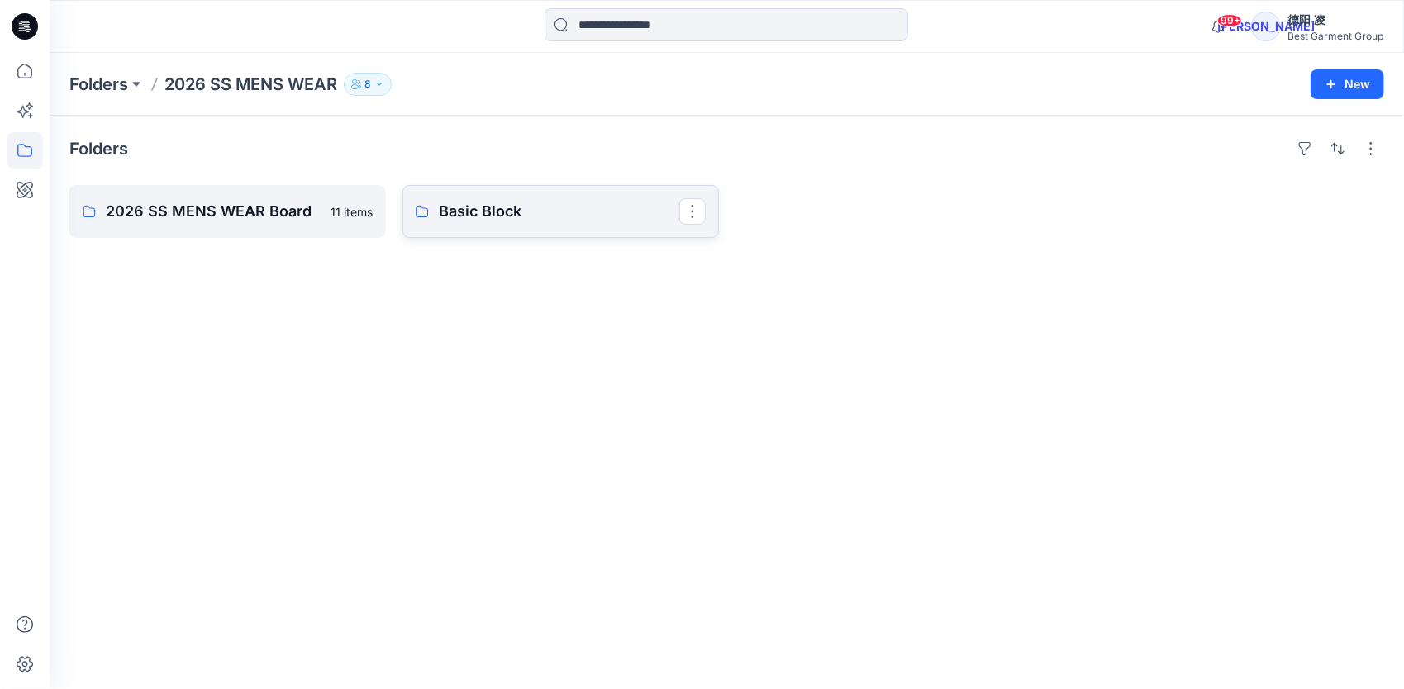
click at [488, 212] on p "Basic Block" at bounding box center [559, 211] width 240 height 23
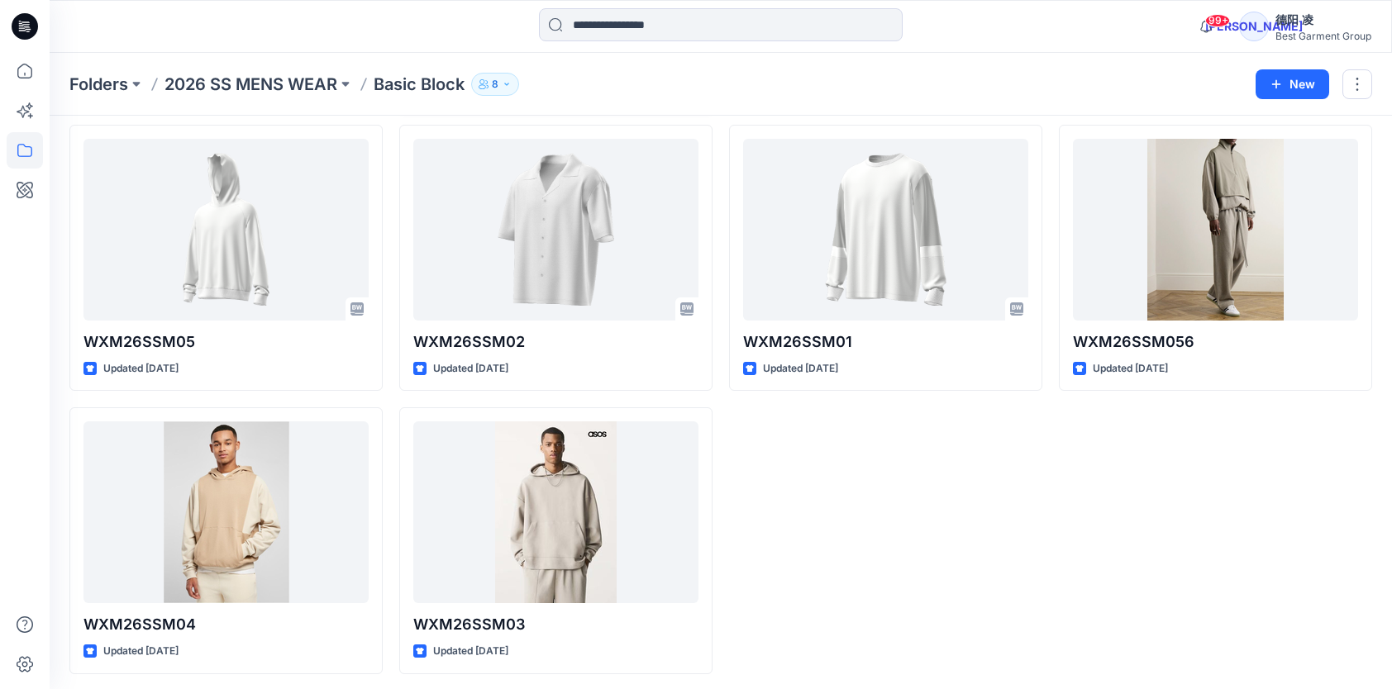
scroll to position [345, 0]
click at [88, 89] on p "Folders" at bounding box center [98, 84] width 59 height 23
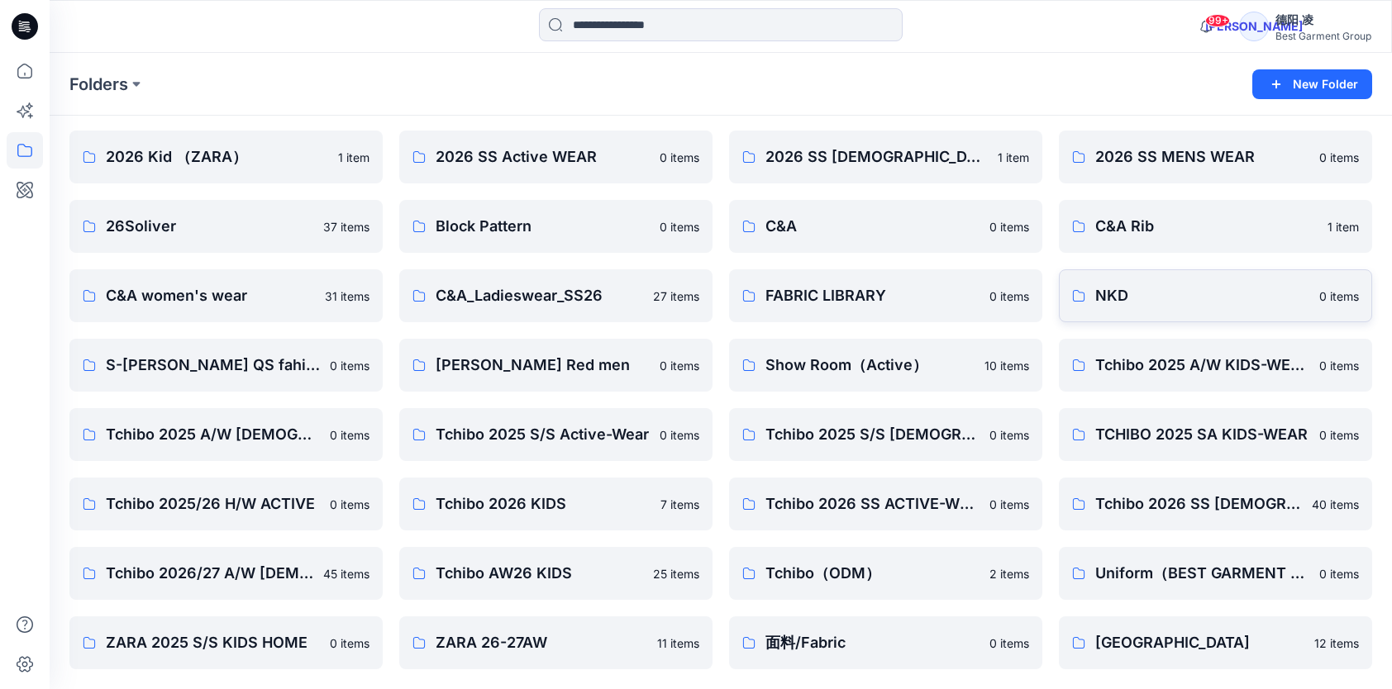
click at [1164, 304] on p "NKD" at bounding box center [1202, 295] width 214 height 23
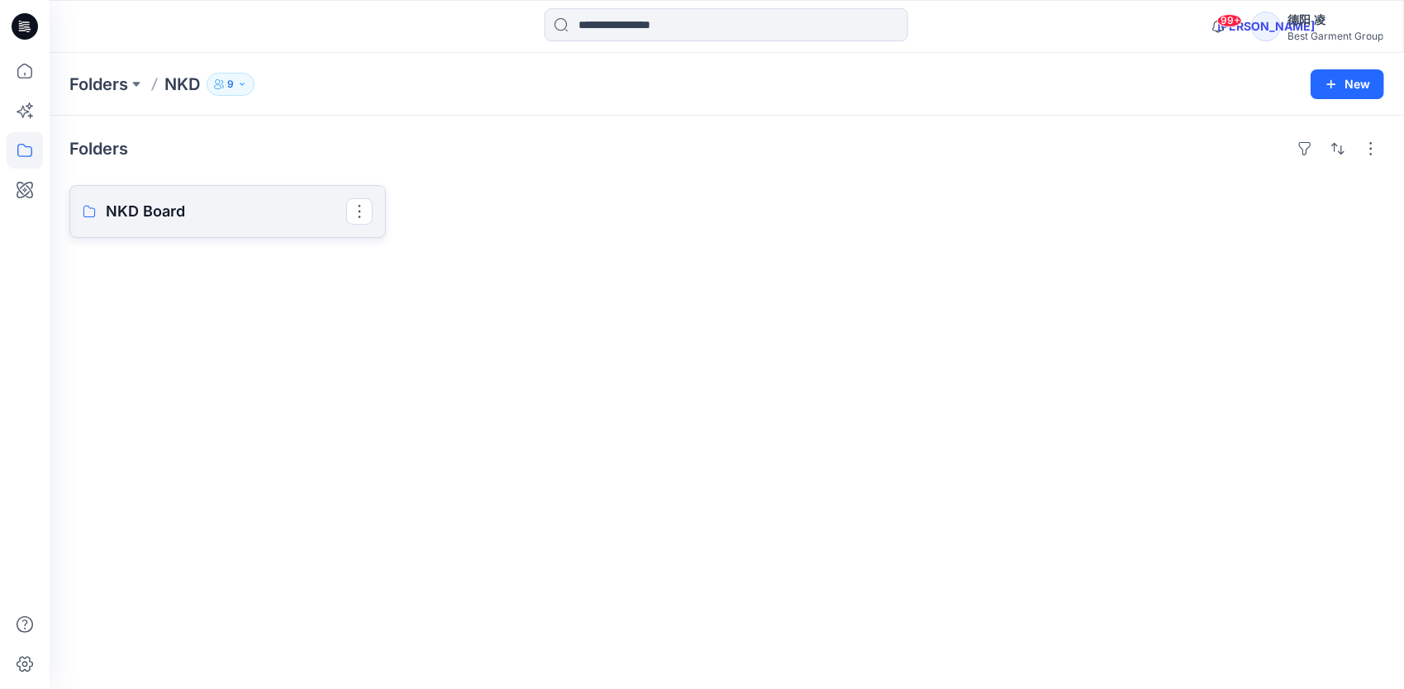
click at [231, 207] on p "NKD Board" at bounding box center [226, 211] width 240 height 23
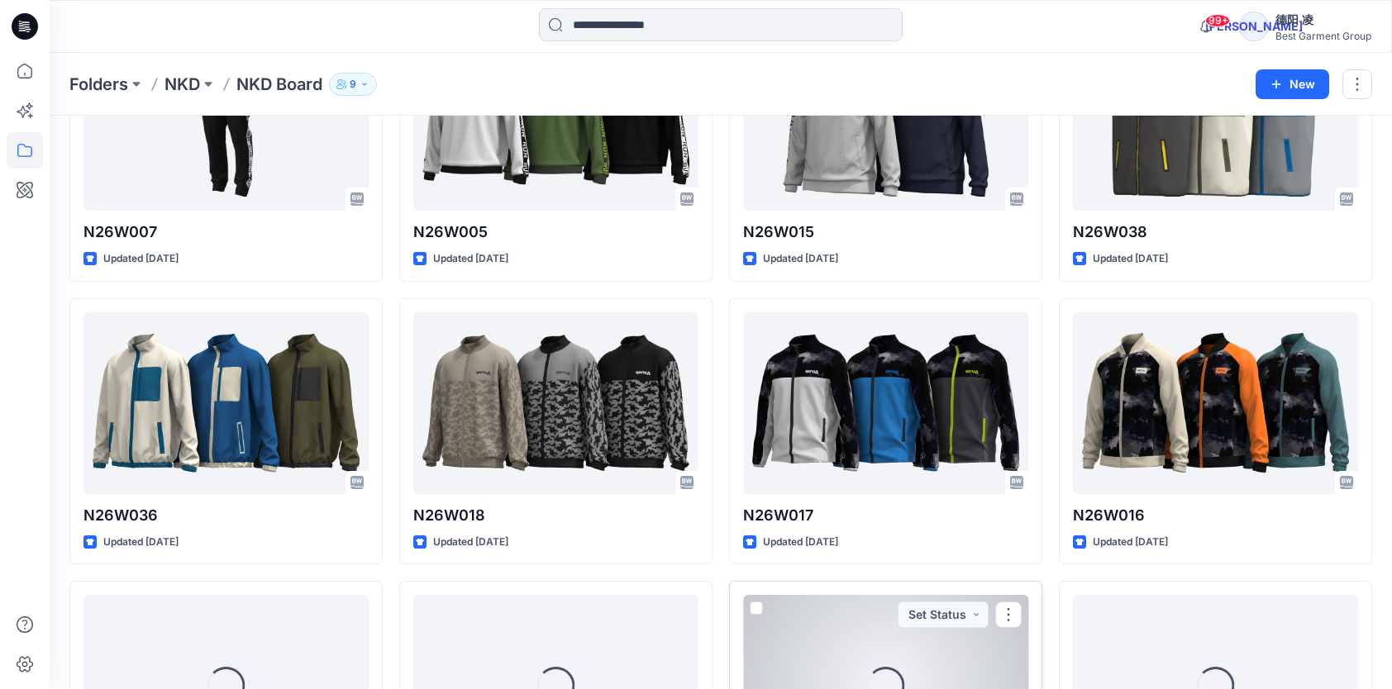
scroll to position [132, 0]
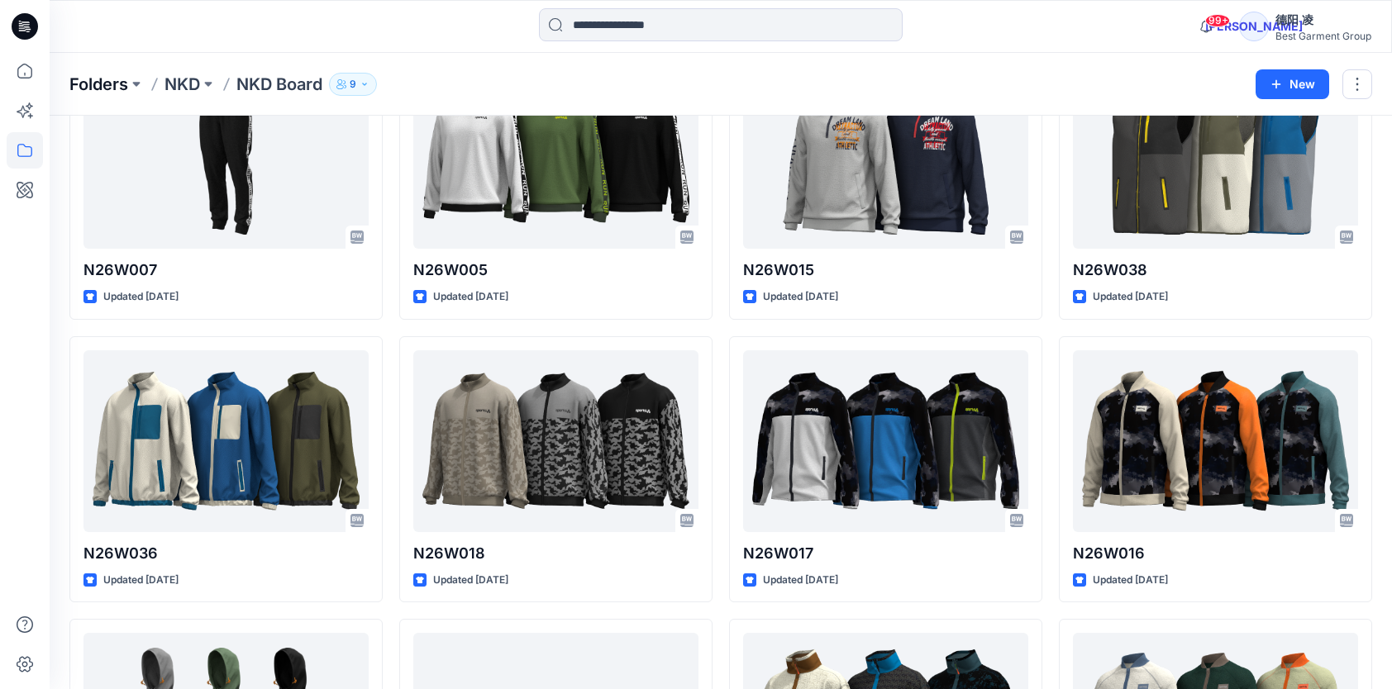
click at [91, 84] on p "Folders" at bounding box center [98, 84] width 59 height 23
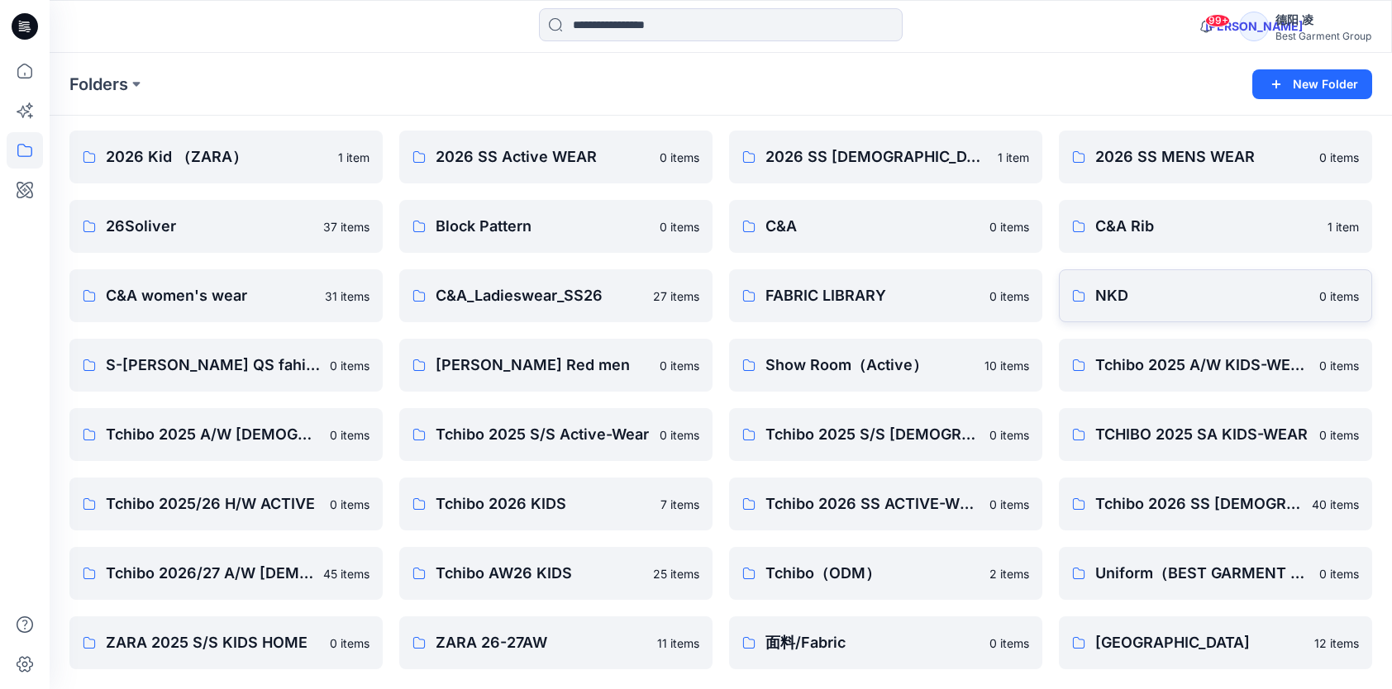
click at [1165, 307] on link "NKD 0 items" at bounding box center [1215, 295] width 313 height 53
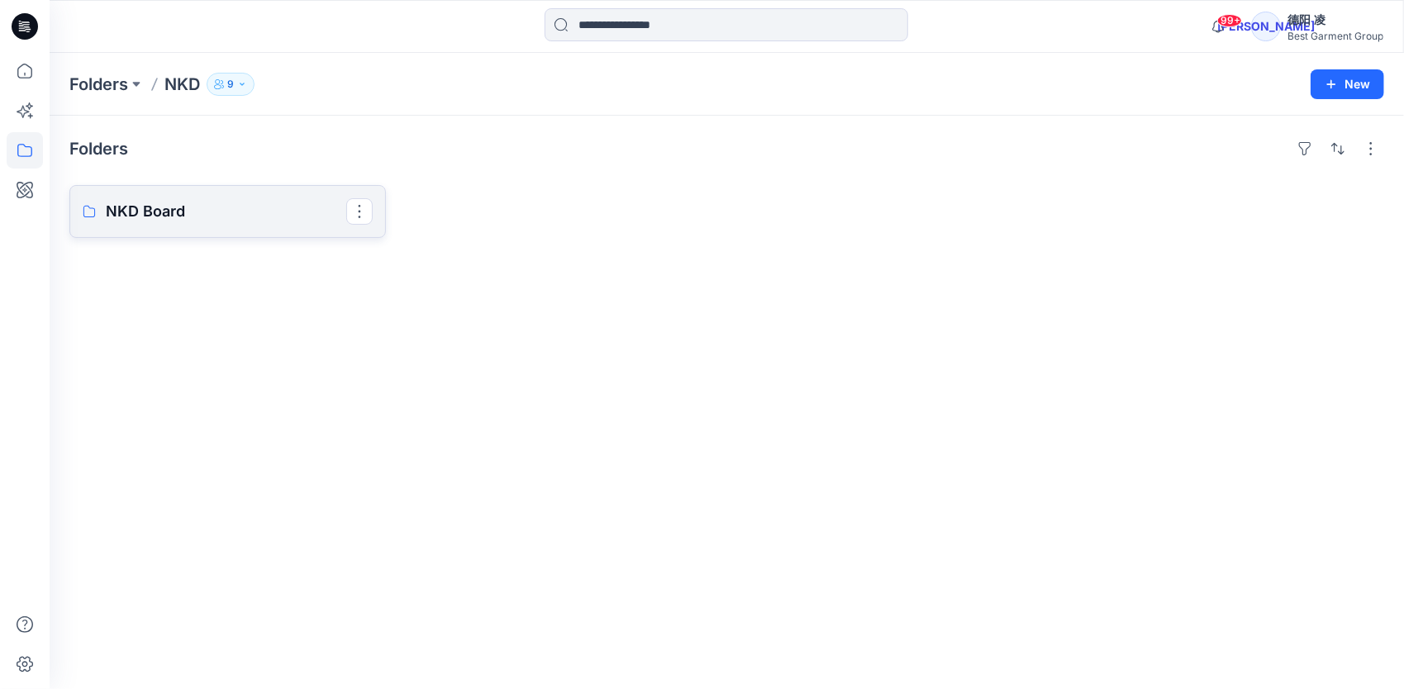
click at [236, 218] on p "NKD Board" at bounding box center [226, 211] width 240 height 23
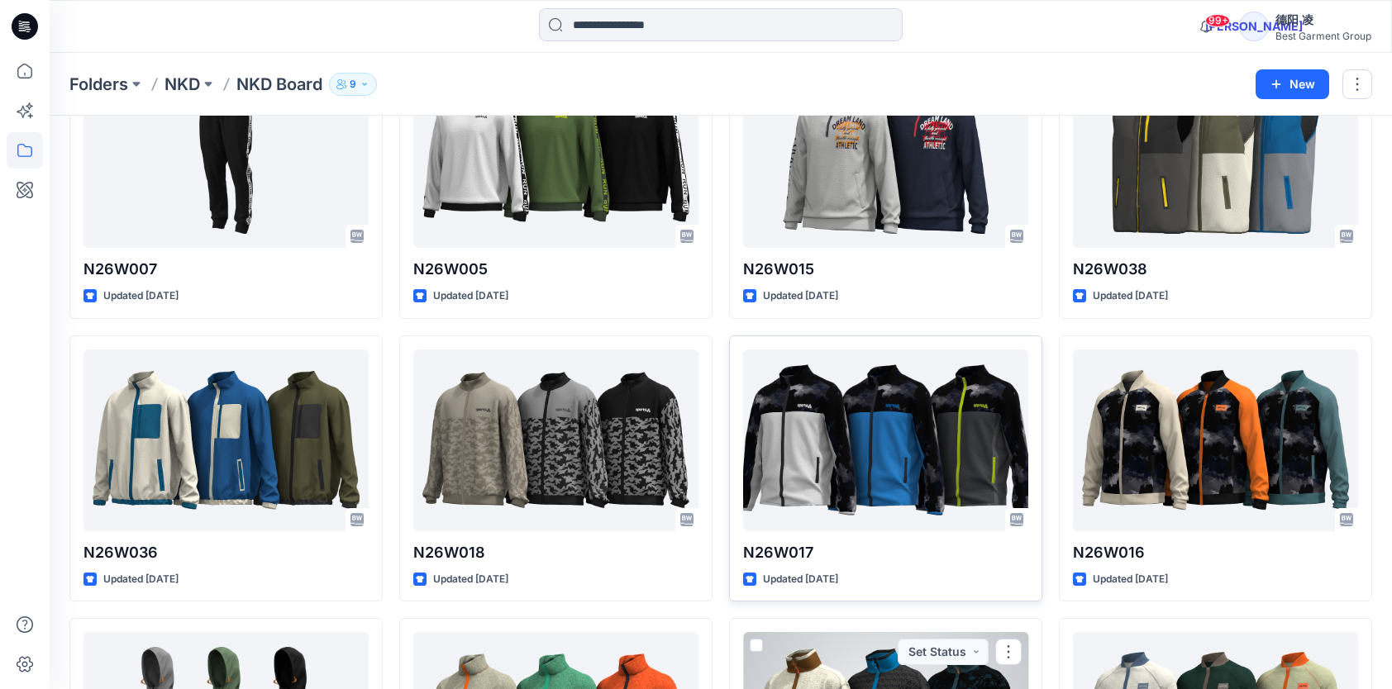
scroll to position [132, 0]
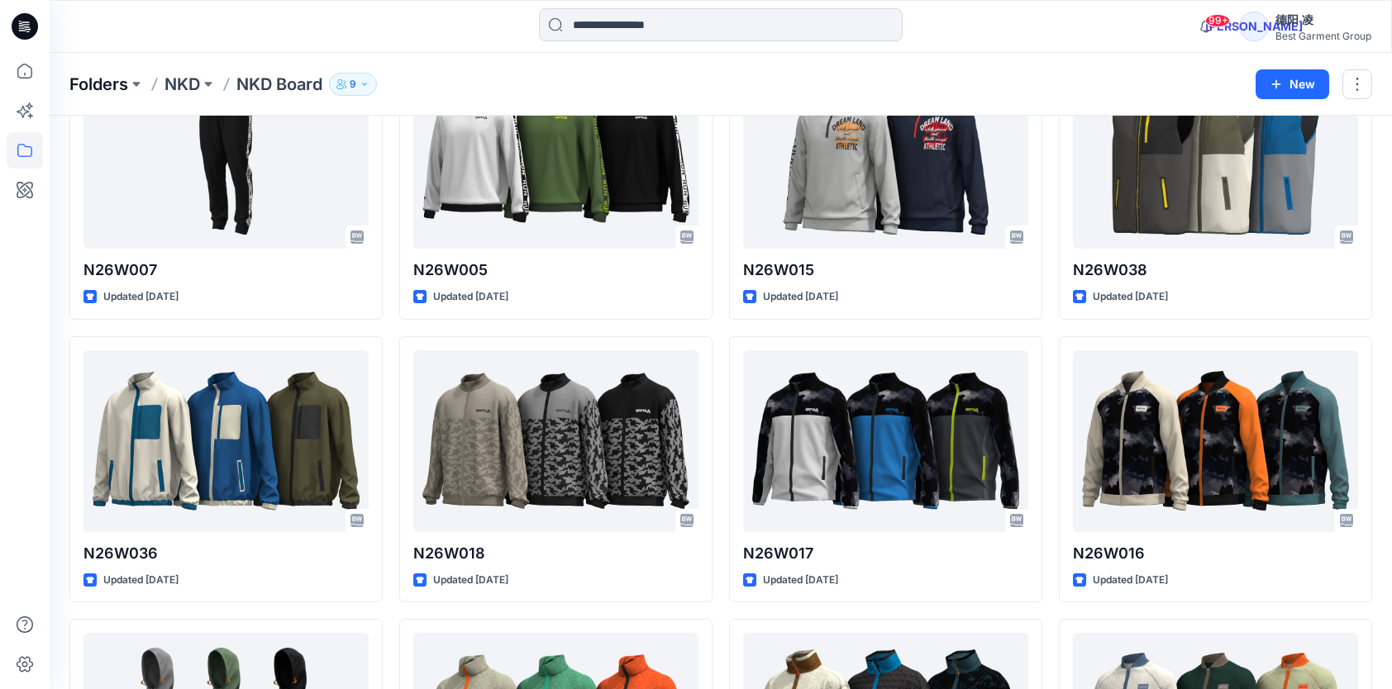
click at [111, 78] on p "Folders" at bounding box center [98, 84] width 59 height 23
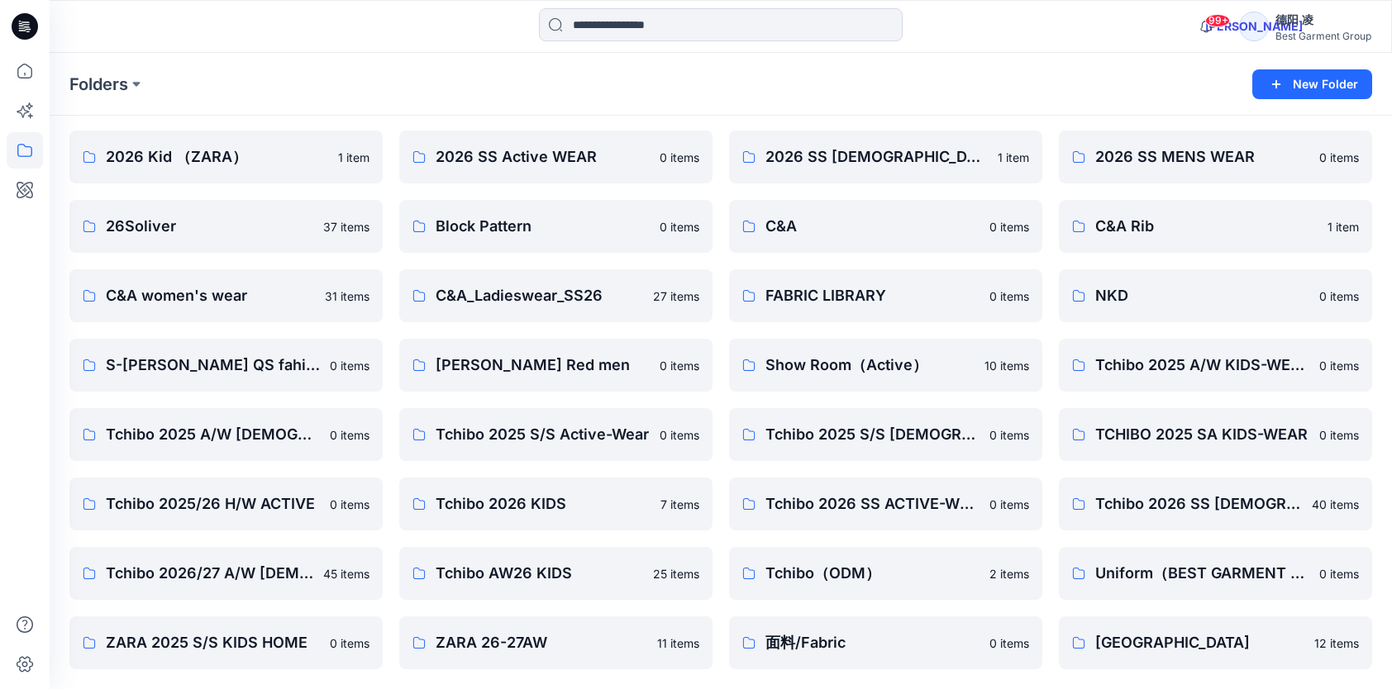
scroll to position [51, 0]
click at [859, 585] on link "Tchibo（ODM） 2 items" at bounding box center [885, 573] width 313 height 53
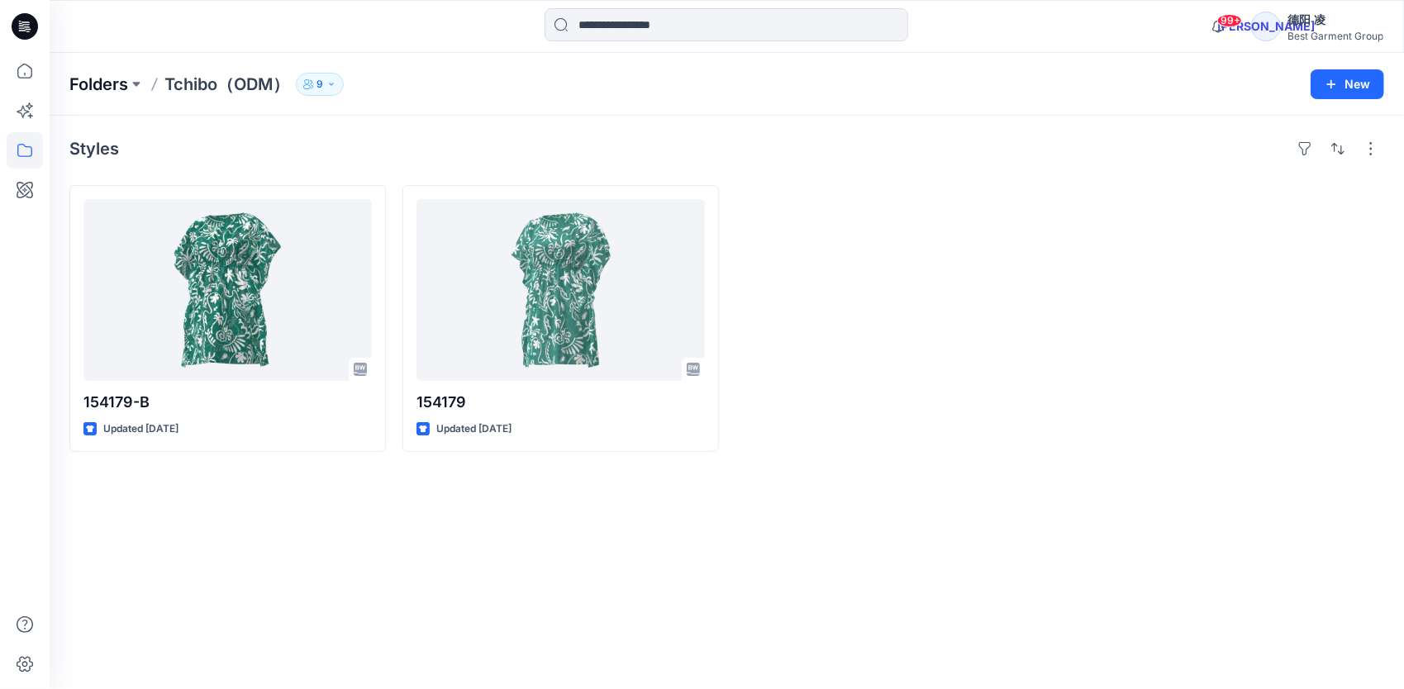
click at [76, 75] on p "Folders" at bounding box center [98, 84] width 59 height 23
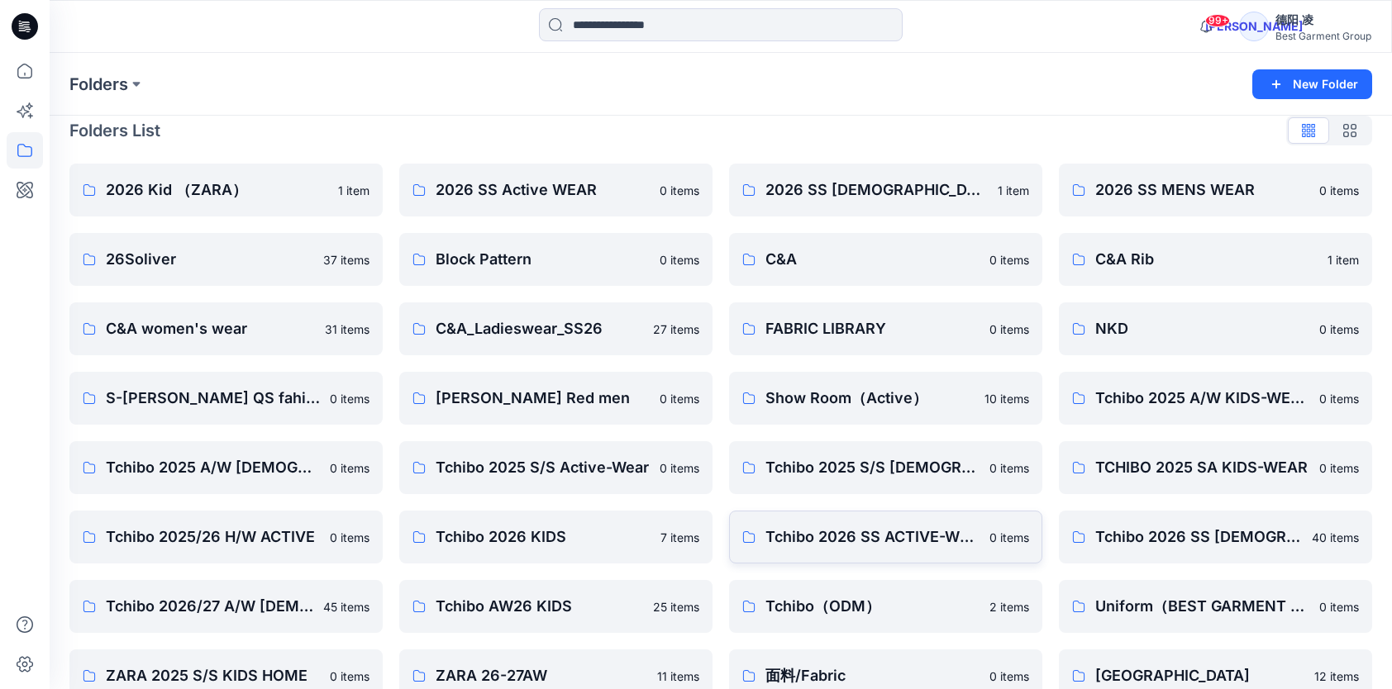
scroll to position [51, 0]
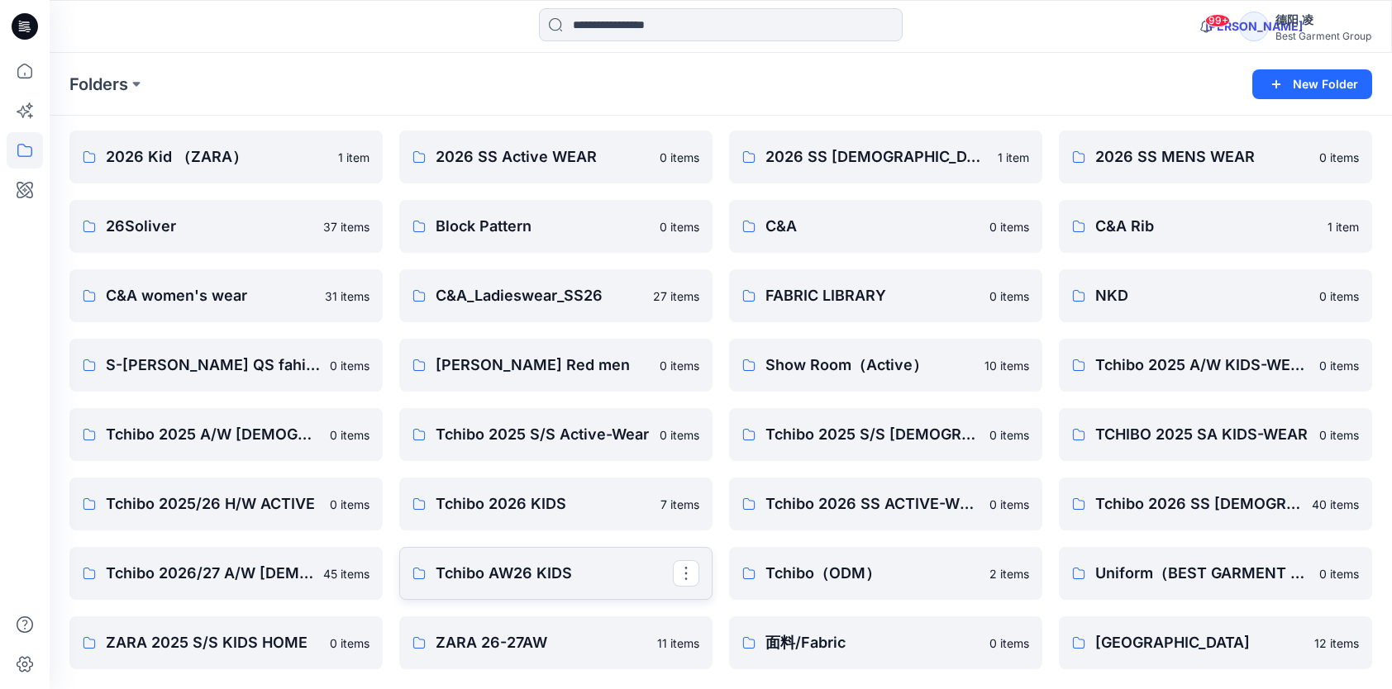
click at [522, 580] on p "Tchibo AW26 KIDS" at bounding box center [554, 573] width 237 height 23
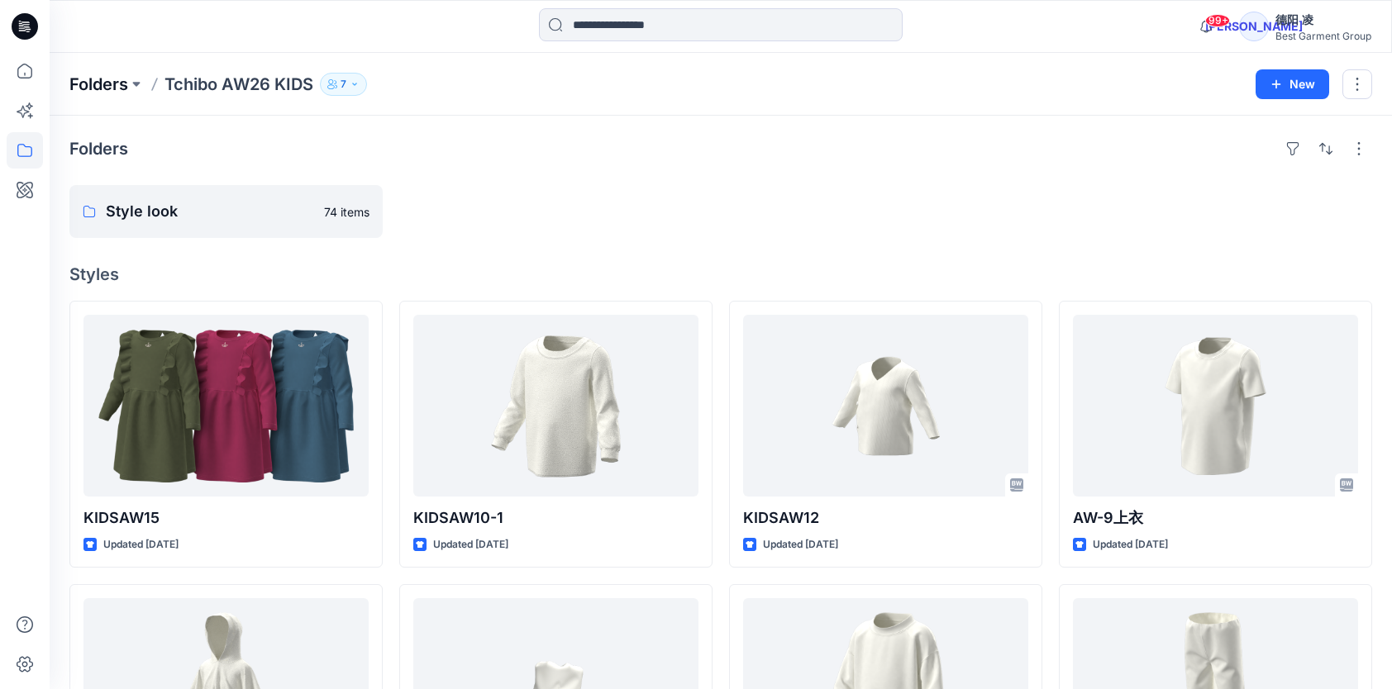
click at [112, 81] on p "Folders" at bounding box center [98, 84] width 59 height 23
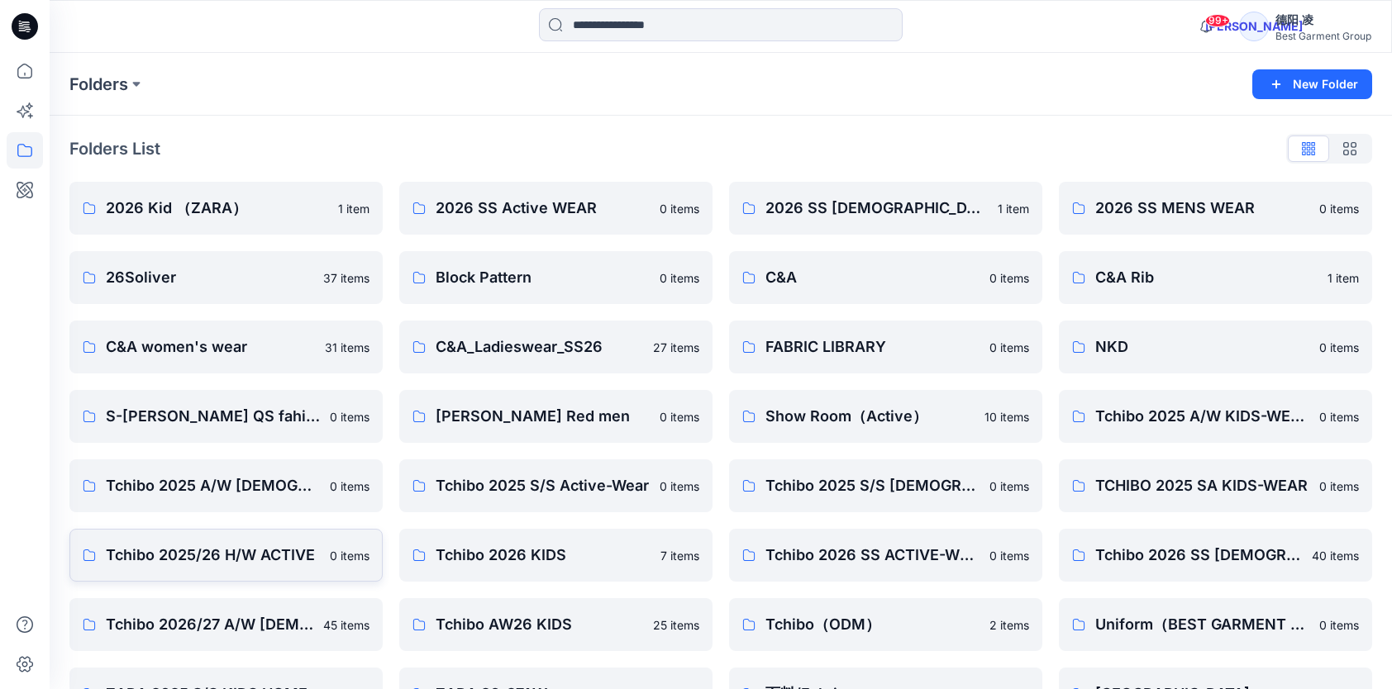
click at [307, 555] on p "Tchibo 2025/26 H/W ACTIVE" at bounding box center [213, 555] width 214 height 23
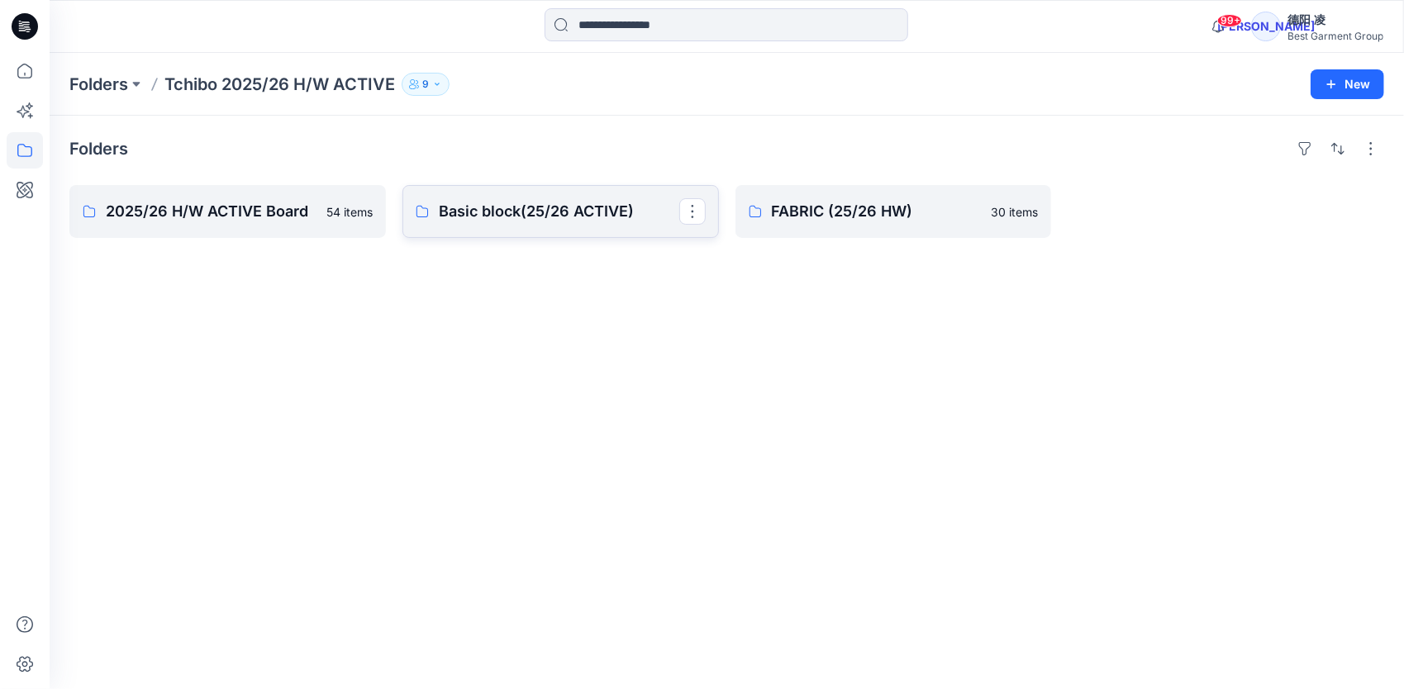
click at [474, 203] on p "Basic block(25/26 ACTIVE)" at bounding box center [559, 211] width 240 height 23
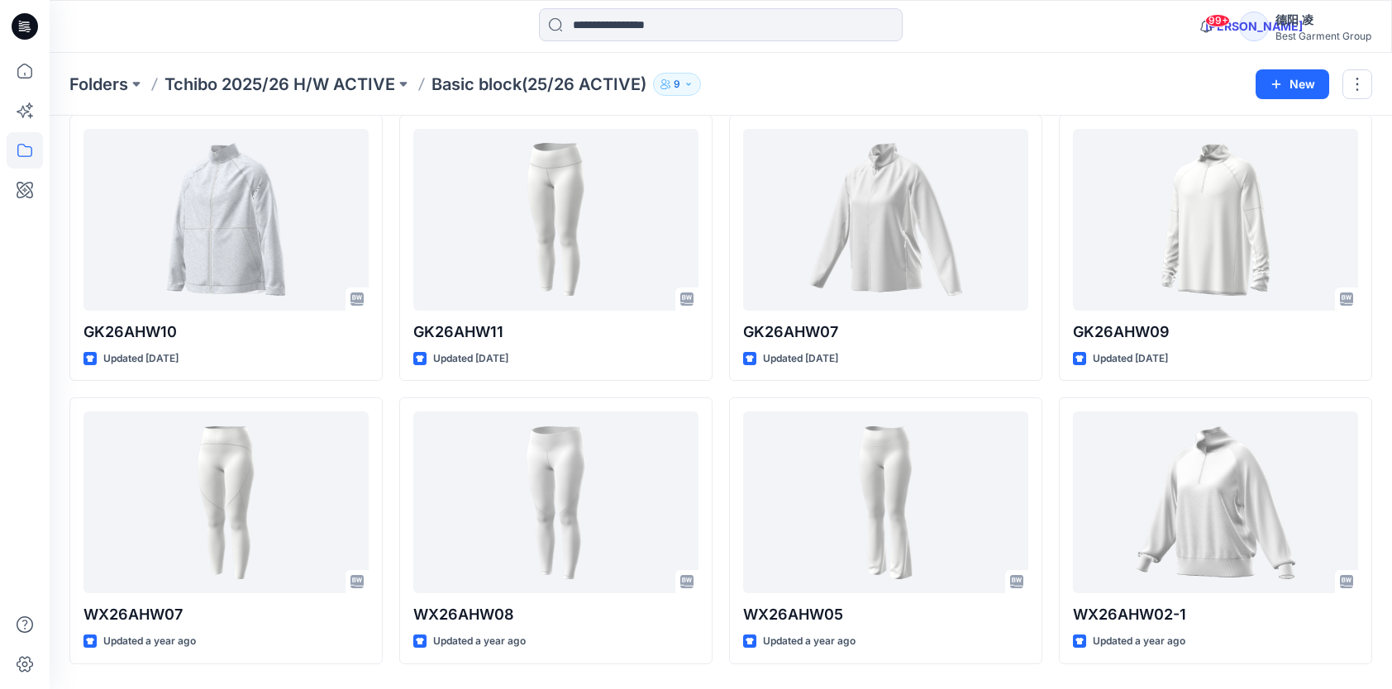
scroll to position [405, 0]
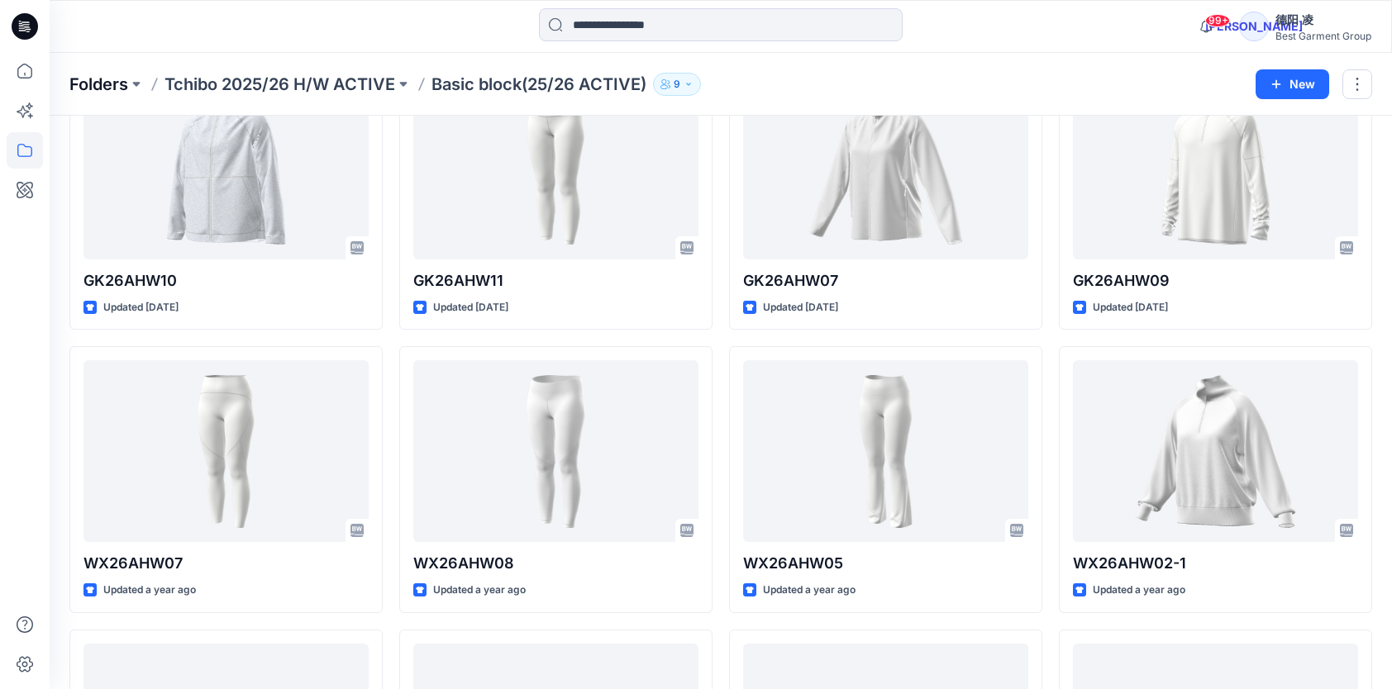
click at [85, 81] on p "Folders" at bounding box center [98, 84] width 59 height 23
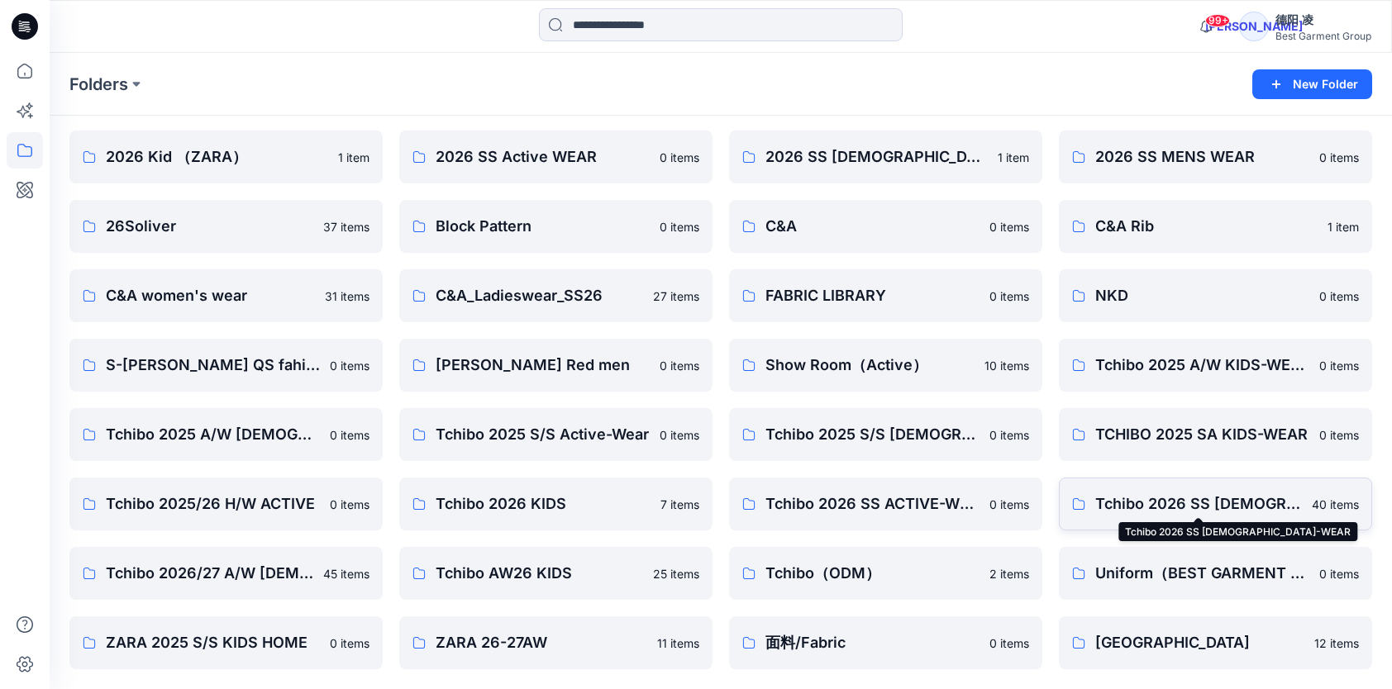
click at [1171, 501] on p "Tchibo 2026 SS LADIES-WEAR" at bounding box center [1198, 504] width 207 height 23
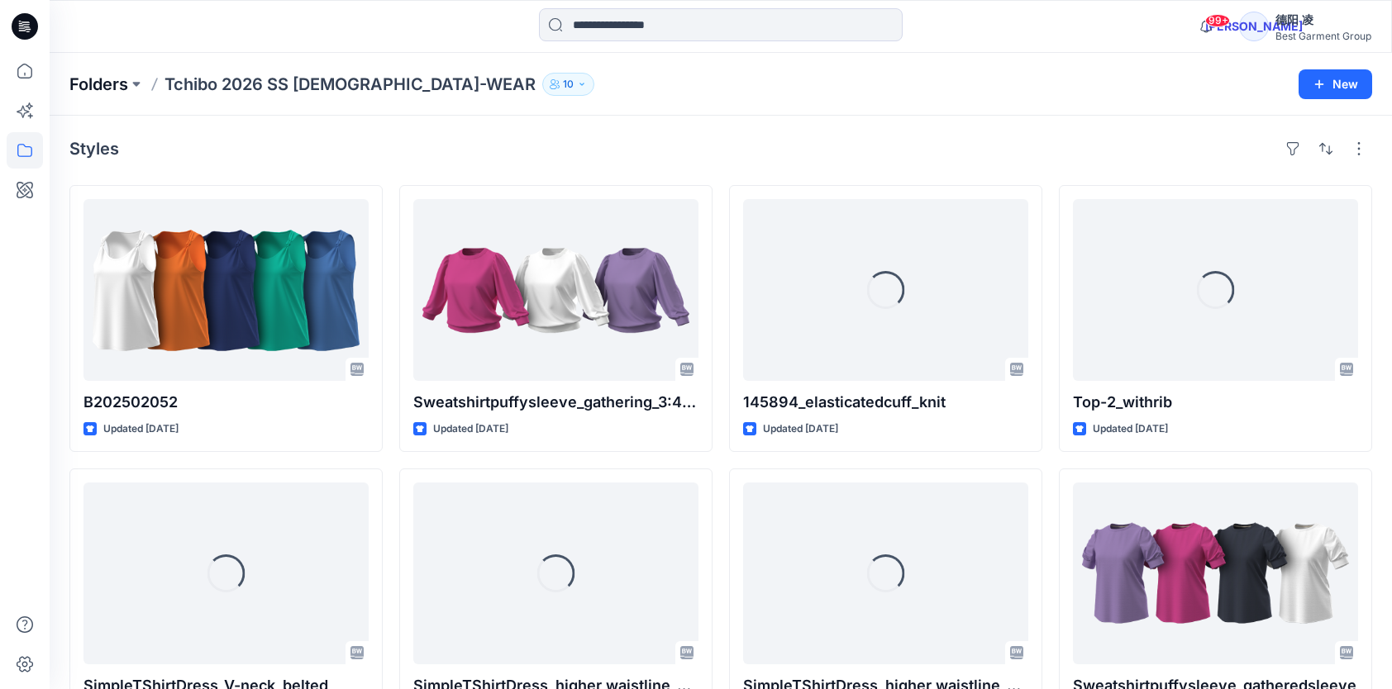
click at [104, 79] on p "Folders" at bounding box center [98, 84] width 59 height 23
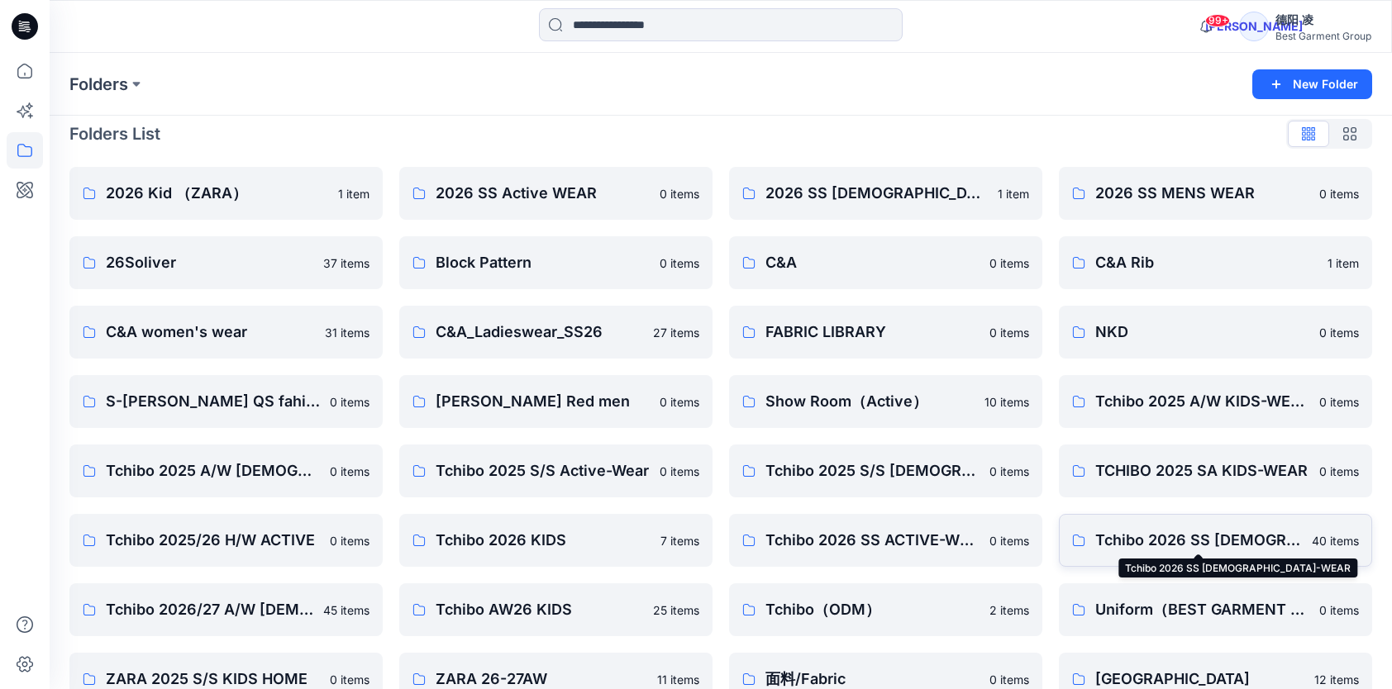
scroll to position [51, 0]
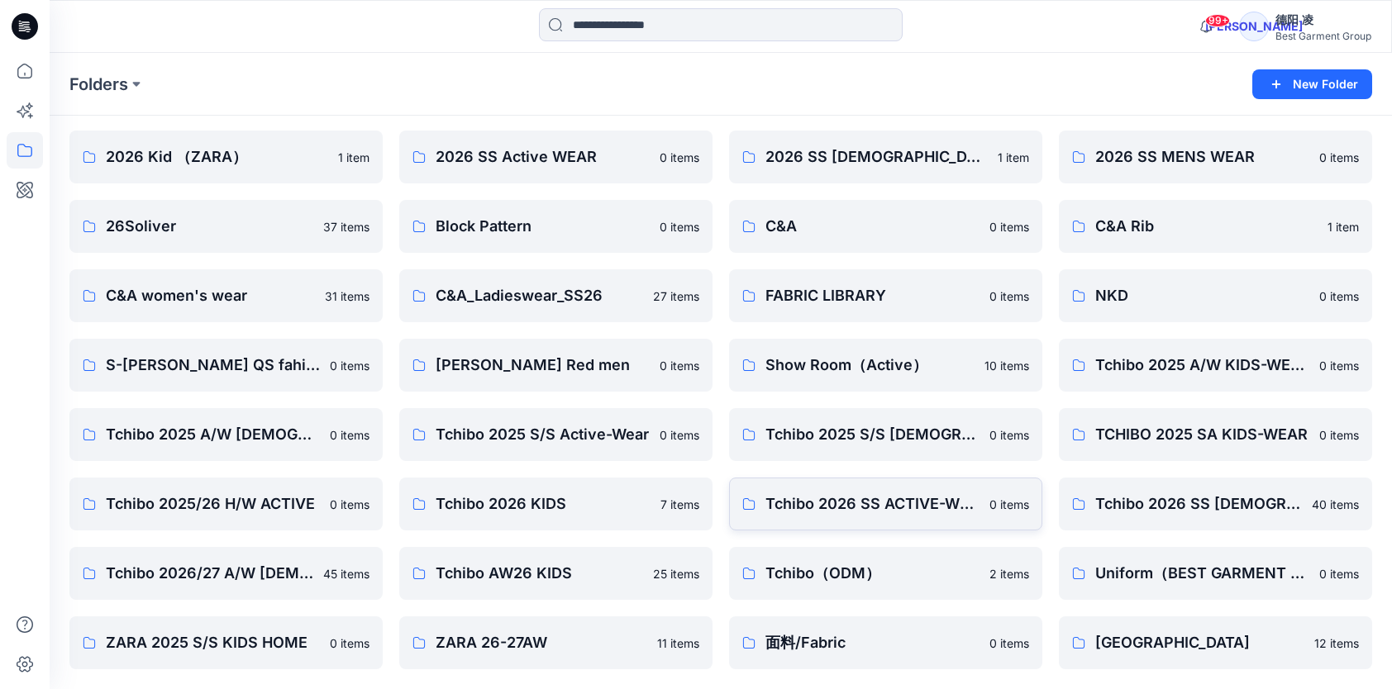
click at [917, 517] on link "Tchibo 2026 SS ACTIVE-WEAR 0 items" at bounding box center [885, 504] width 313 height 53
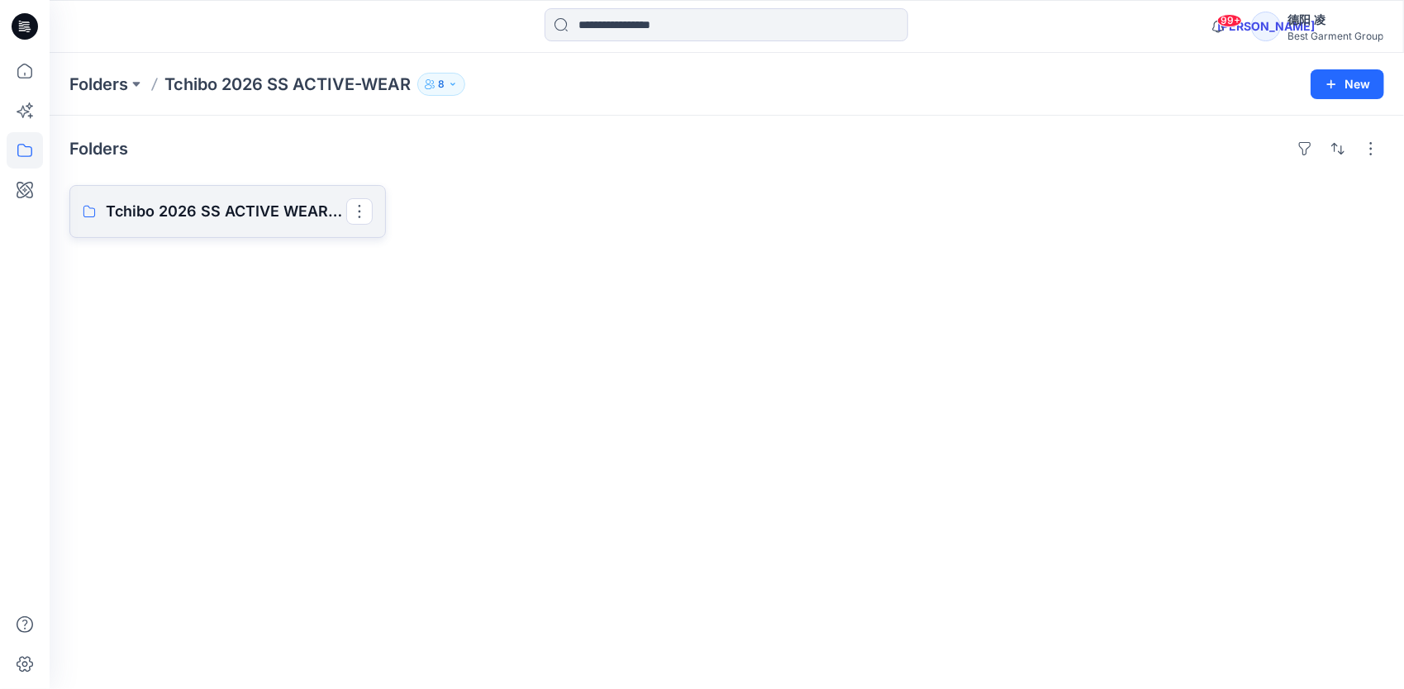
click at [257, 219] on p "Tchibo 2026 SS ACTIVE WEAR Board" at bounding box center [226, 211] width 240 height 23
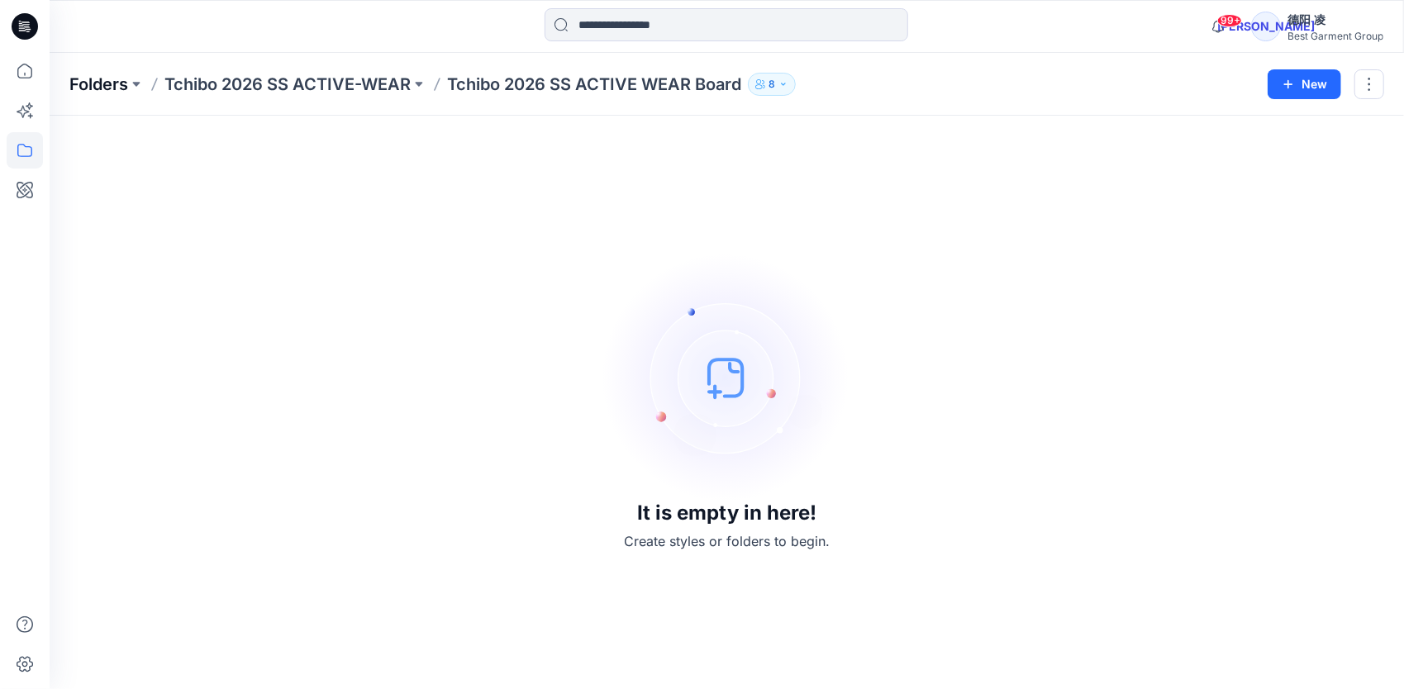
click at [98, 83] on p "Folders" at bounding box center [98, 84] width 59 height 23
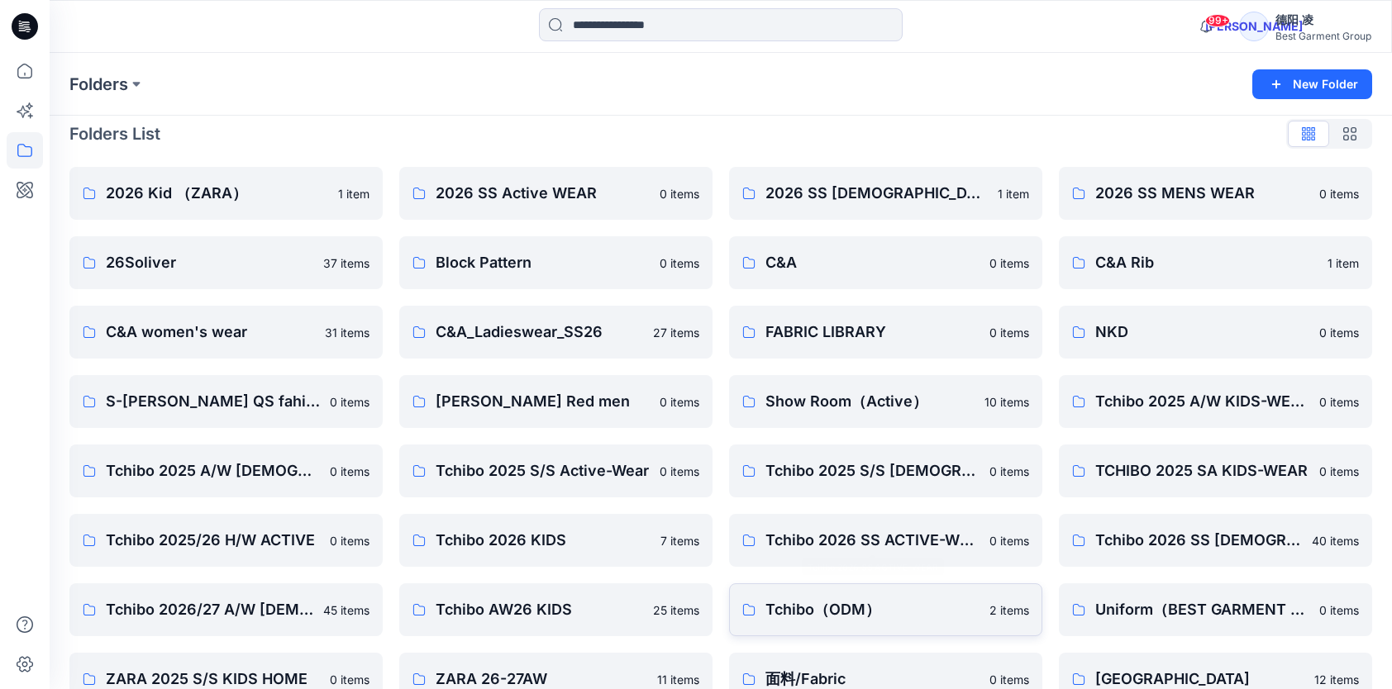
scroll to position [51, 0]
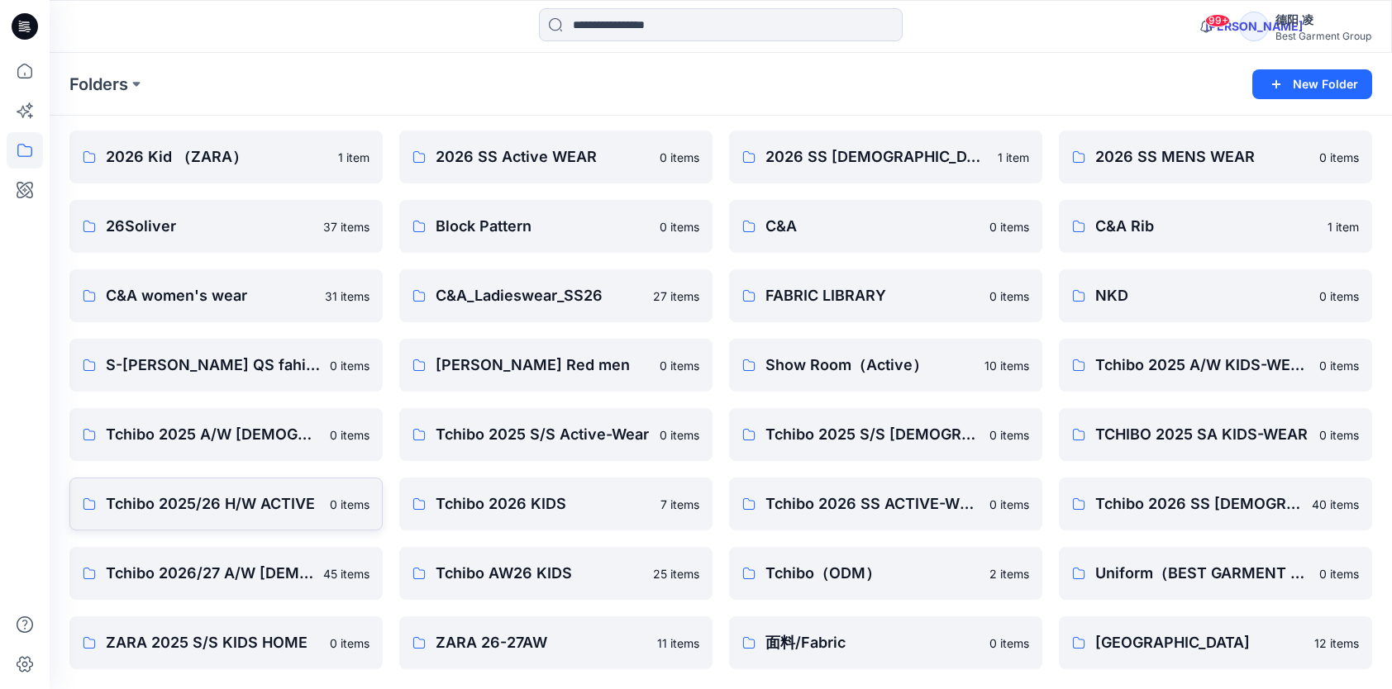
click at [279, 507] on p "Tchibo 2025/26 H/W ACTIVE" at bounding box center [213, 504] width 214 height 23
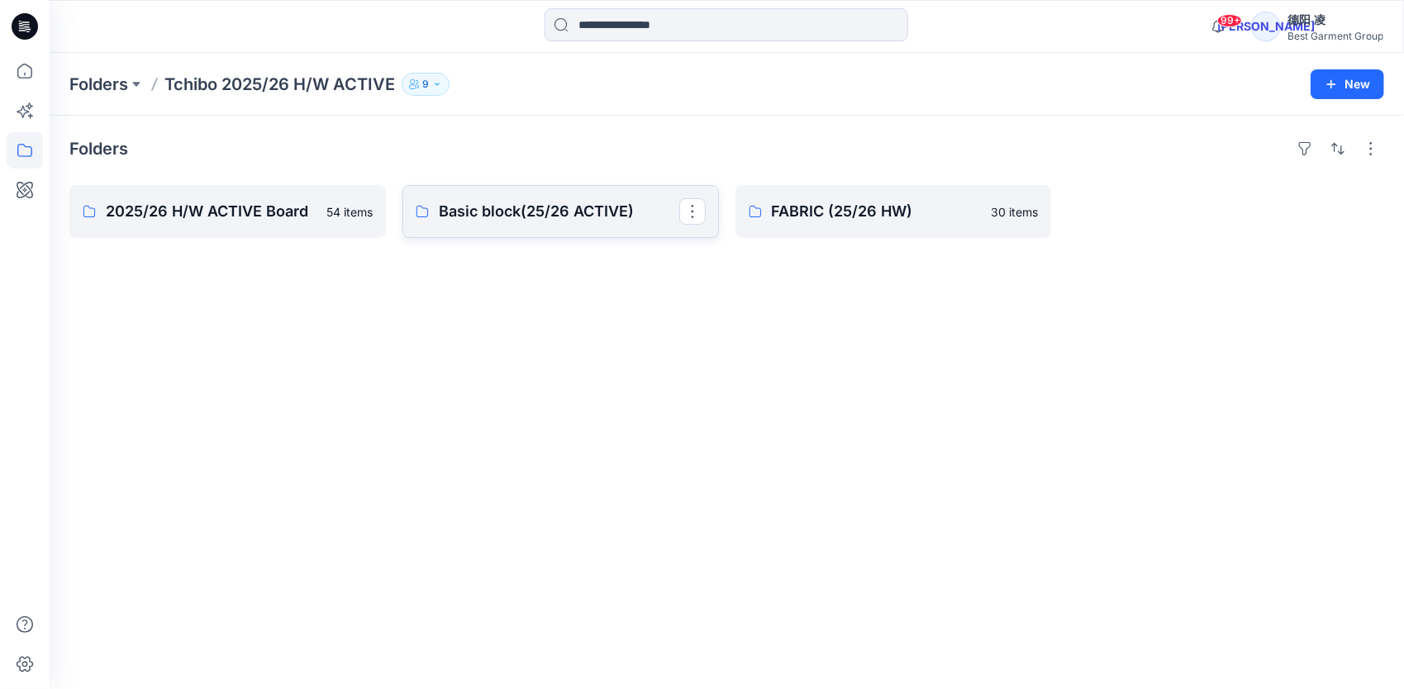
click at [475, 208] on p "Basic block(25/26 ACTIVE)" at bounding box center [559, 211] width 240 height 23
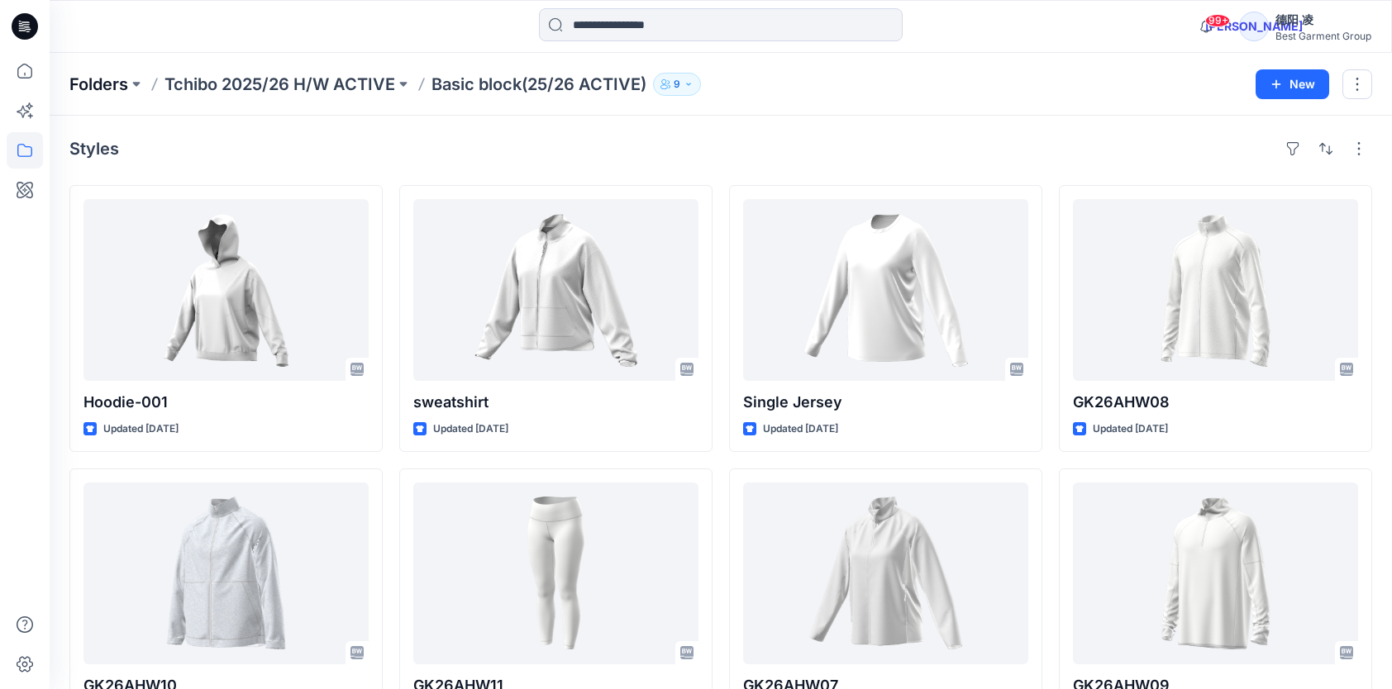
click at [94, 87] on p "Folders" at bounding box center [98, 84] width 59 height 23
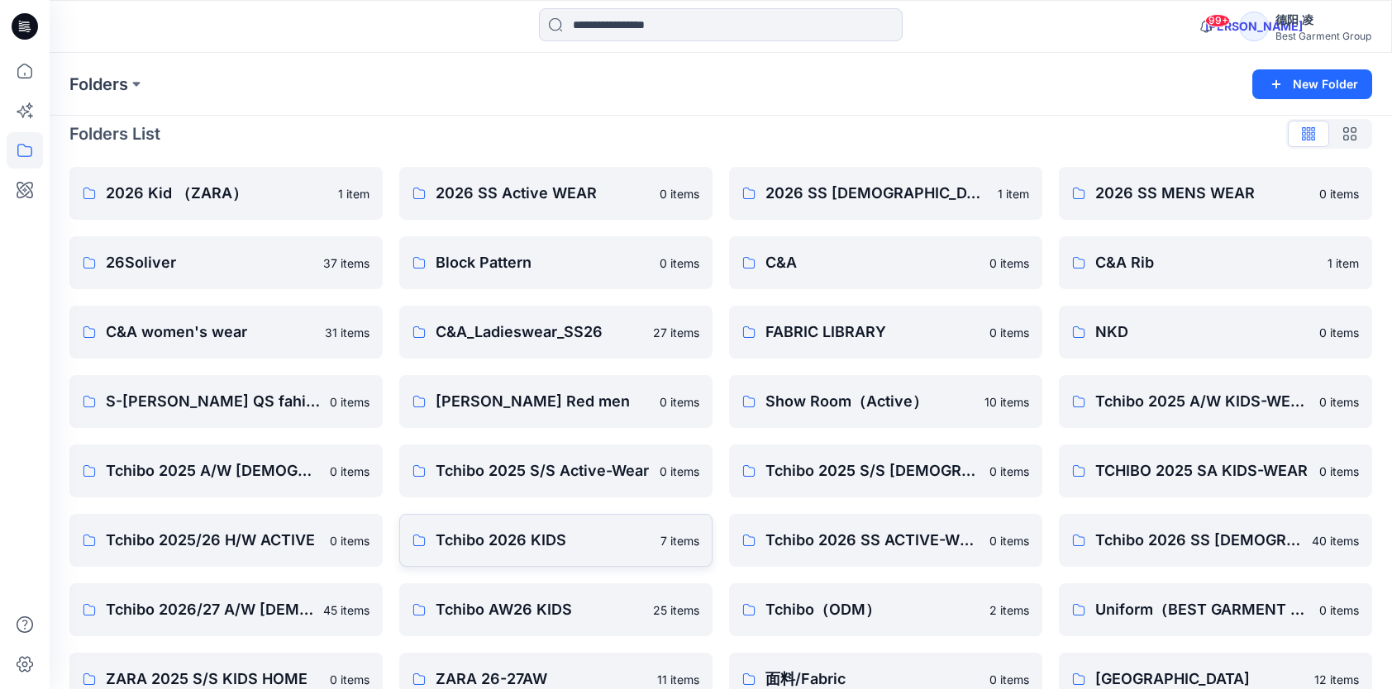
scroll to position [51, 0]
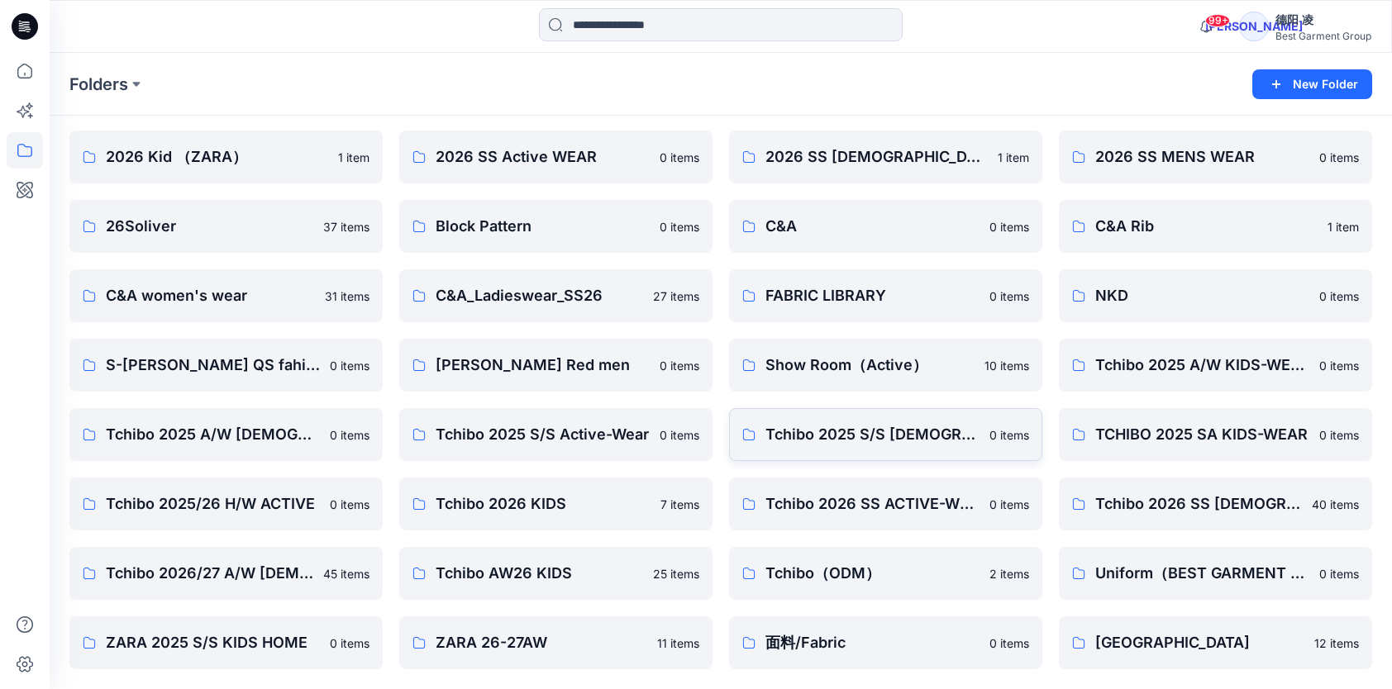
click at [884, 443] on p "Tchibo 2025 S/S Ladies-Wear" at bounding box center [872, 434] width 214 height 23
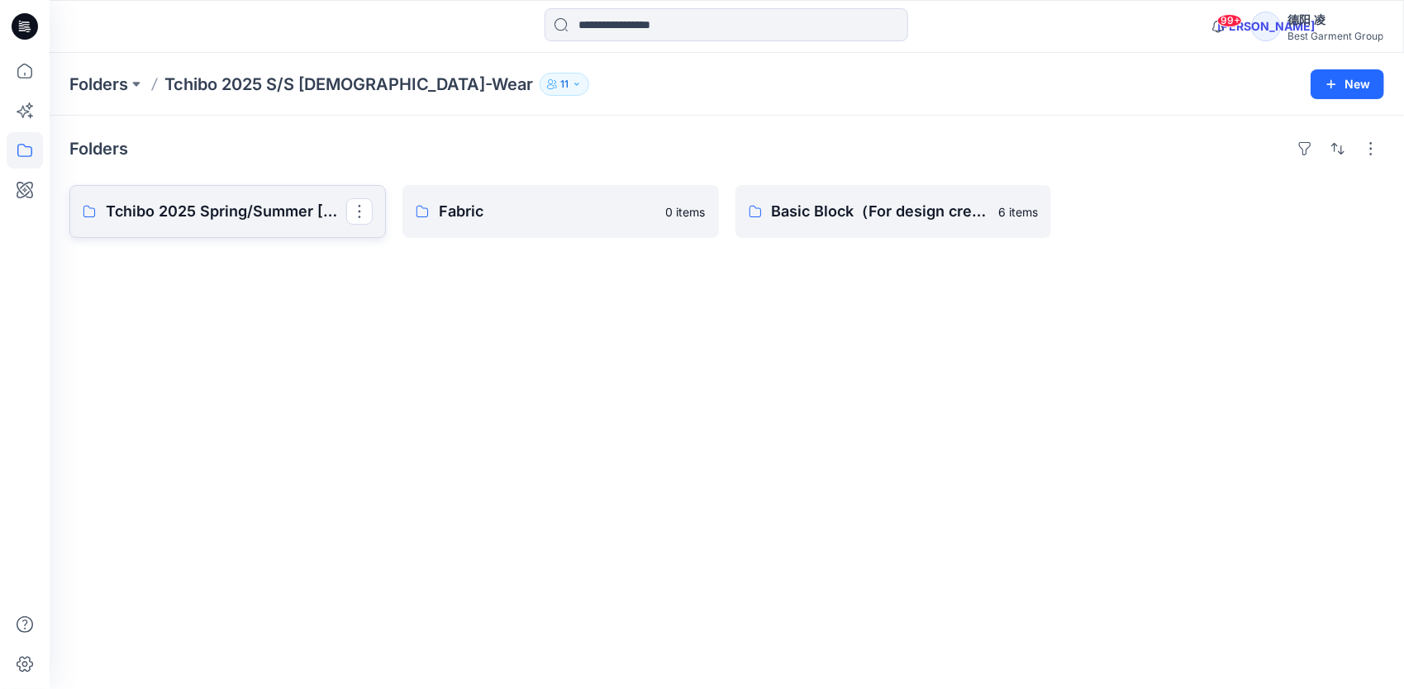
click at [256, 213] on p "Tchibo 2025 Spring/Summer Ladies Board" at bounding box center [226, 211] width 240 height 23
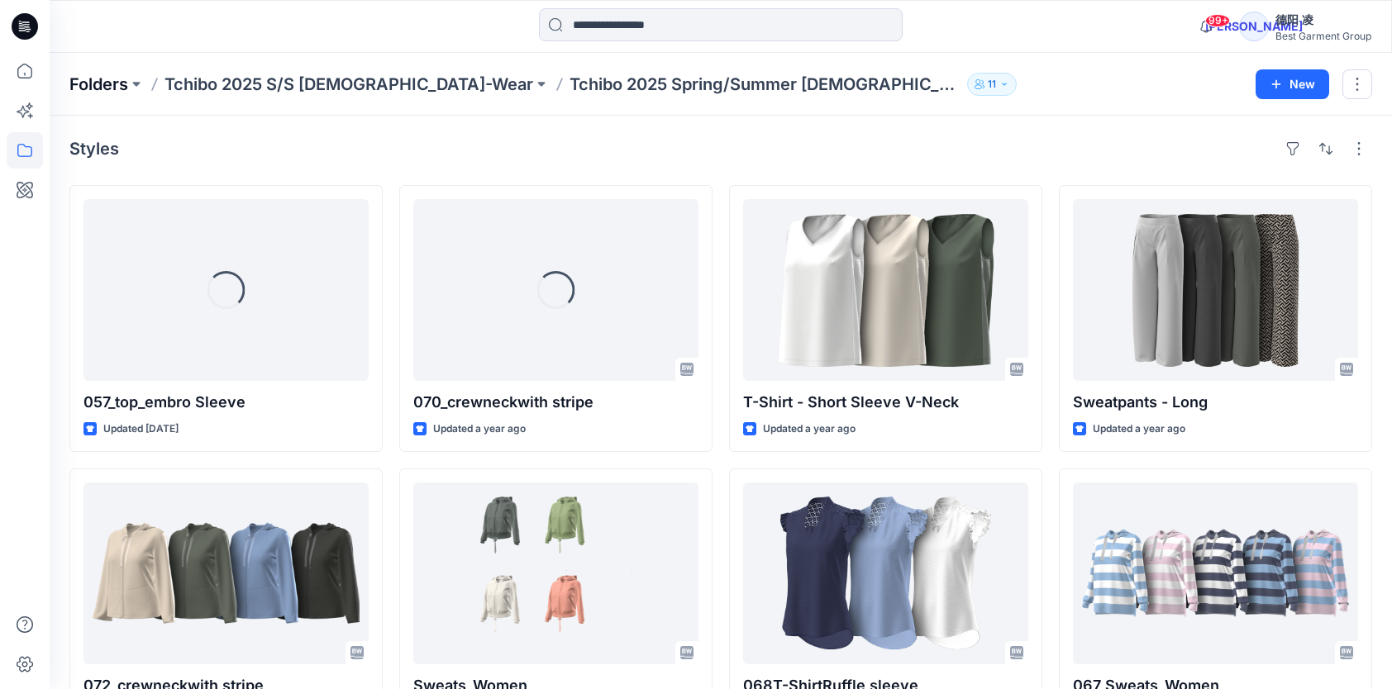
click at [102, 80] on p "Folders" at bounding box center [98, 84] width 59 height 23
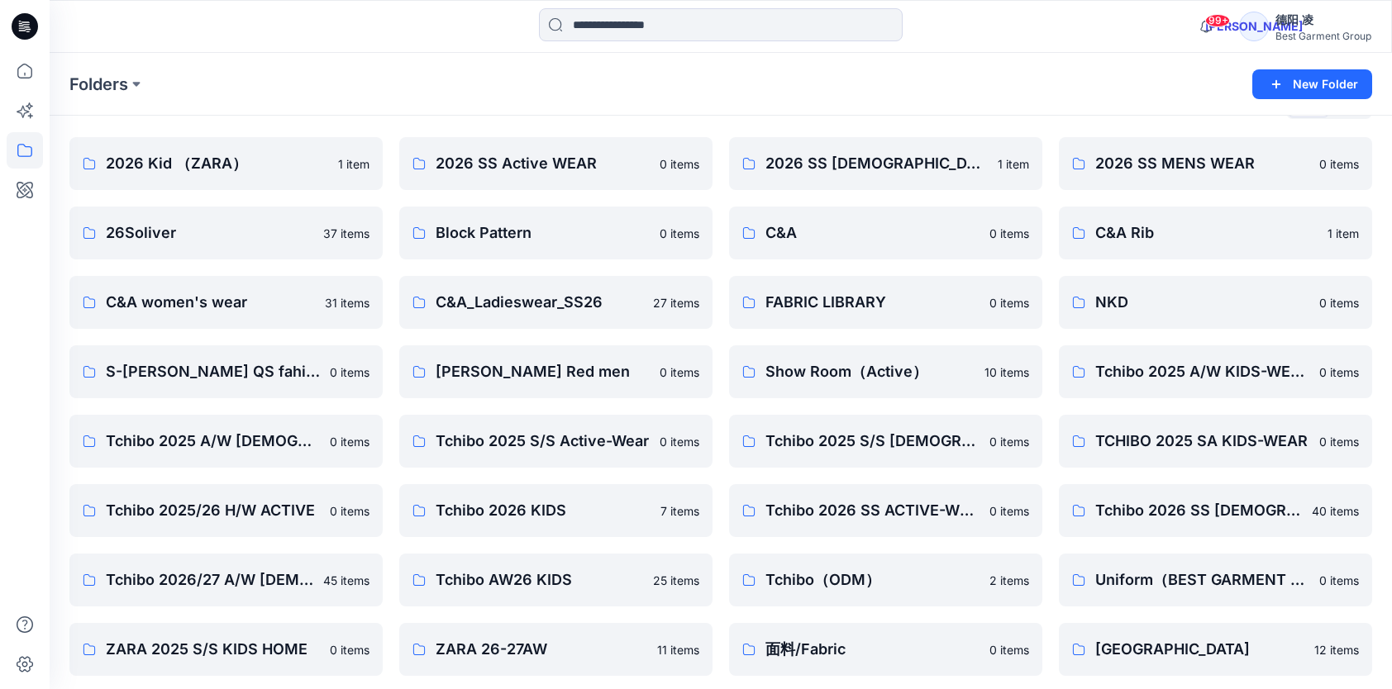
scroll to position [51, 0]
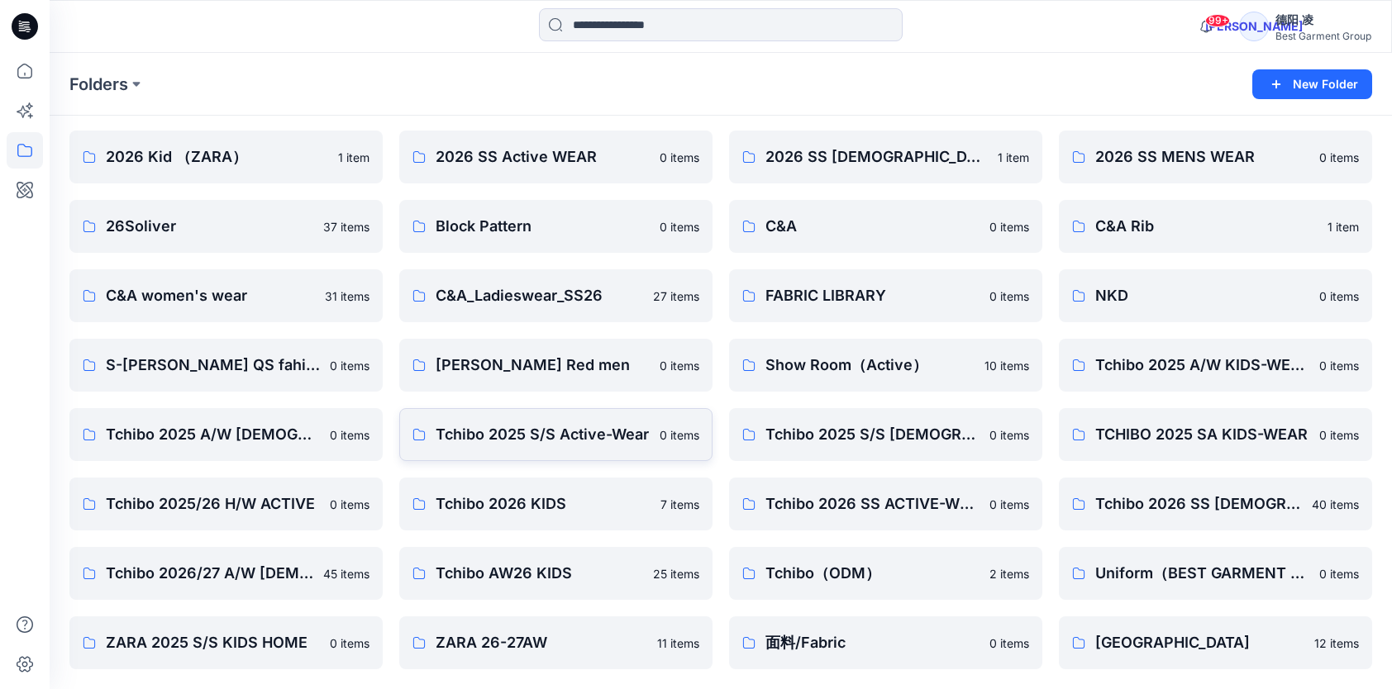
click at [542, 442] on p "Tchibo 2025 S/S Active-Wear" at bounding box center [543, 434] width 214 height 23
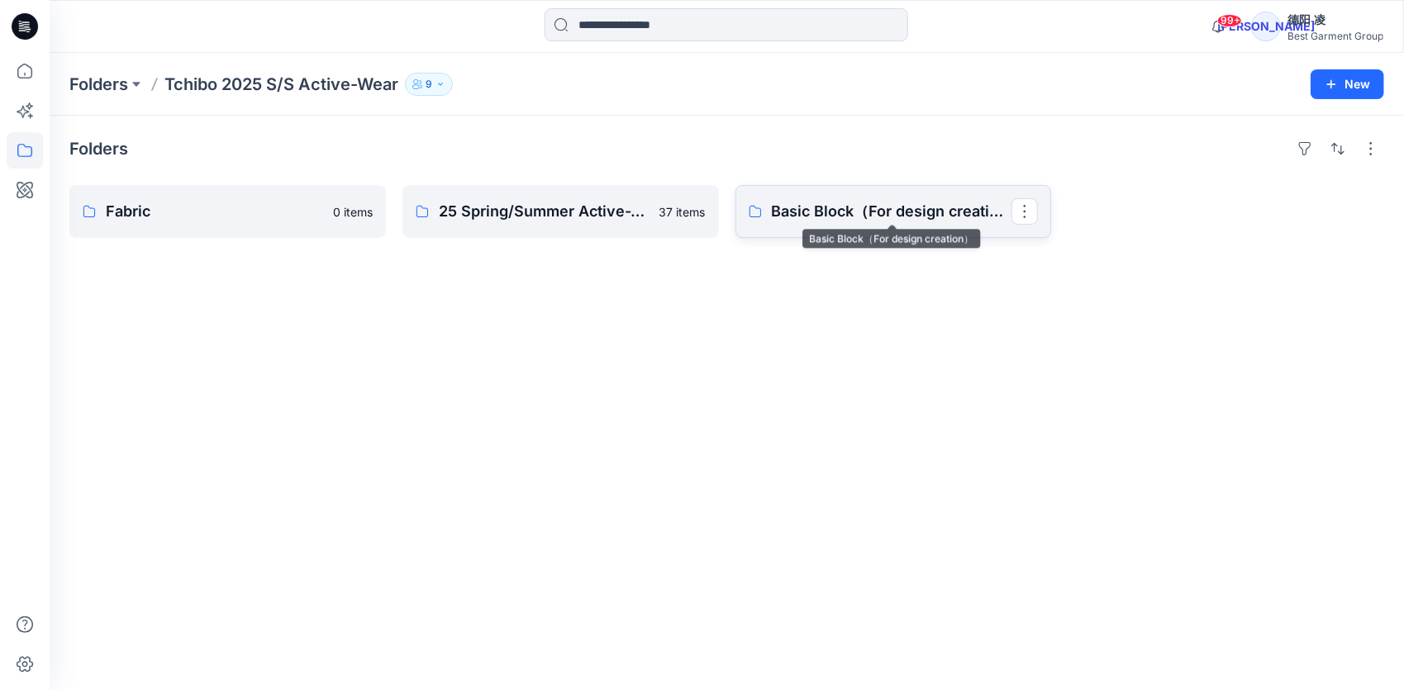
click at [832, 213] on p "Basic Block（For design creation）" at bounding box center [892, 211] width 240 height 23
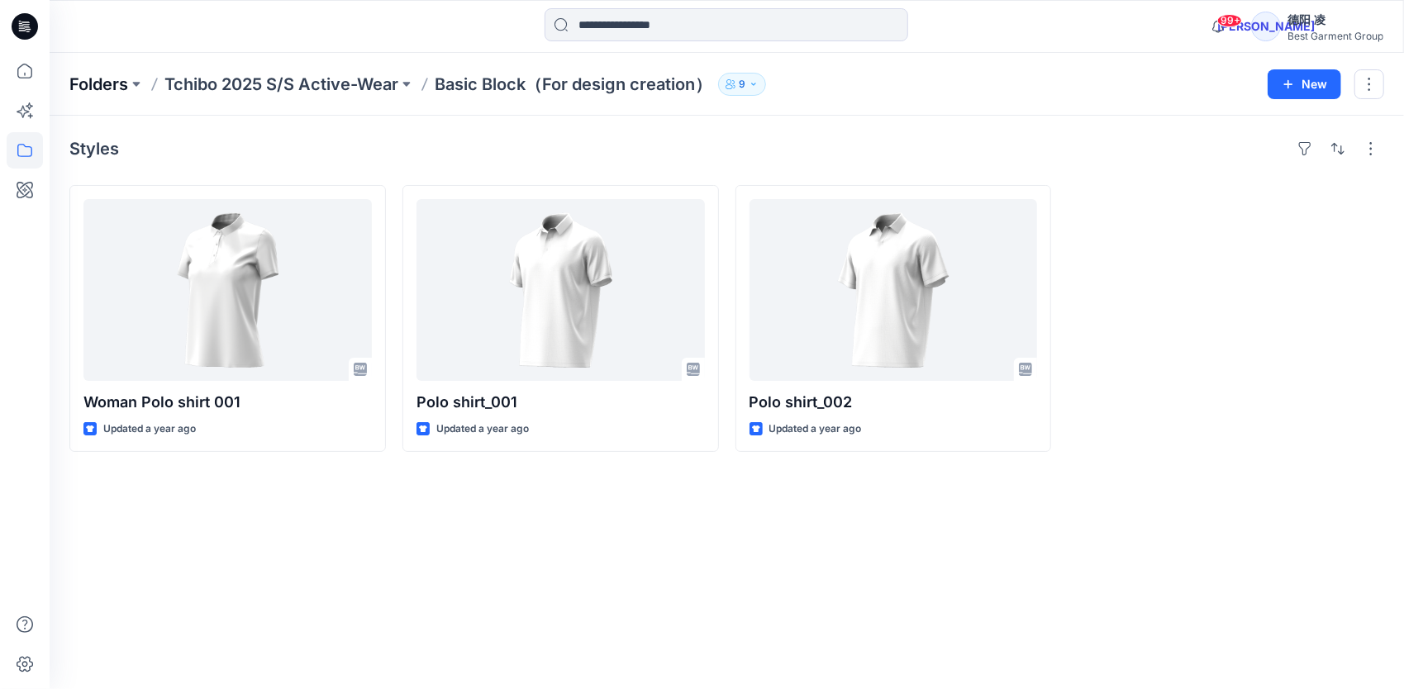
click at [89, 81] on p "Folders" at bounding box center [98, 84] width 59 height 23
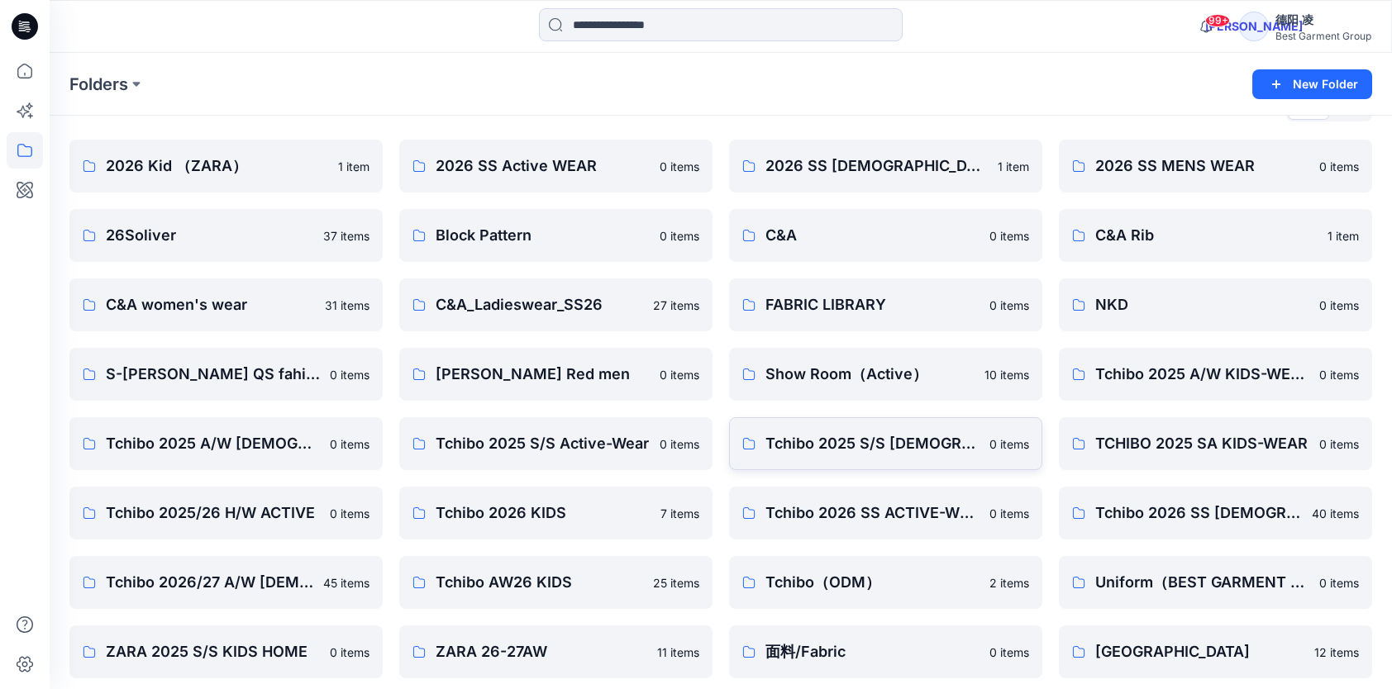
scroll to position [51, 0]
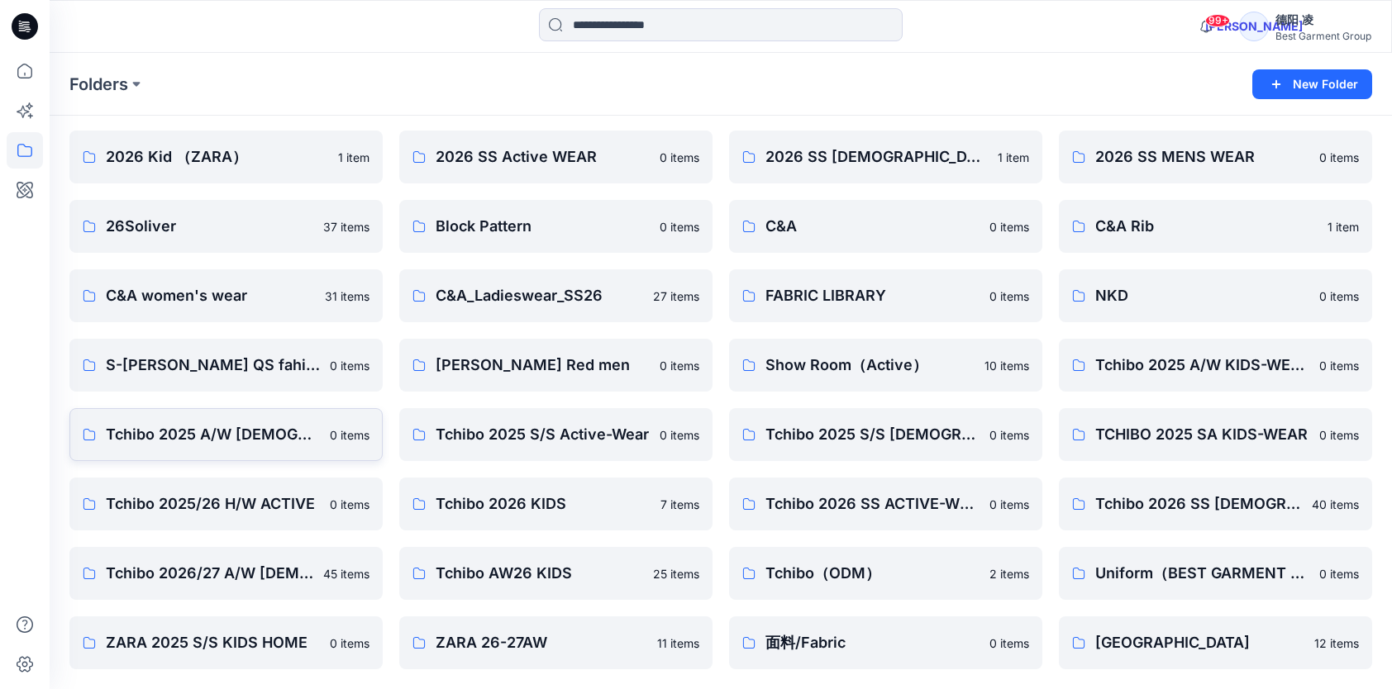
click at [231, 430] on p "Tchibo 2025 A/W LADIES-WEAR" at bounding box center [213, 434] width 214 height 23
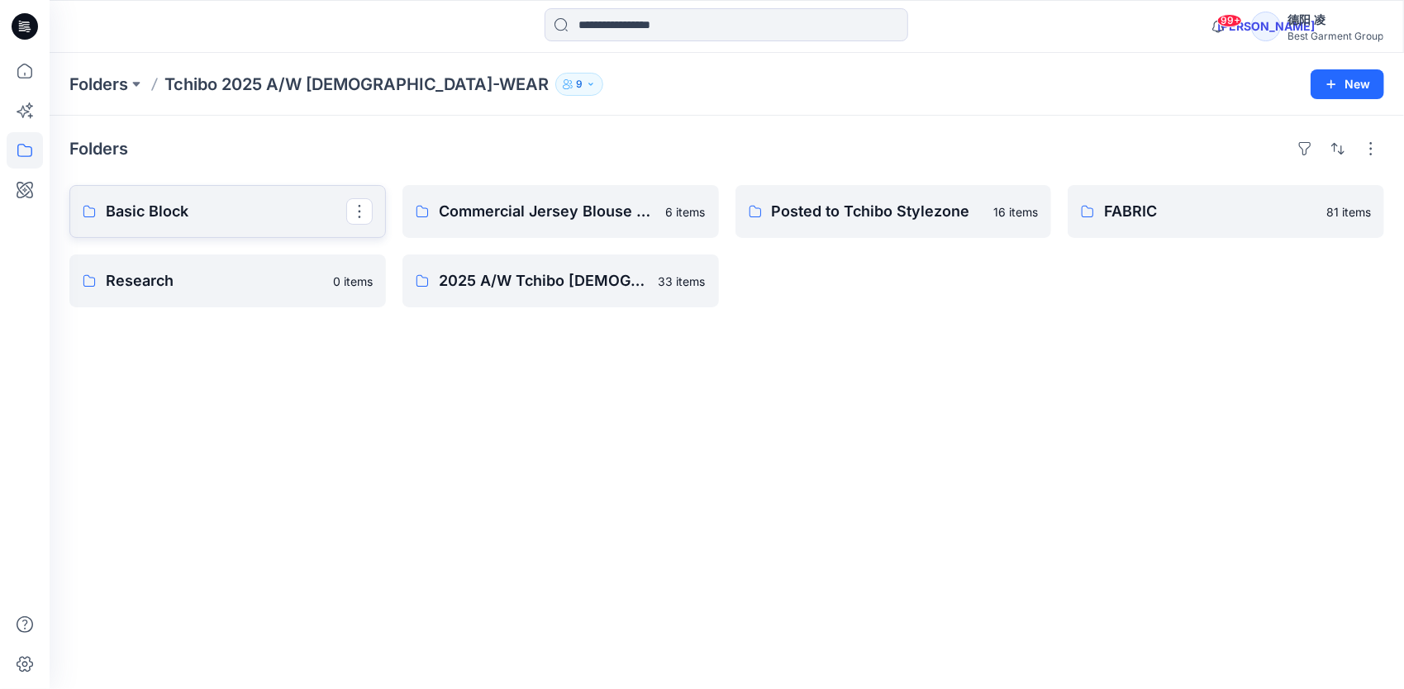
click at [289, 225] on link "Basic Block" at bounding box center [227, 211] width 317 height 53
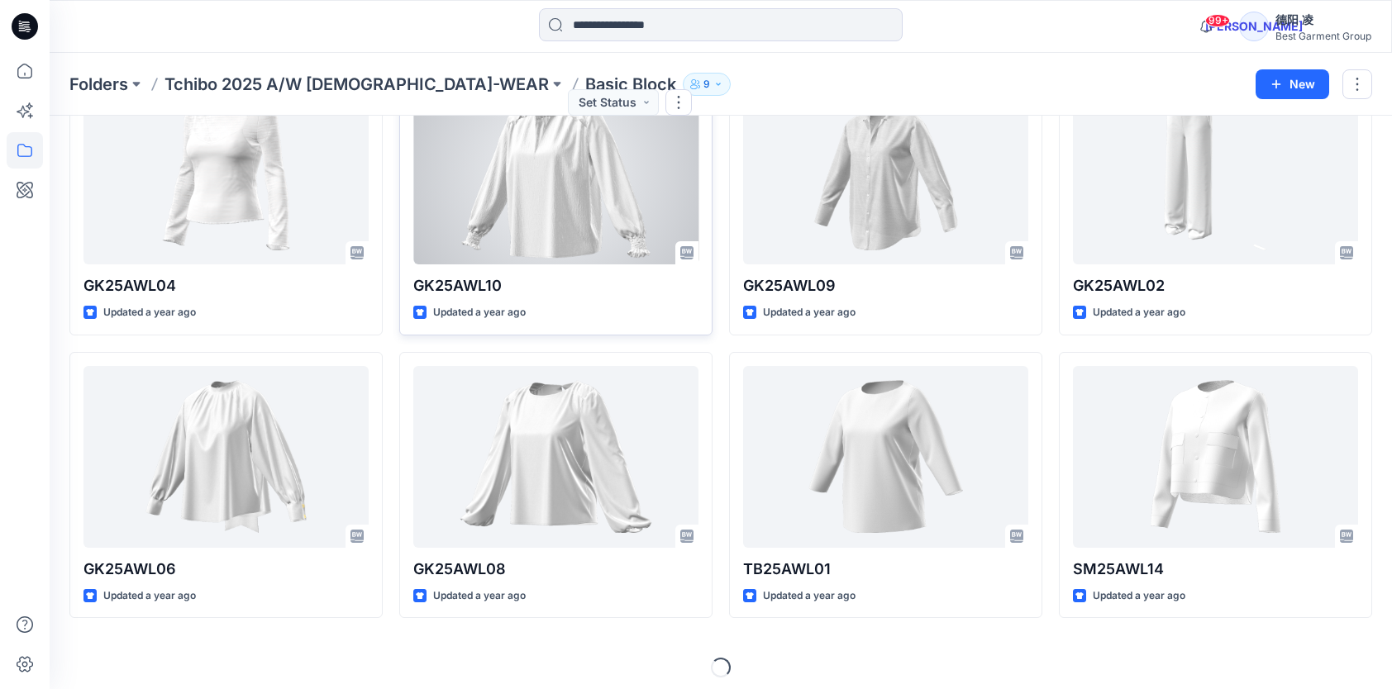
scroll to position [1253, 0]
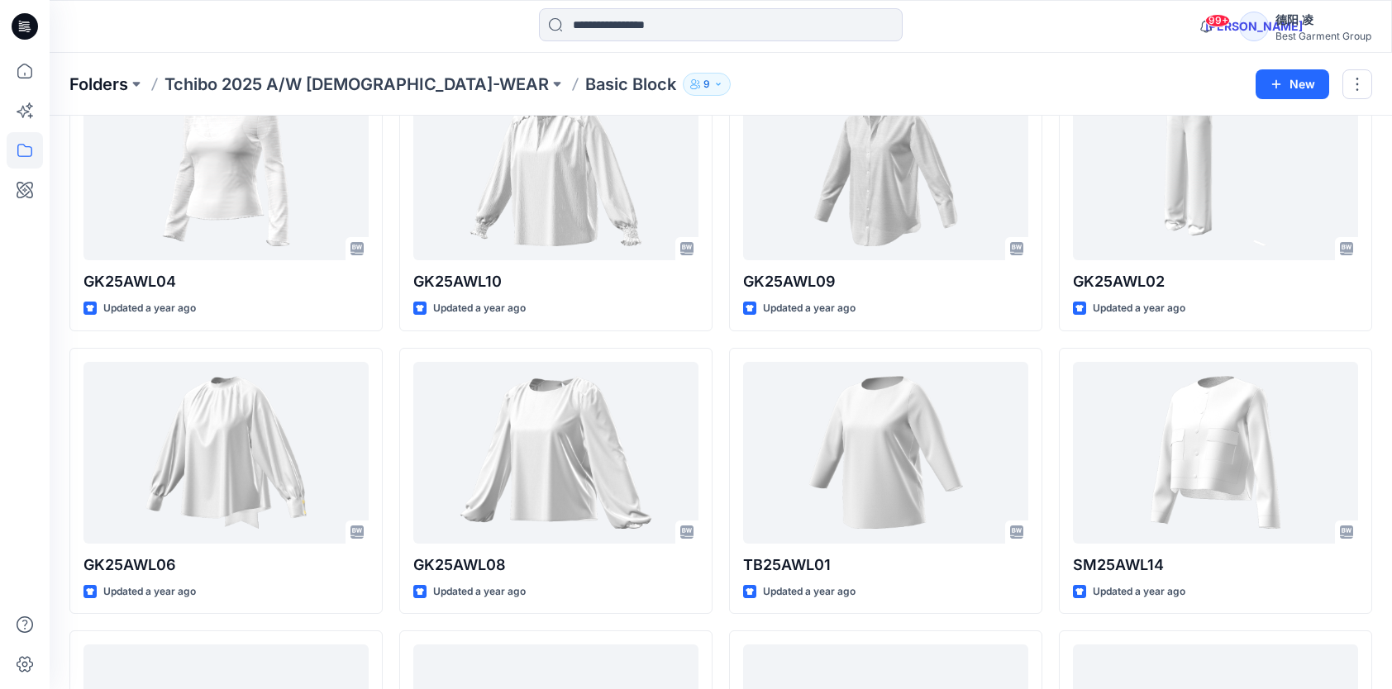
click at [100, 78] on p "Folders" at bounding box center [98, 84] width 59 height 23
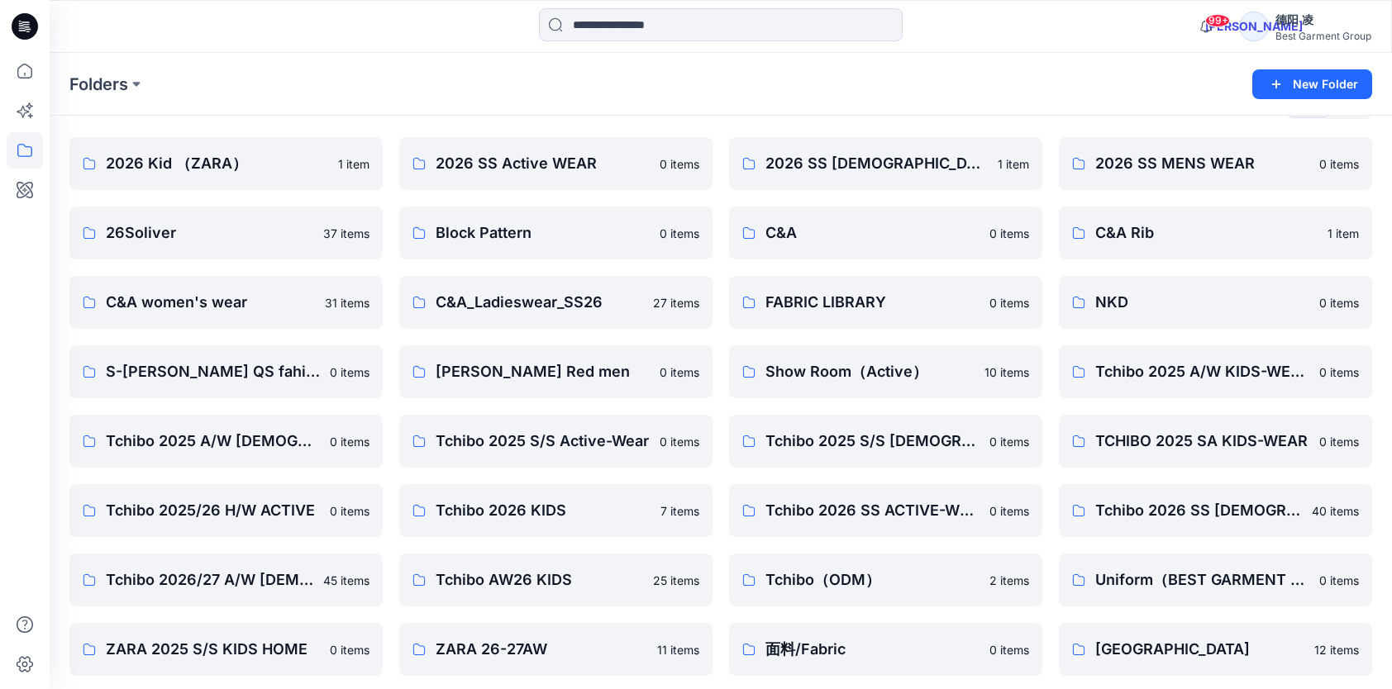
scroll to position [51, 0]
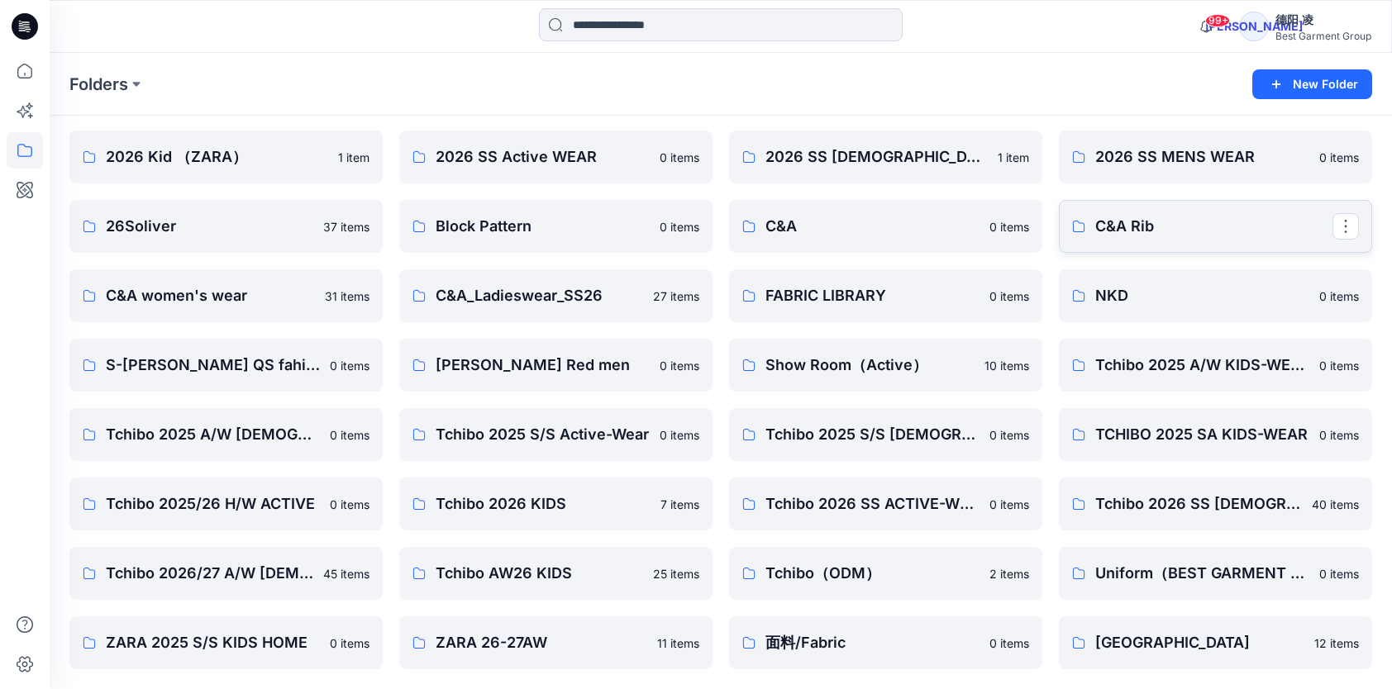
click at [1111, 220] on p "C&A Rib" at bounding box center [1213, 226] width 237 height 23
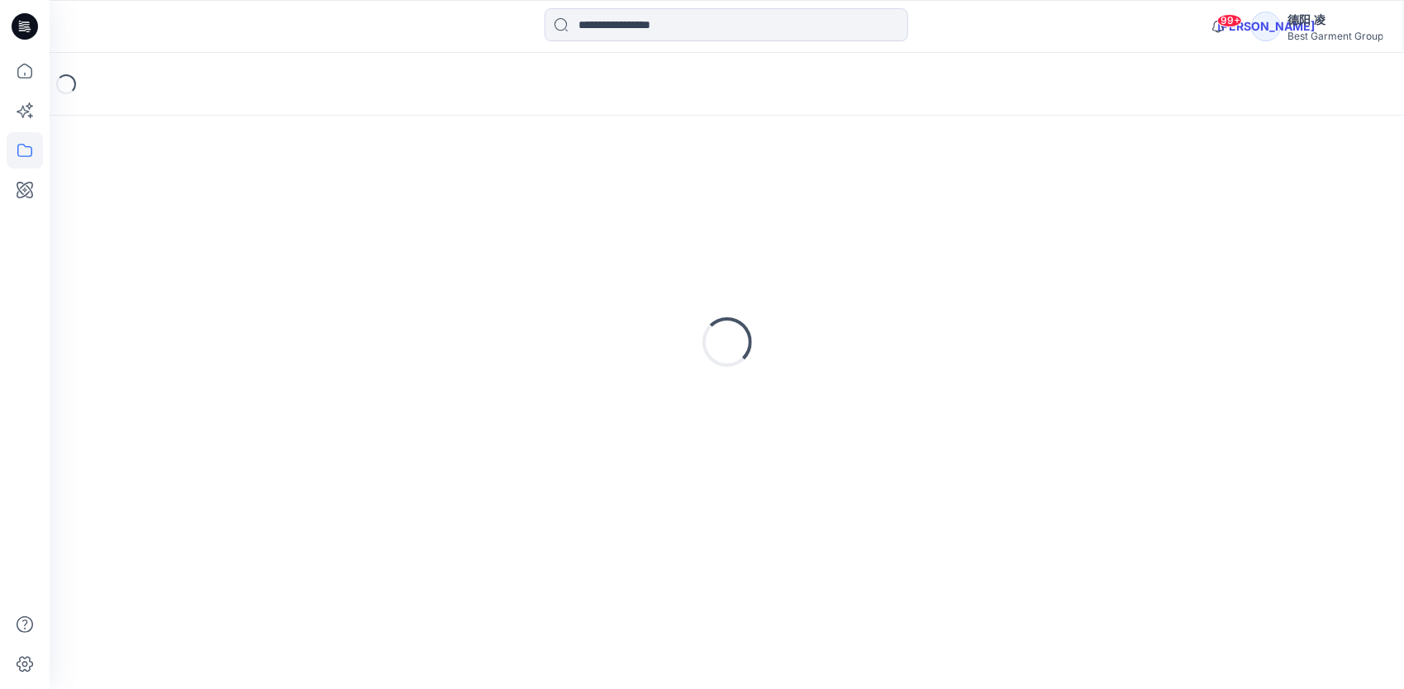
click at [1111, 220] on div "Loading..." at bounding box center [726, 342] width 1315 height 413
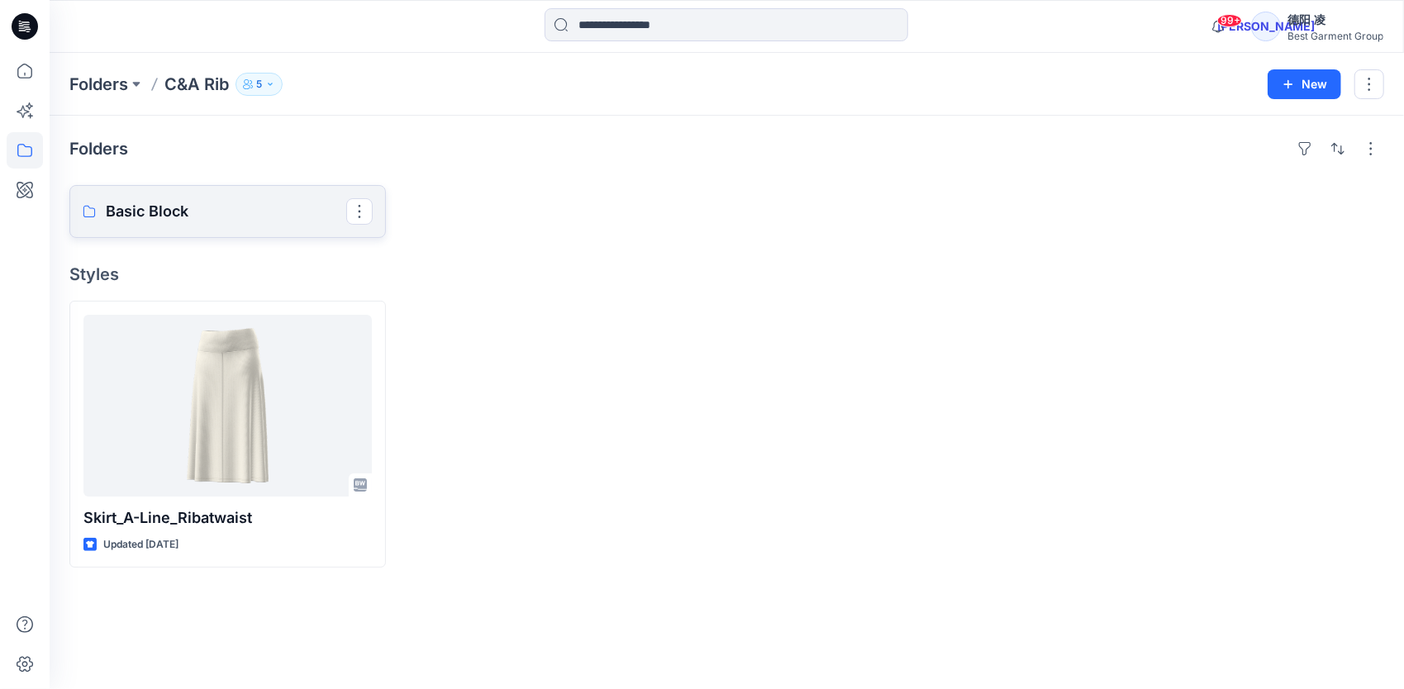
click at [188, 203] on p "Basic Block" at bounding box center [226, 211] width 240 height 23
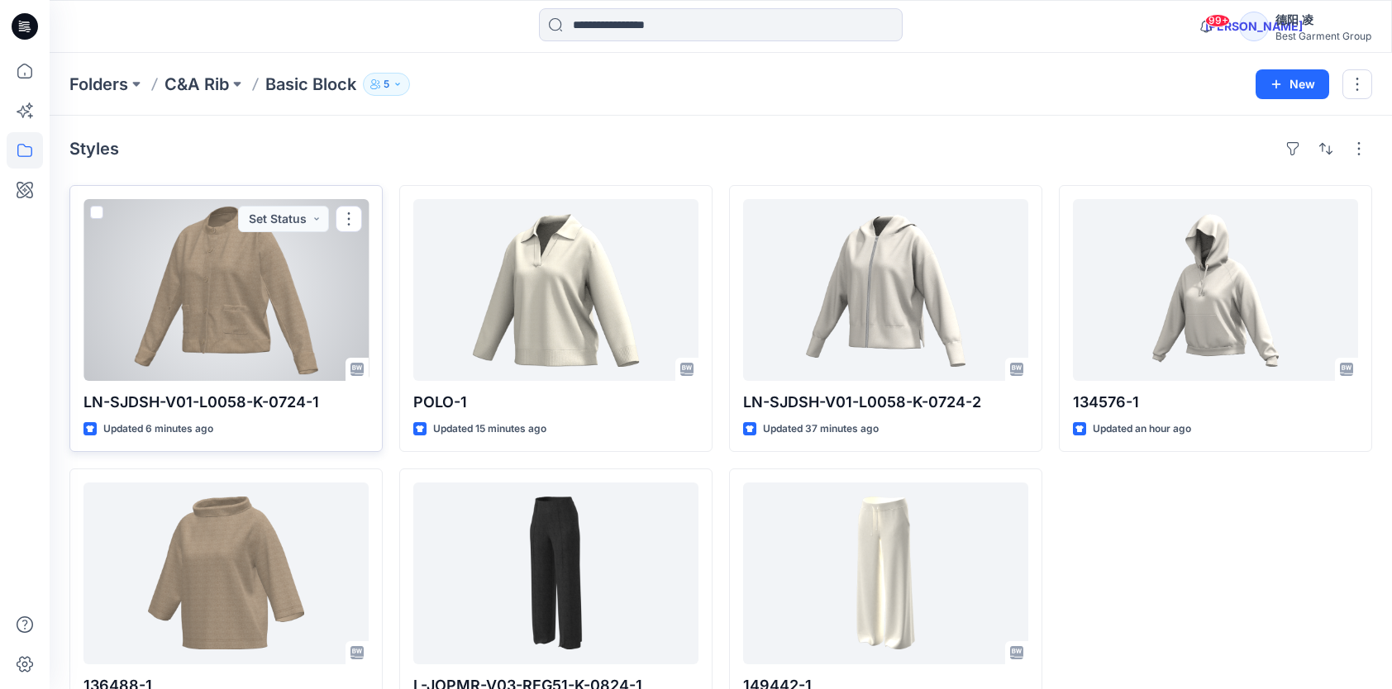
click at [204, 300] on div at bounding box center [225, 290] width 285 height 182
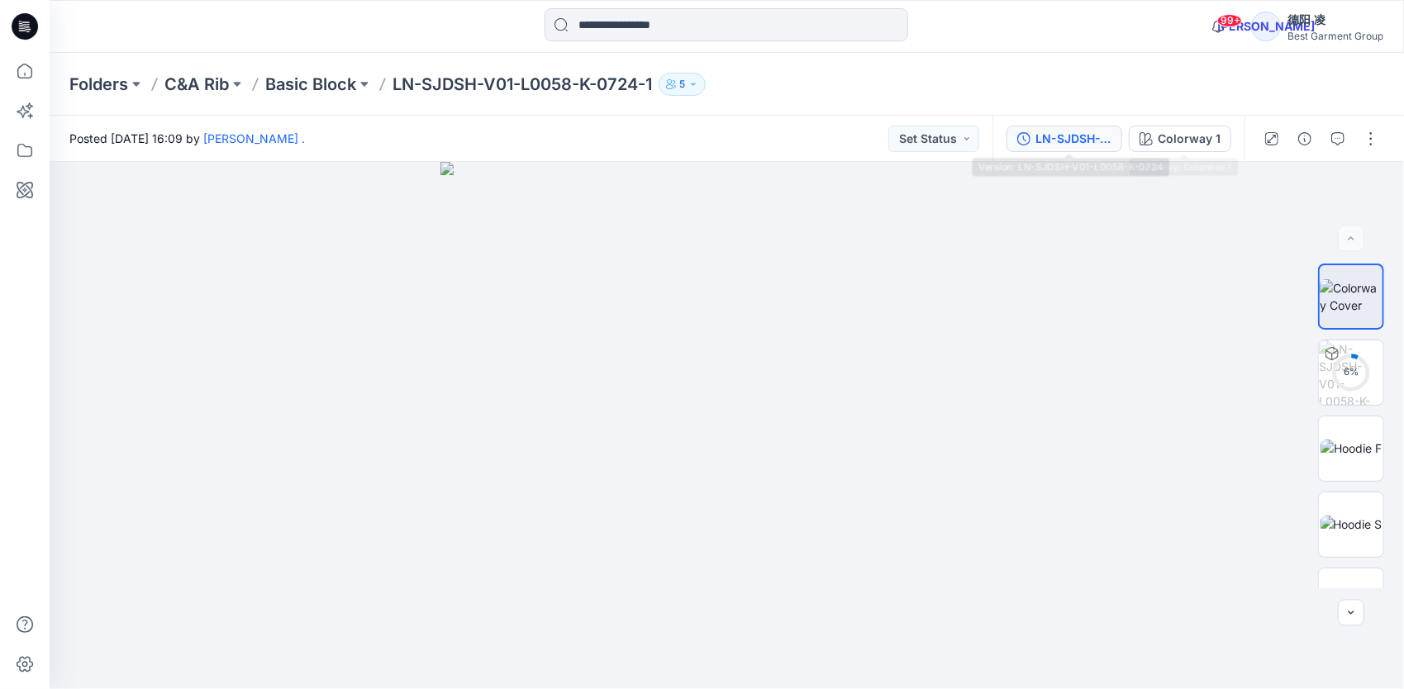
click at [1102, 134] on div "LN-SJDSH-V01-L0058-K-0724" at bounding box center [1073, 139] width 76 height 18
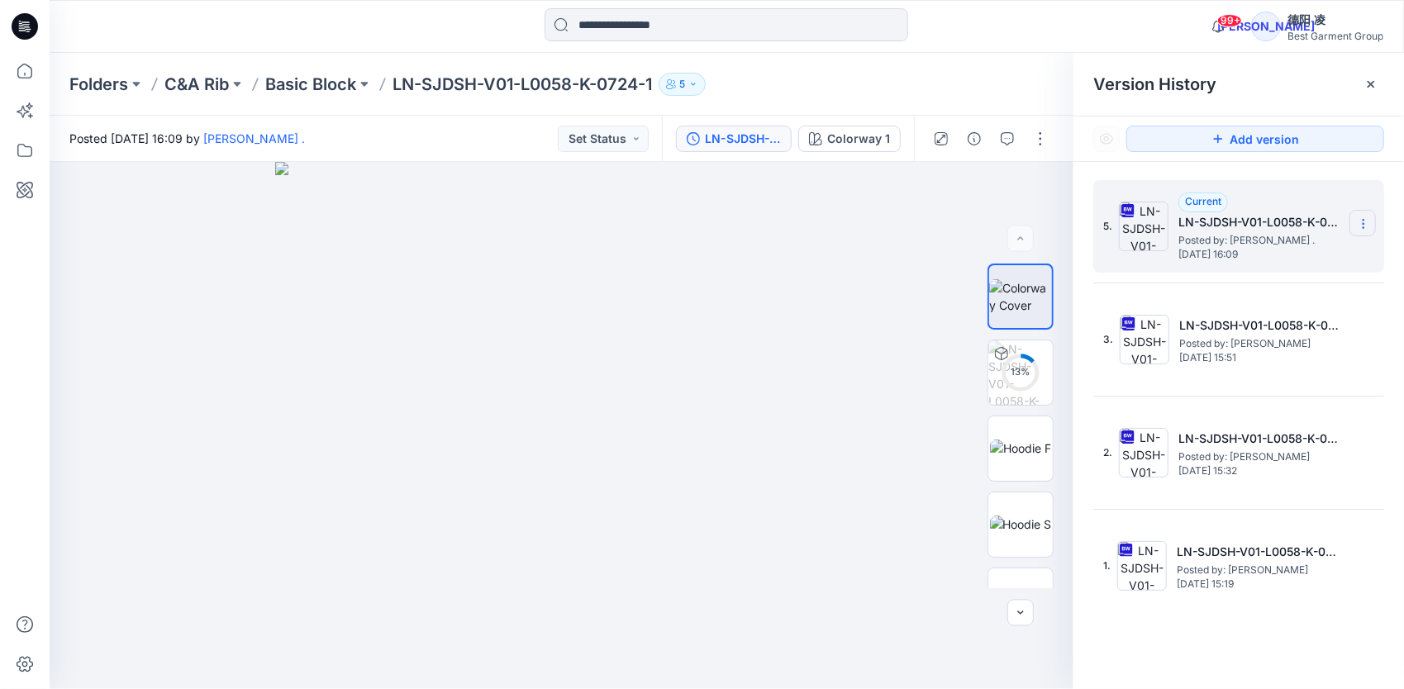
click at [1171, 225] on icon at bounding box center [1363, 223] width 13 height 13
click at [1171, 248] on span "Download Source BW File" at bounding box center [1280, 256] width 139 height 20
click at [116, 79] on p "Folders" at bounding box center [98, 84] width 59 height 23
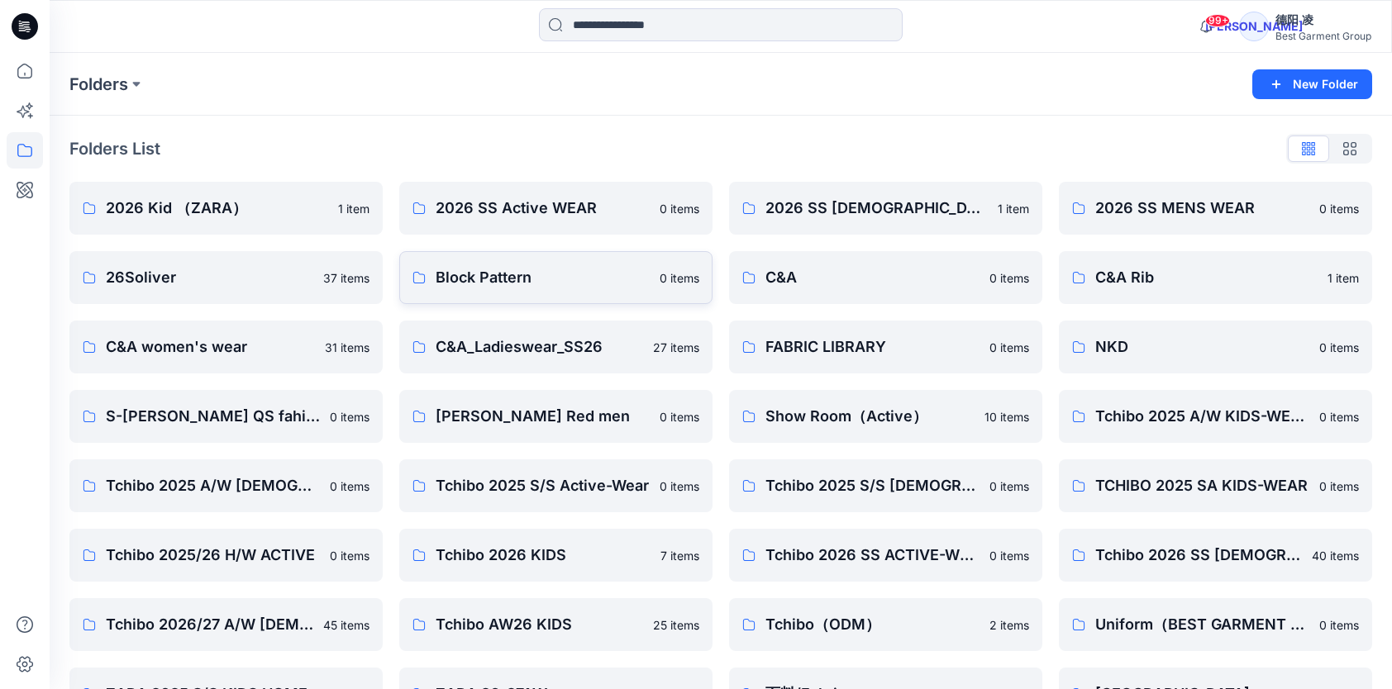
click at [563, 284] on p "Block Pattern" at bounding box center [543, 277] width 214 height 23
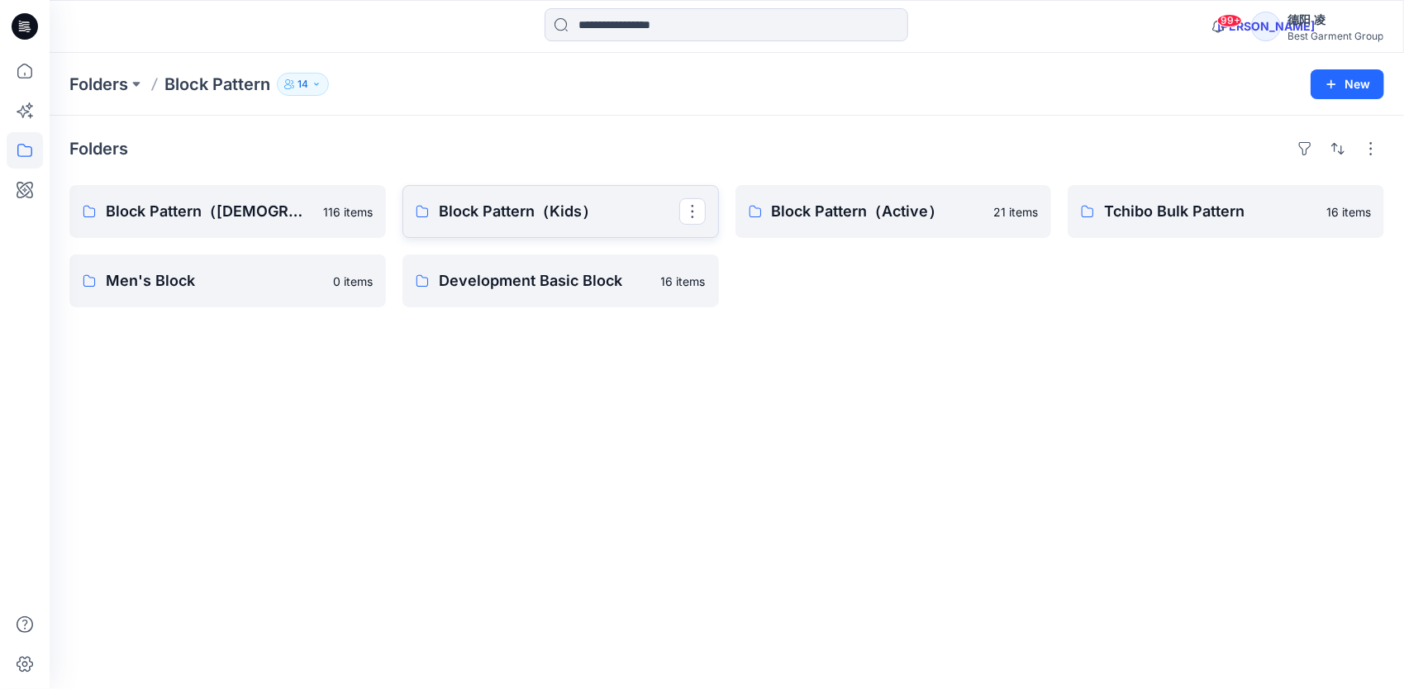
click at [522, 217] on p "Block Pattern（Kids）" at bounding box center [559, 211] width 240 height 23
click at [240, 221] on p "Block Pattern（[DEMOGRAPHIC_DATA]）" at bounding box center [226, 211] width 240 height 23
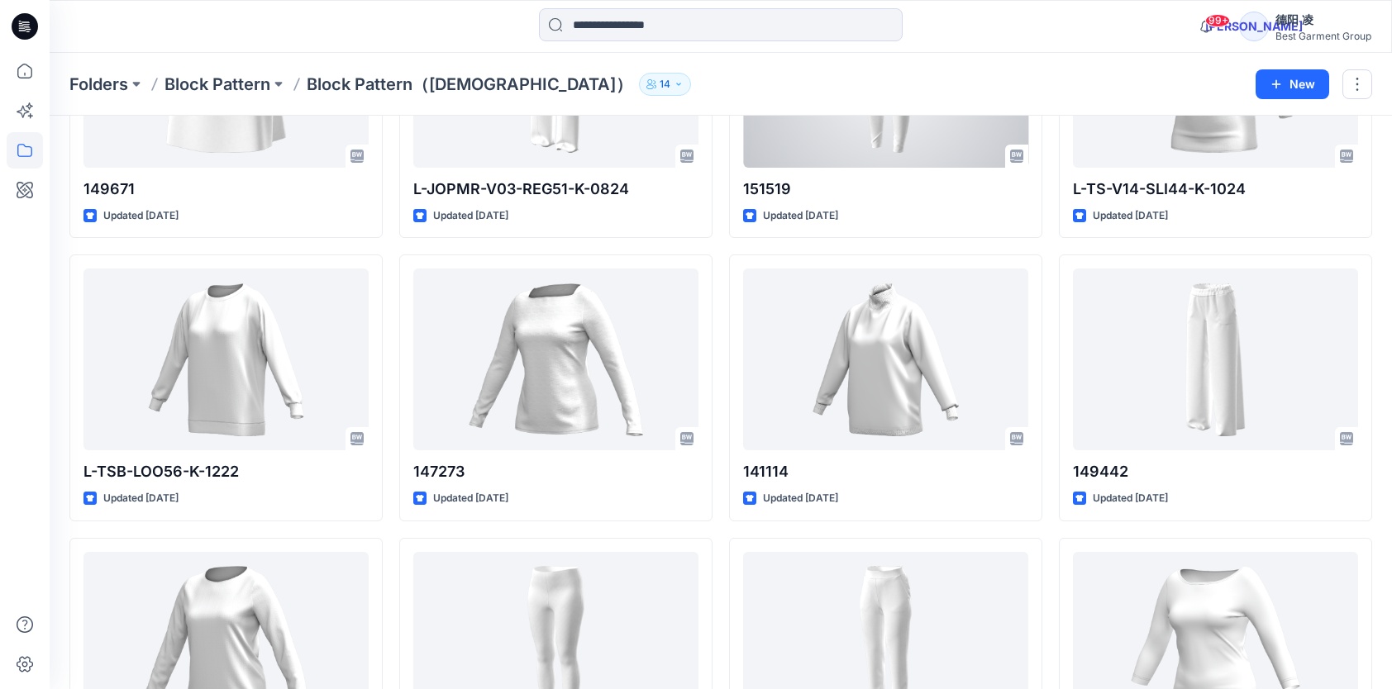
scroll to position [1066, 0]
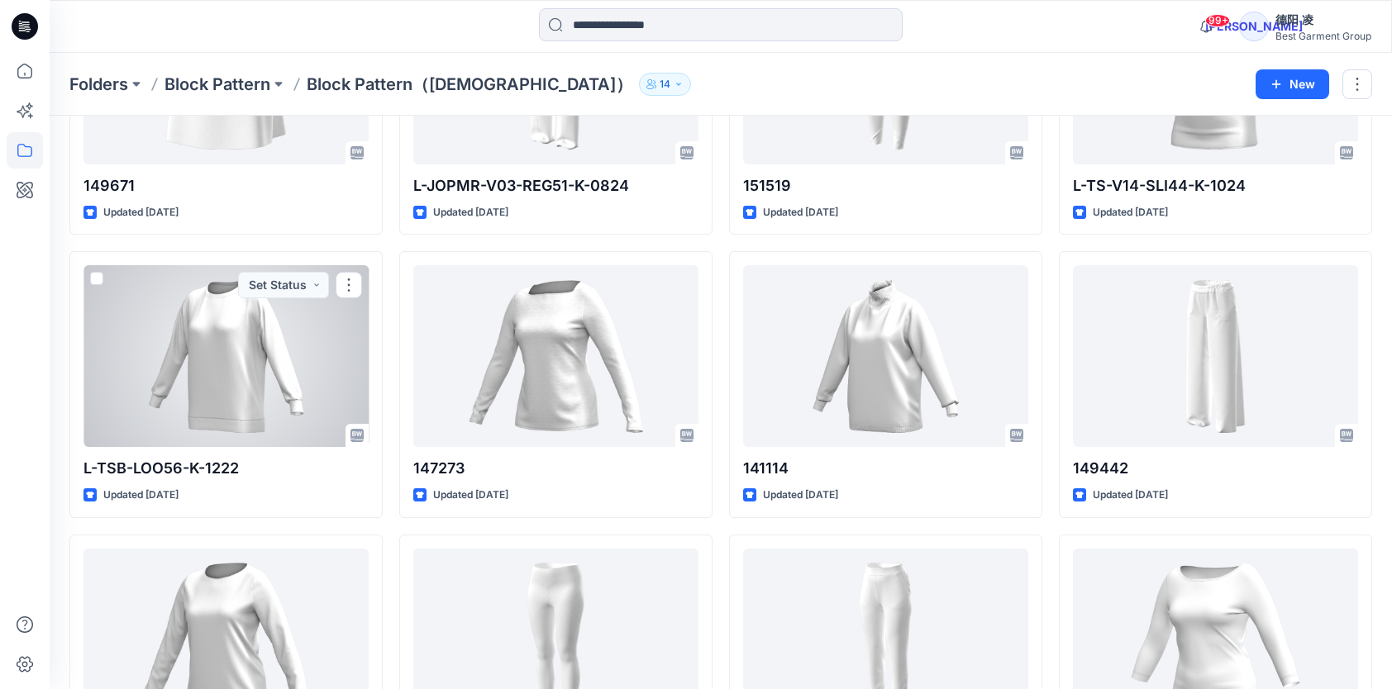
click at [236, 339] on div at bounding box center [225, 356] width 285 height 182
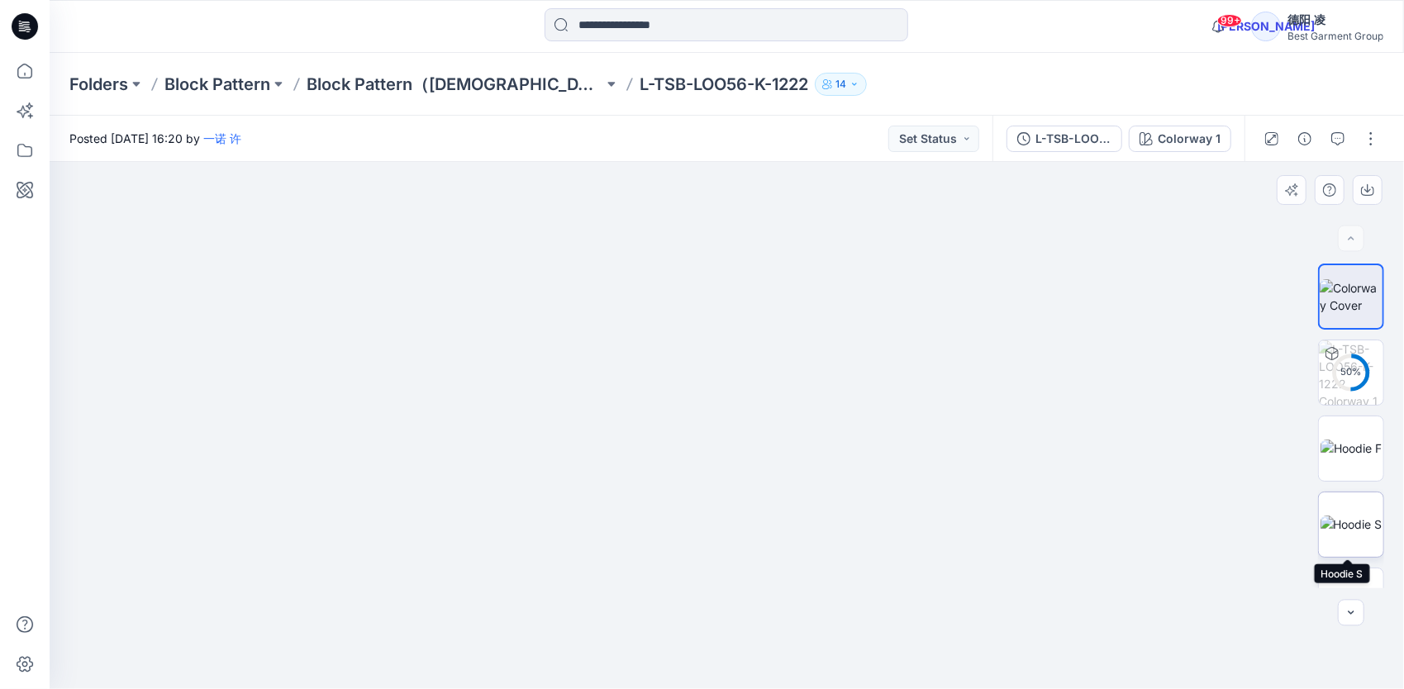
click at [1171, 526] on img at bounding box center [1352, 524] width 62 height 17
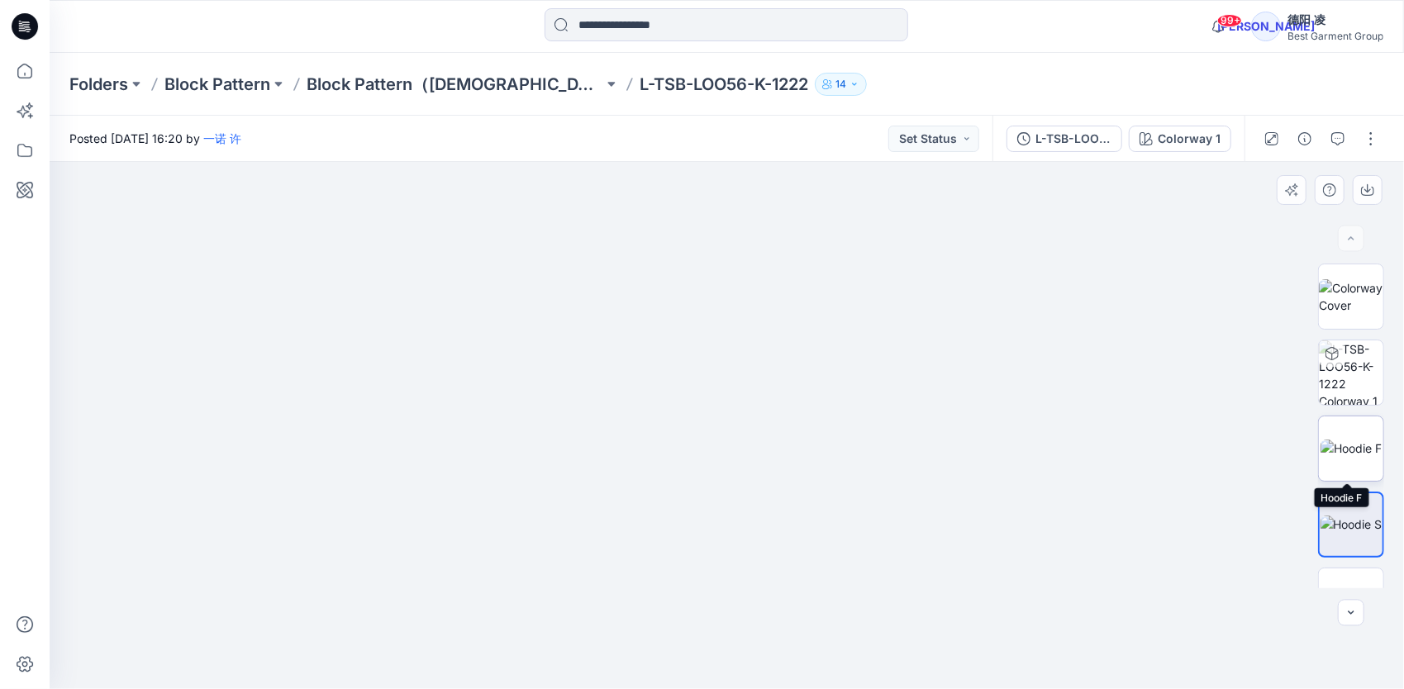
click at [1171, 440] on img at bounding box center [1351, 448] width 61 height 17
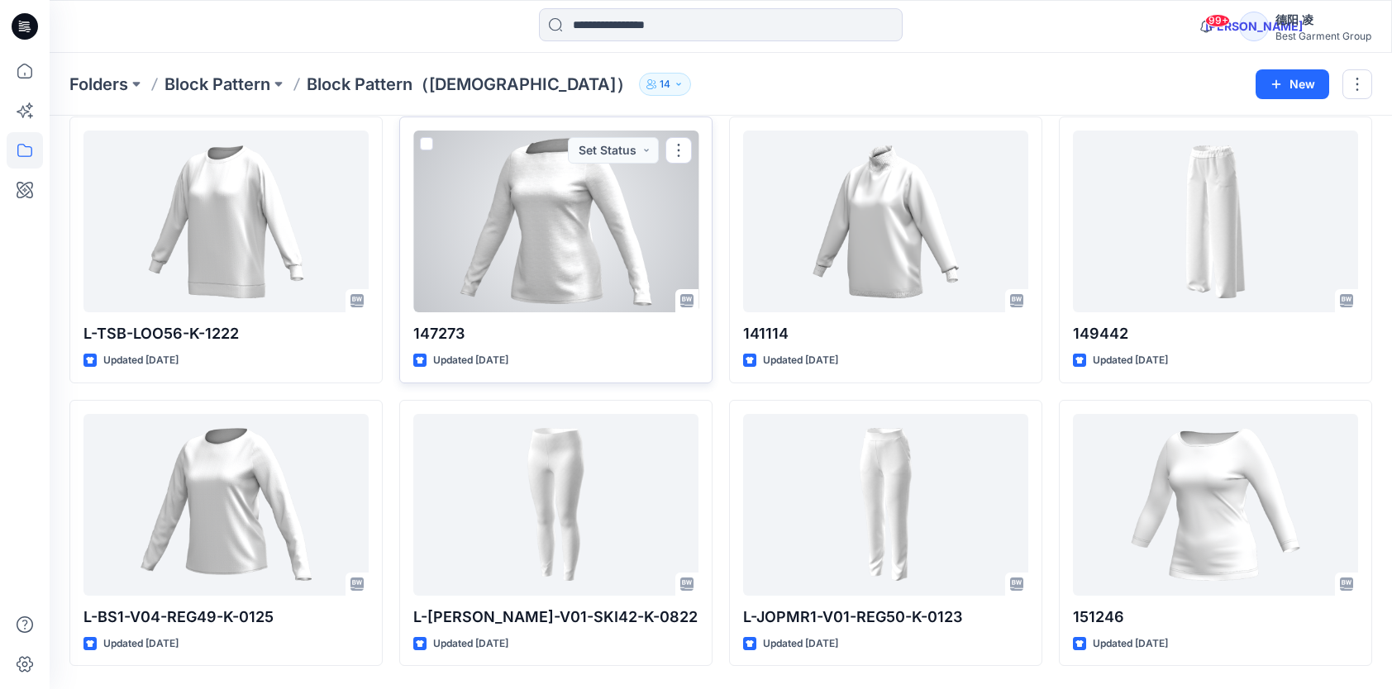
scroll to position [1253, 0]
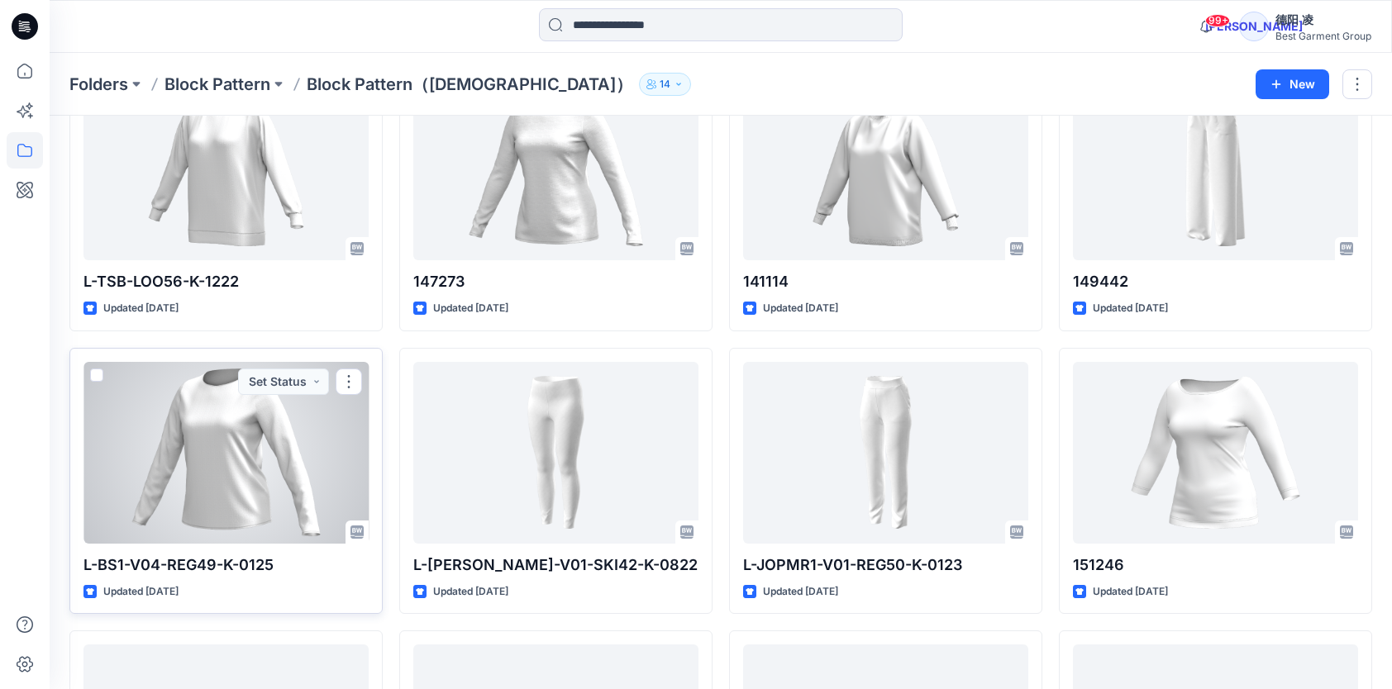
click at [261, 427] on div at bounding box center [225, 453] width 285 height 182
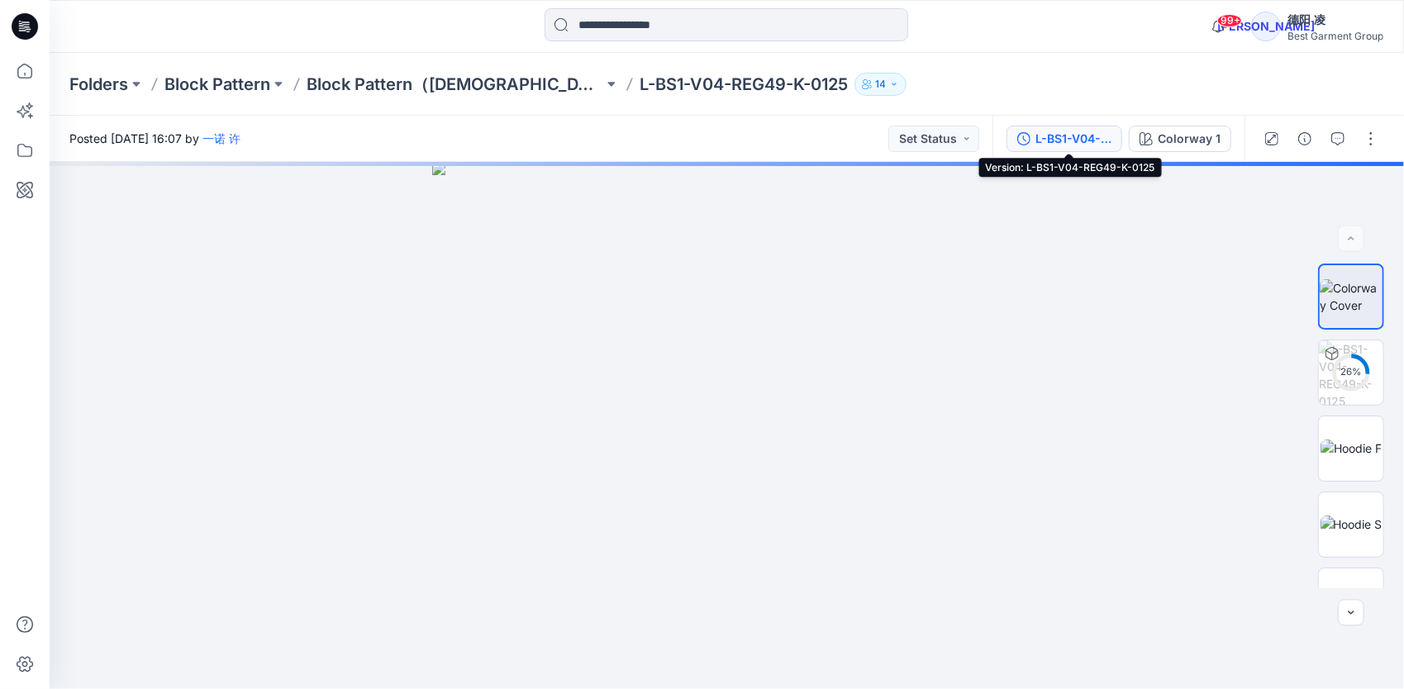
click at [1059, 136] on div "L-BS1-V04-REG49-K-0125" at bounding box center [1073, 139] width 76 height 18
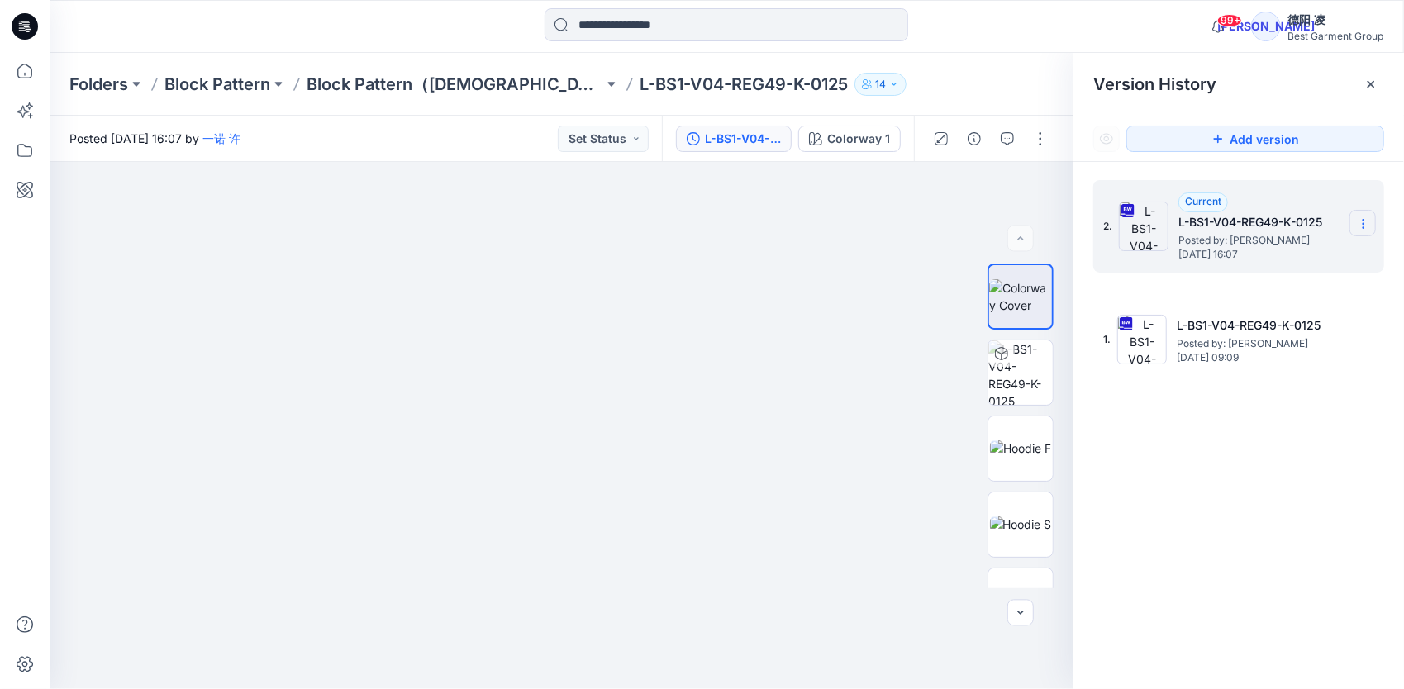
click at [1171, 220] on icon at bounding box center [1363, 223] width 13 height 13
click at [1171, 259] on span "Download Source BW File" at bounding box center [1280, 256] width 139 height 20
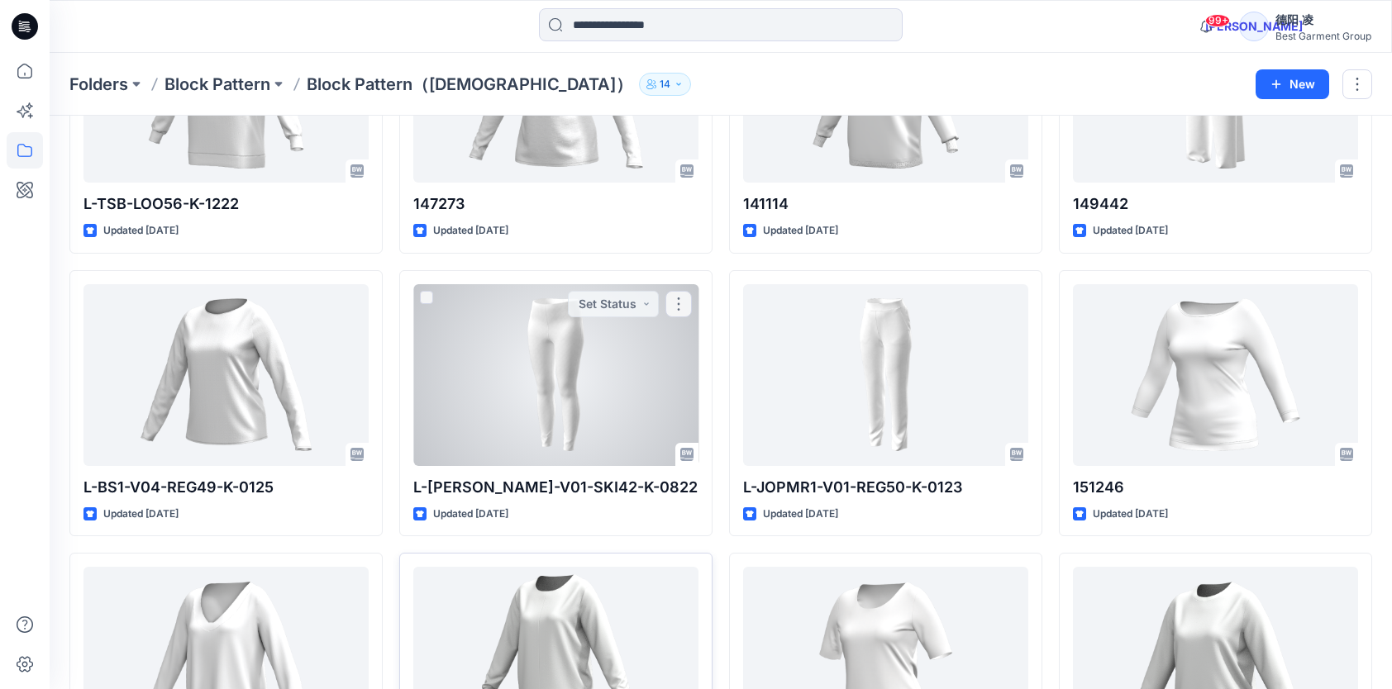
scroll to position [1666, 0]
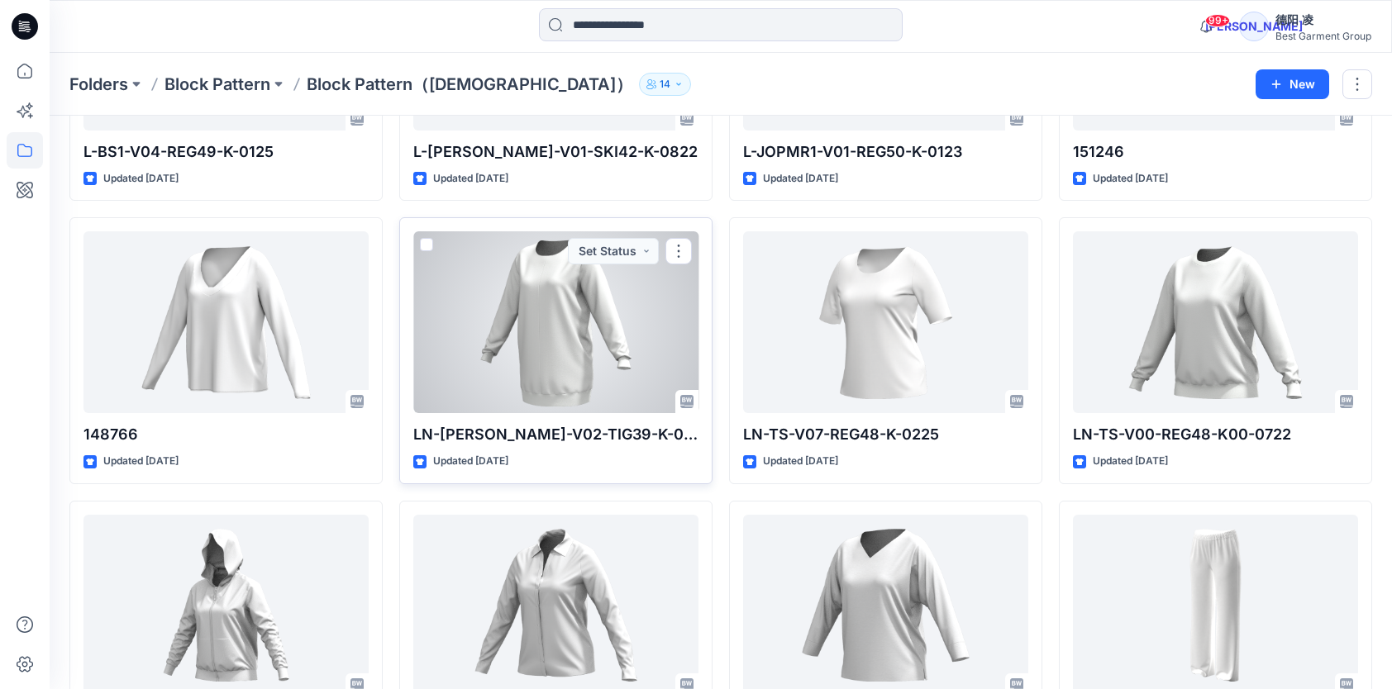
click at [587, 337] on div at bounding box center [555, 322] width 285 height 182
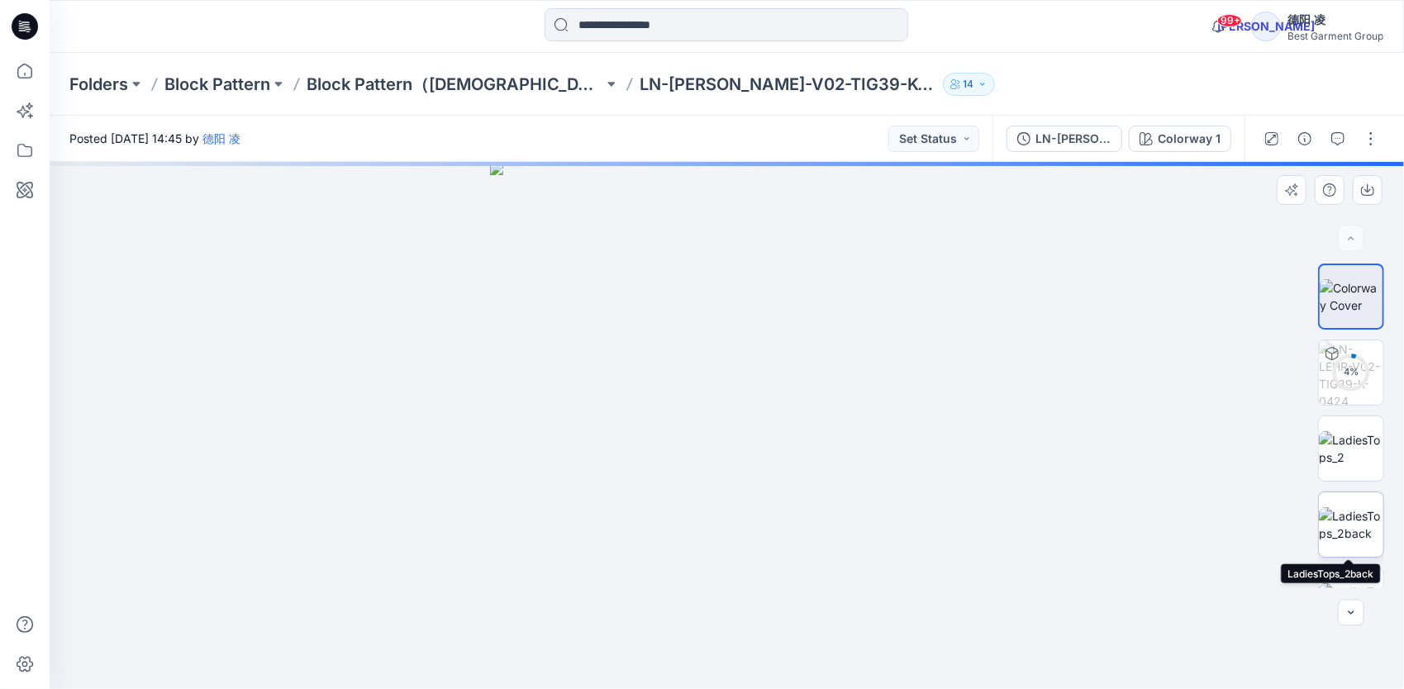
click at [1171, 527] on img at bounding box center [1351, 524] width 64 height 35
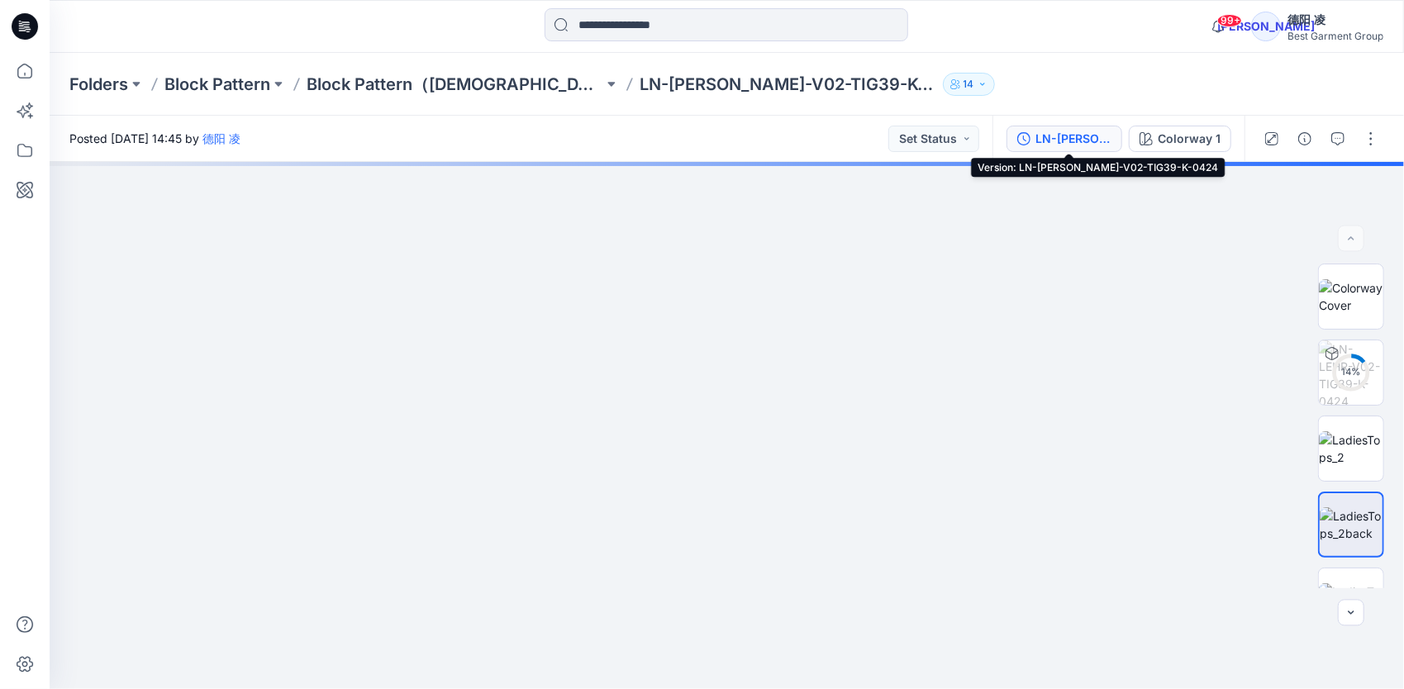
click at [1064, 137] on div "LN-[PERSON_NAME]-V02-TIG39-K-0424" at bounding box center [1073, 139] width 76 height 18
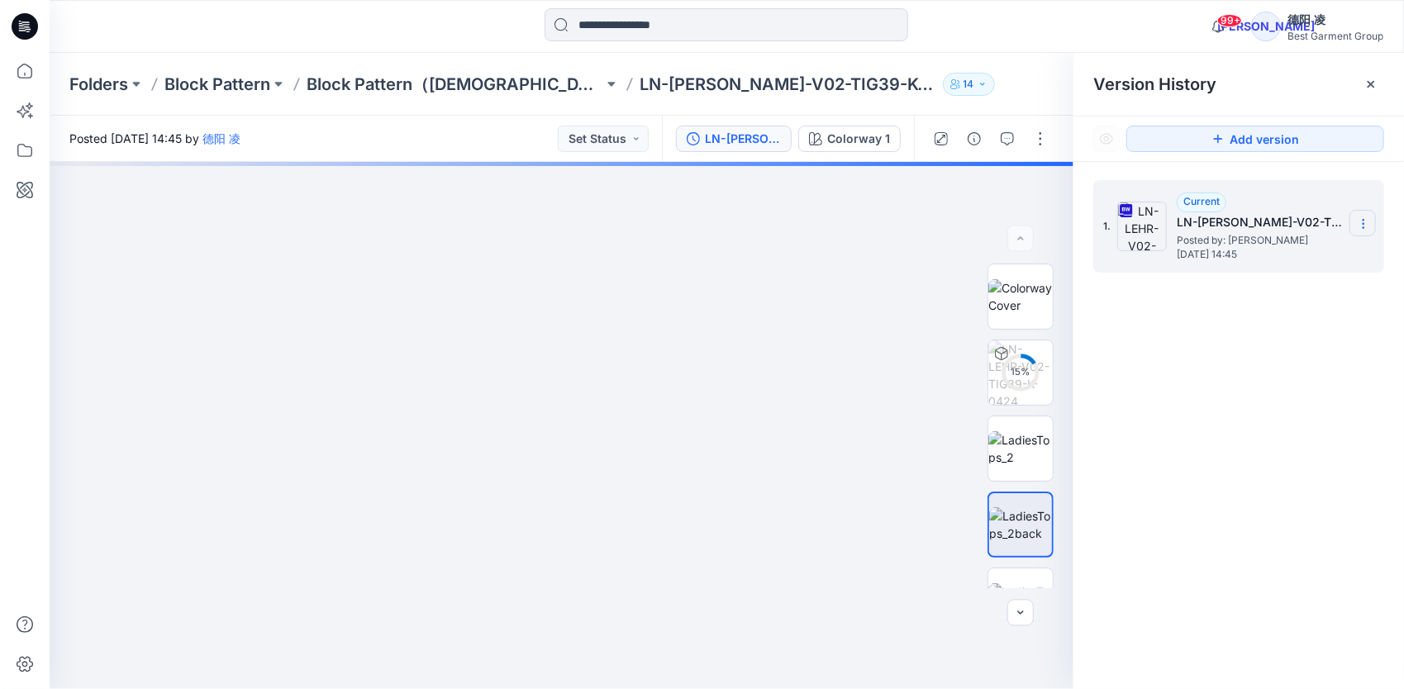
click at [1171, 221] on section at bounding box center [1363, 223] width 26 height 26
click at [1171, 248] on span "Download Source BW File" at bounding box center [1280, 256] width 139 height 20
click at [111, 84] on p "Folders" at bounding box center [98, 84] width 59 height 23
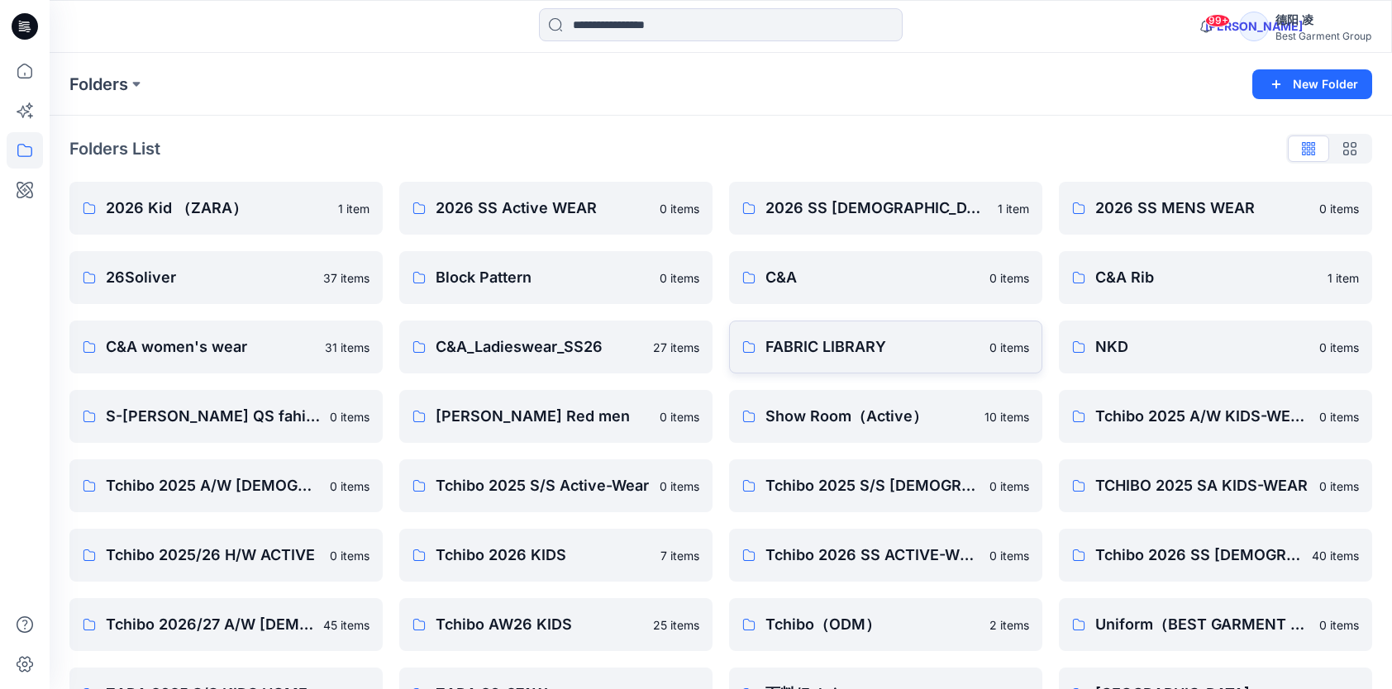
scroll to position [51, 0]
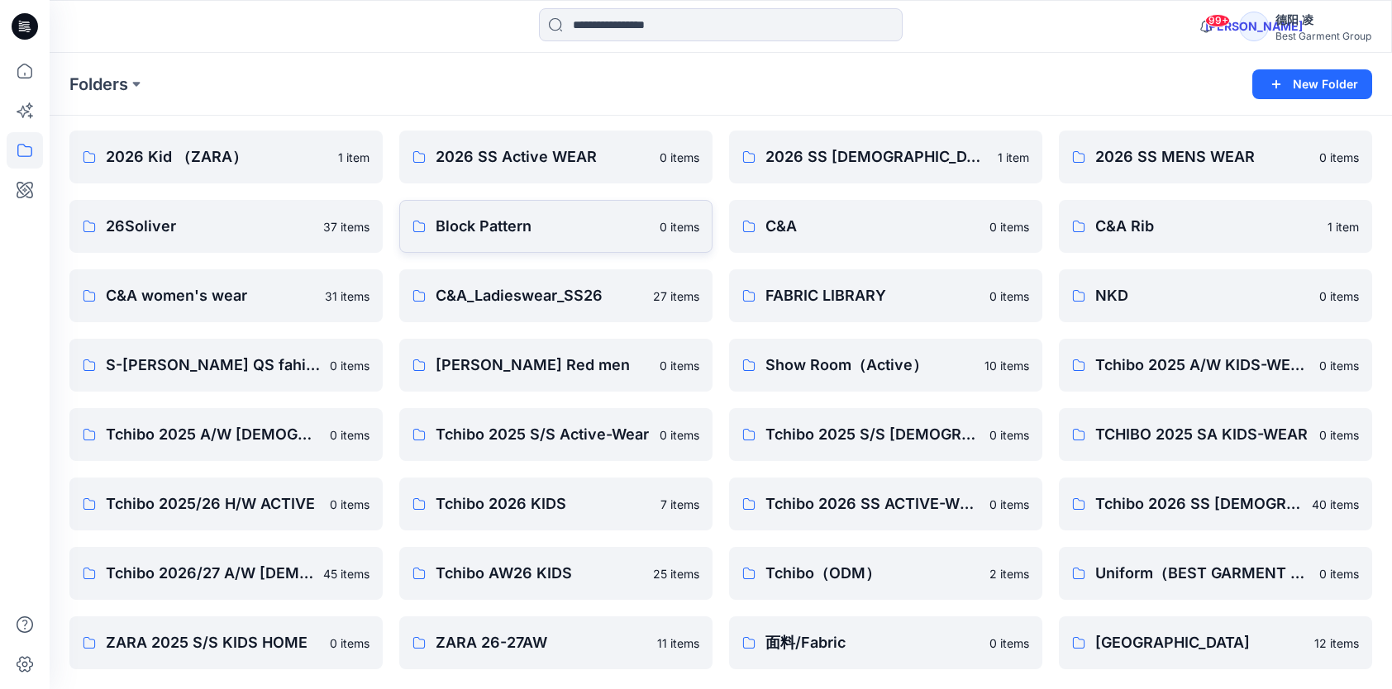
click at [537, 221] on p "Block Pattern" at bounding box center [543, 226] width 214 height 23
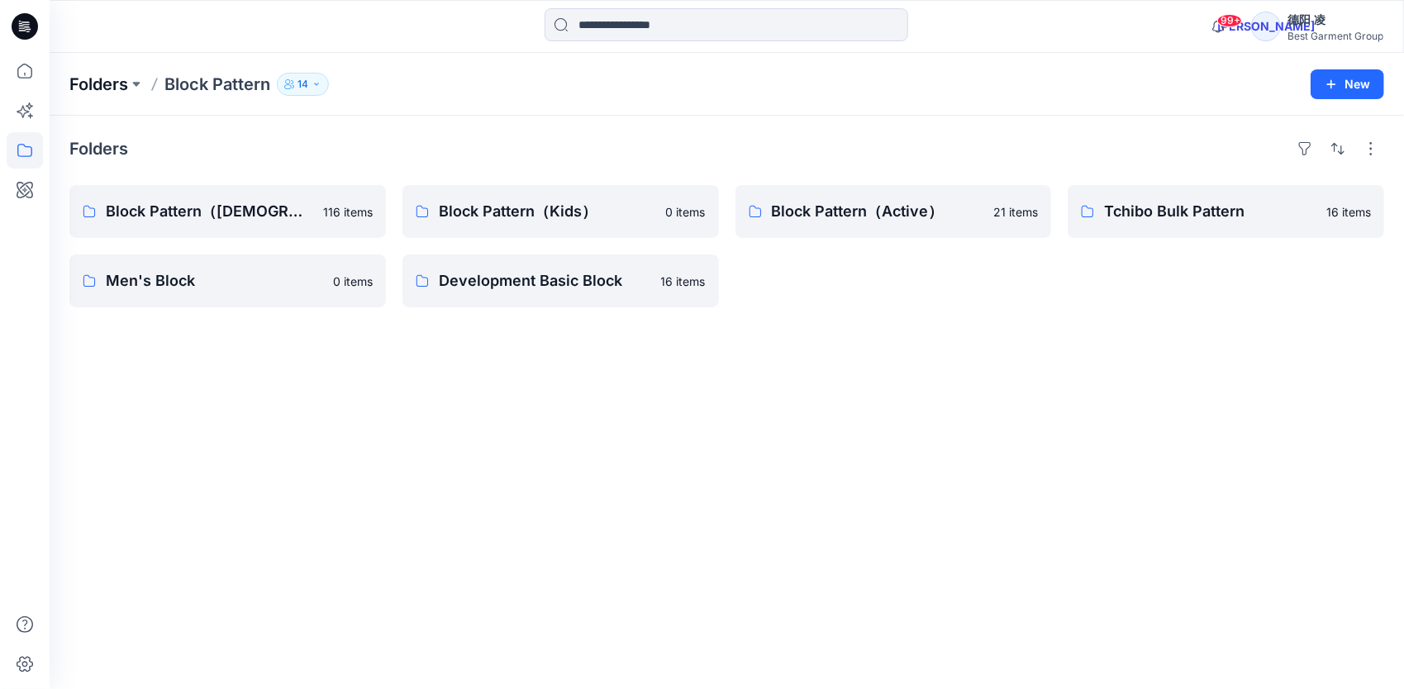
click at [112, 73] on p "Folders" at bounding box center [98, 84] width 59 height 23
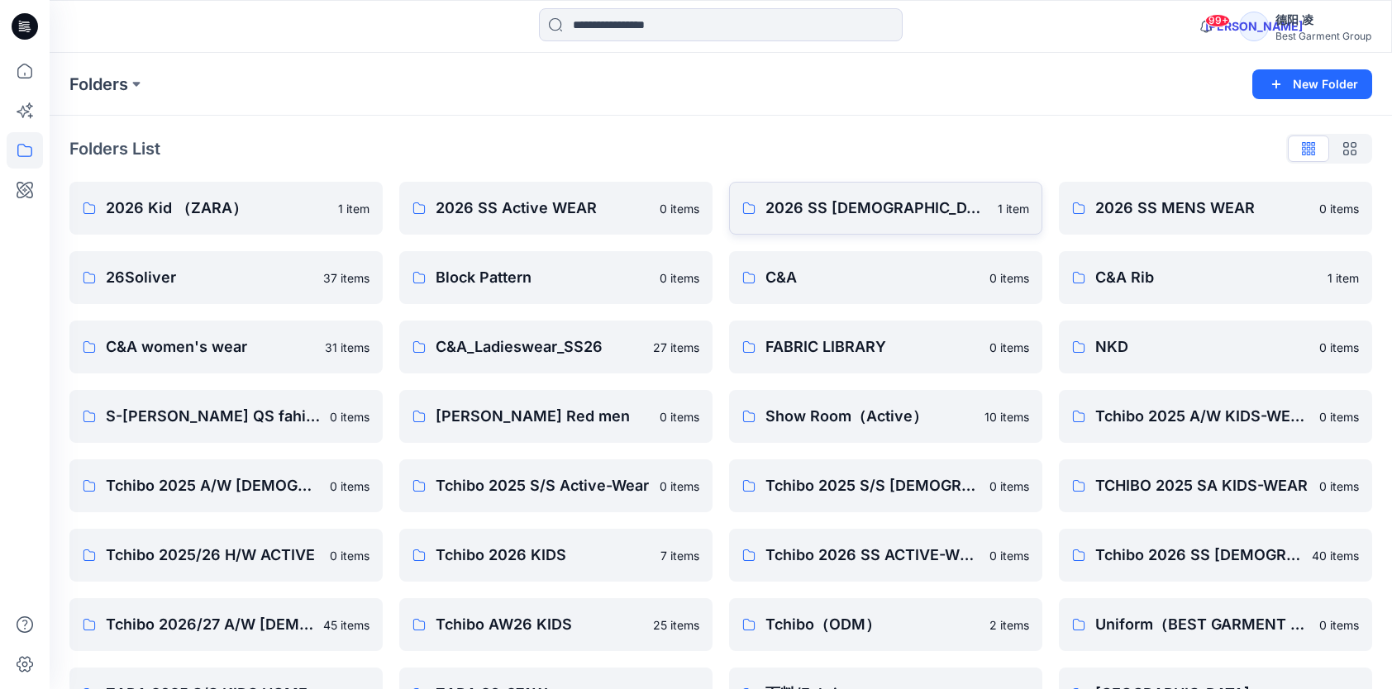
click at [892, 198] on p "2026 SS LADIES WEAR" at bounding box center [876, 208] width 222 height 23
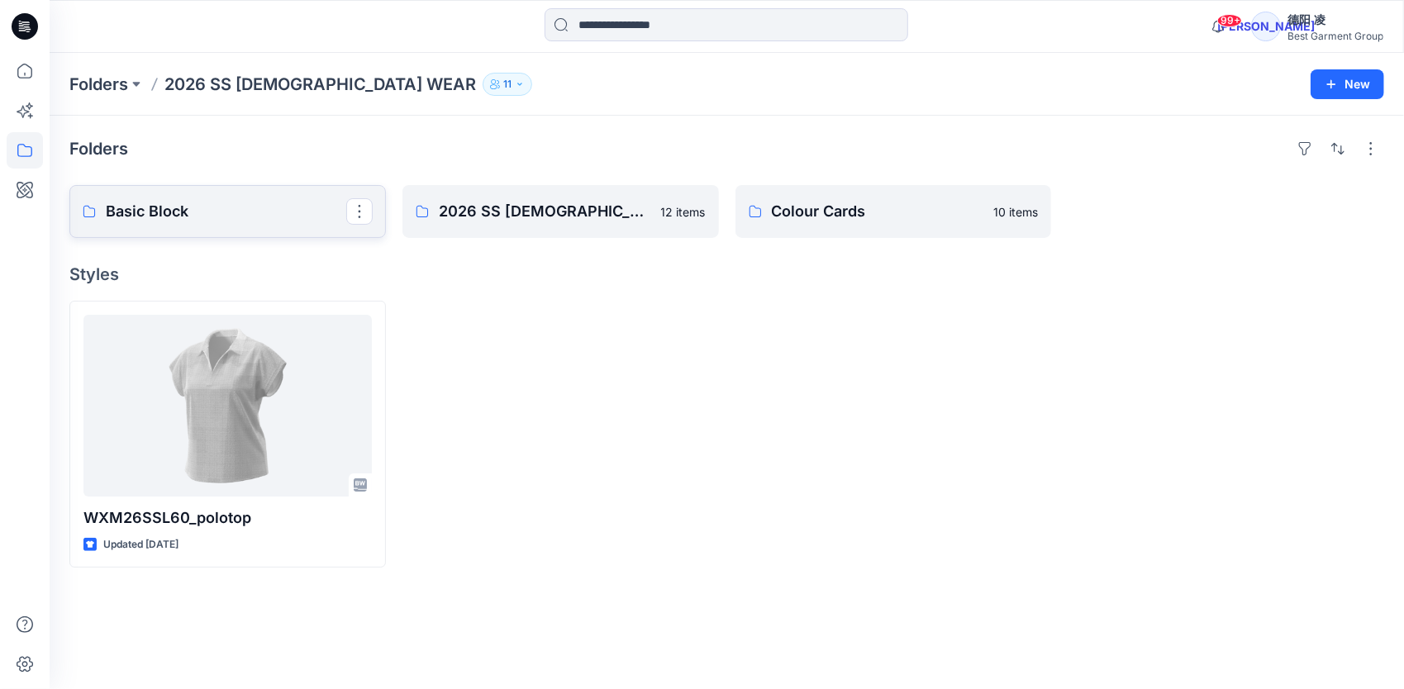
click at [241, 211] on p "Basic Block" at bounding box center [226, 211] width 240 height 23
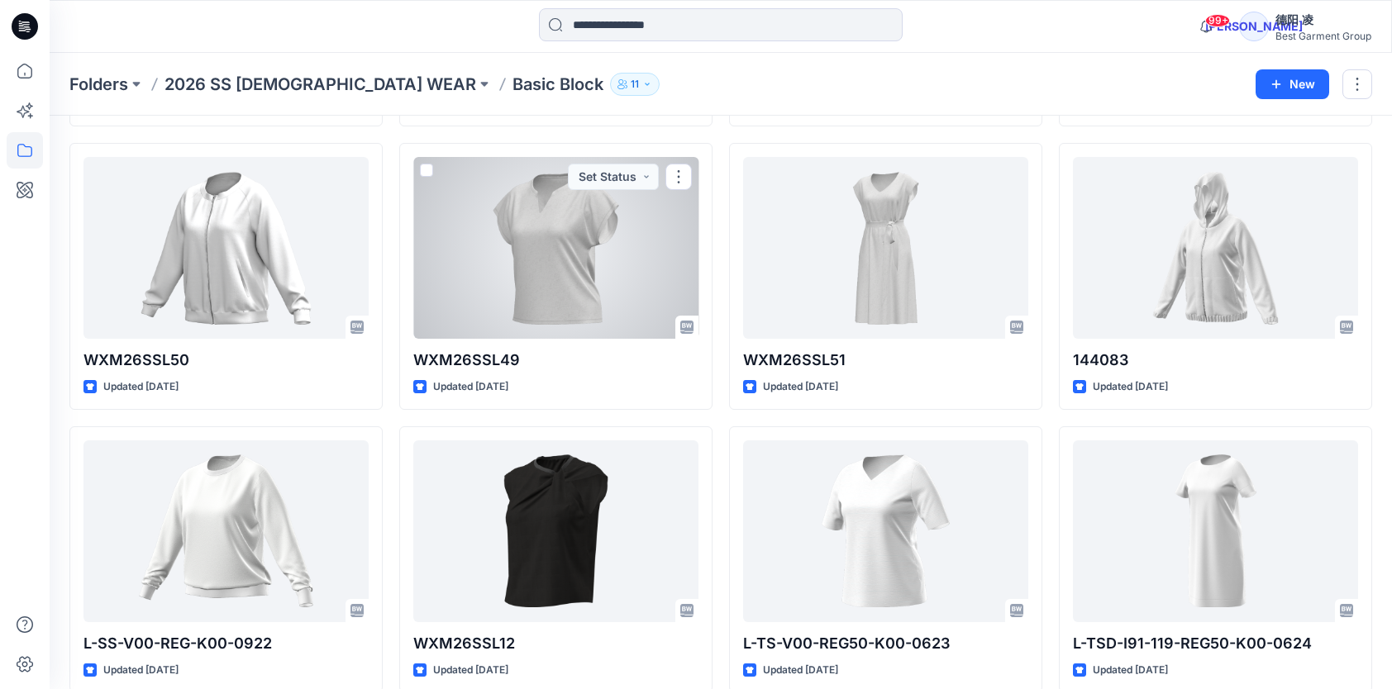
scroll to position [3444, 0]
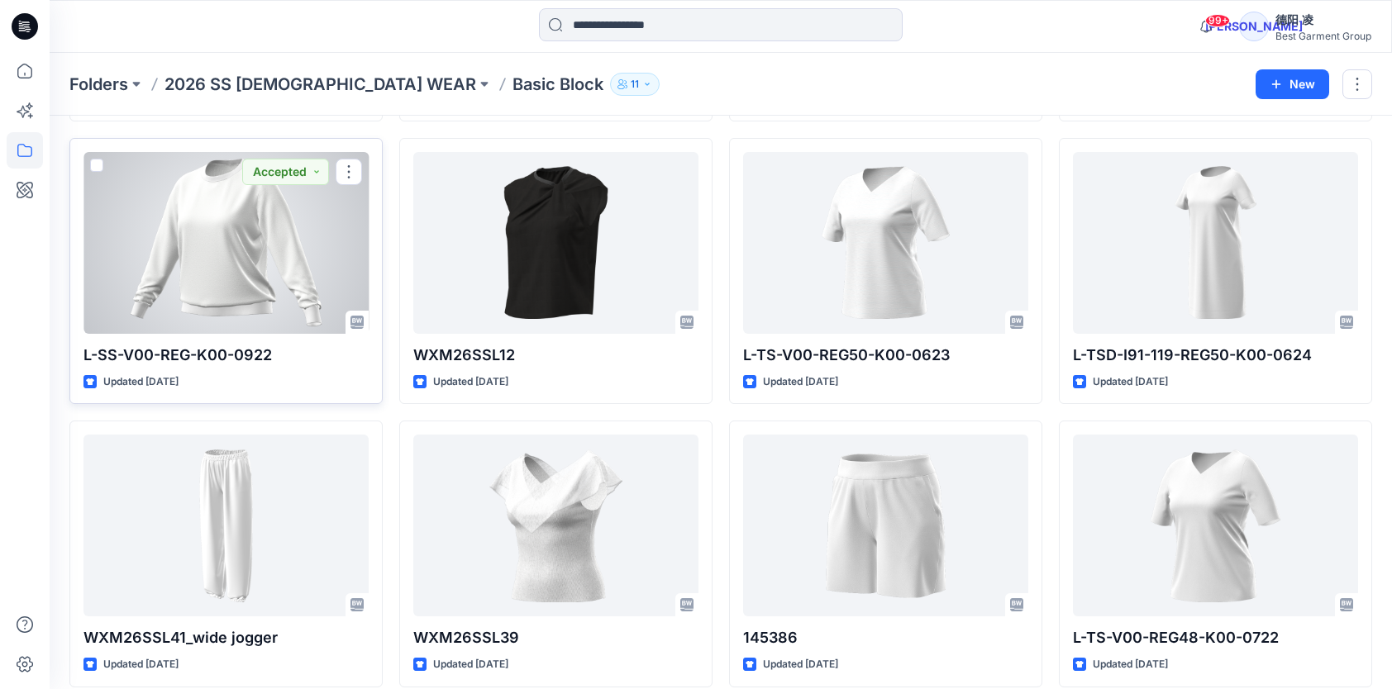
click at [210, 224] on div at bounding box center [225, 243] width 285 height 182
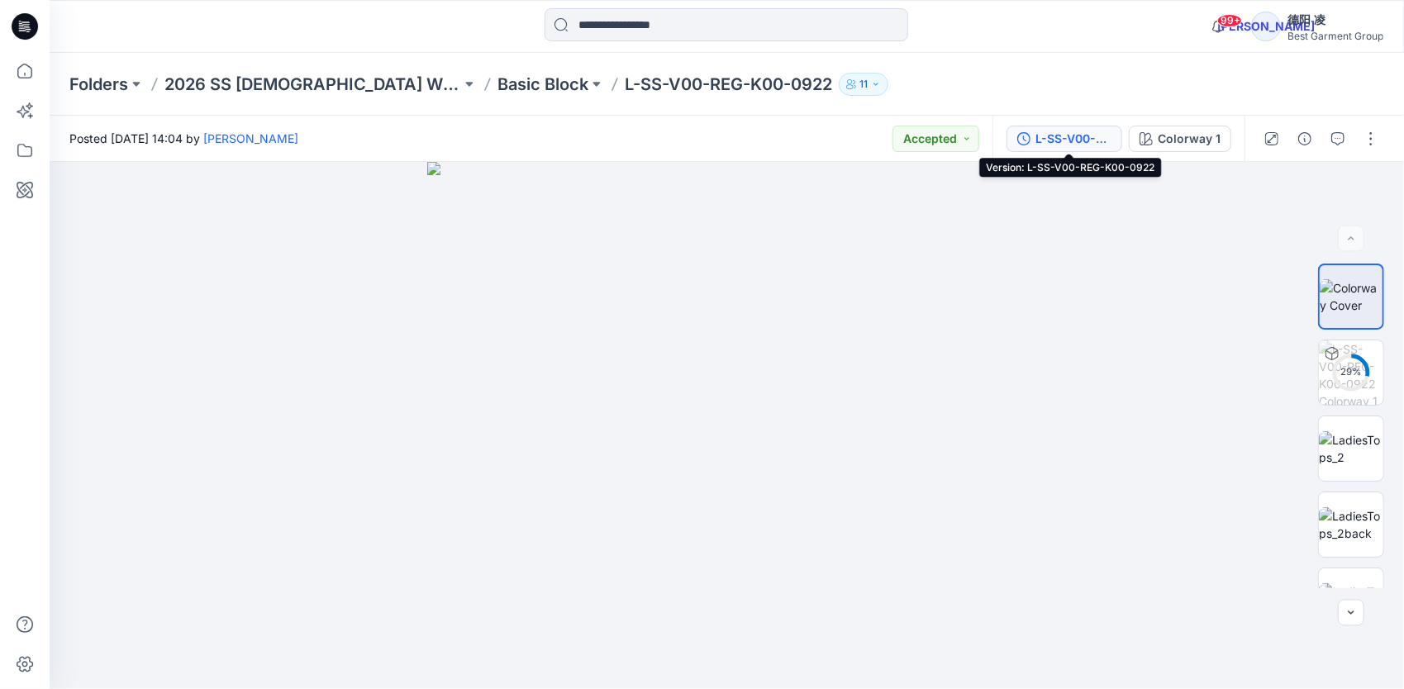
click at [1080, 133] on div "L-SS-V00-REG-K00-0922" at bounding box center [1073, 139] width 76 height 18
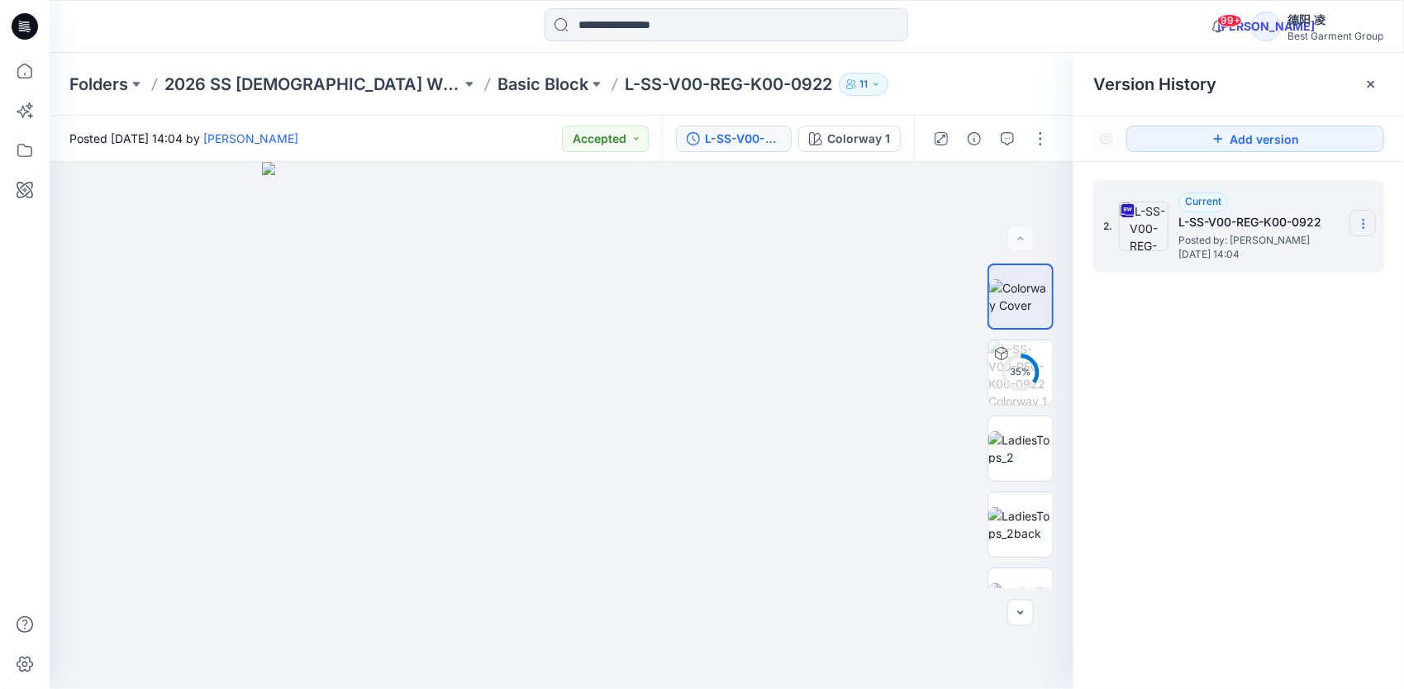
click at [1171, 214] on section at bounding box center [1363, 223] width 26 height 26
click at [1171, 249] on span "Download Source BW File" at bounding box center [1280, 256] width 139 height 20
click at [497, 88] on p "Basic Block" at bounding box center [542, 84] width 91 height 23
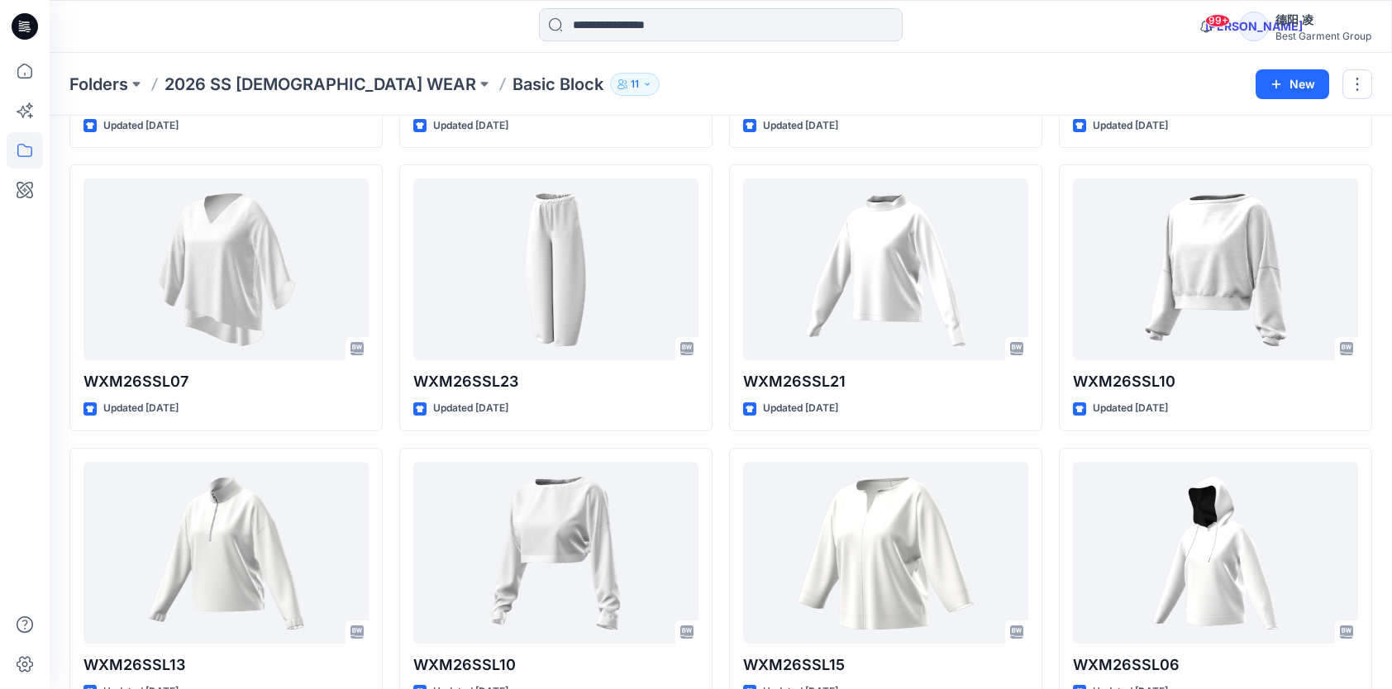
scroll to position [5966, 0]
click at [106, 83] on p "Folders" at bounding box center [98, 84] width 59 height 23
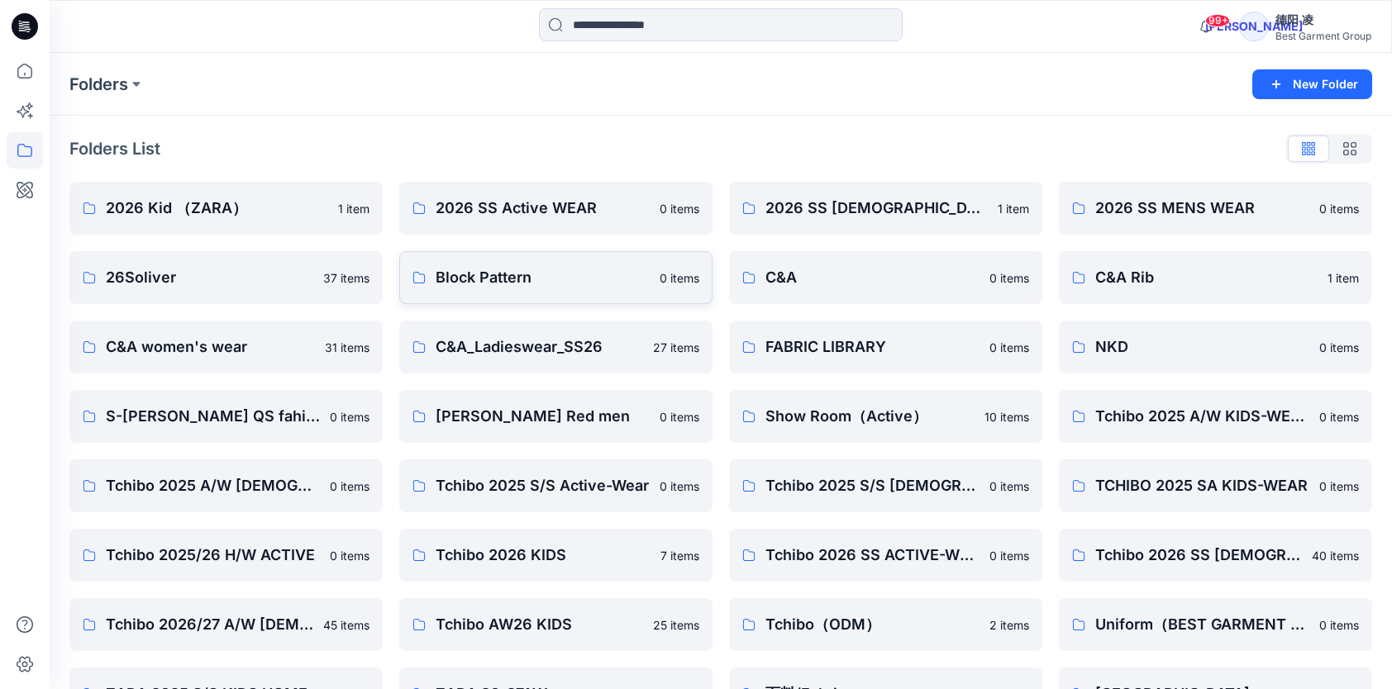
click at [587, 274] on p "Block Pattern" at bounding box center [543, 277] width 214 height 23
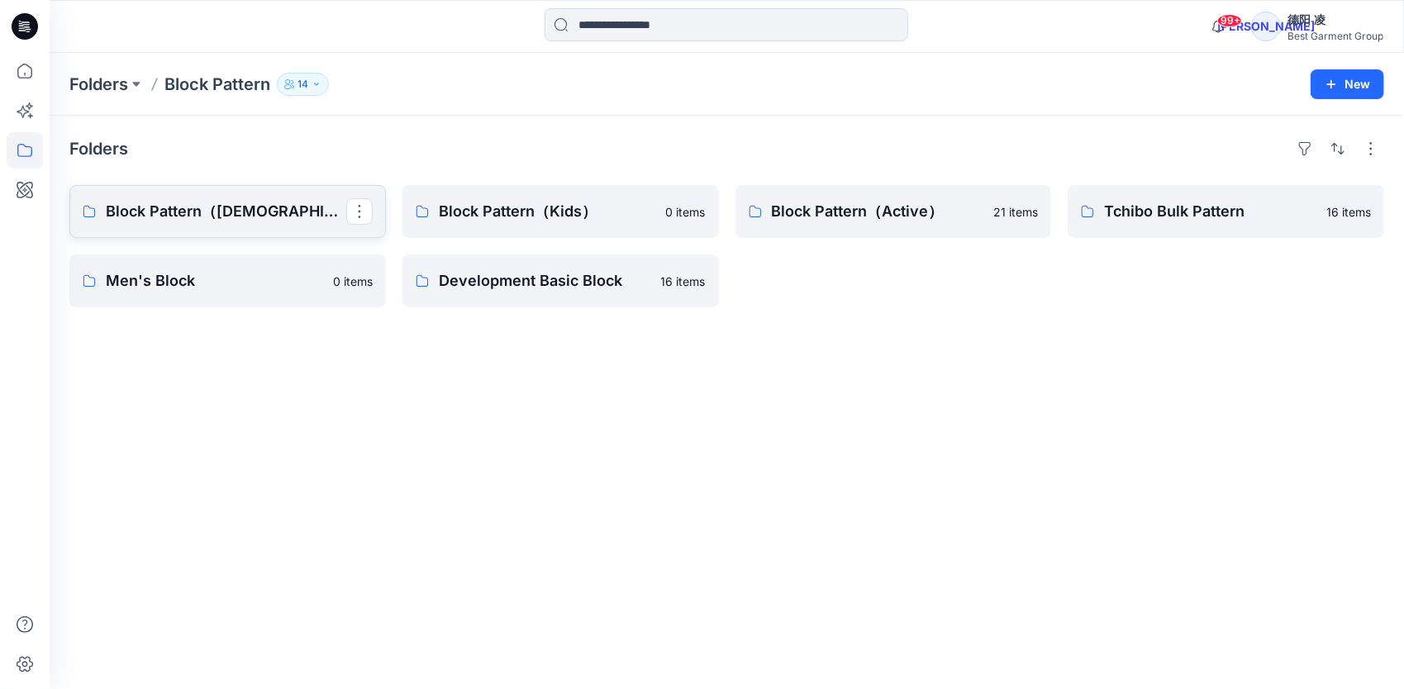
click at [264, 215] on p "Block Pattern（[DEMOGRAPHIC_DATA]）" at bounding box center [226, 211] width 240 height 23
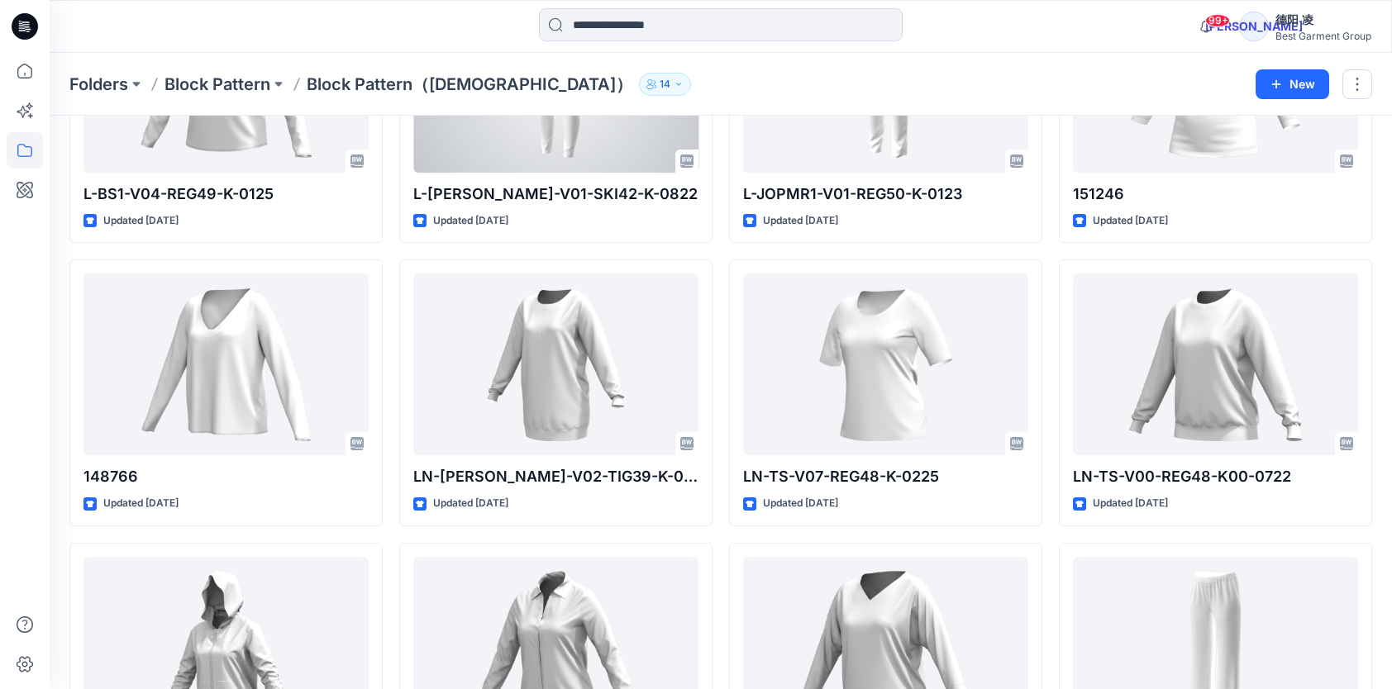
scroll to position [1666, 0]
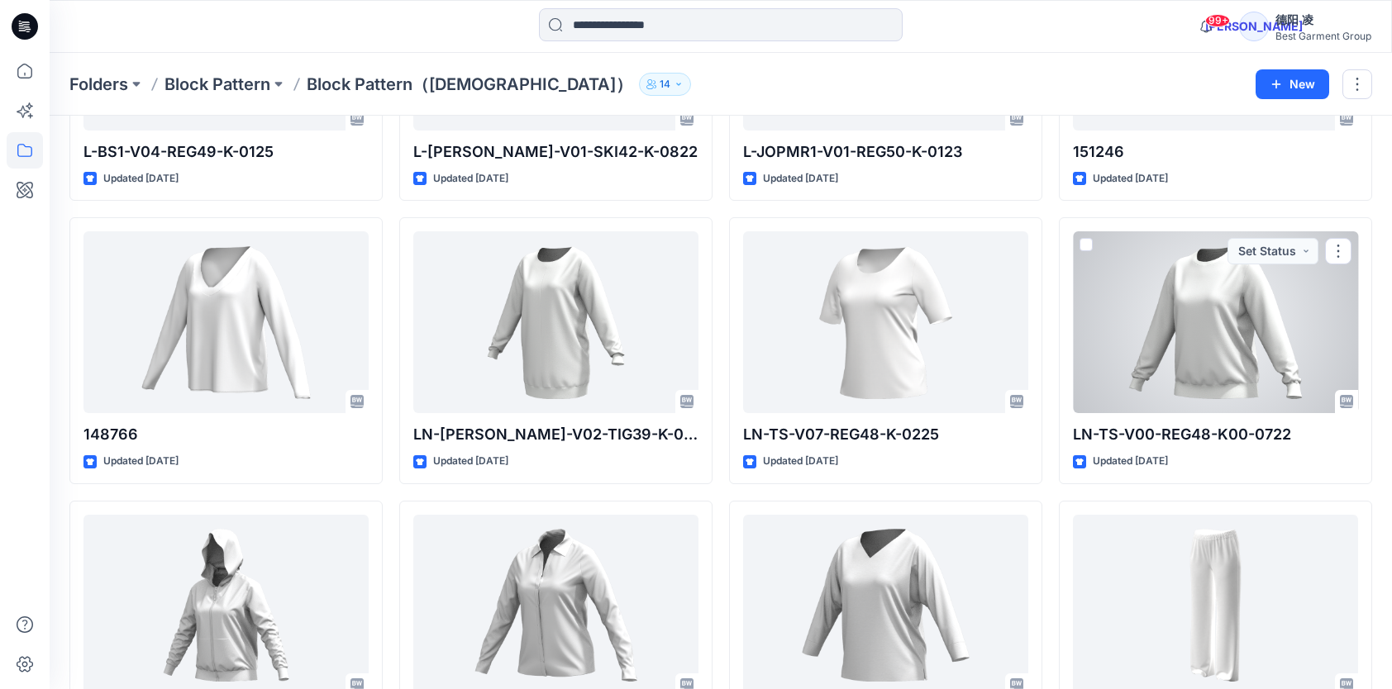
click at [1171, 286] on div at bounding box center [1215, 322] width 285 height 182
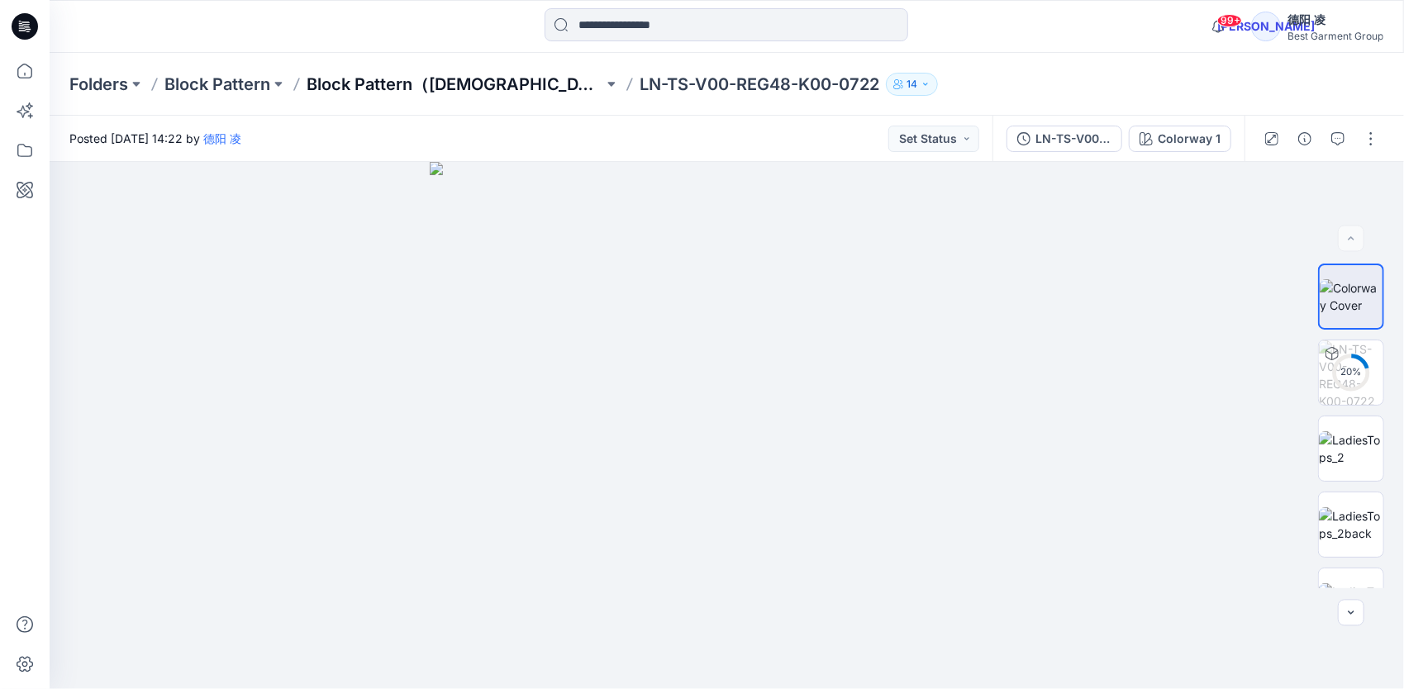
click at [418, 87] on p "Block Pattern（[DEMOGRAPHIC_DATA]）" at bounding box center [455, 84] width 297 height 23
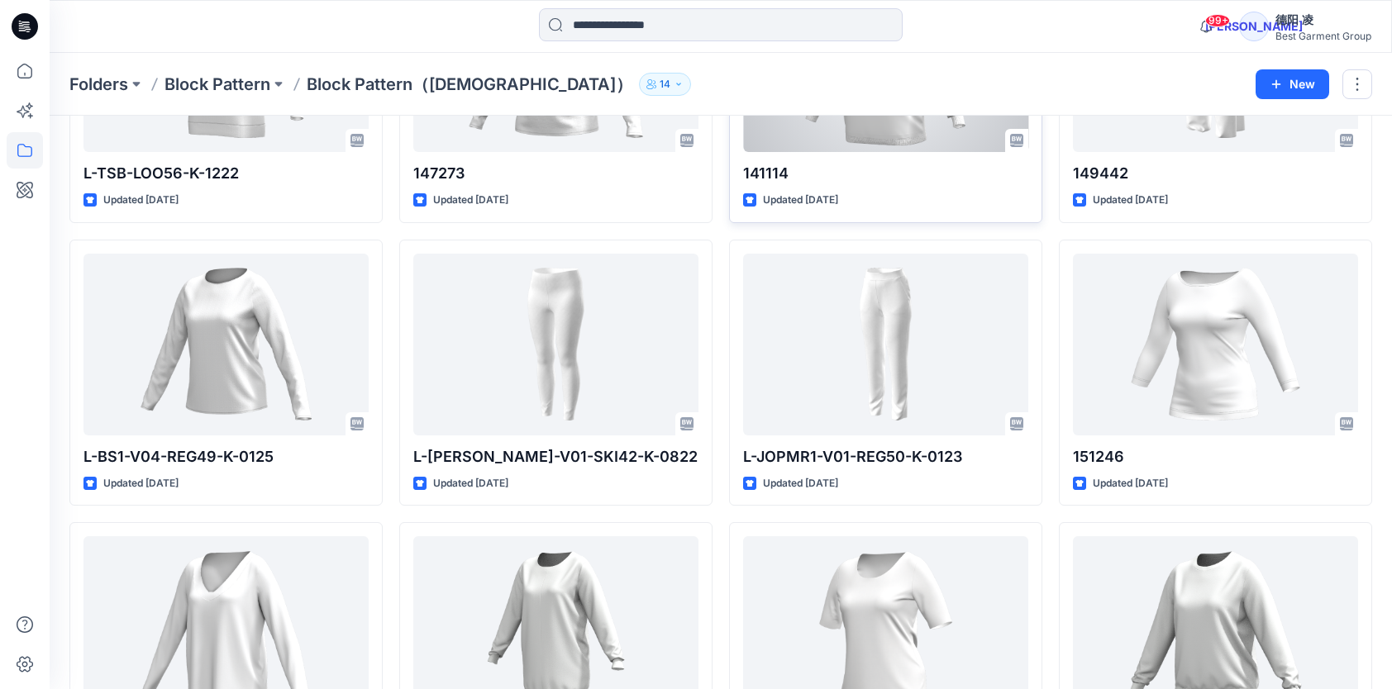
scroll to position [1405, 0]
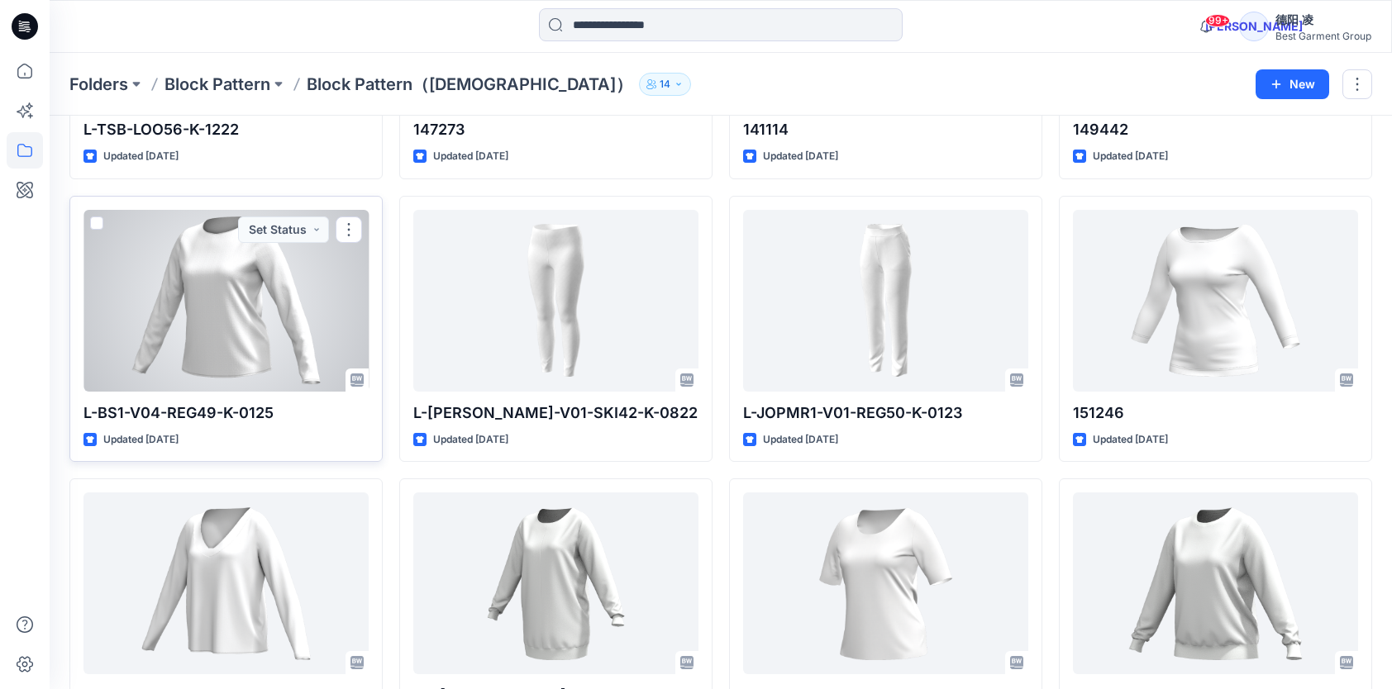
click at [222, 276] on div at bounding box center [225, 301] width 285 height 182
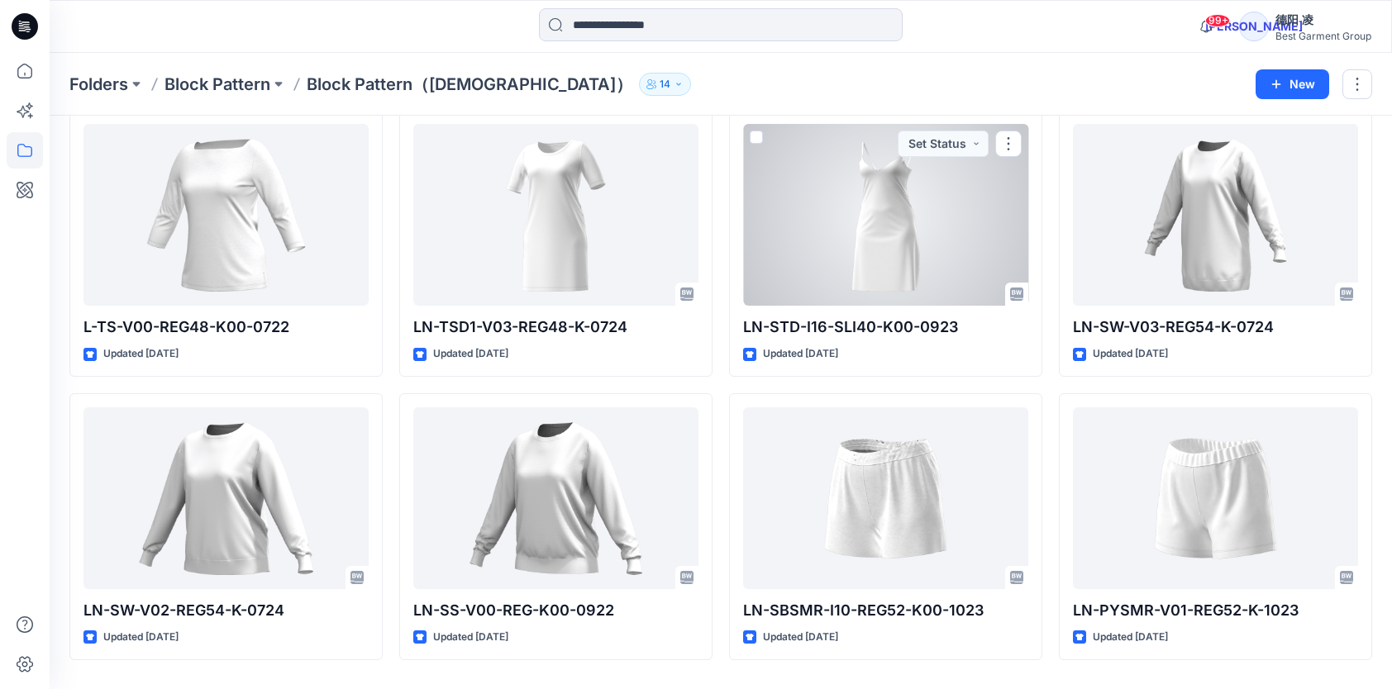
scroll to position [2949, 0]
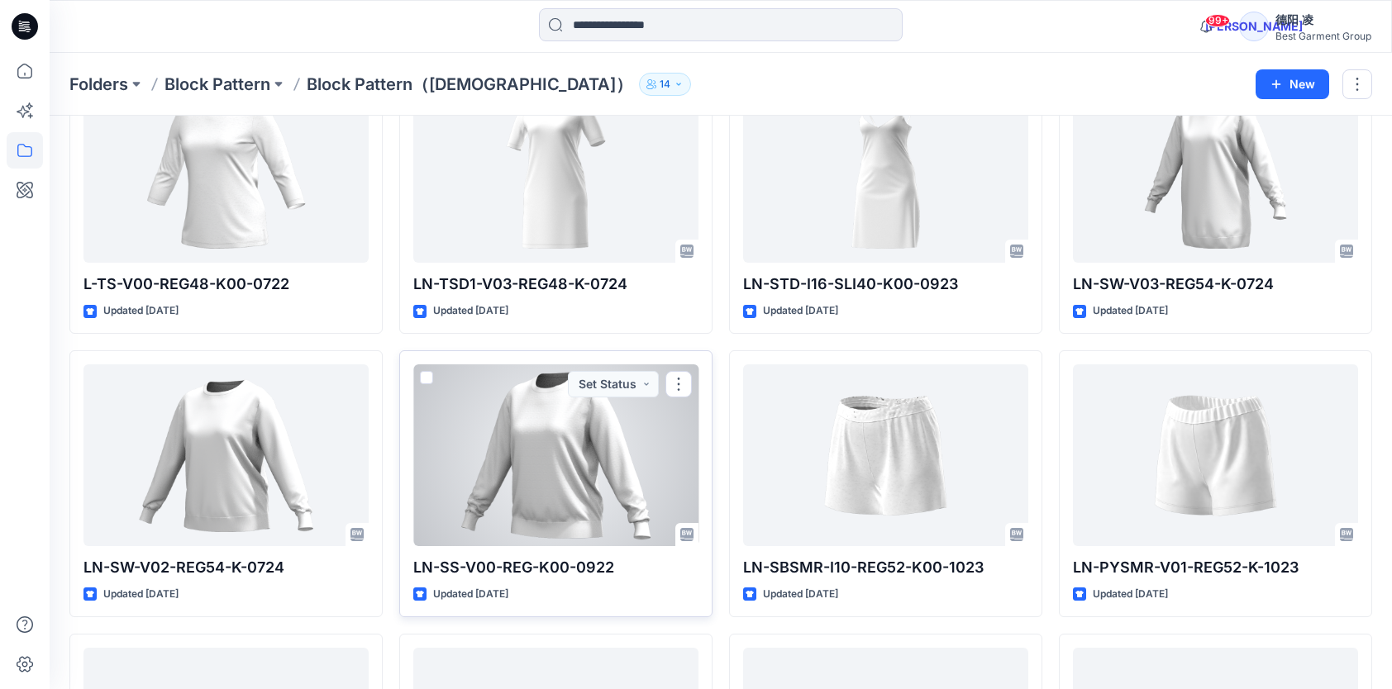
click at [572, 479] on div at bounding box center [555, 455] width 285 height 182
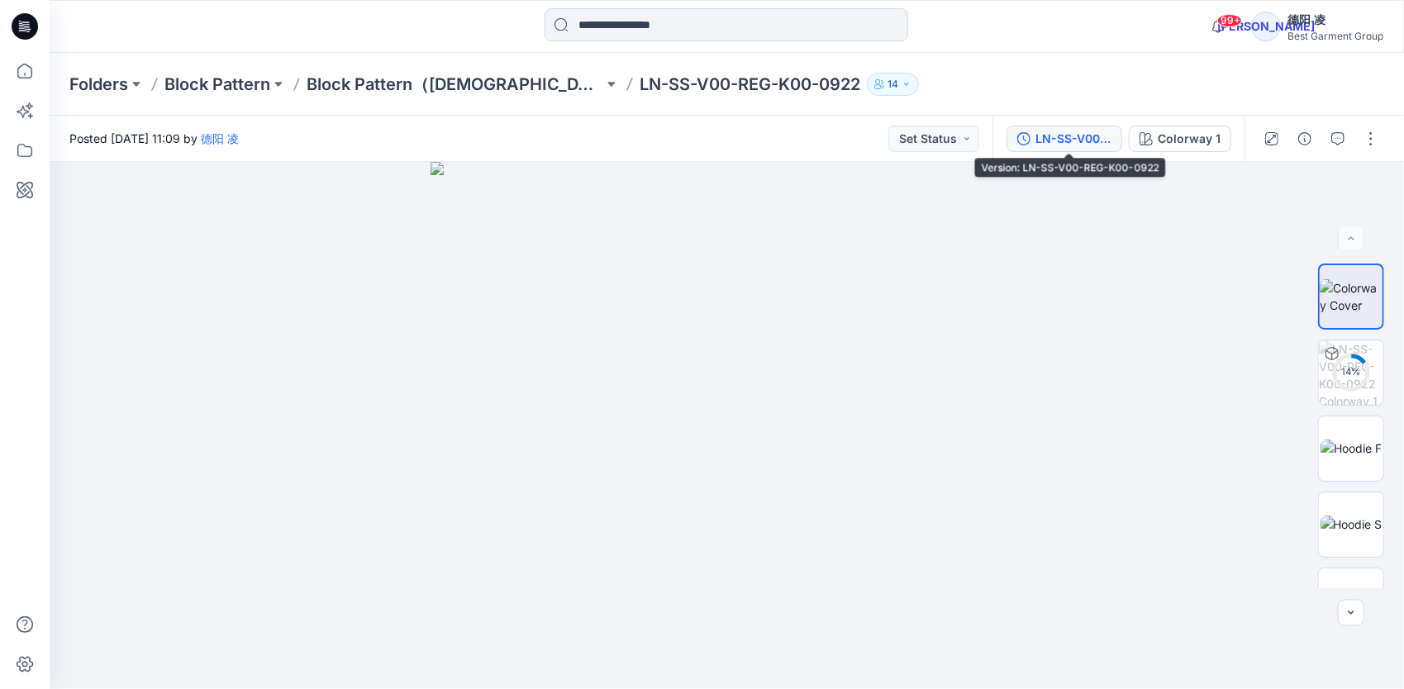
click at [1086, 140] on div "LN-SS-V00-REG-K00-0922" at bounding box center [1073, 139] width 76 height 18
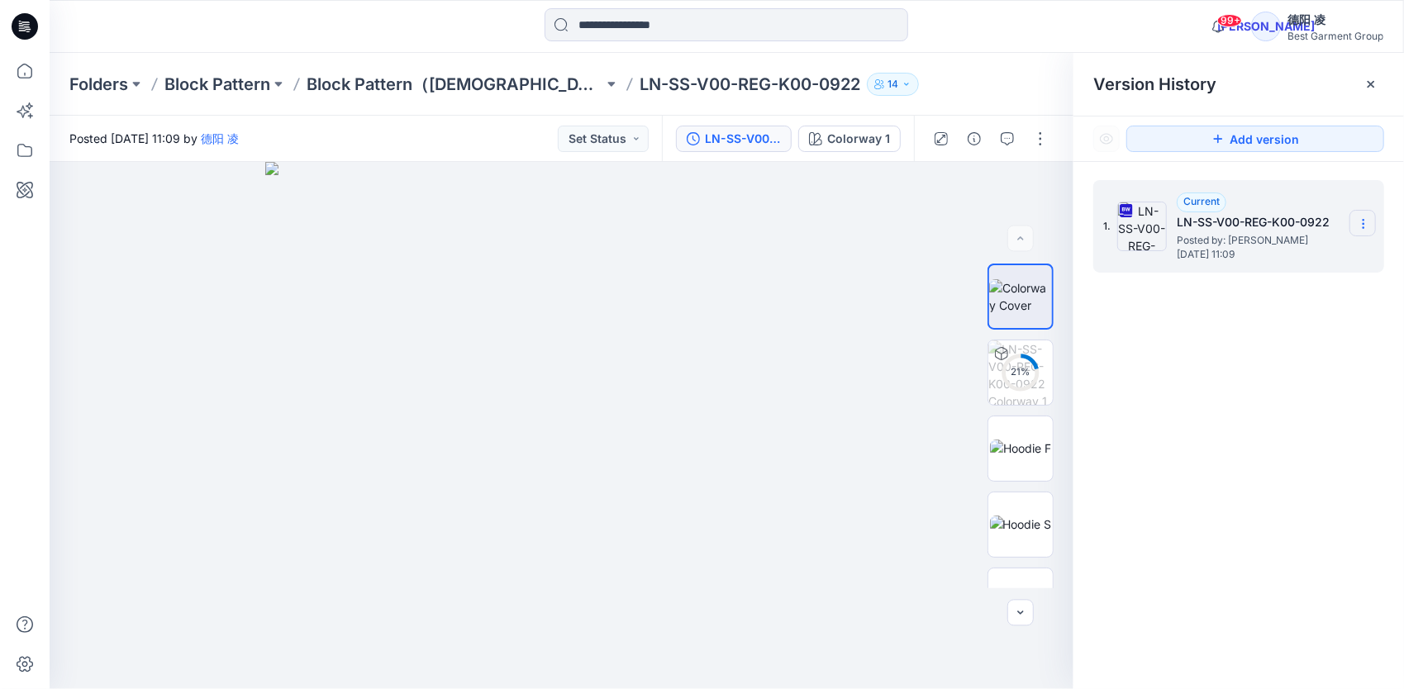
click at [1171, 227] on icon at bounding box center [1363, 227] width 1 height 1
click at [1171, 261] on span "Download Source BW File" at bounding box center [1280, 256] width 139 height 20
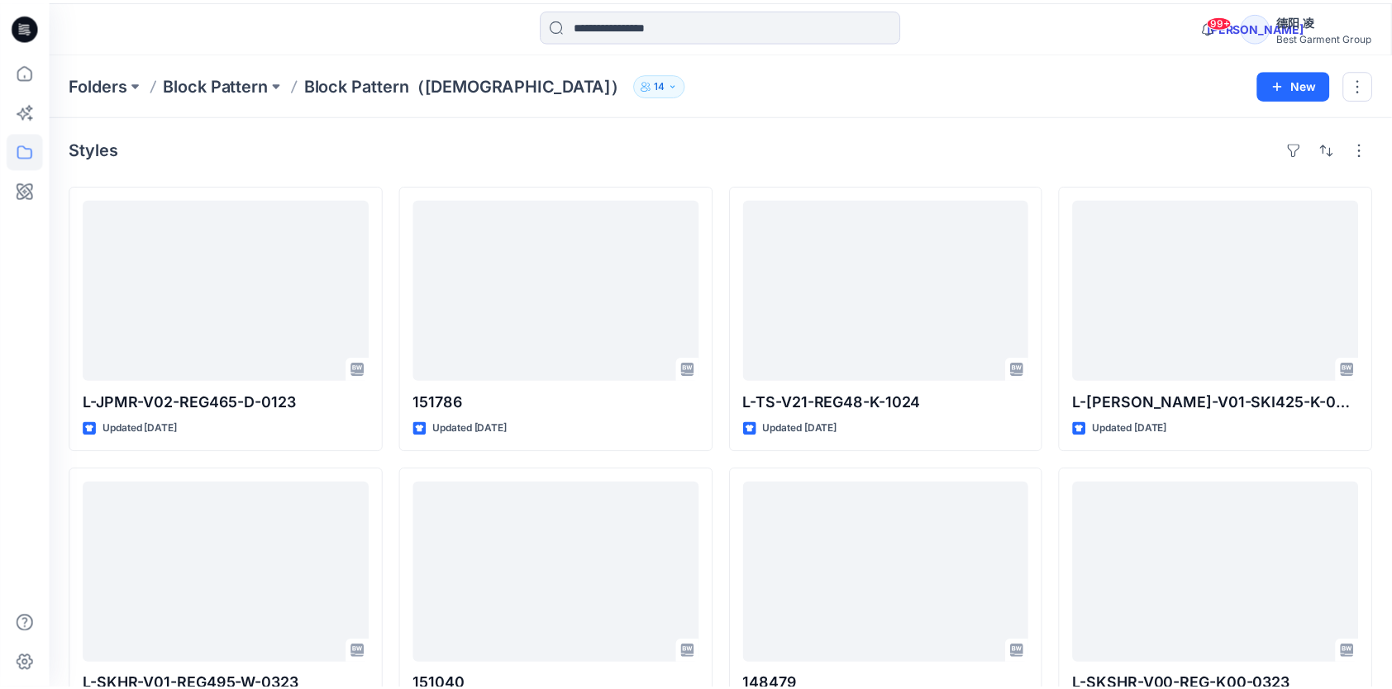
scroll to position [2949, 0]
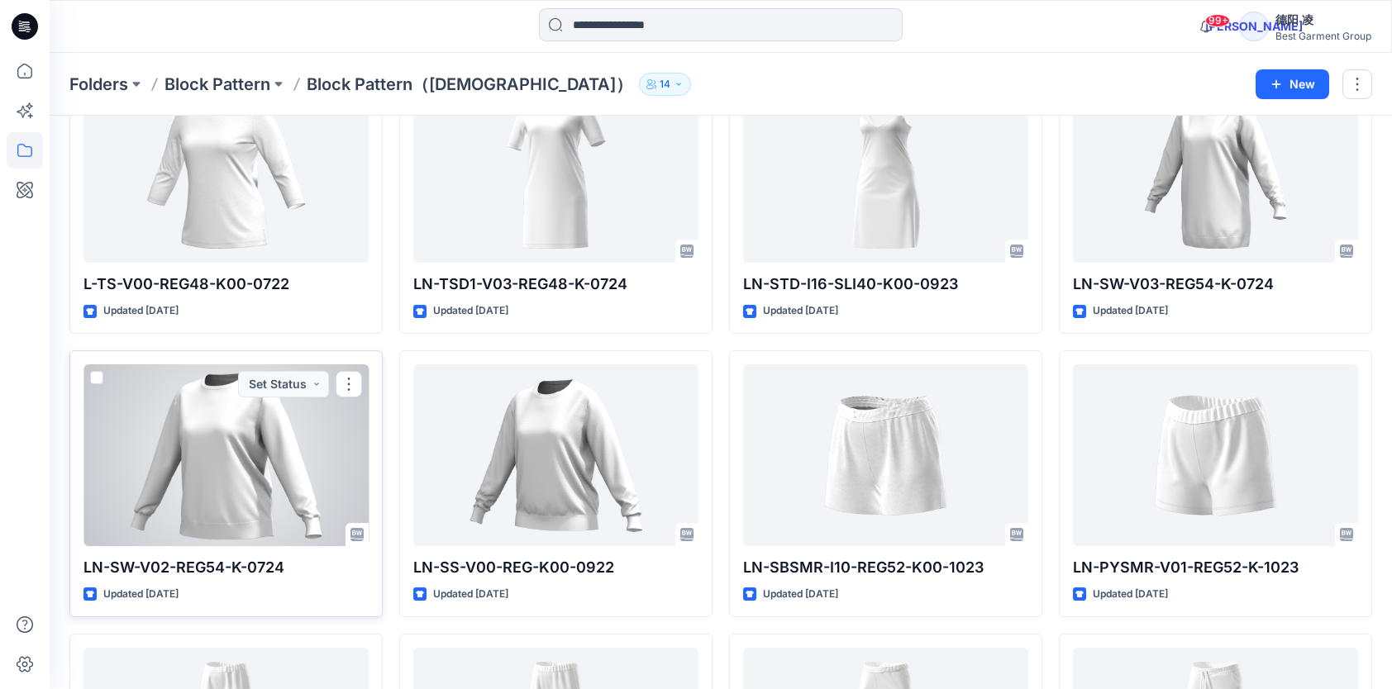
click at [231, 448] on div at bounding box center [225, 455] width 285 height 182
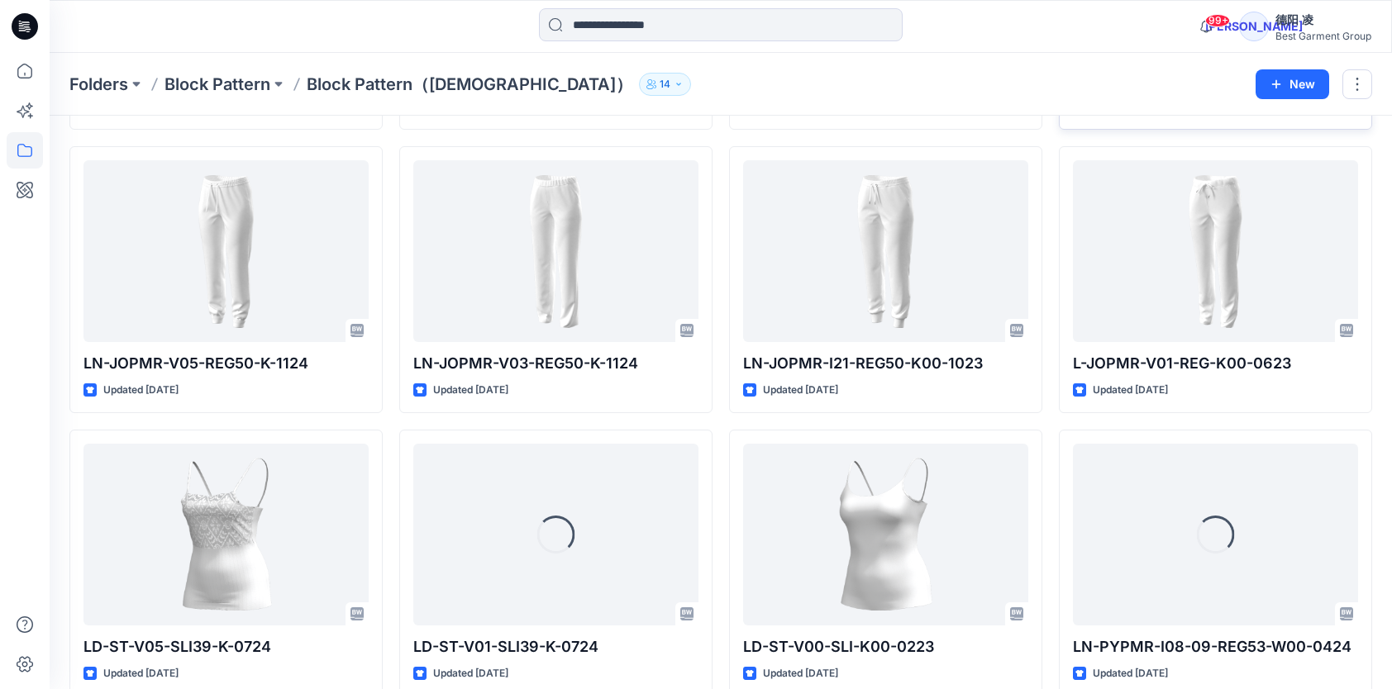
scroll to position [3713, 0]
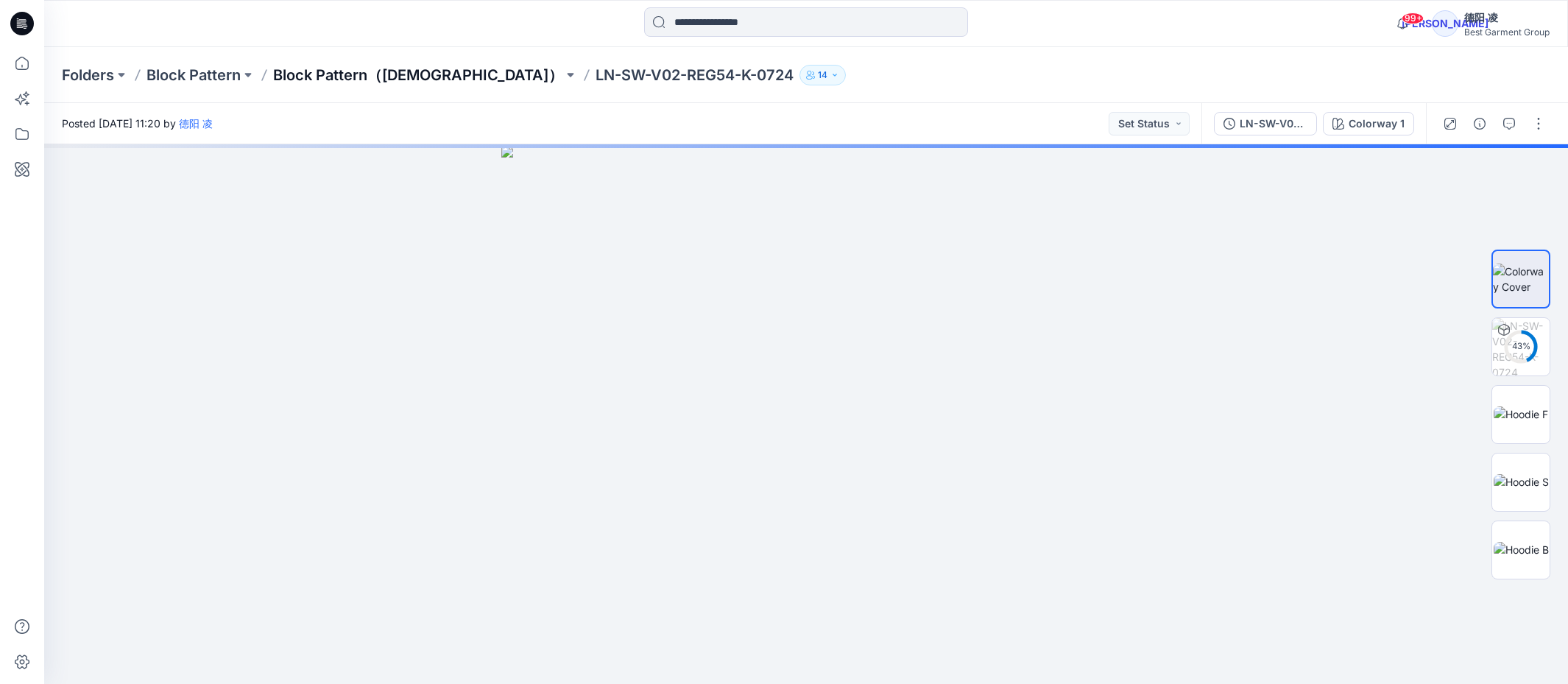
click at [386, 77] on p "Block Pattern（[DEMOGRAPHIC_DATA]）" at bounding box center [419, 75] width 290 height 20
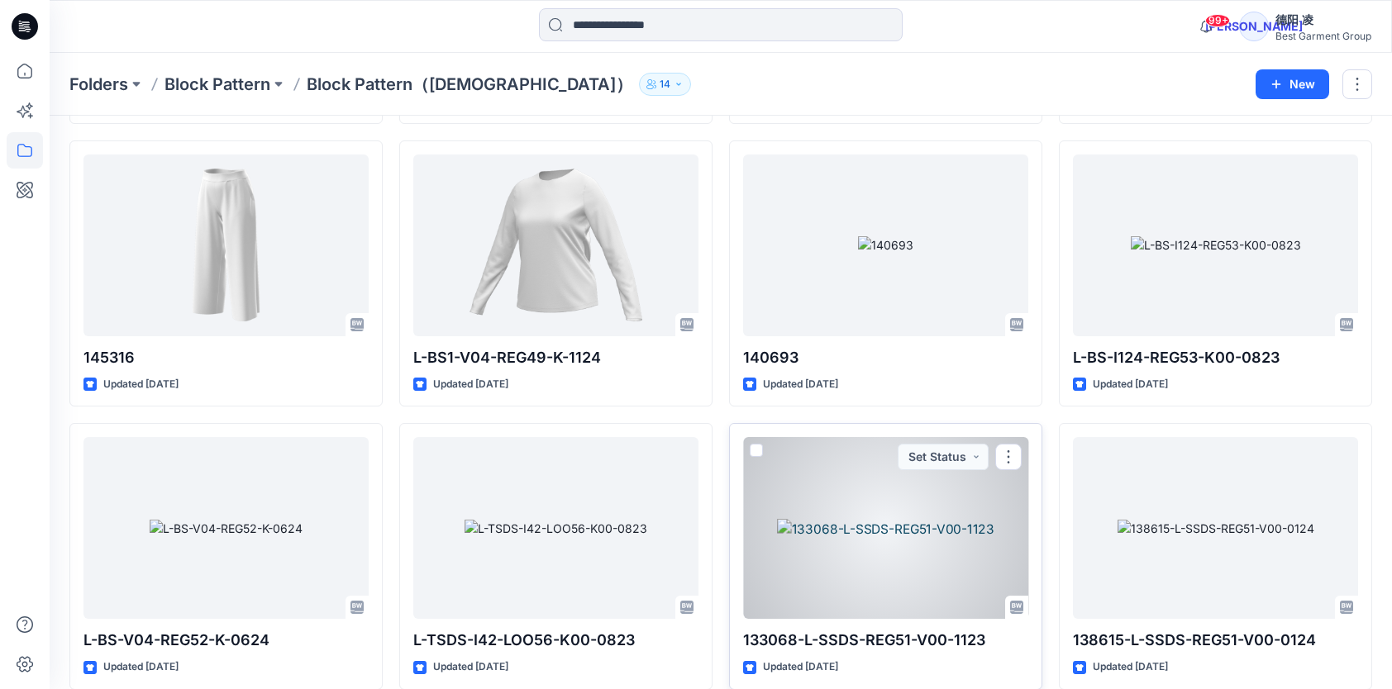
scroll to position [4561, 0]
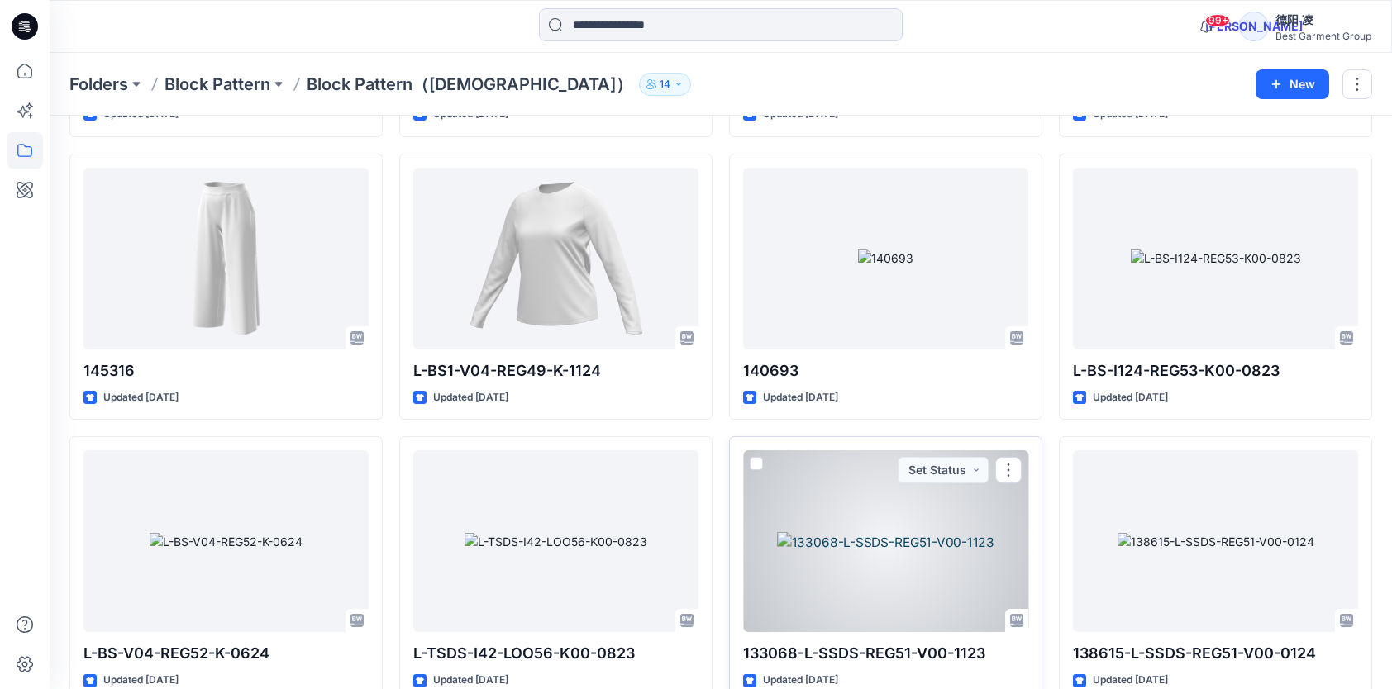
click at [897, 497] on div at bounding box center [885, 541] width 285 height 182
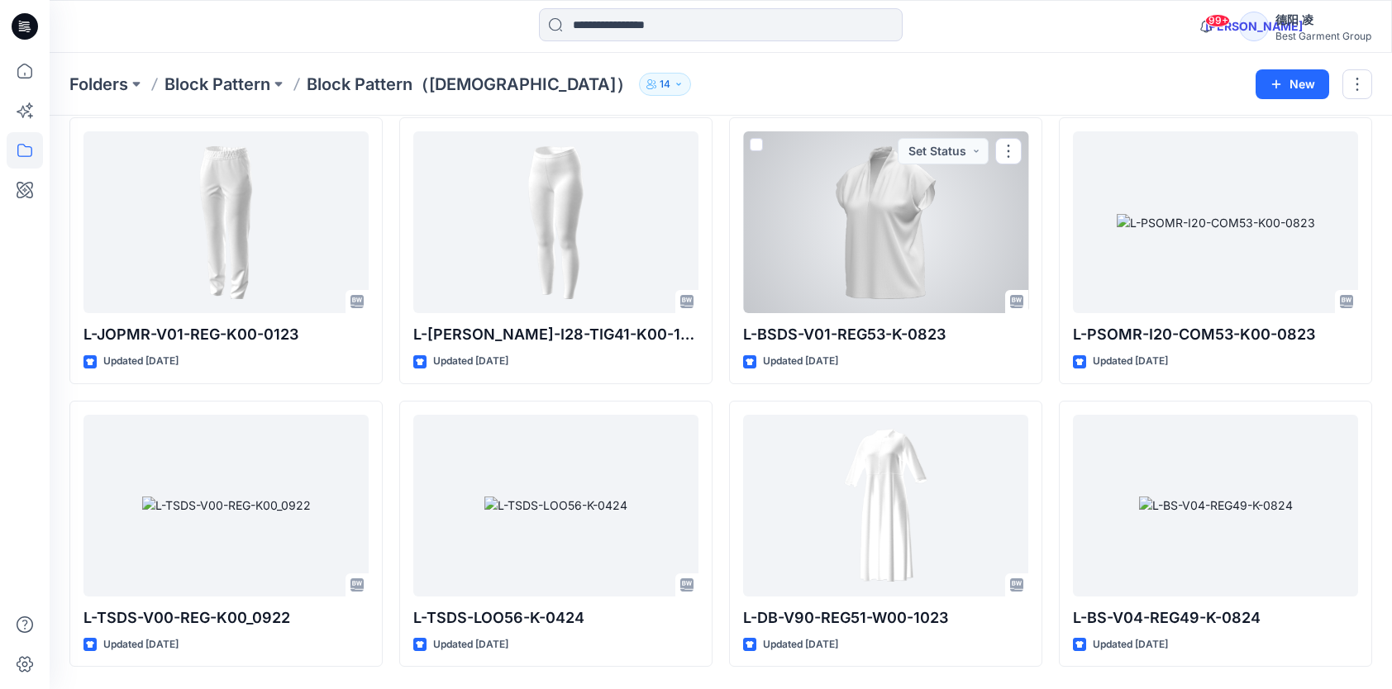
scroll to position [5491, 0]
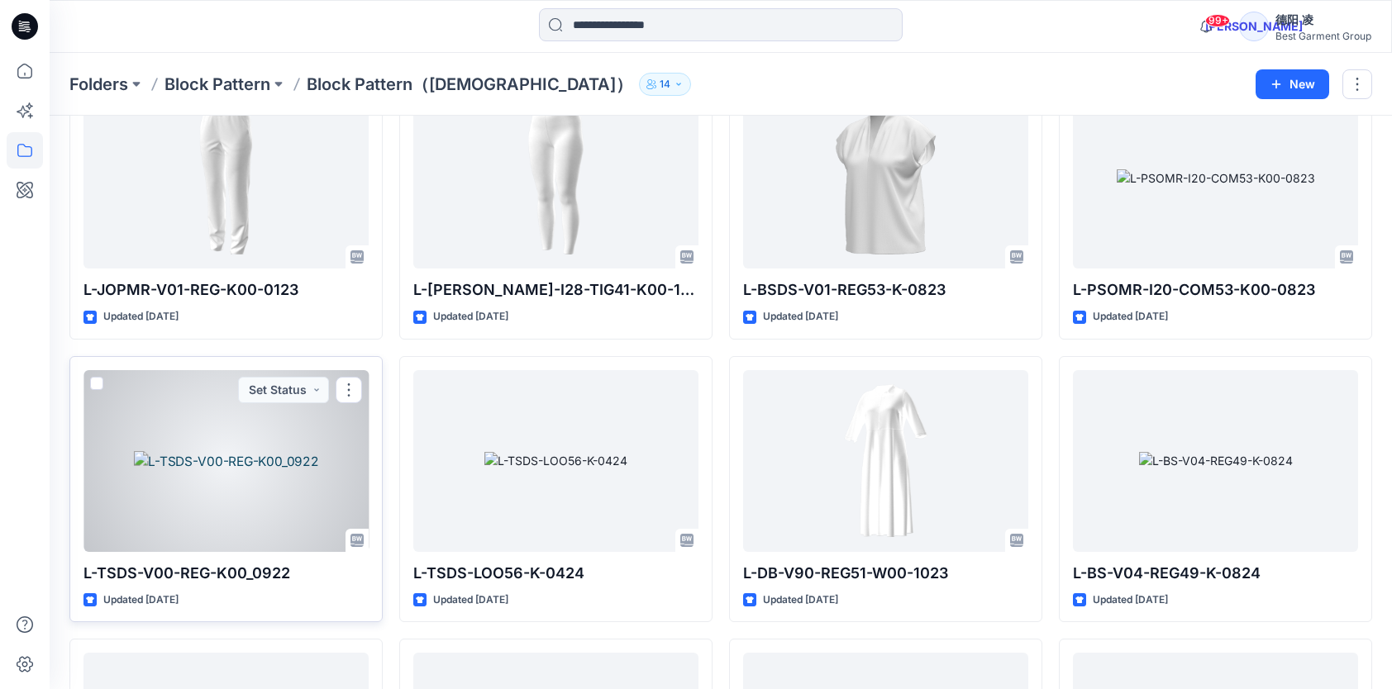
click at [255, 456] on div at bounding box center [225, 461] width 285 height 182
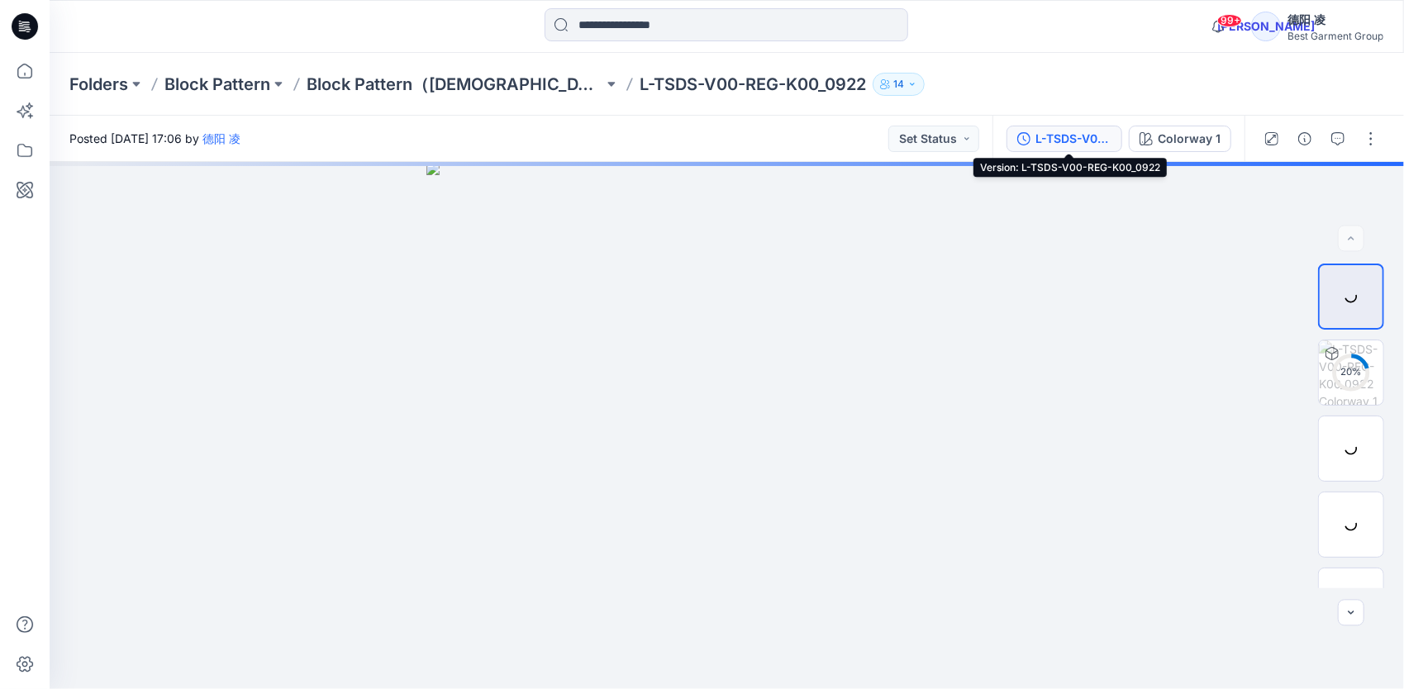
click at [1096, 145] on div "L-TSDS-V00-REG-K00_0922" at bounding box center [1073, 139] width 76 height 18
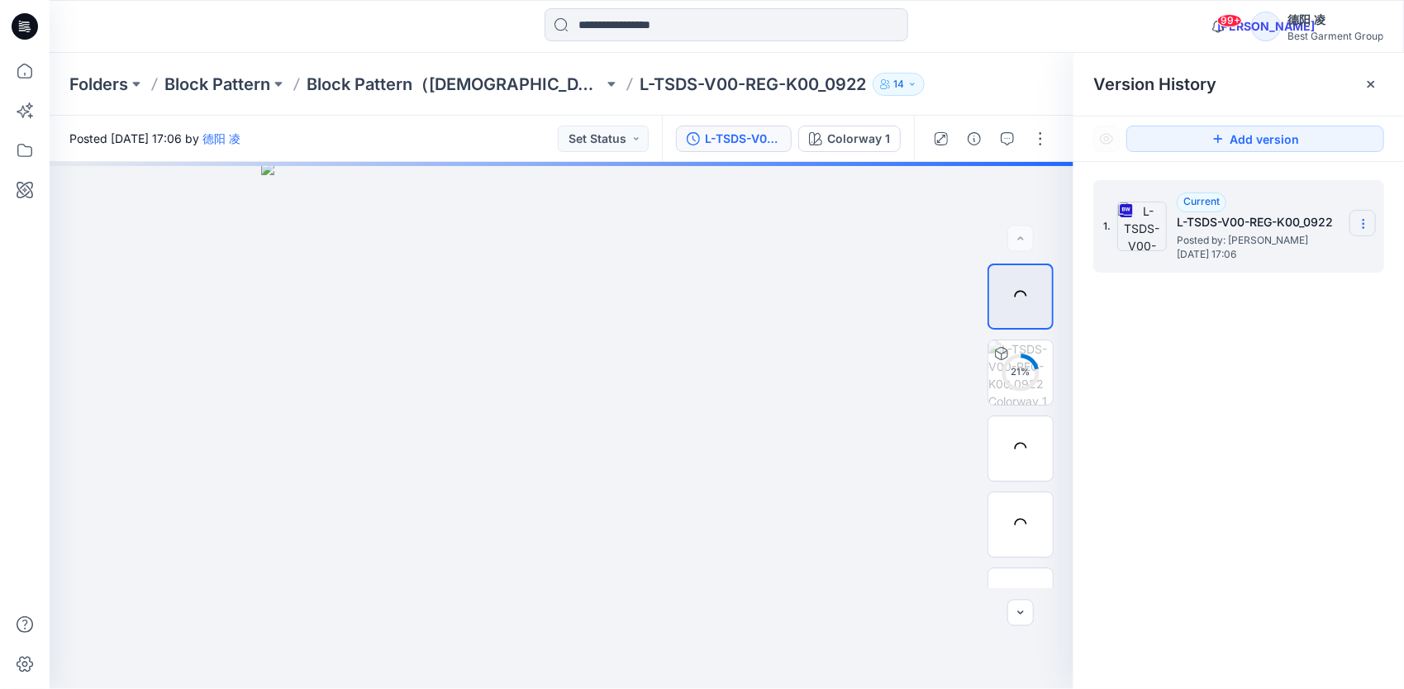
click at [1367, 212] on section at bounding box center [1363, 223] width 26 height 26
click at [1321, 249] on span "Download Source BW File" at bounding box center [1280, 256] width 139 height 20
click at [407, 88] on p "Block Pattern（[DEMOGRAPHIC_DATA]）" at bounding box center [455, 84] width 297 height 23
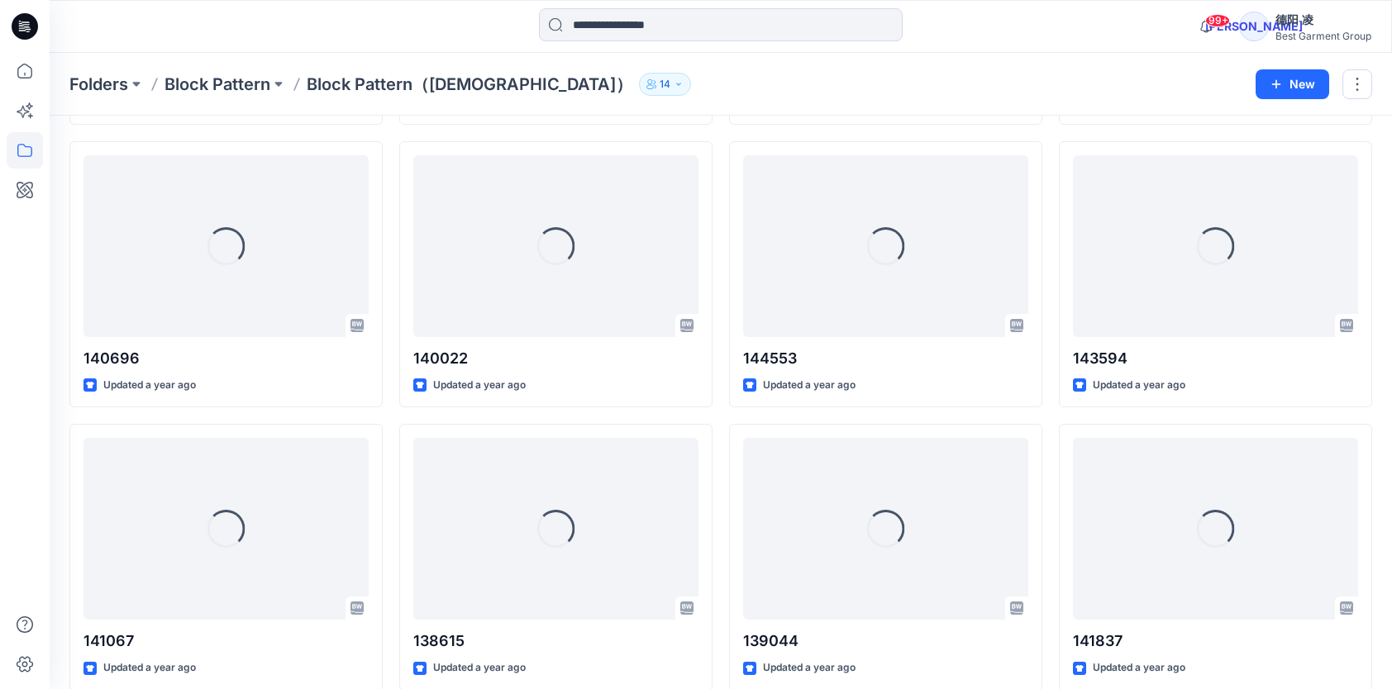
scroll to position [7692, 0]
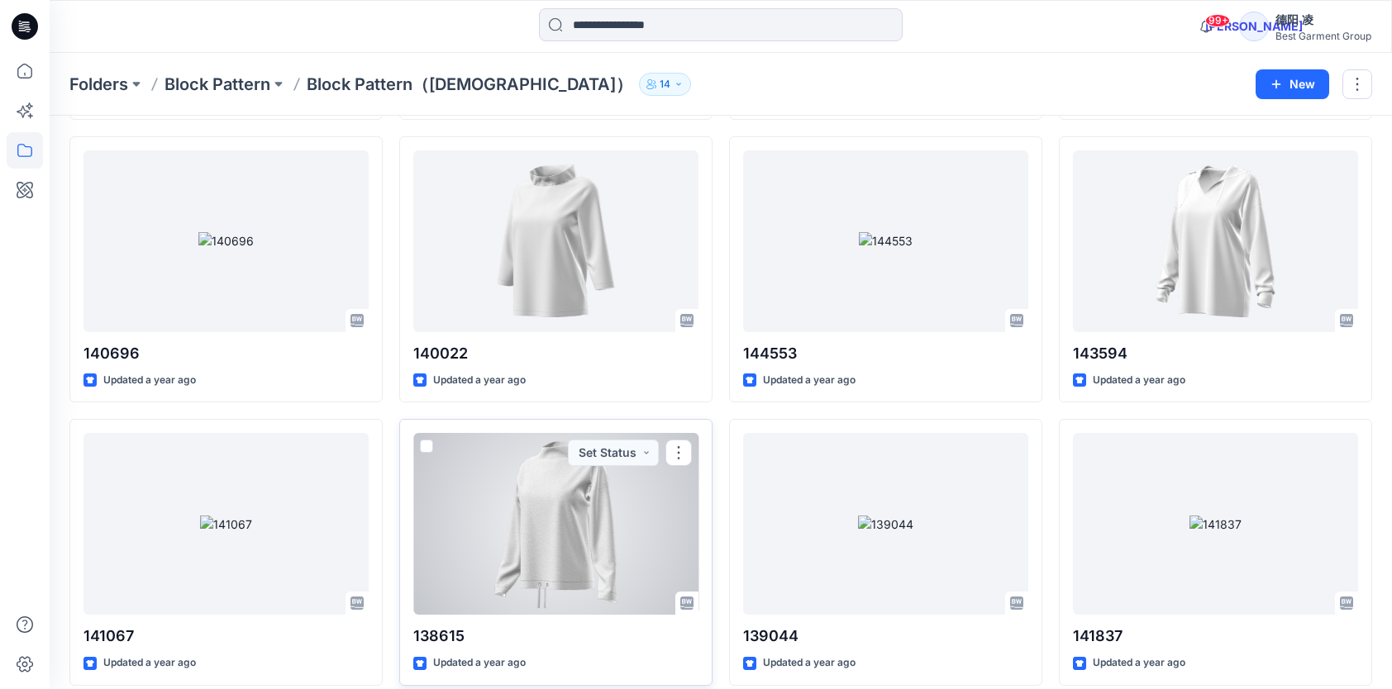
click at [557, 513] on div at bounding box center [555, 524] width 285 height 182
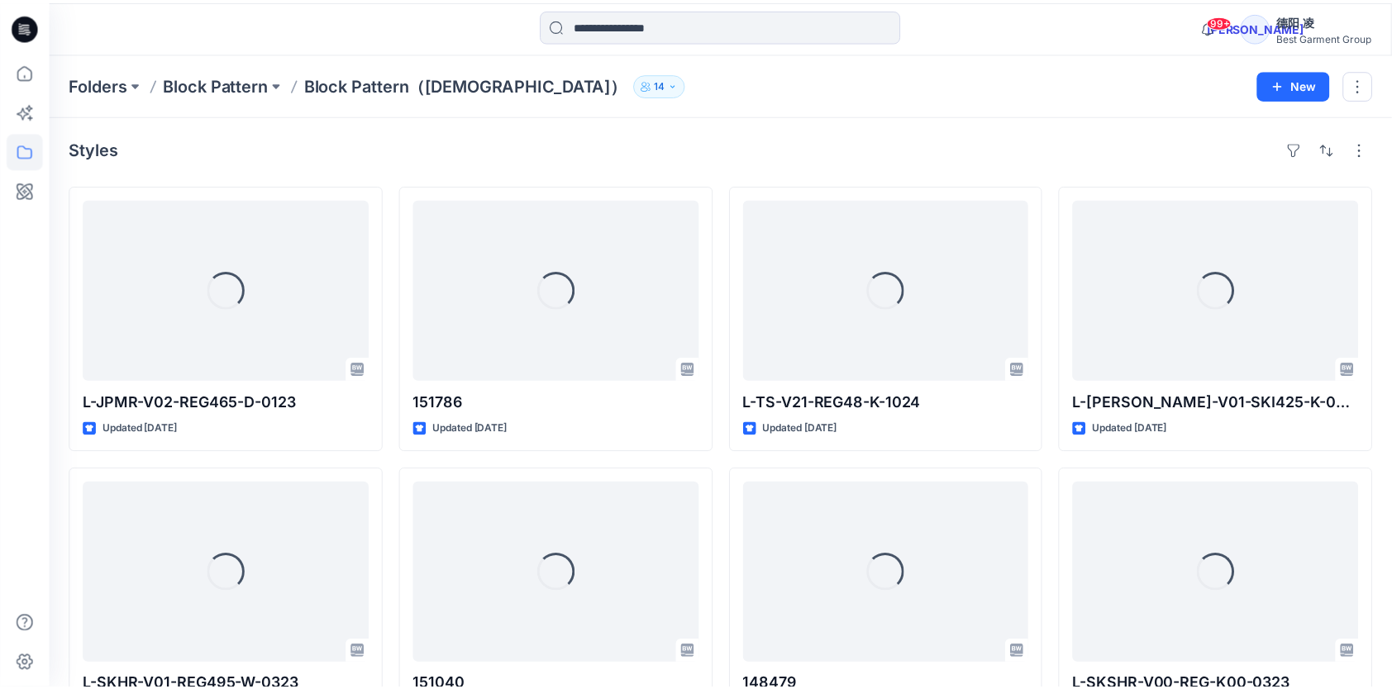
scroll to position [7692, 0]
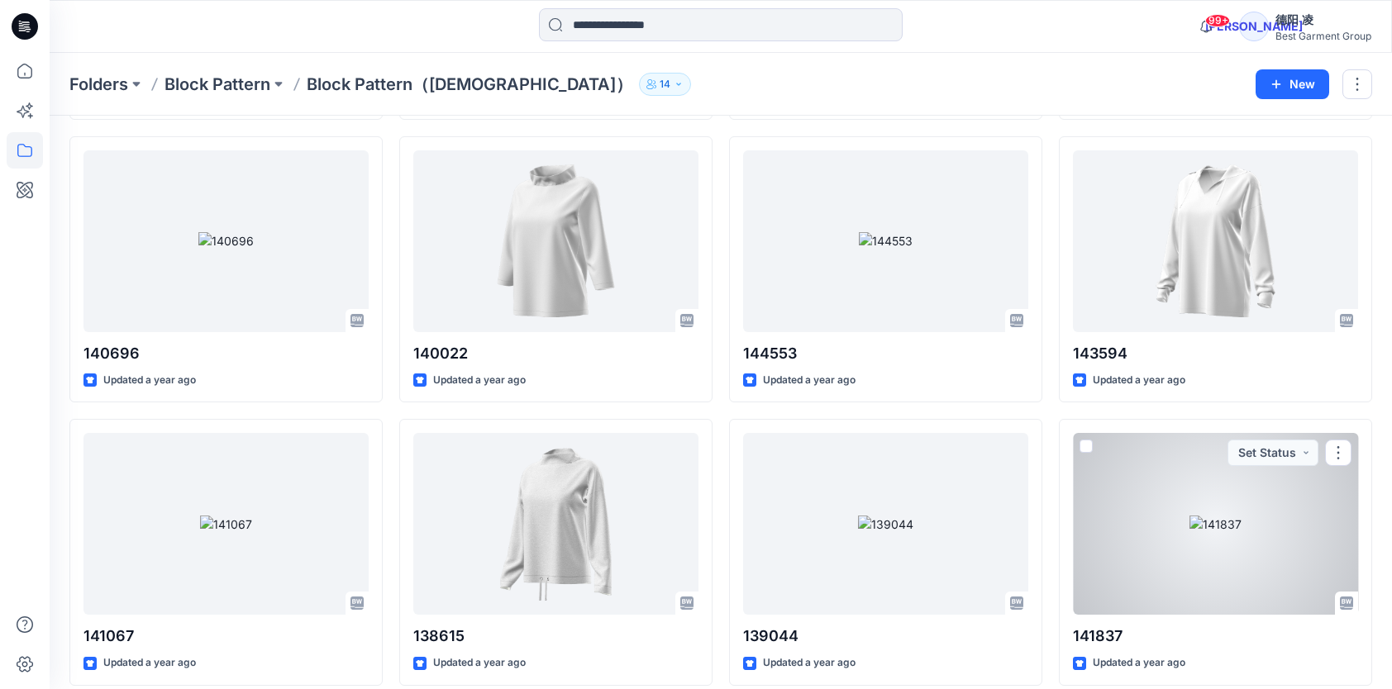
click at [1226, 507] on div at bounding box center [1215, 524] width 285 height 182
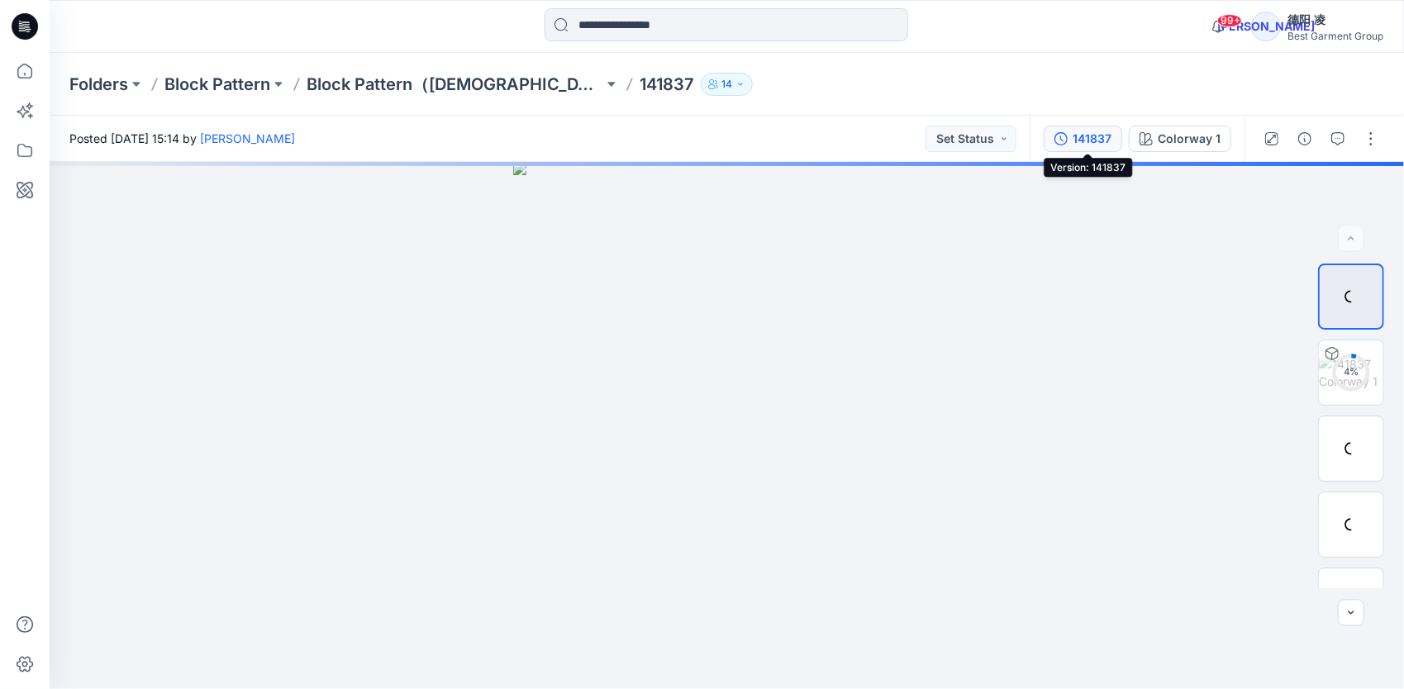
click at [1107, 144] on div "141837" at bounding box center [1092, 139] width 39 height 18
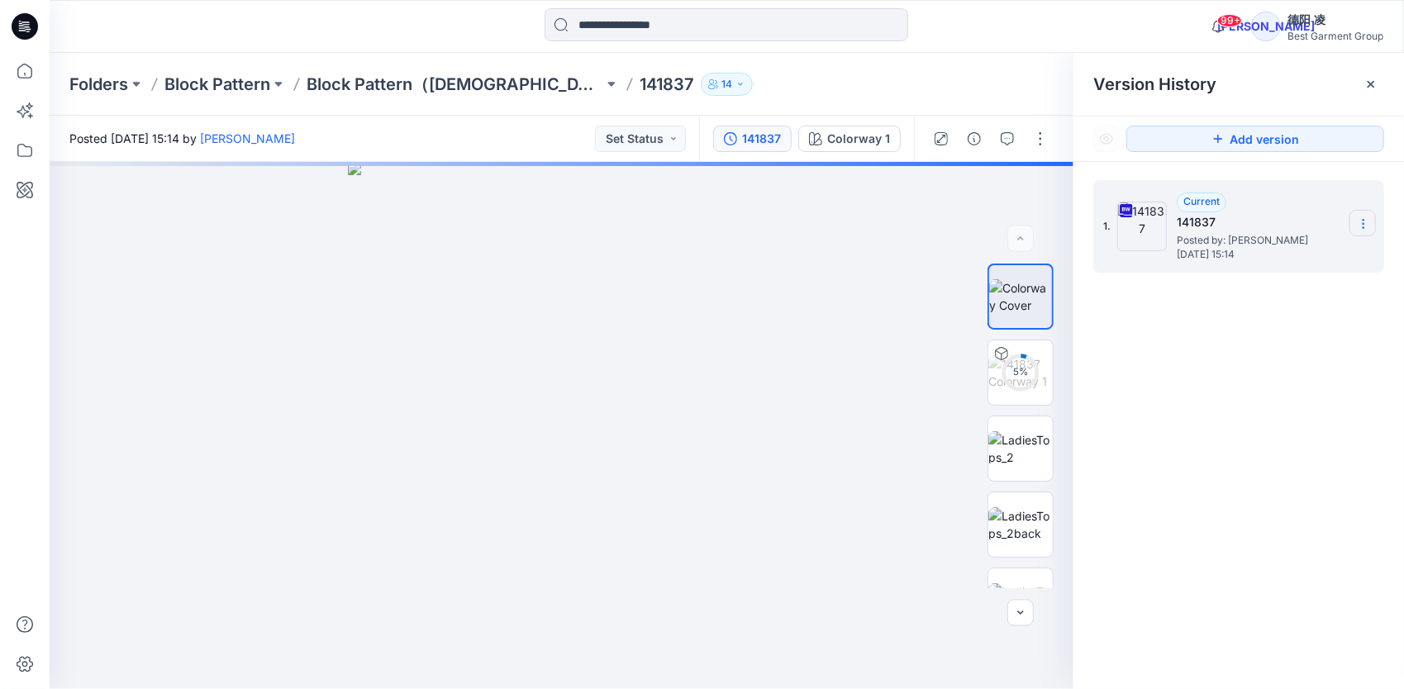
click at [1359, 221] on icon at bounding box center [1363, 223] width 13 height 13
click at [1263, 259] on span "Download Source BW File" at bounding box center [1280, 256] width 139 height 20
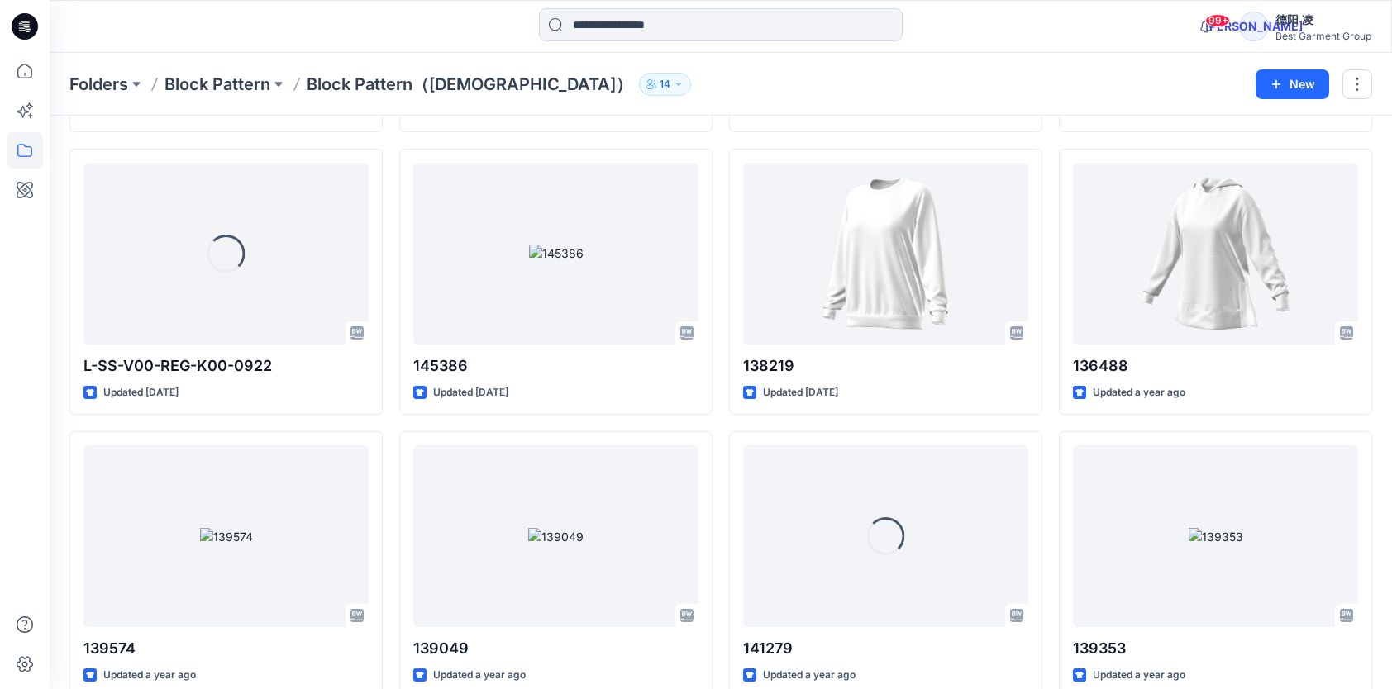
scroll to position [7031, 0]
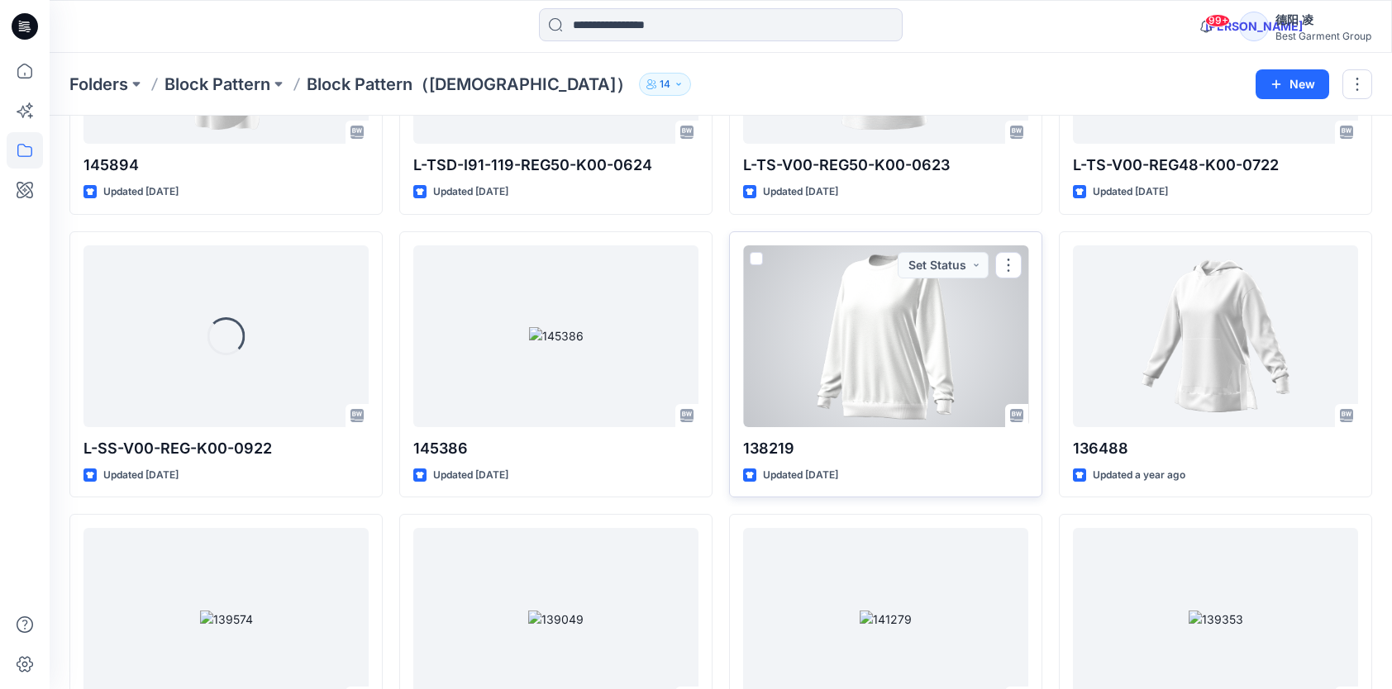
click at [944, 341] on div at bounding box center [885, 336] width 285 height 182
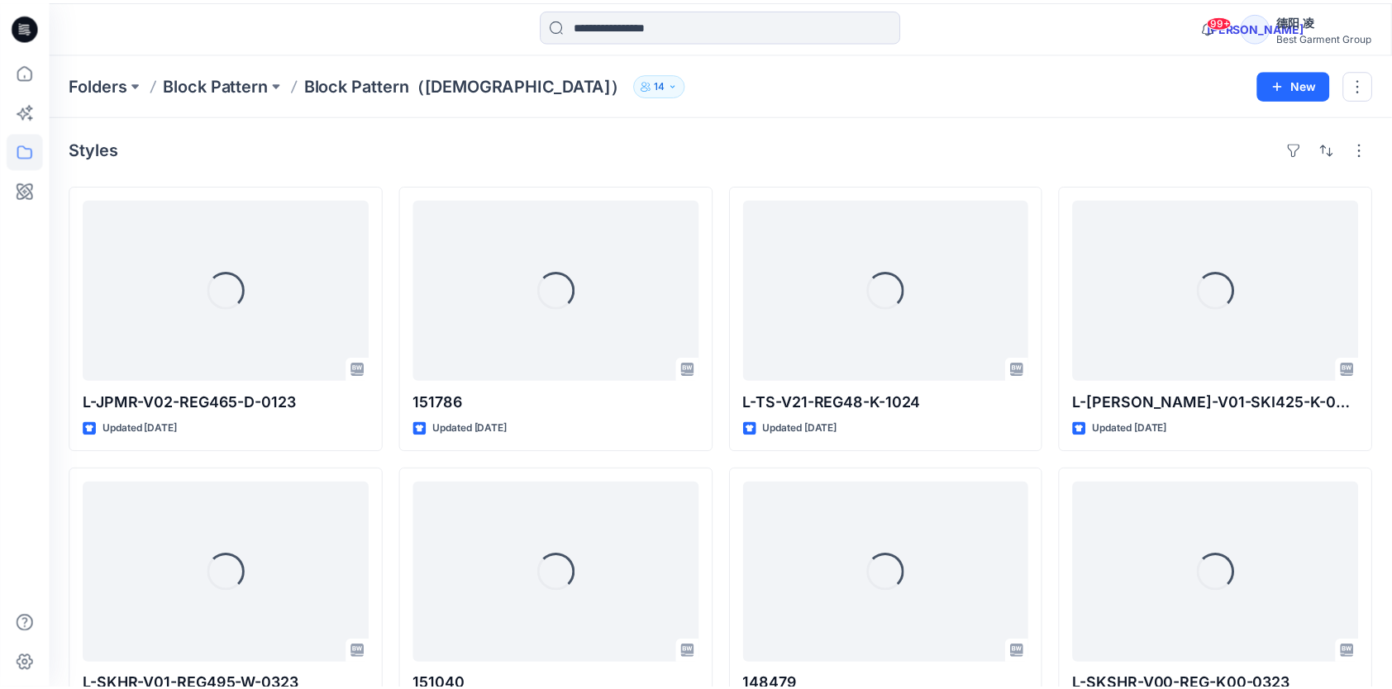
scroll to position [7031, 0]
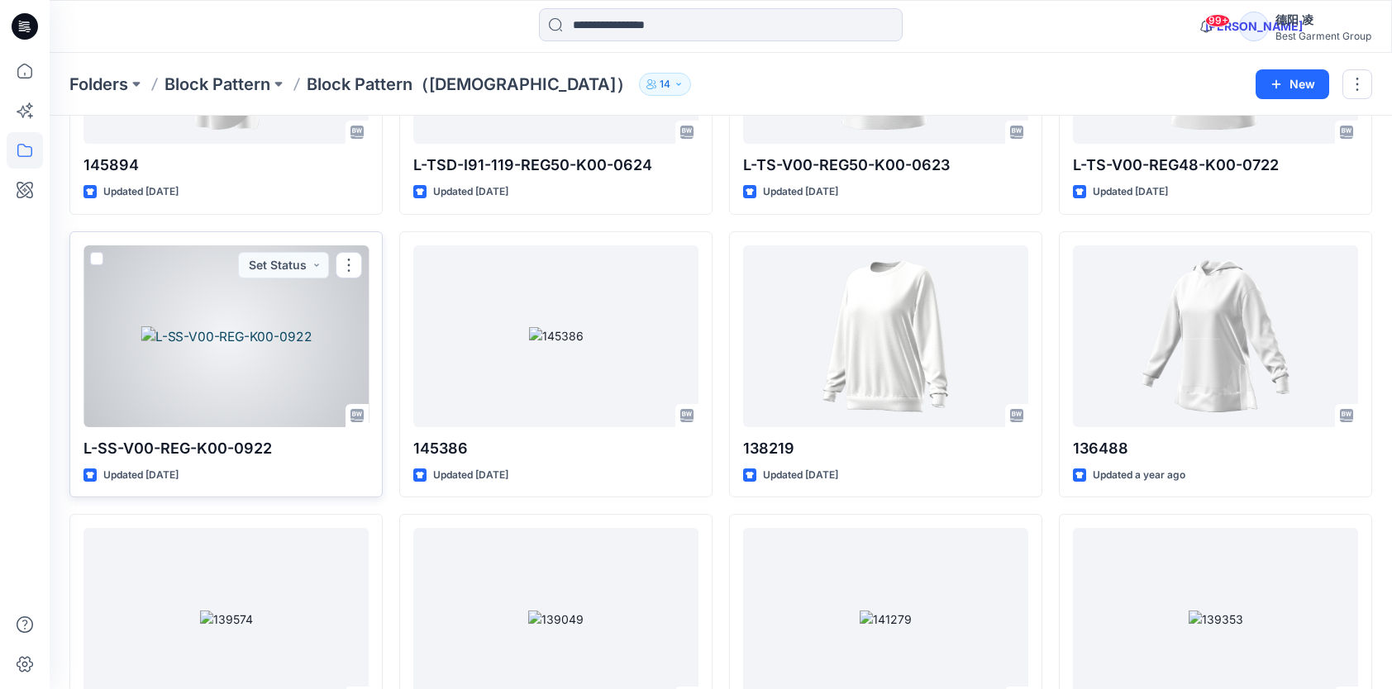
click at [233, 362] on div at bounding box center [225, 336] width 285 height 182
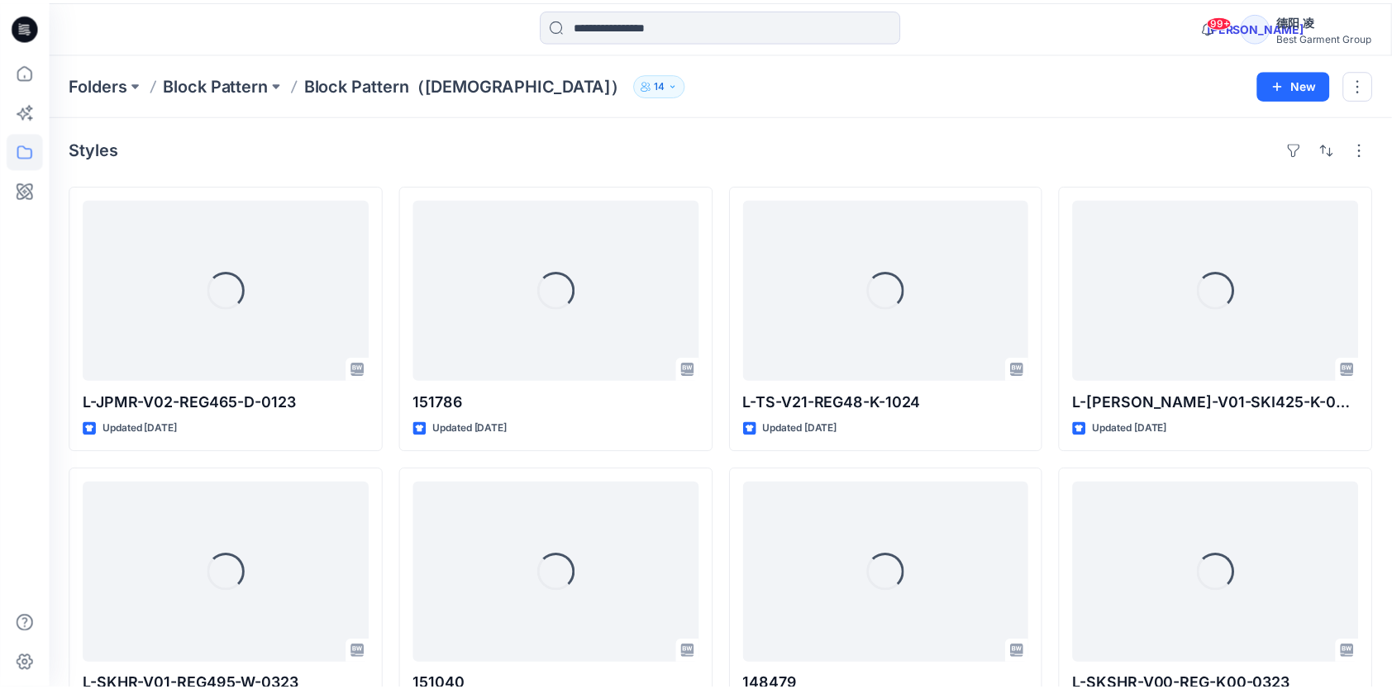
scroll to position [7031, 0]
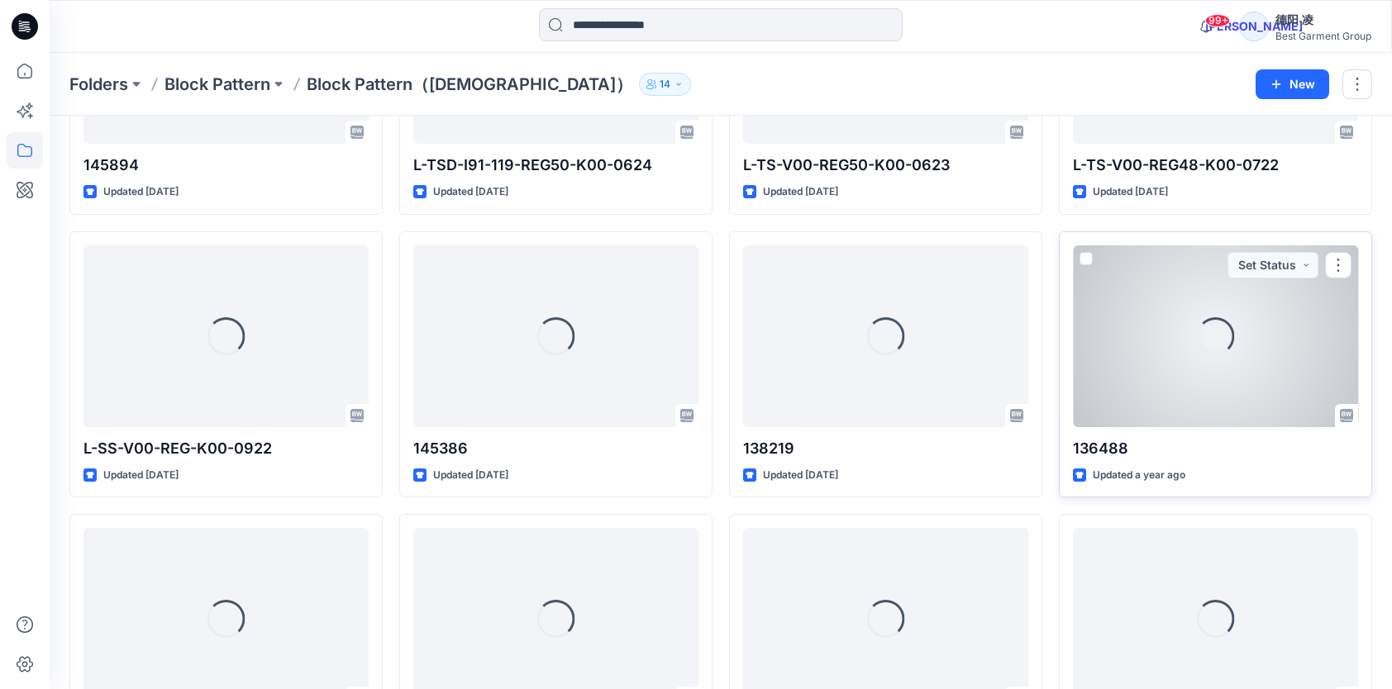
click at [1291, 378] on div "Loading..." at bounding box center [1215, 336] width 285 height 182
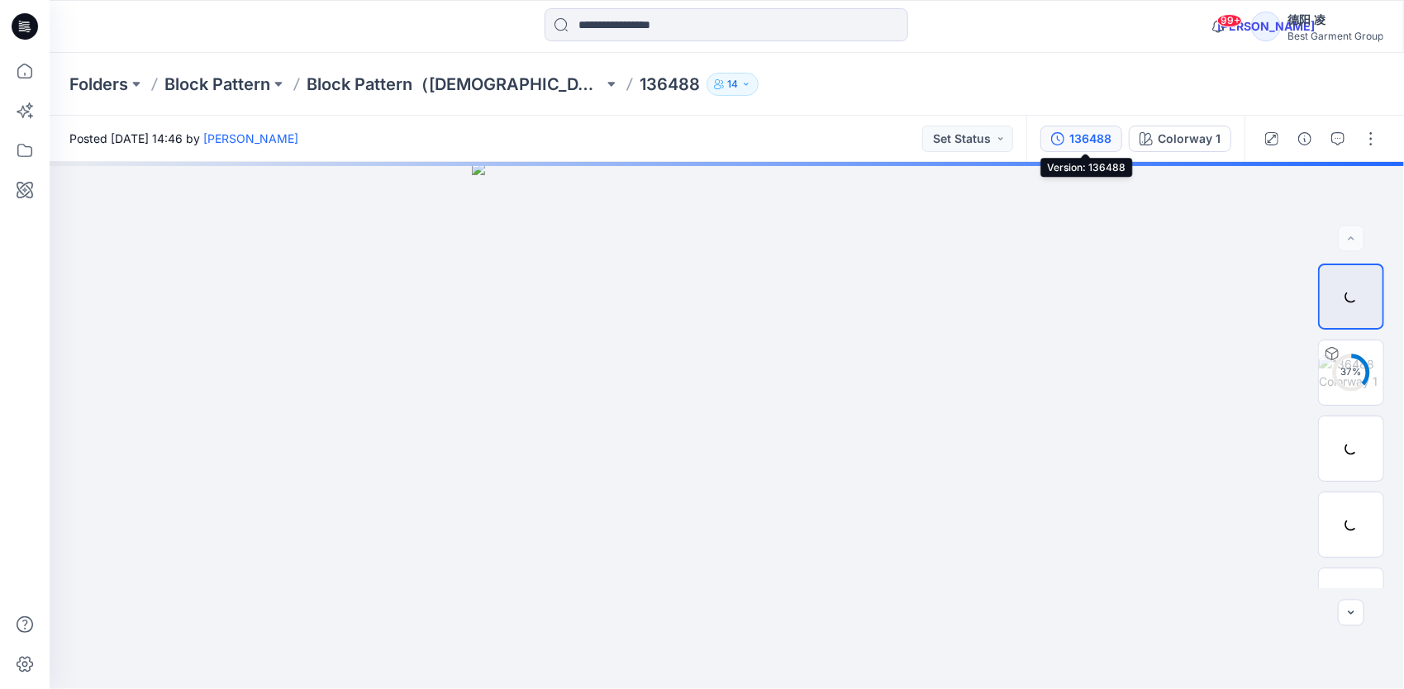
click at [1107, 137] on div "136488" at bounding box center [1090, 139] width 42 height 18
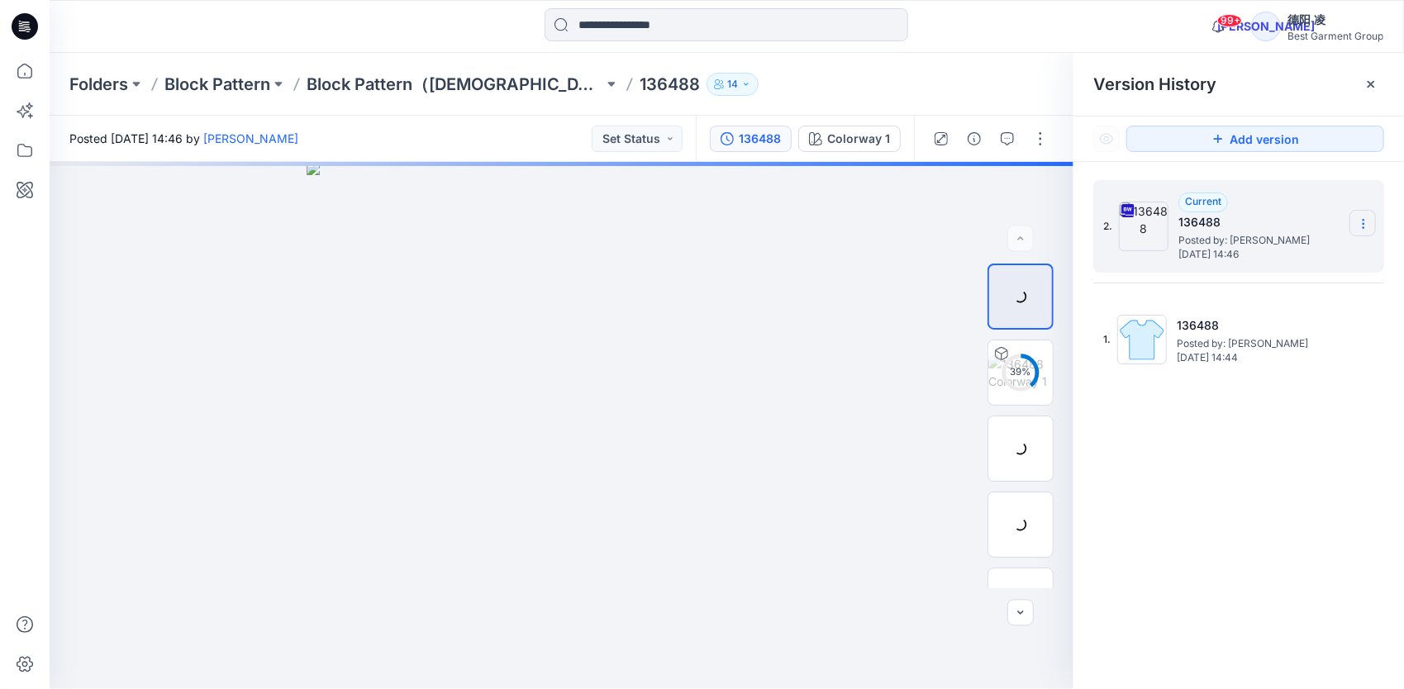
click at [1365, 225] on icon at bounding box center [1363, 223] width 13 height 13
click at [1314, 259] on span "Download Source BW File" at bounding box center [1280, 256] width 139 height 20
